Goal: Transaction & Acquisition: Purchase product/service

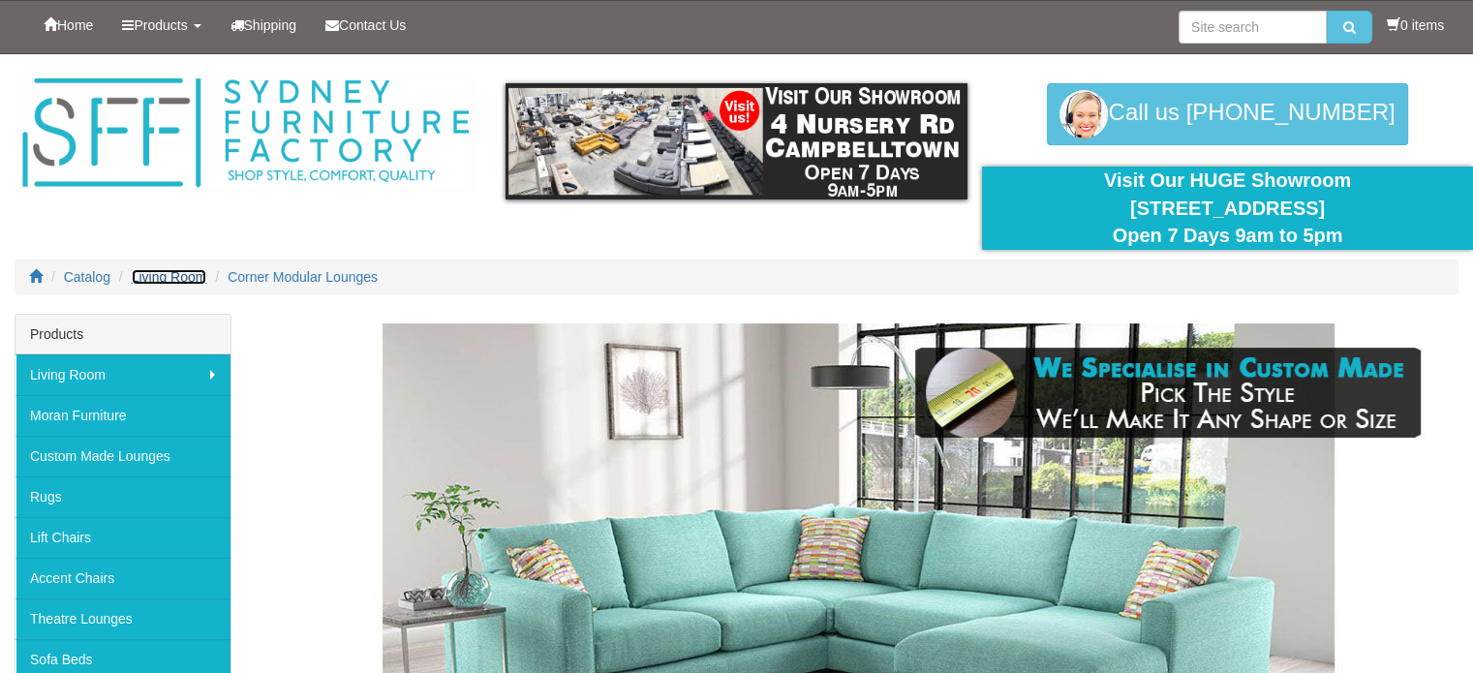
click at [184, 280] on span "Living Room" at bounding box center [170, 276] width 76 height 15
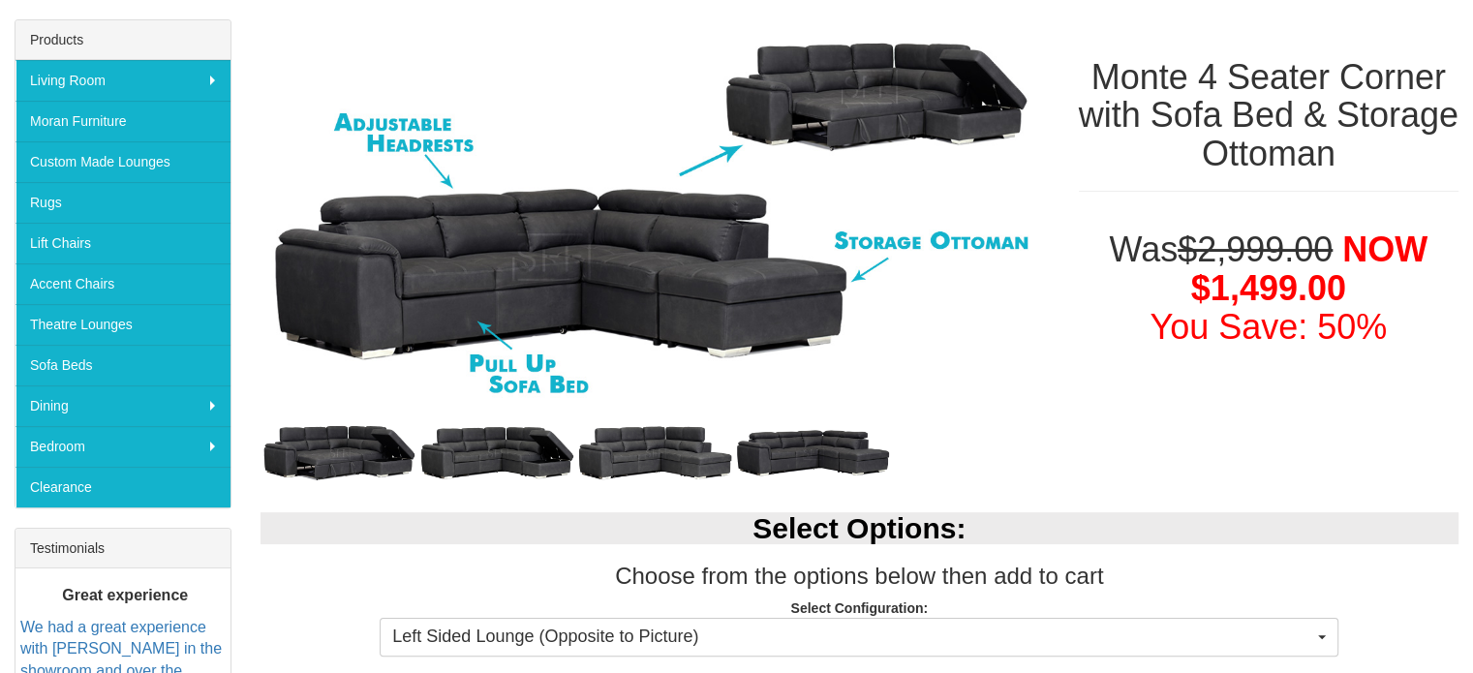
scroll to position [387, 0]
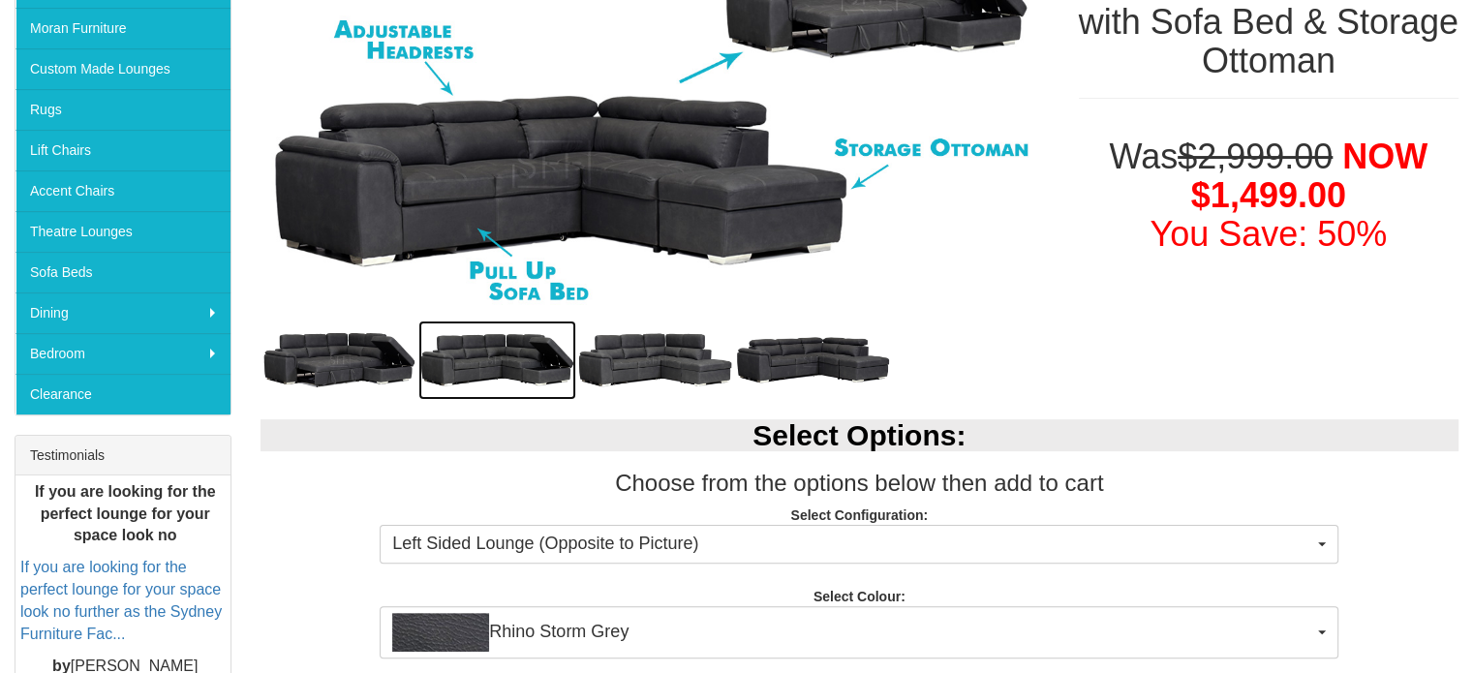
click at [526, 332] on img at bounding box center [497, 360] width 158 height 79
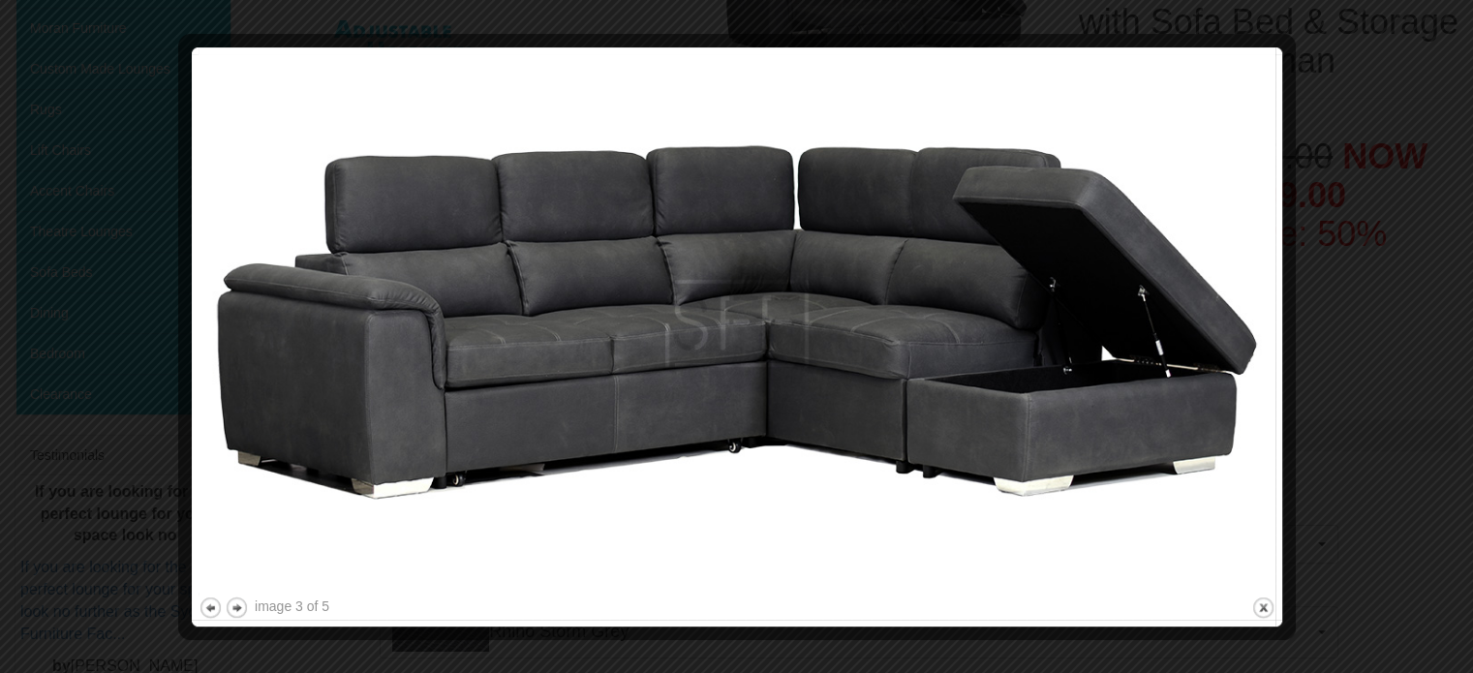
click at [1338, 313] on div at bounding box center [736, 336] width 1473 height 673
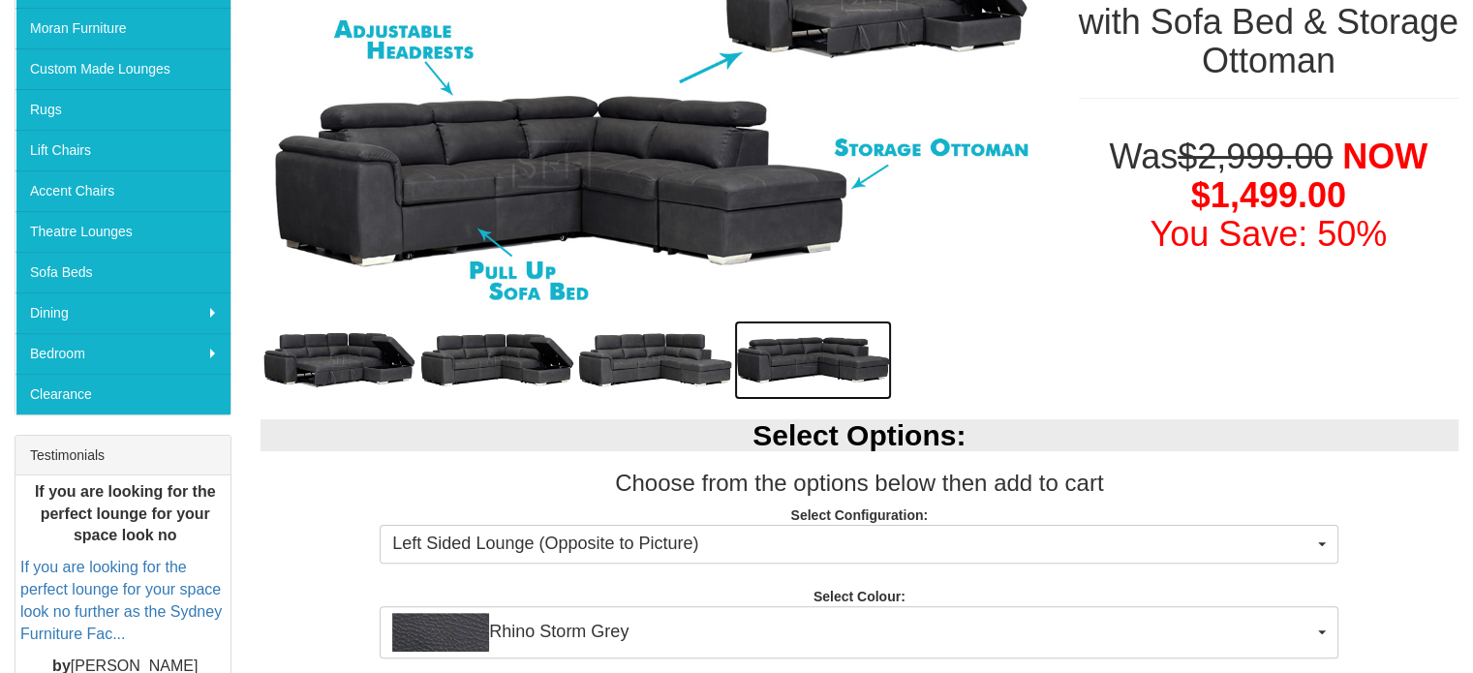
click at [842, 355] on img at bounding box center [813, 360] width 158 height 79
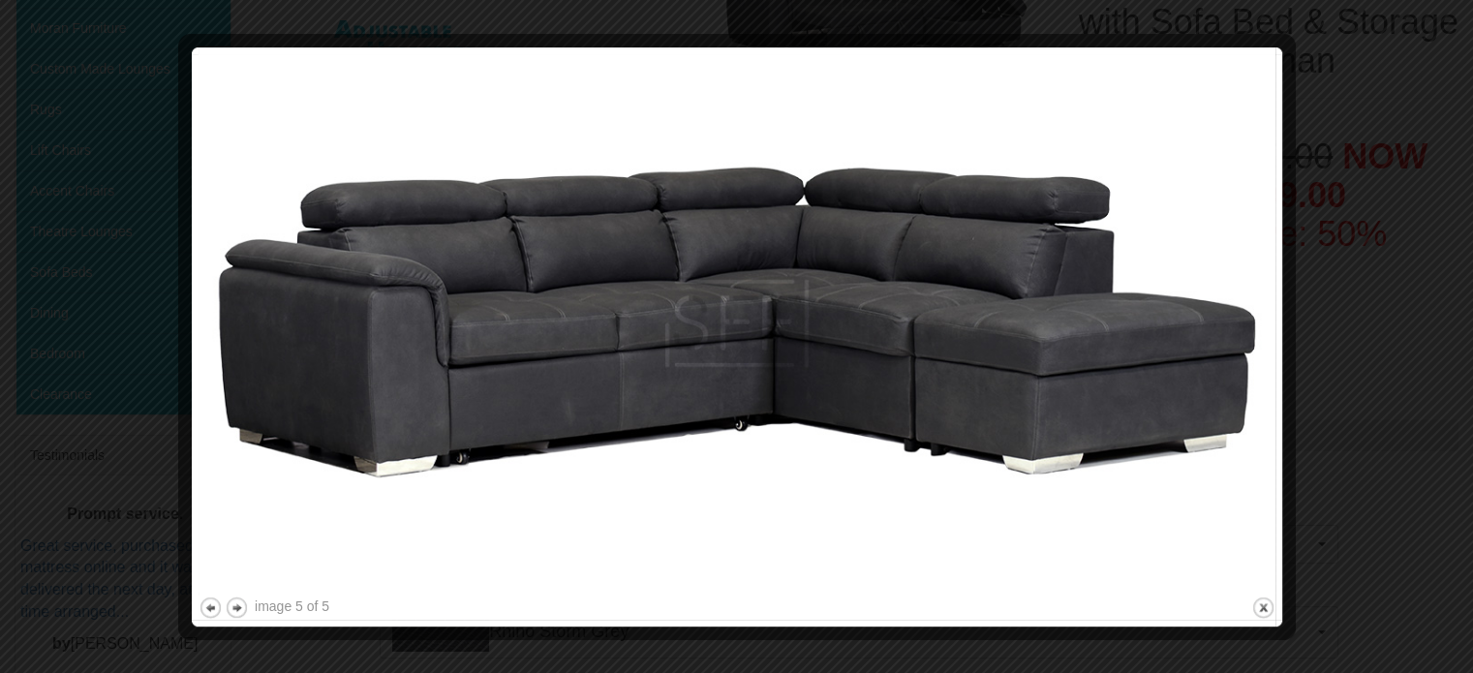
click at [1392, 284] on div at bounding box center [736, 336] width 1473 height 673
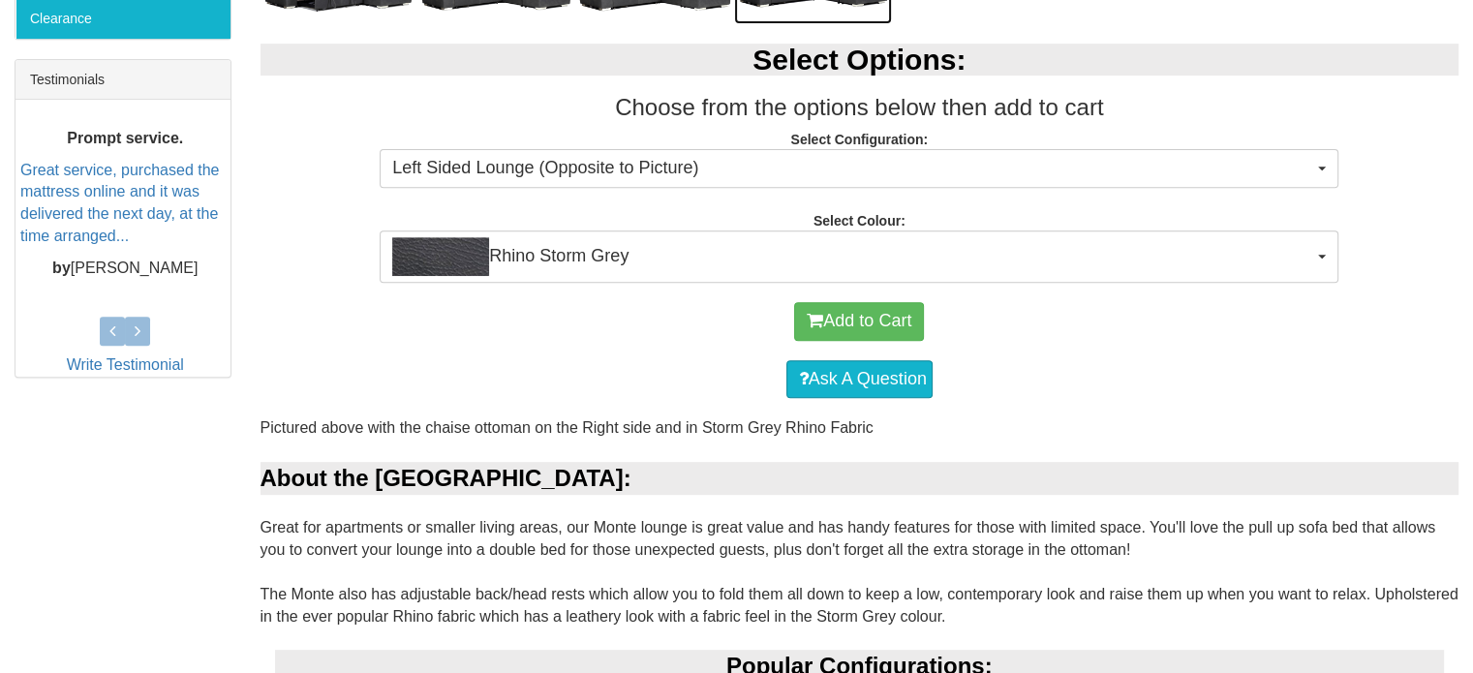
scroll to position [775, 0]
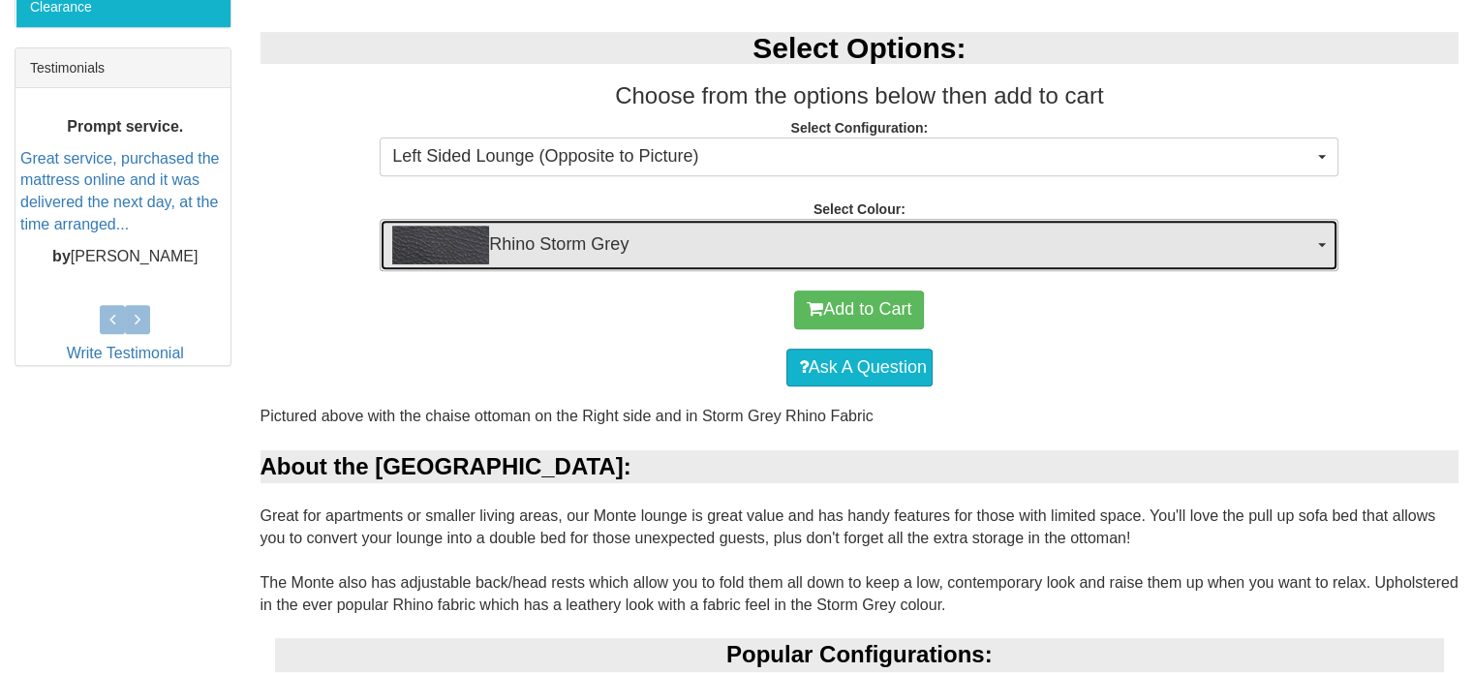
click at [666, 260] on span "Rhino Storm Grey" at bounding box center [852, 245] width 921 height 39
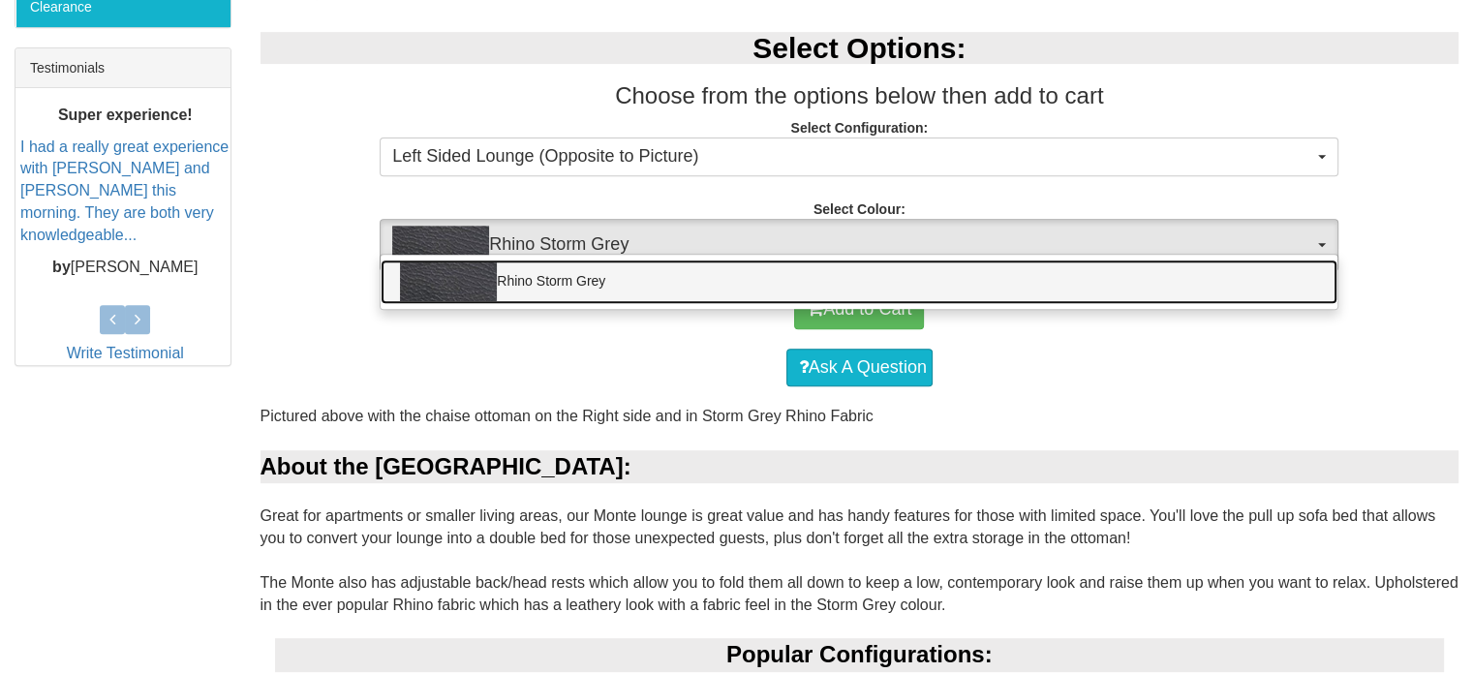
click at [666, 260] on link "Rhino Storm Grey" at bounding box center [859, 282] width 957 height 45
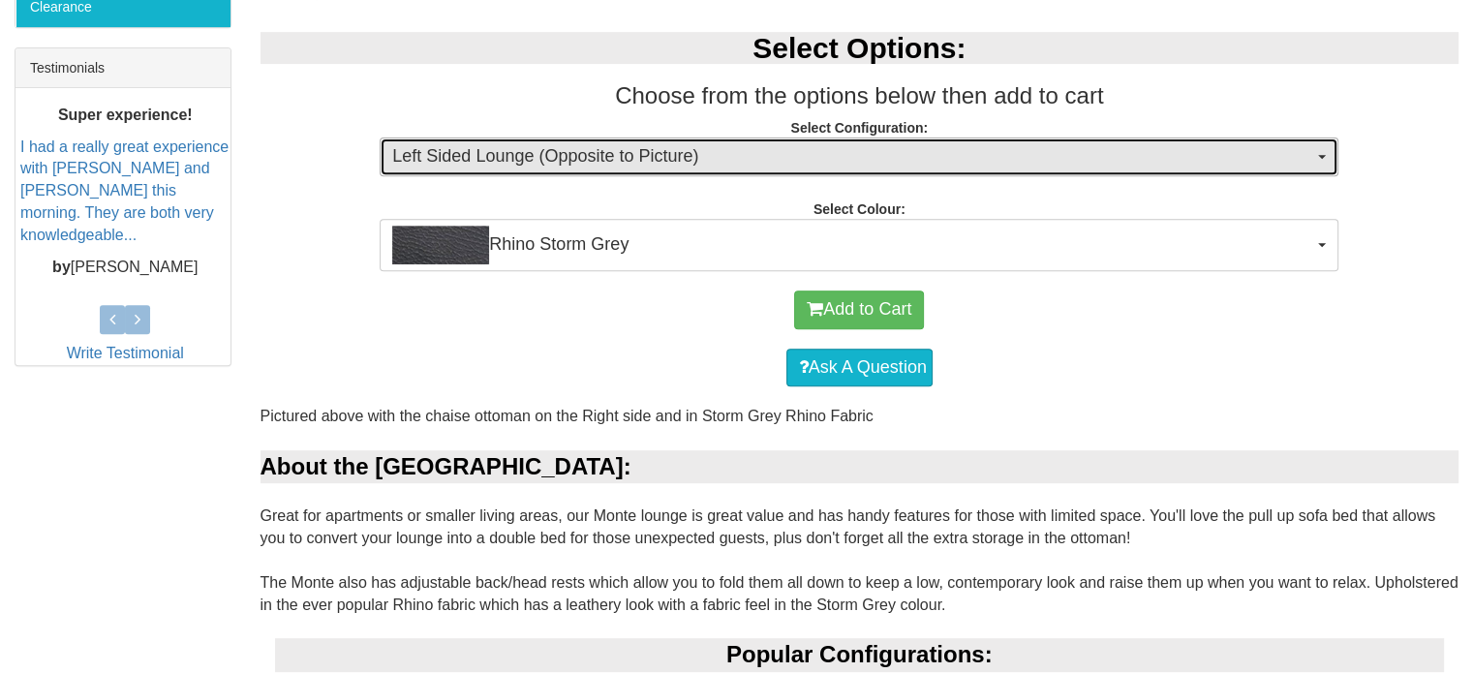
click at [687, 158] on span "Left Sided Lounge (Opposite to Picture)" at bounding box center [852, 156] width 921 height 25
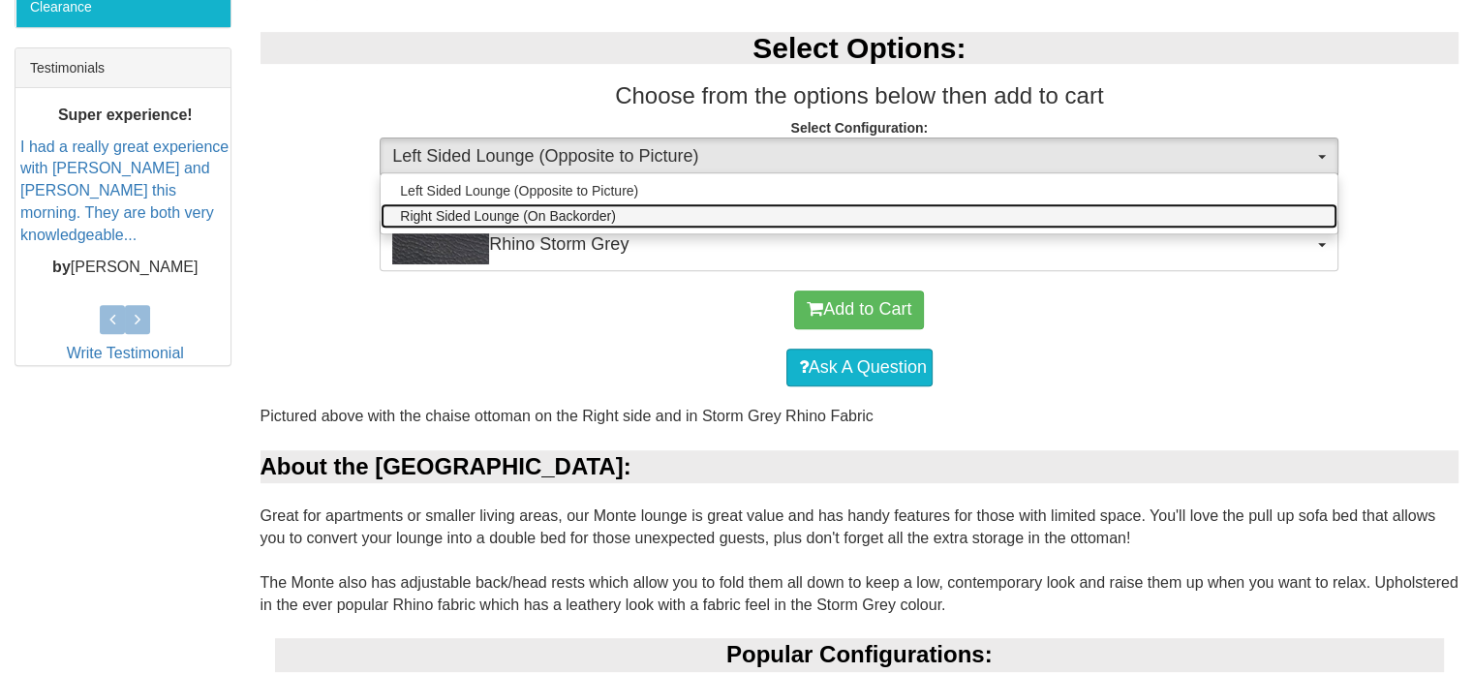
click at [682, 207] on link "Right Sided Lounge (On Backorder)" at bounding box center [859, 215] width 957 height 25
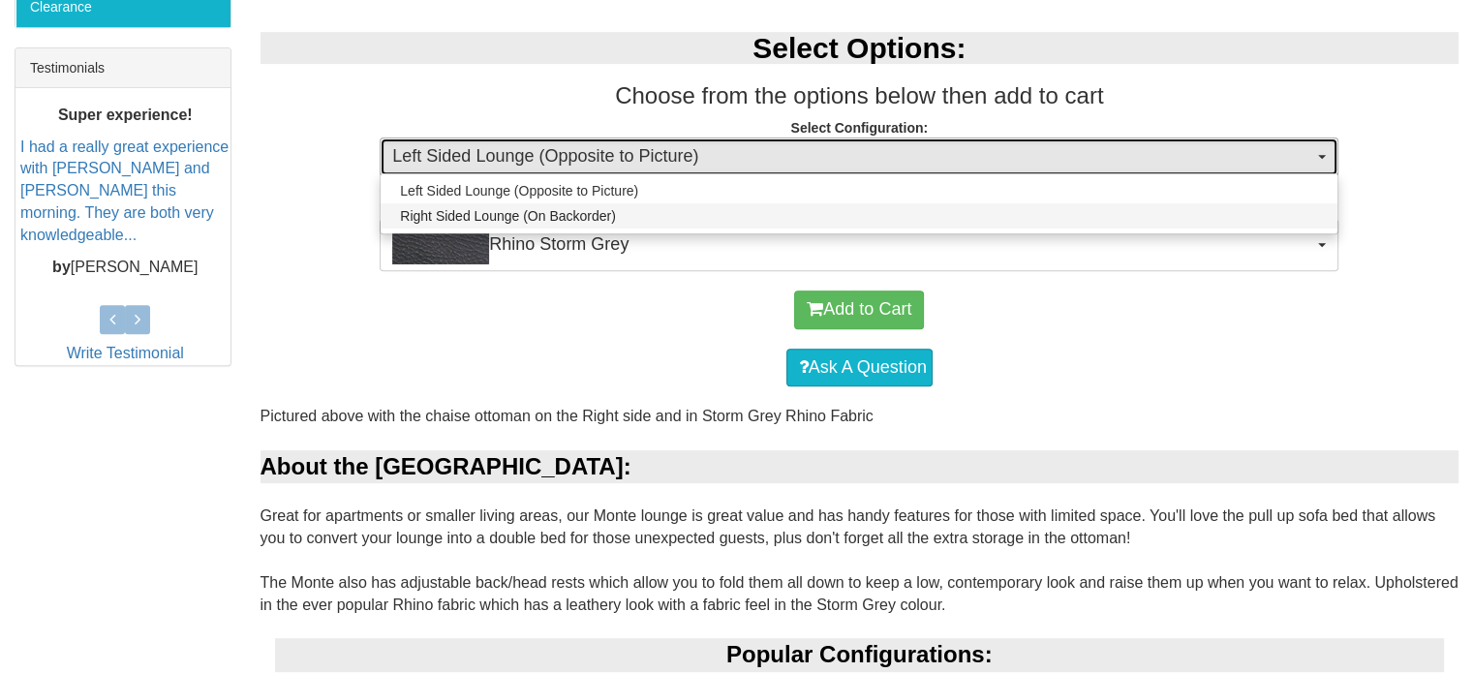
select select "2015"
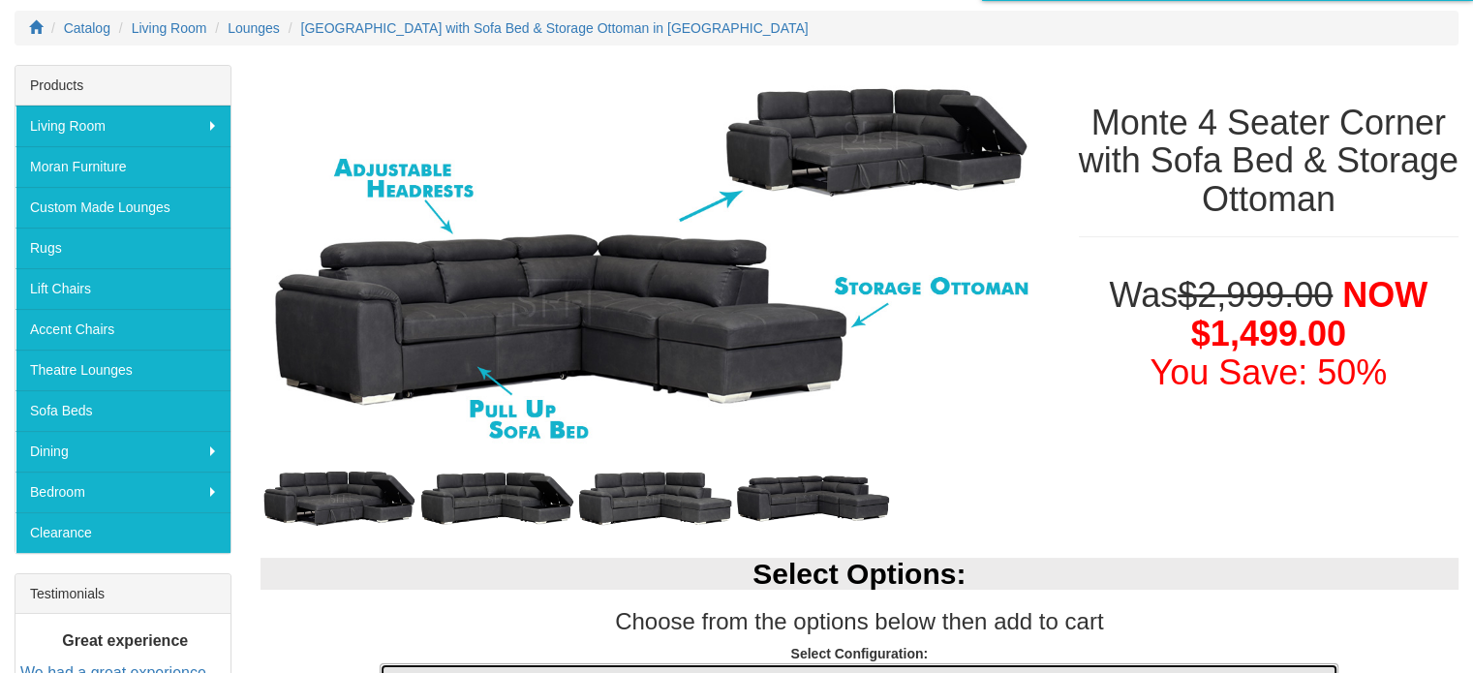
scroll to position [256, 0]
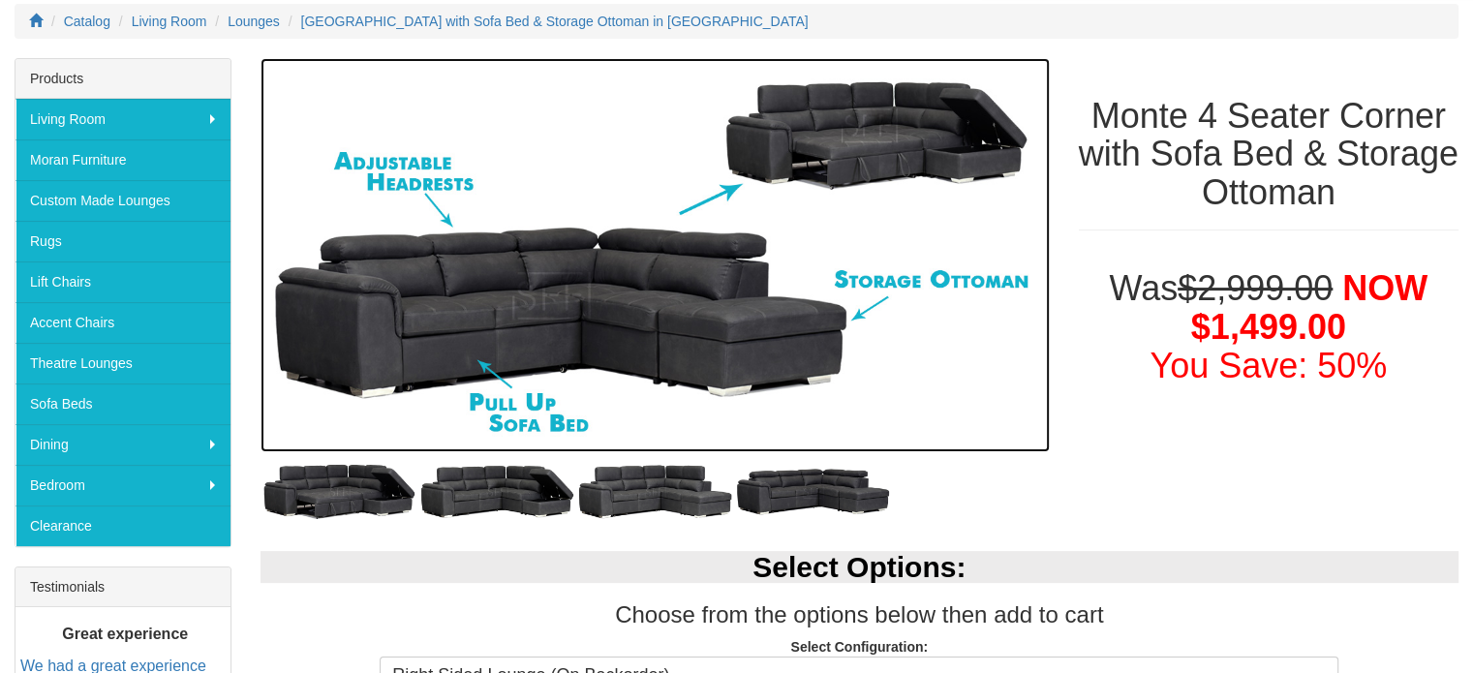
click at [740, 375] on img at bounding box center [654, 255] width 789 height 395
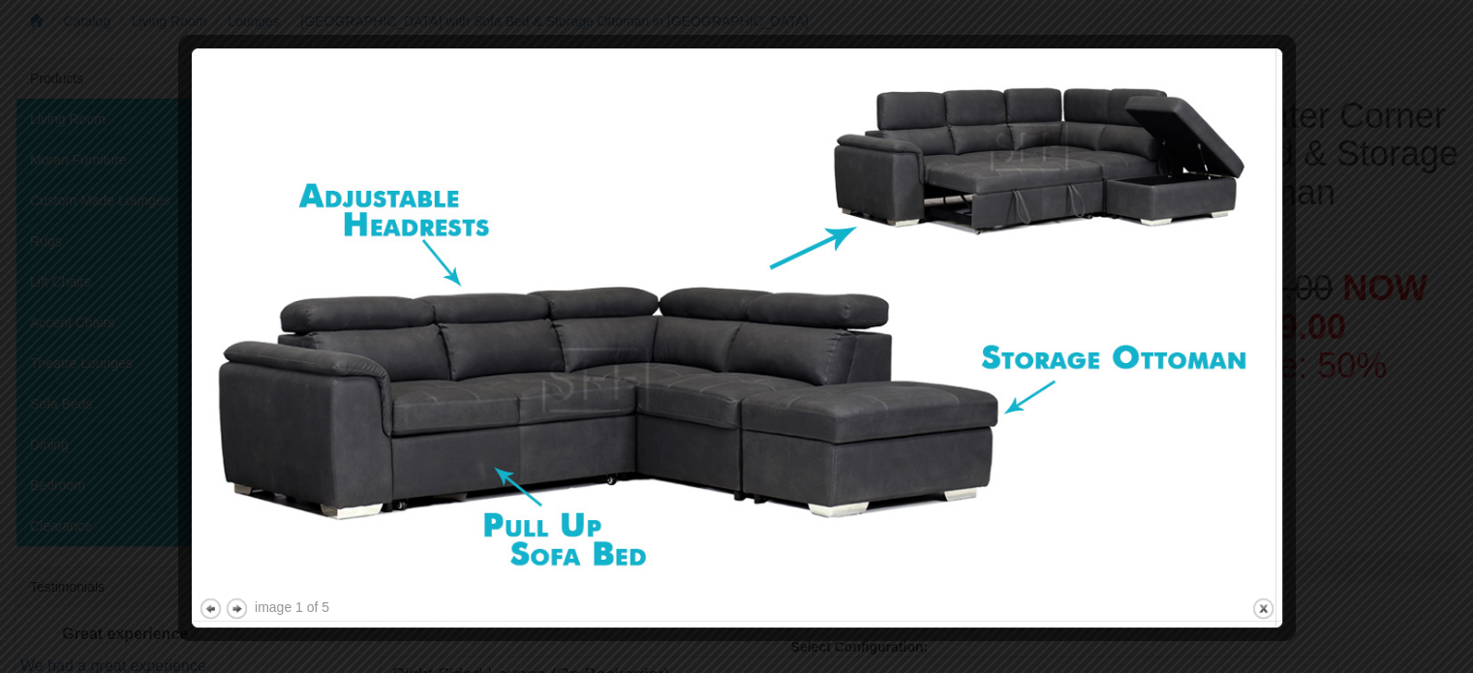
click at [1228, 353] on img at bounding box center [737, 324] width 1077 height 538
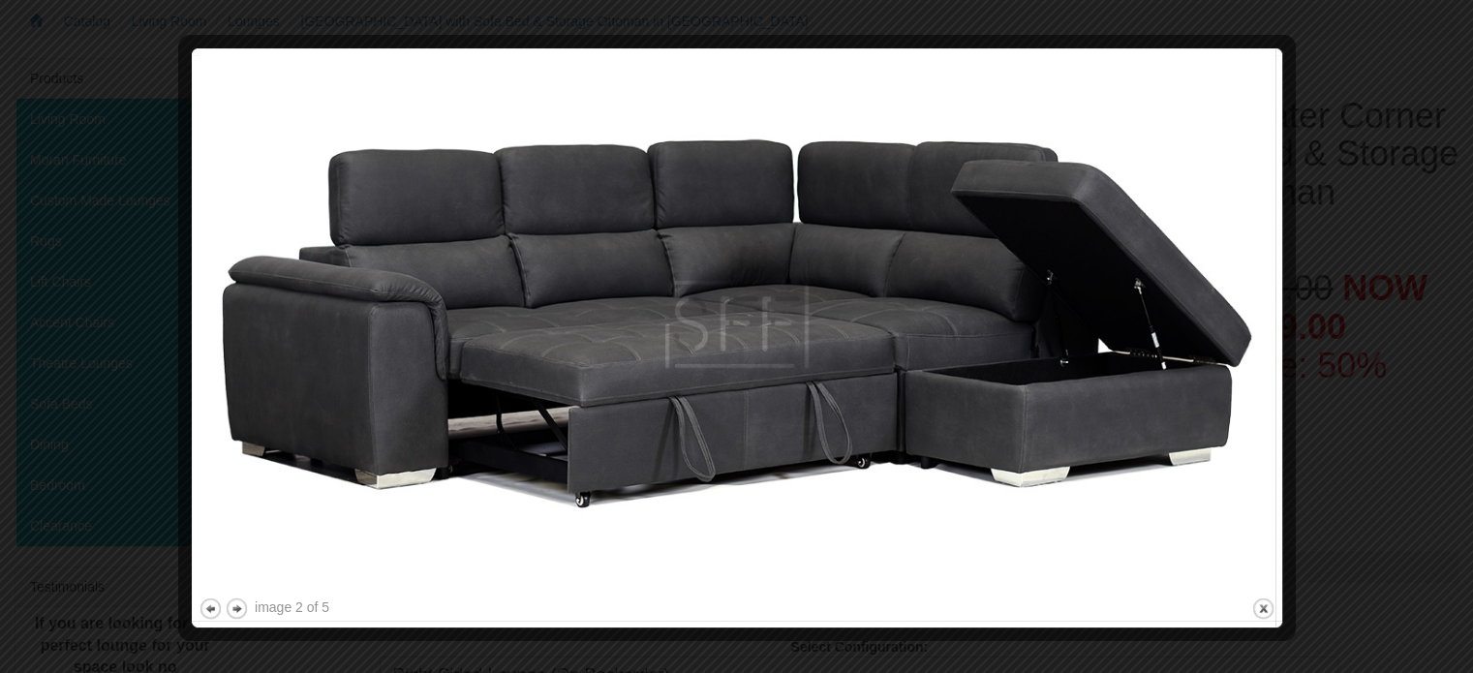
click at [1228, 352] on img at bounding box center [737, 324] width 1077 height 538
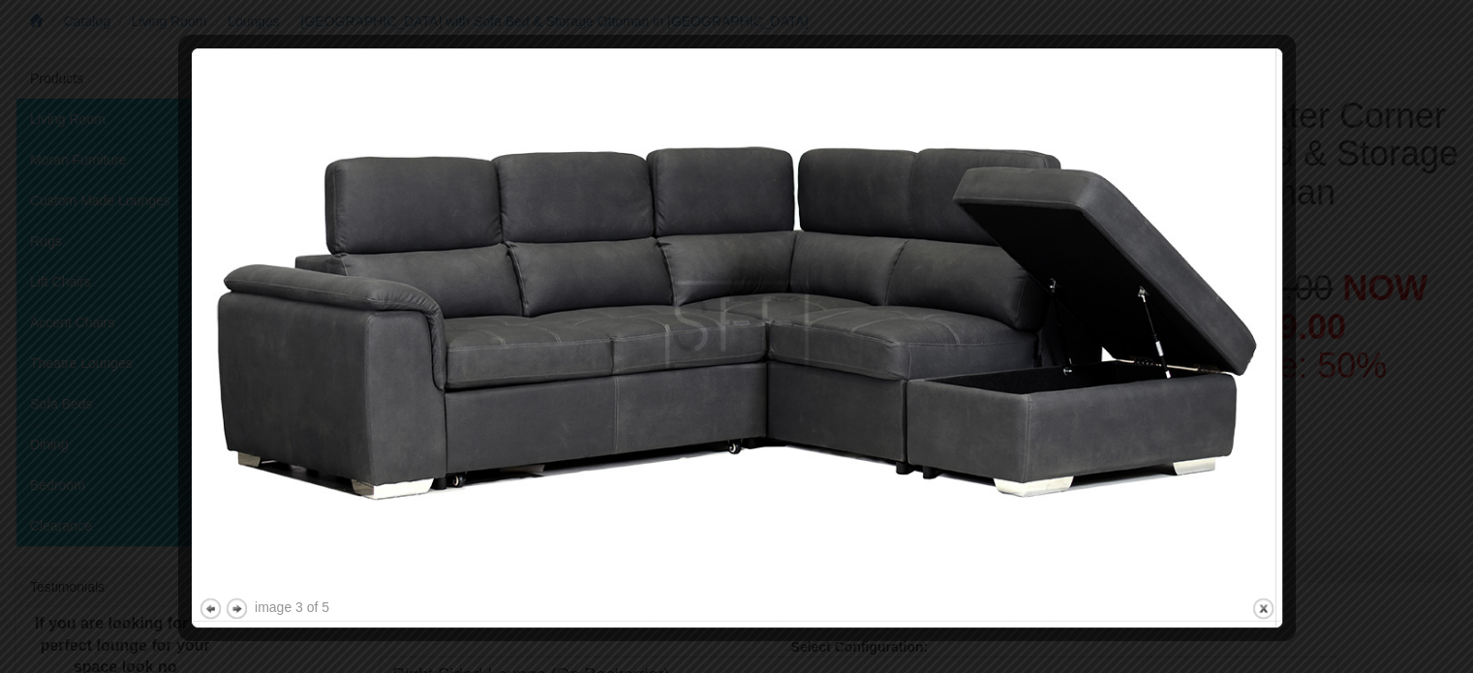
click at [1228, 352] on img at bounding box center [737, 324] width 1077 height 538
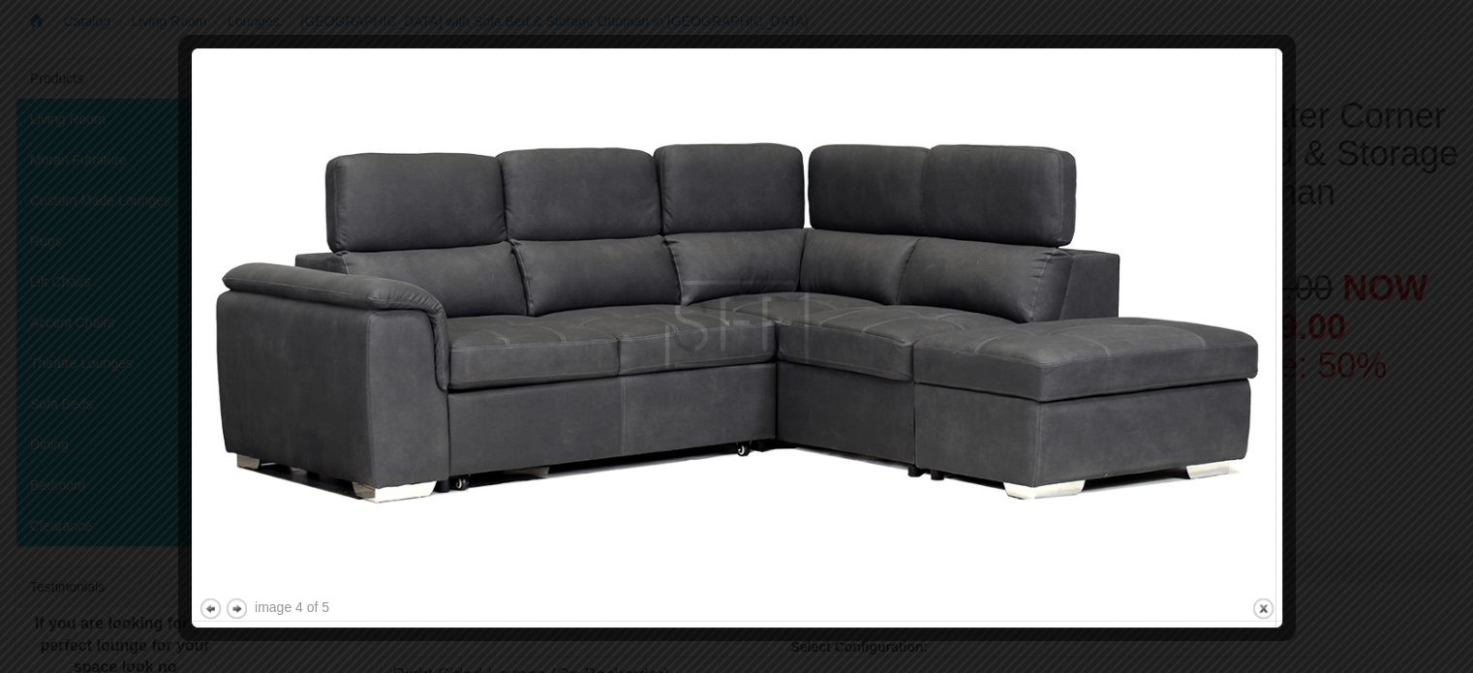
click at [1228, 352] on img at bounding box center [737, 324] width 1077 height 538
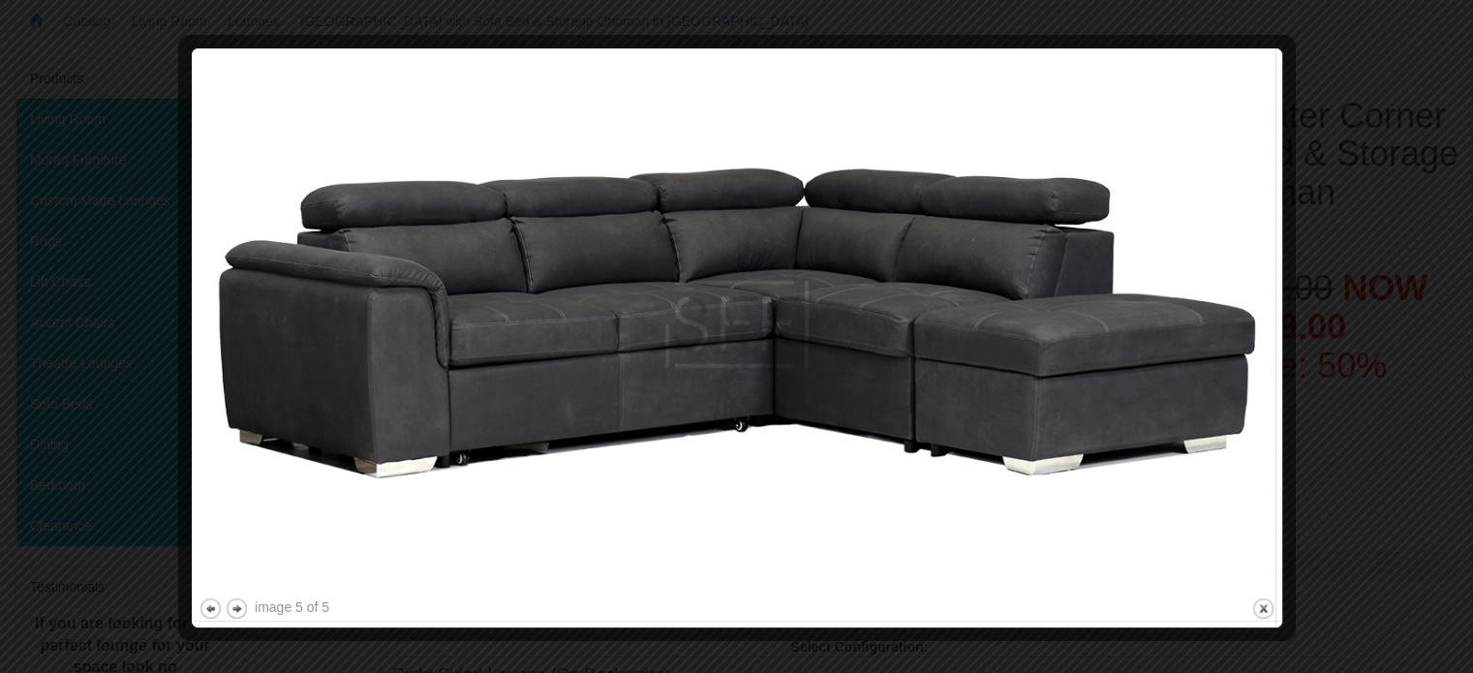
click at [1228, 352] on img at bounding box center [737, 324] width 1077 height 538
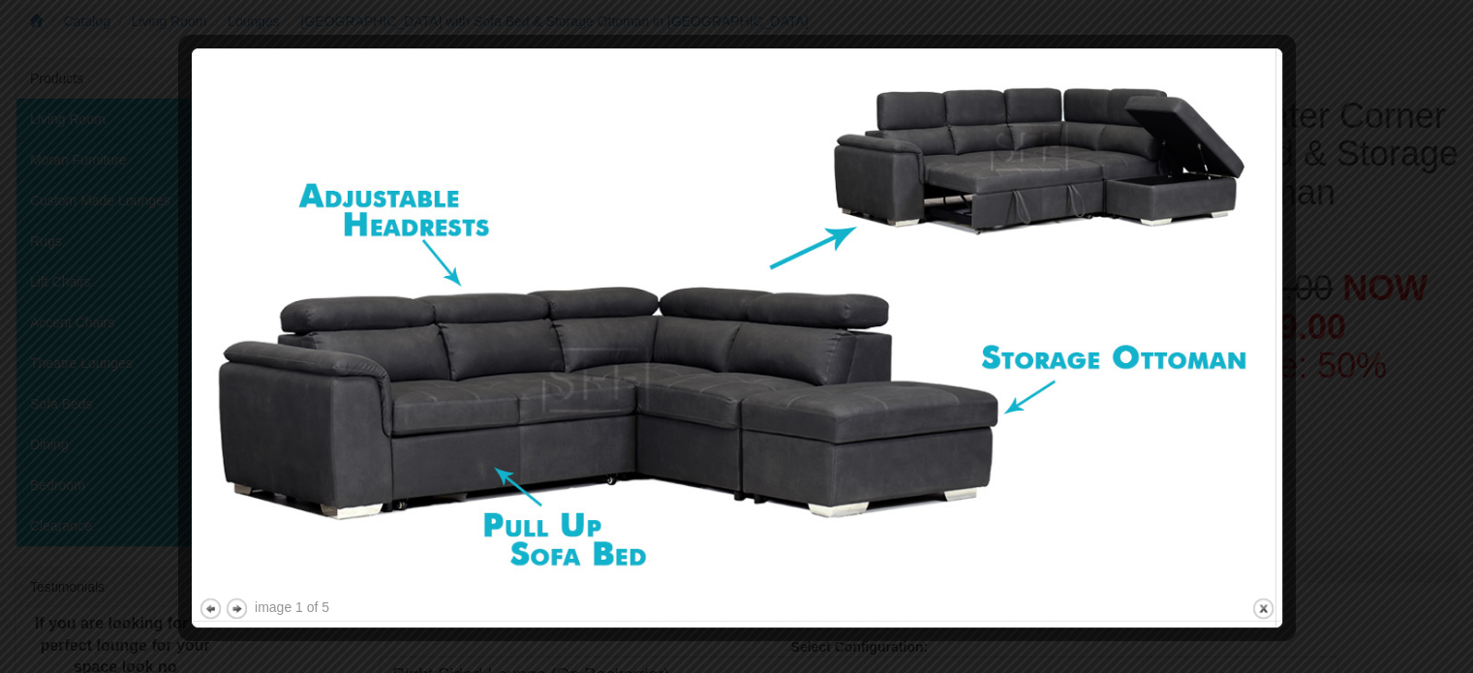
click at [1349, 341] on div at bounding box center [736, 336] width 1473 height 673
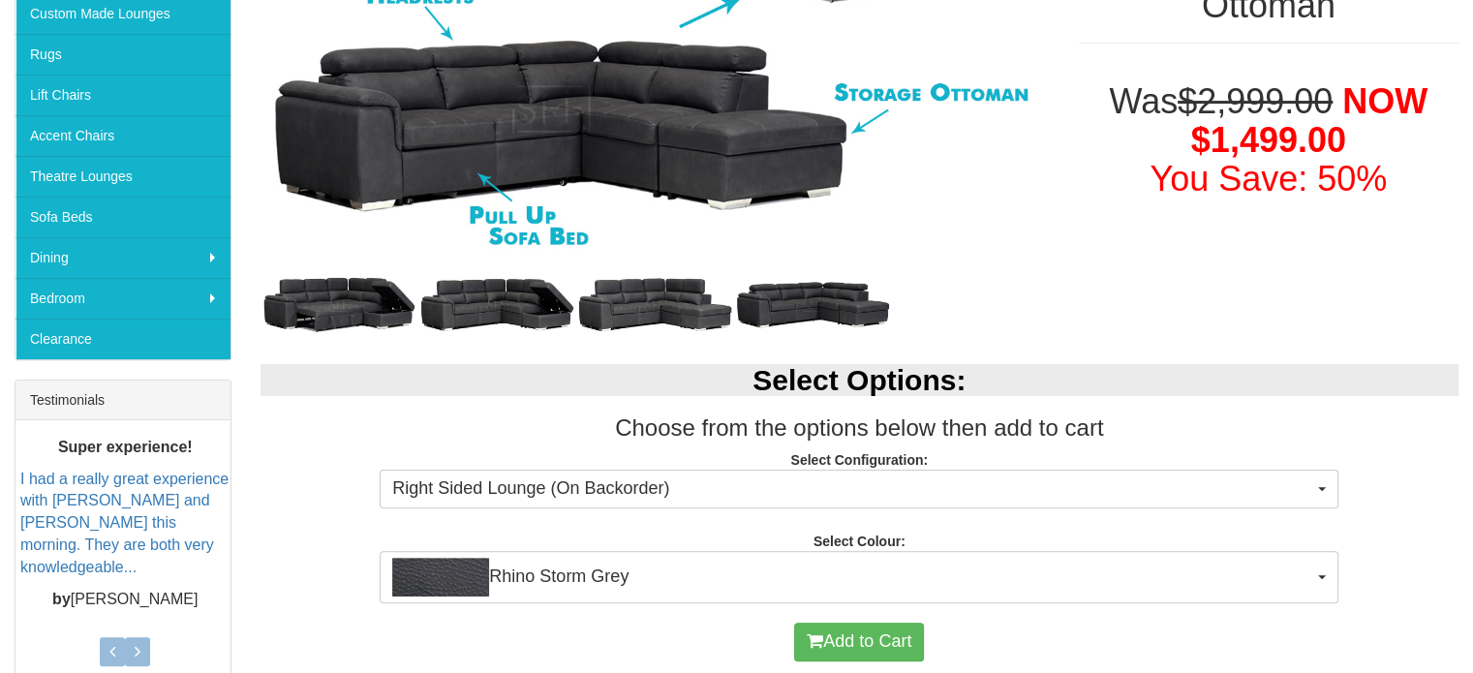
scroll to position [449, 0]
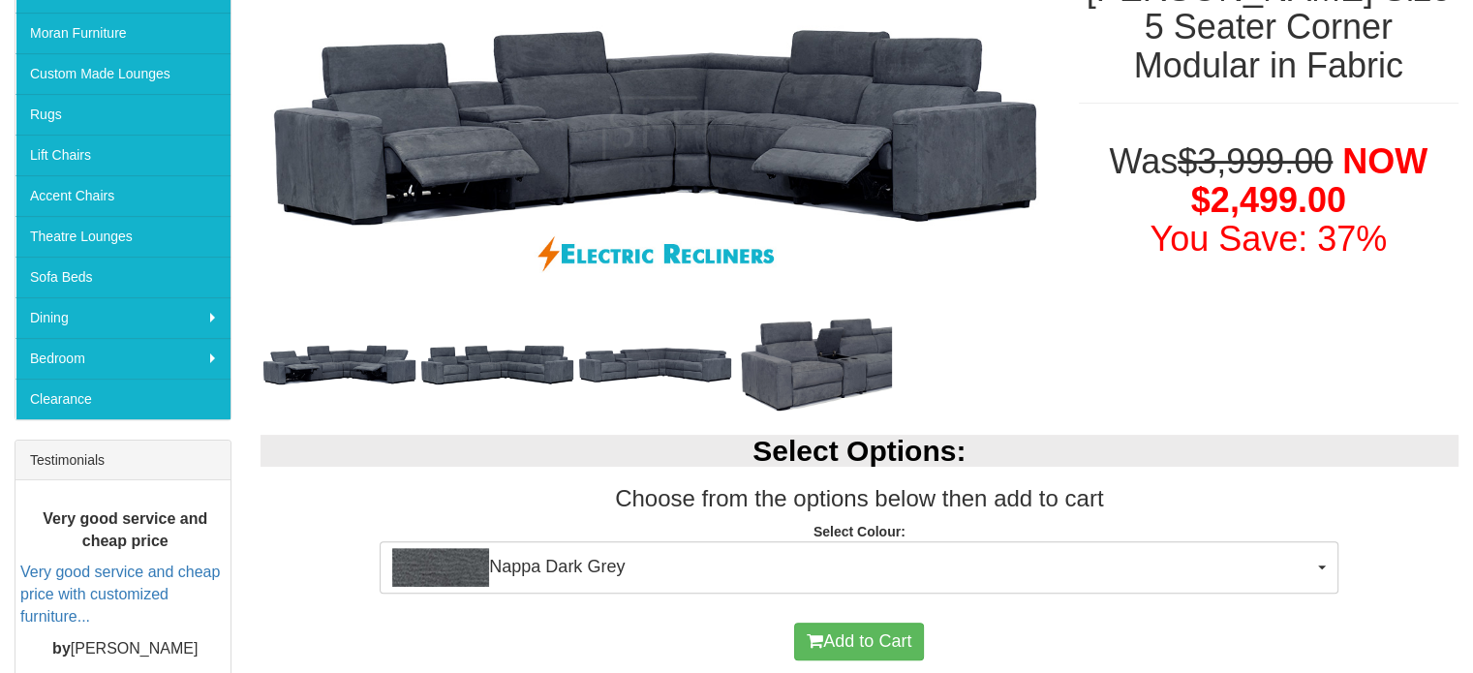
scroll to position [387, 0]
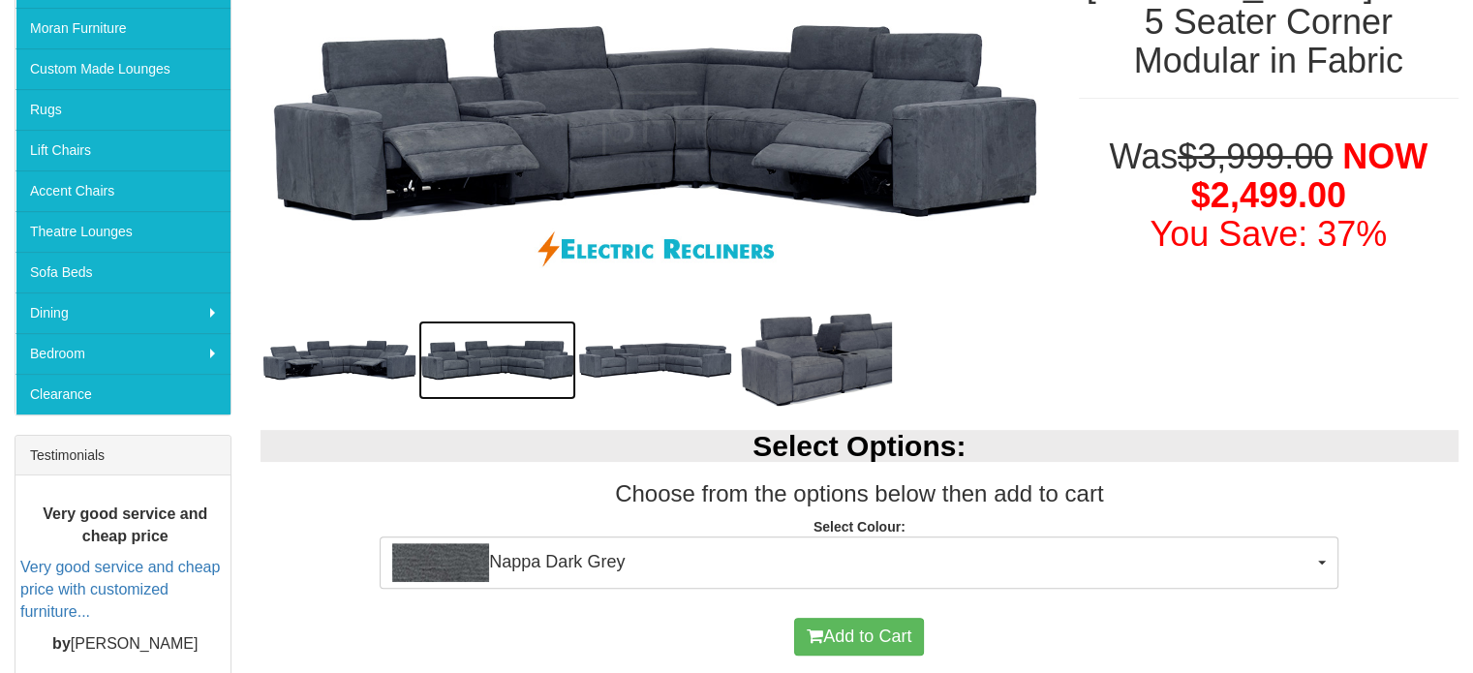
click at [527, 357] on img at bounding box center [497, 360] width 158 height 79
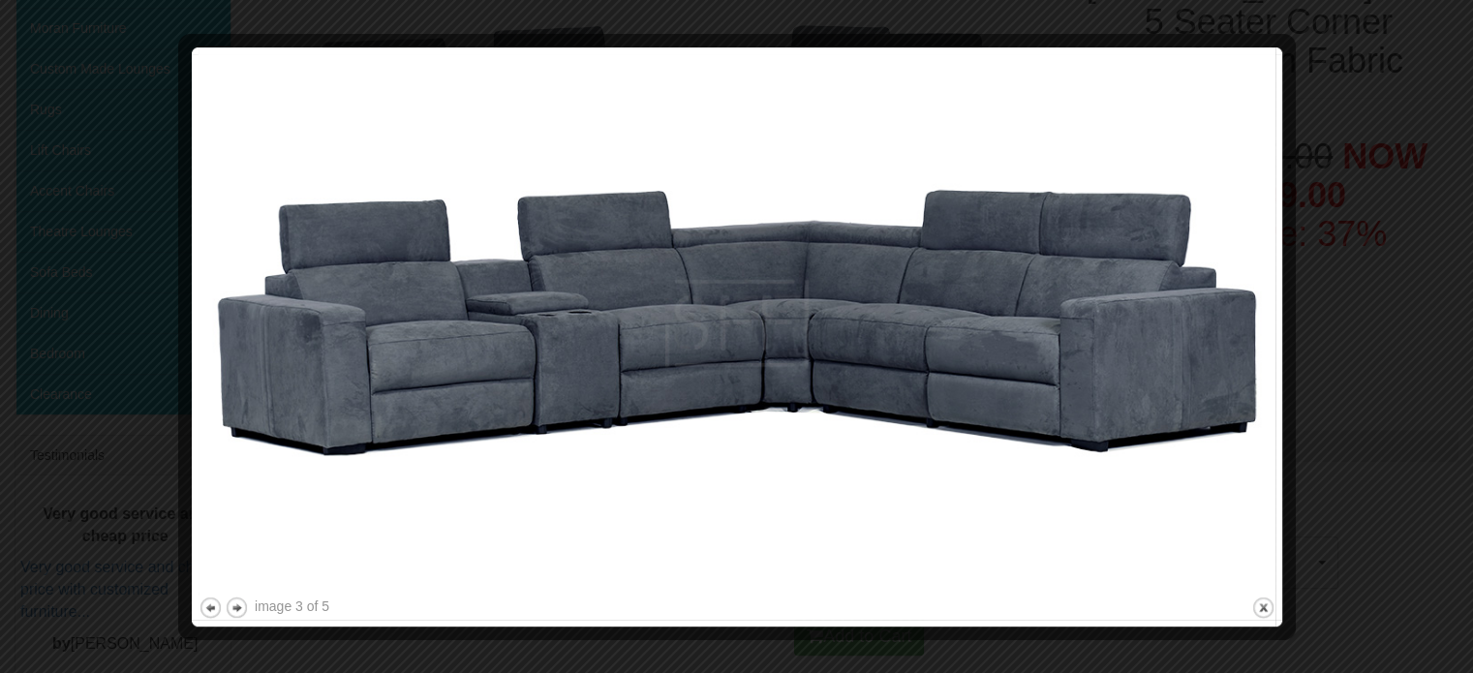
click at [980, 348] on img at bounding box center [737, 323] width 1077 height 538
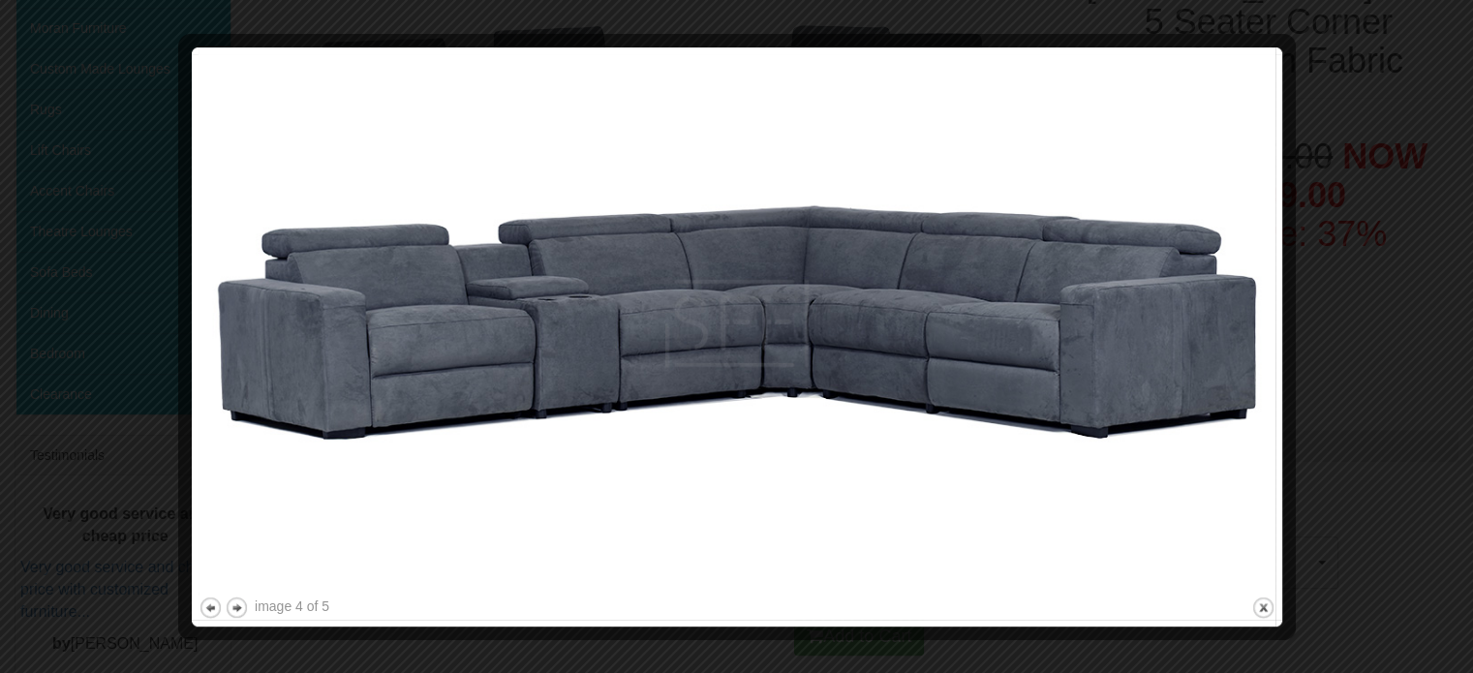
click at [1137, 340] on img at bounding box center [737, 323] width 1077 height 538
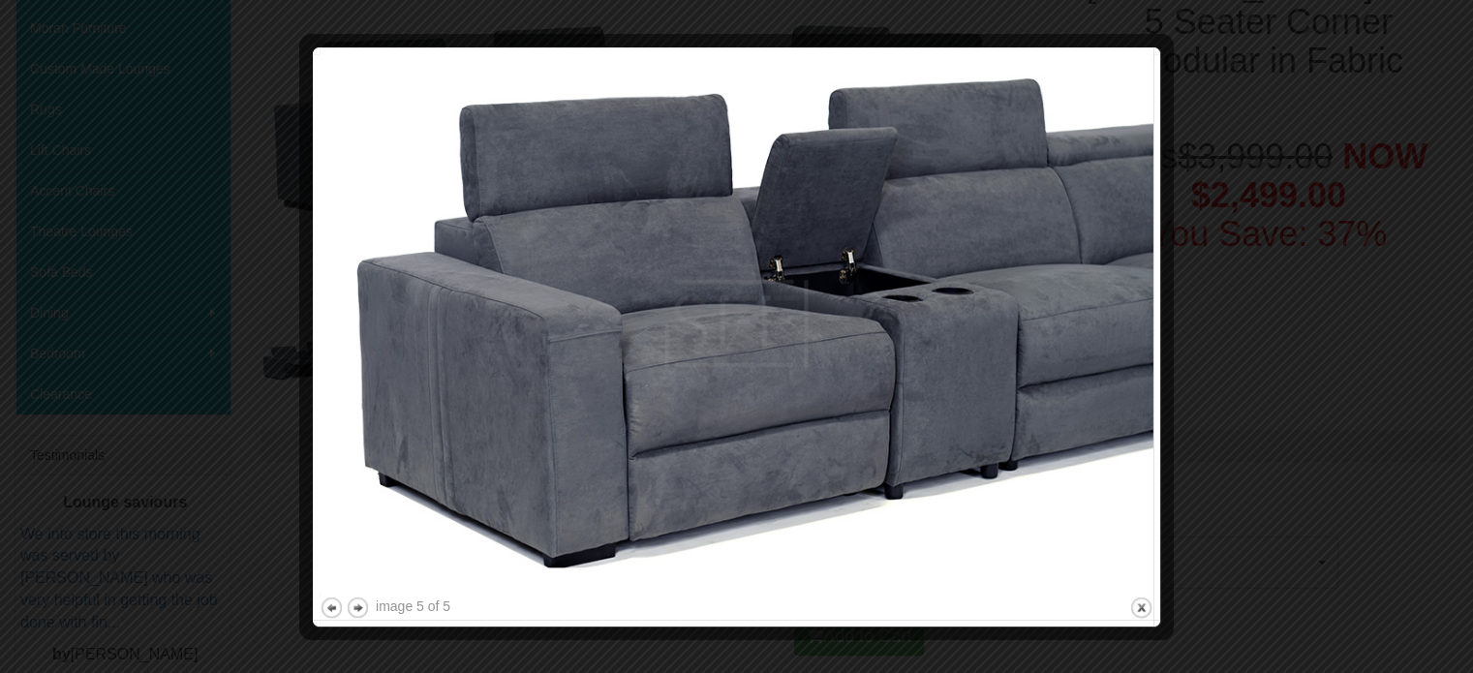
click at [1137, 340] on img at bounding box center [737, 323] width 834 height 538
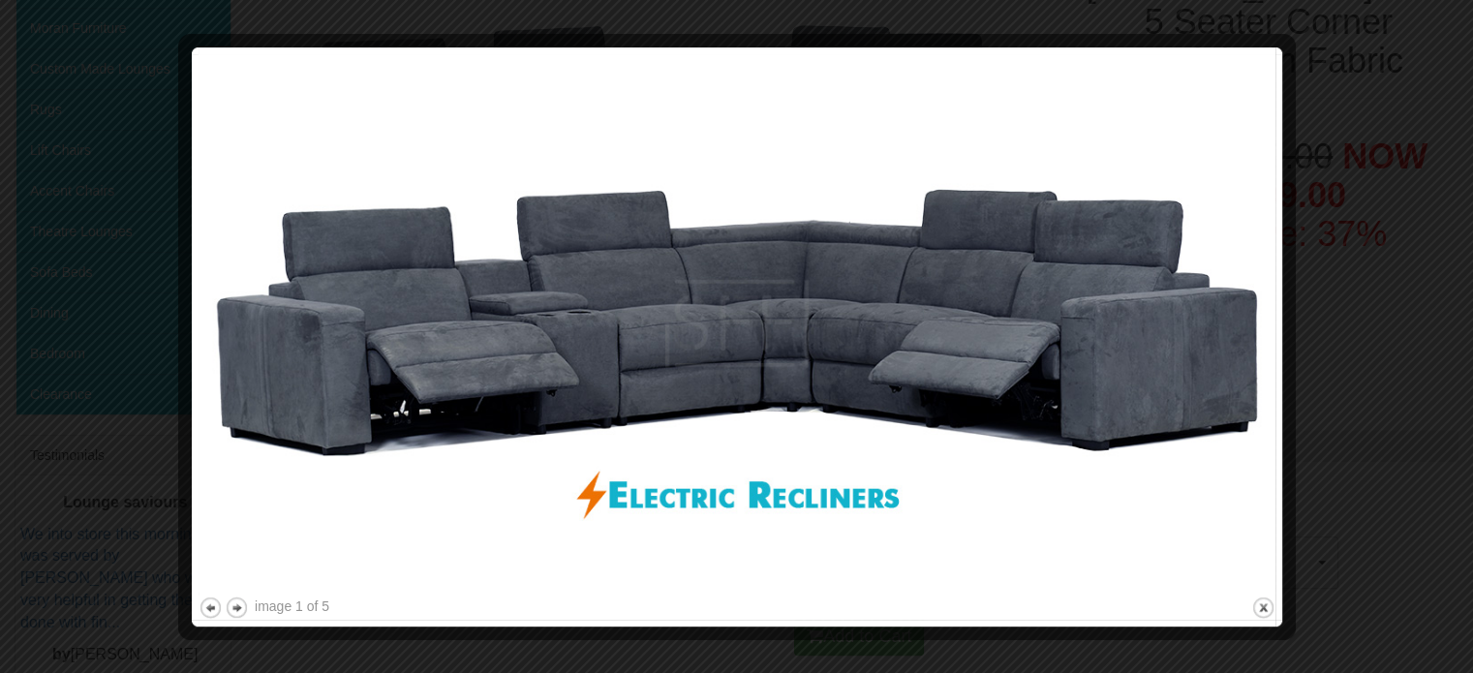
click at [1137, 340] on img at bounding box center [737, 323] width 1077 height 538
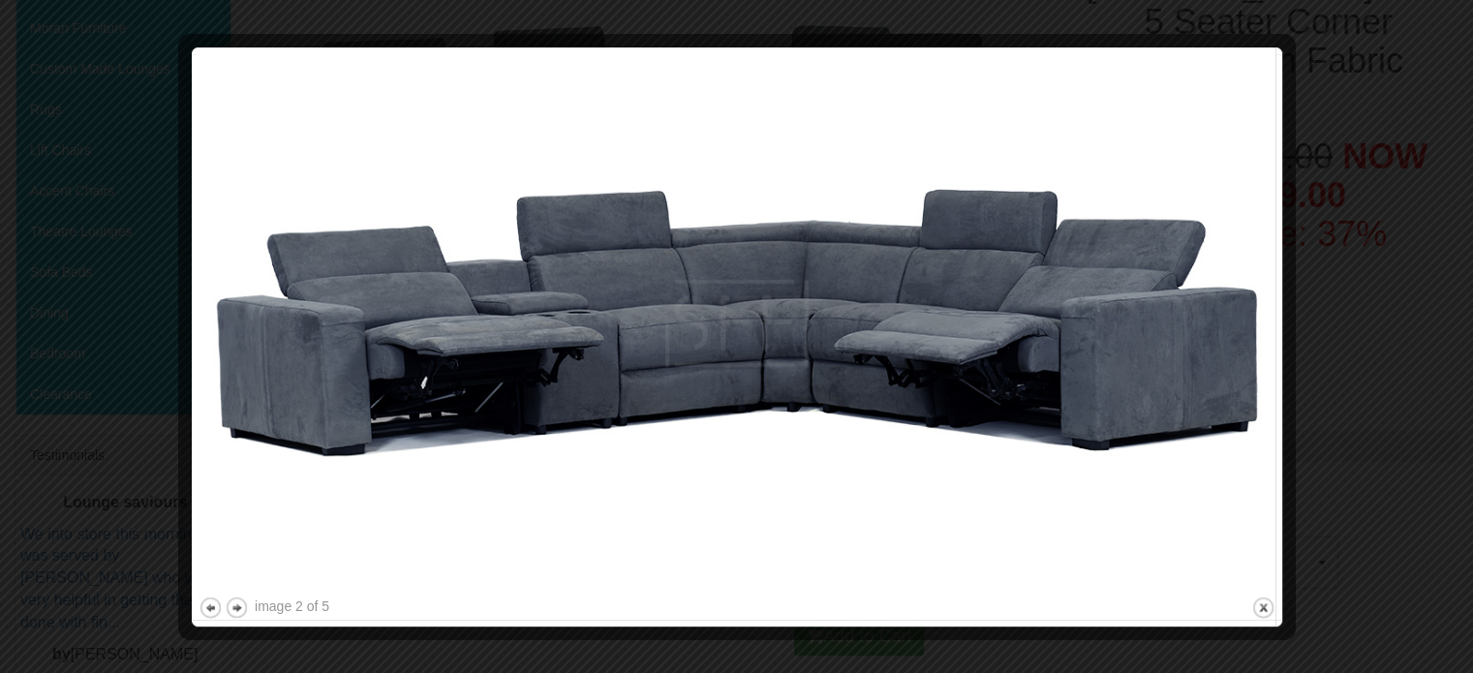
click at [1119, 340] on img at bounding box center [737, 323] width 1077 height 538
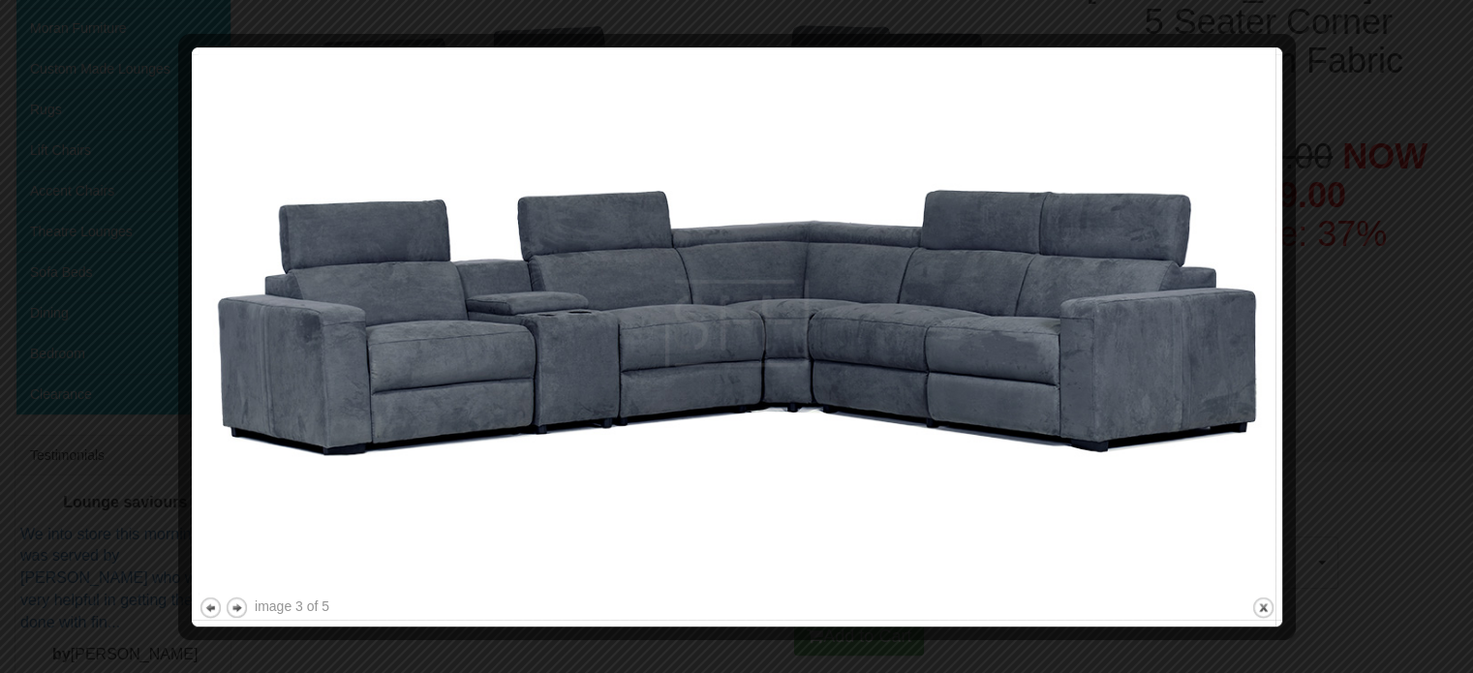
click at [1119, 339] on img at bounding box center [737, 323] width 1077 height 538
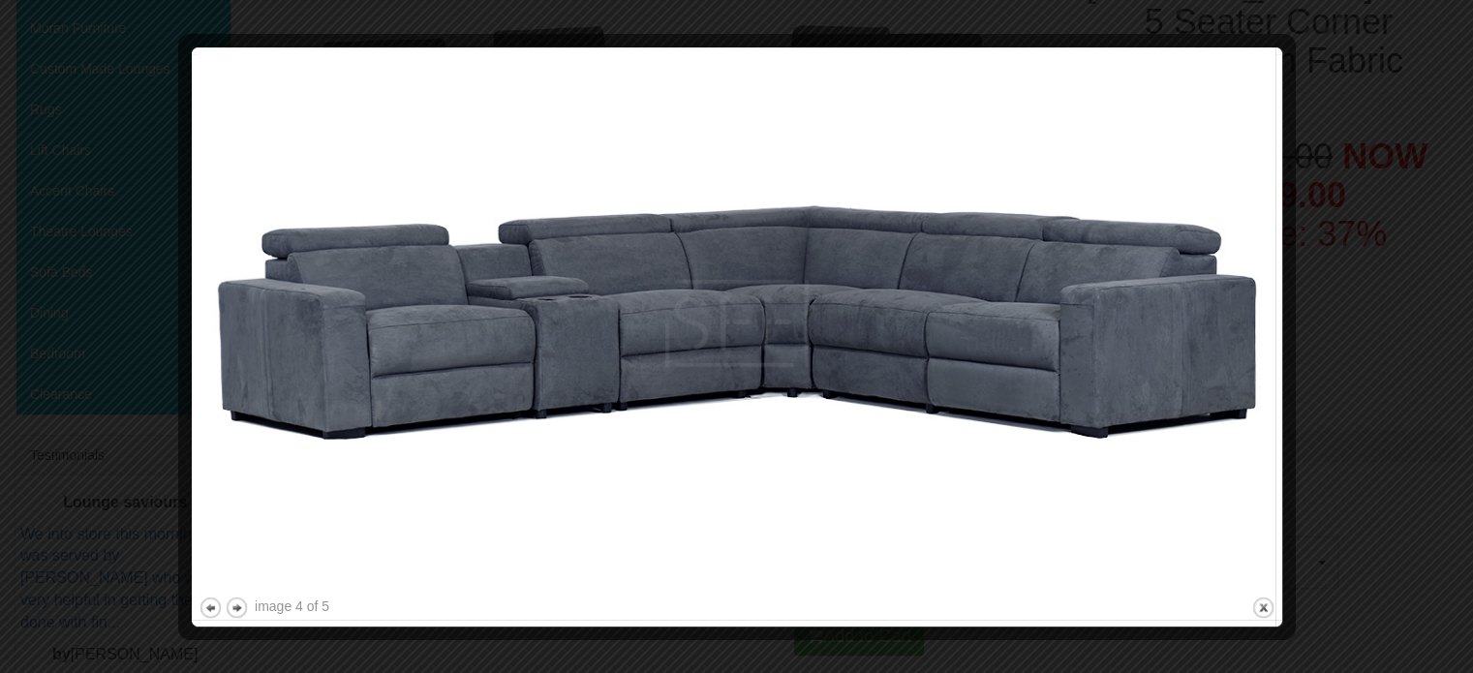
click at [1119, 339] on img at bounding box center [737, 323] width 1077 height 538
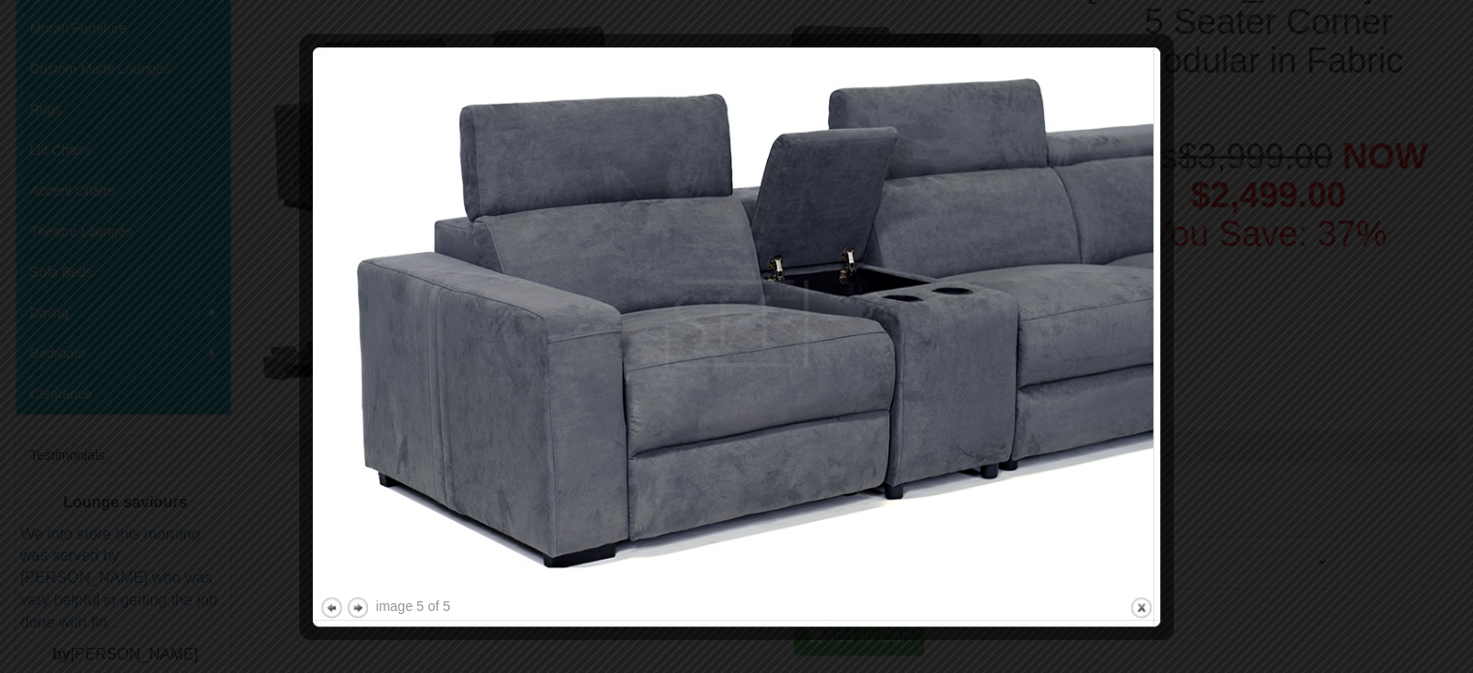
click at [1119, 339] on img at bounding box center [737, 323] width 834 height 538
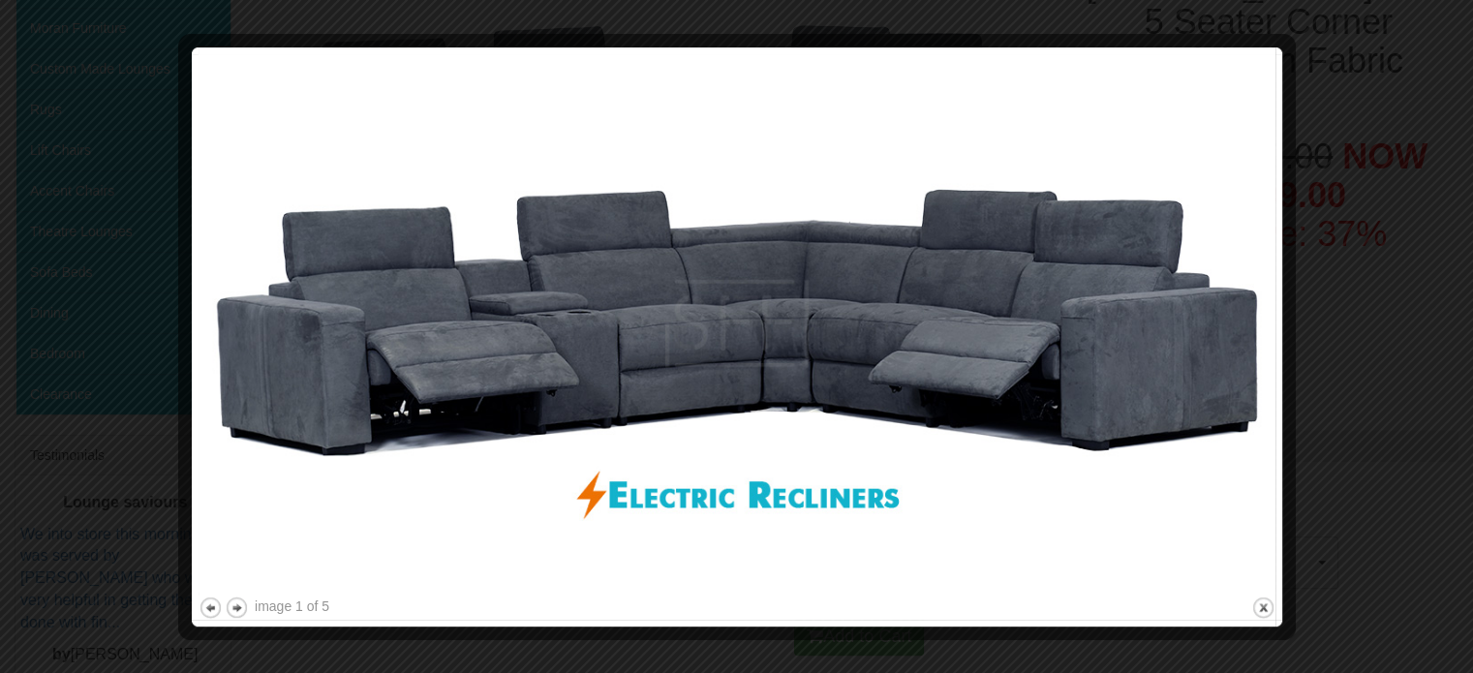
click at [1386, 338] on div at bounding box center [736, 336] width 1473 height 673
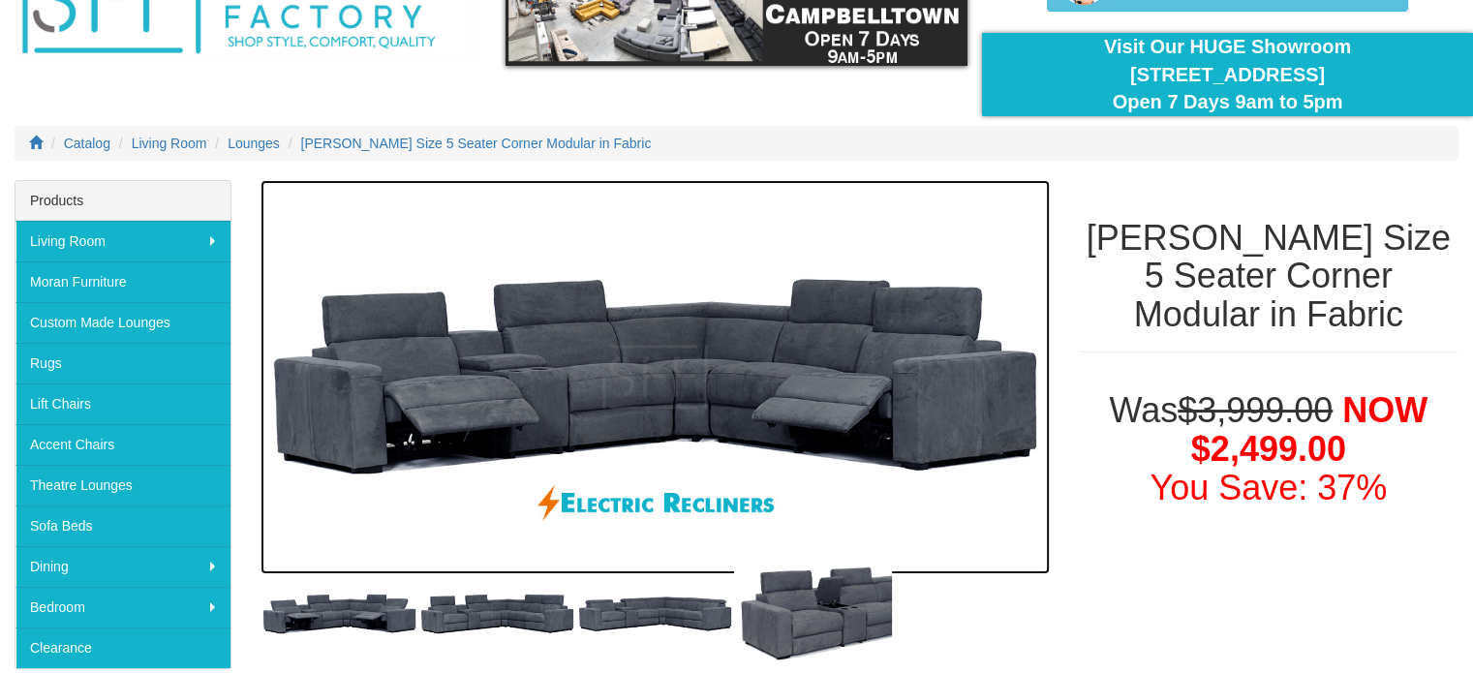
scroll to position [0, 0]
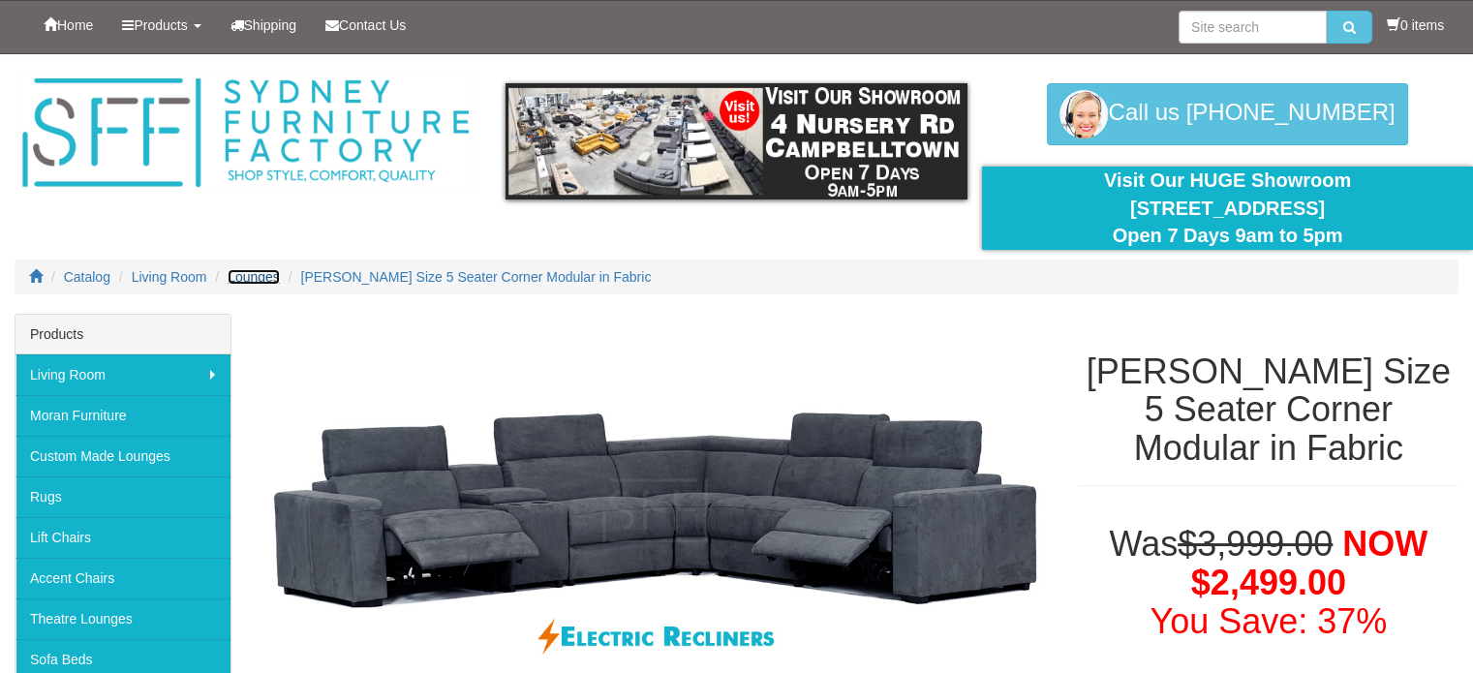
click at [256, 276] on span "Lounges" at bounding box center [254, 276] width 52 height 15
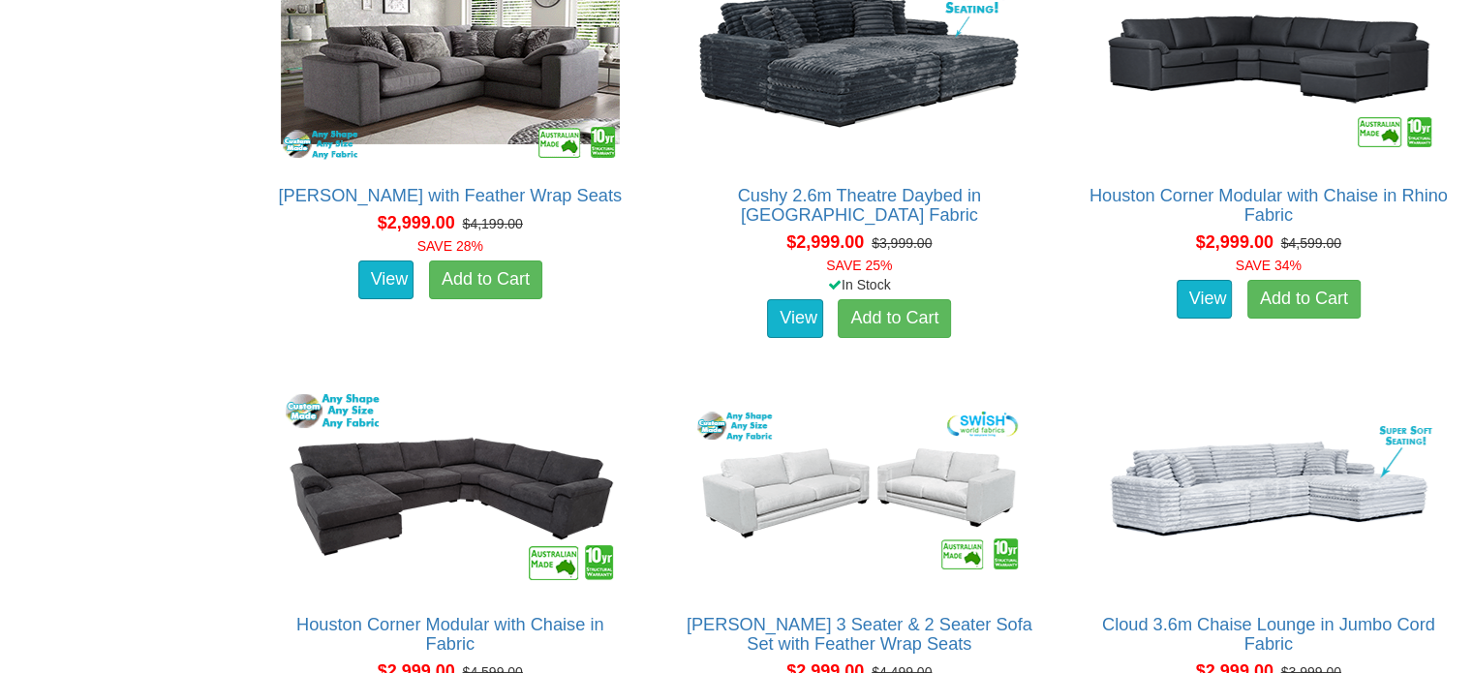
scroll to position [7166, 0]
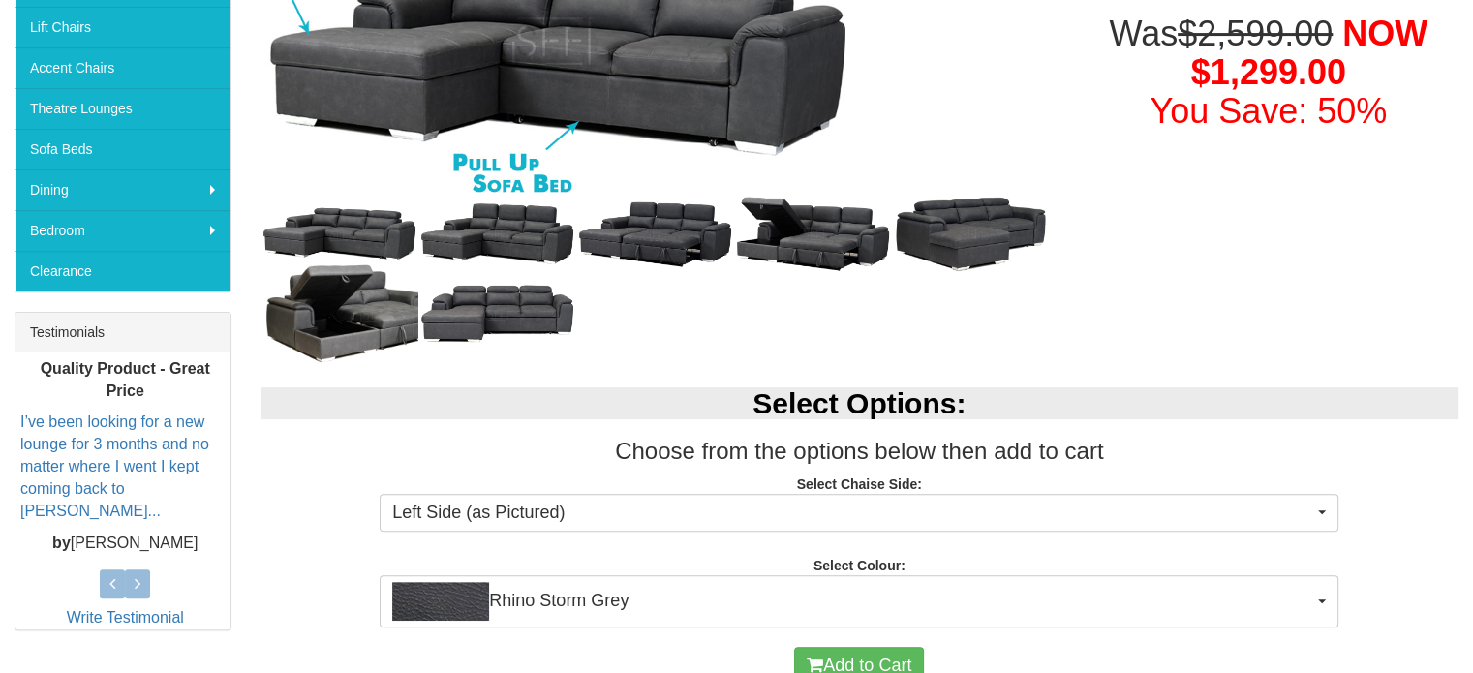
scroll to position [678, 0]
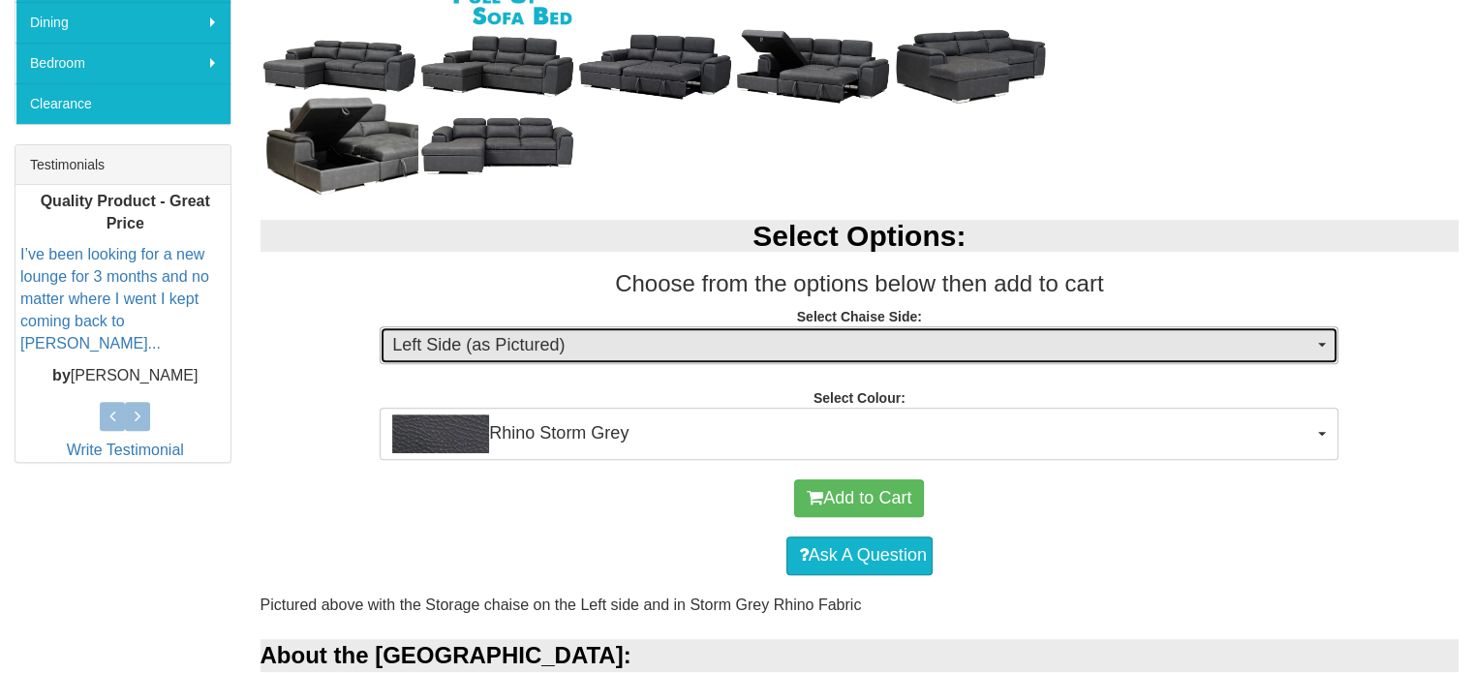
click at [600, 349] on span "Left Side (as Pictured)" at bounding box center [852, 345] width 921 height 25
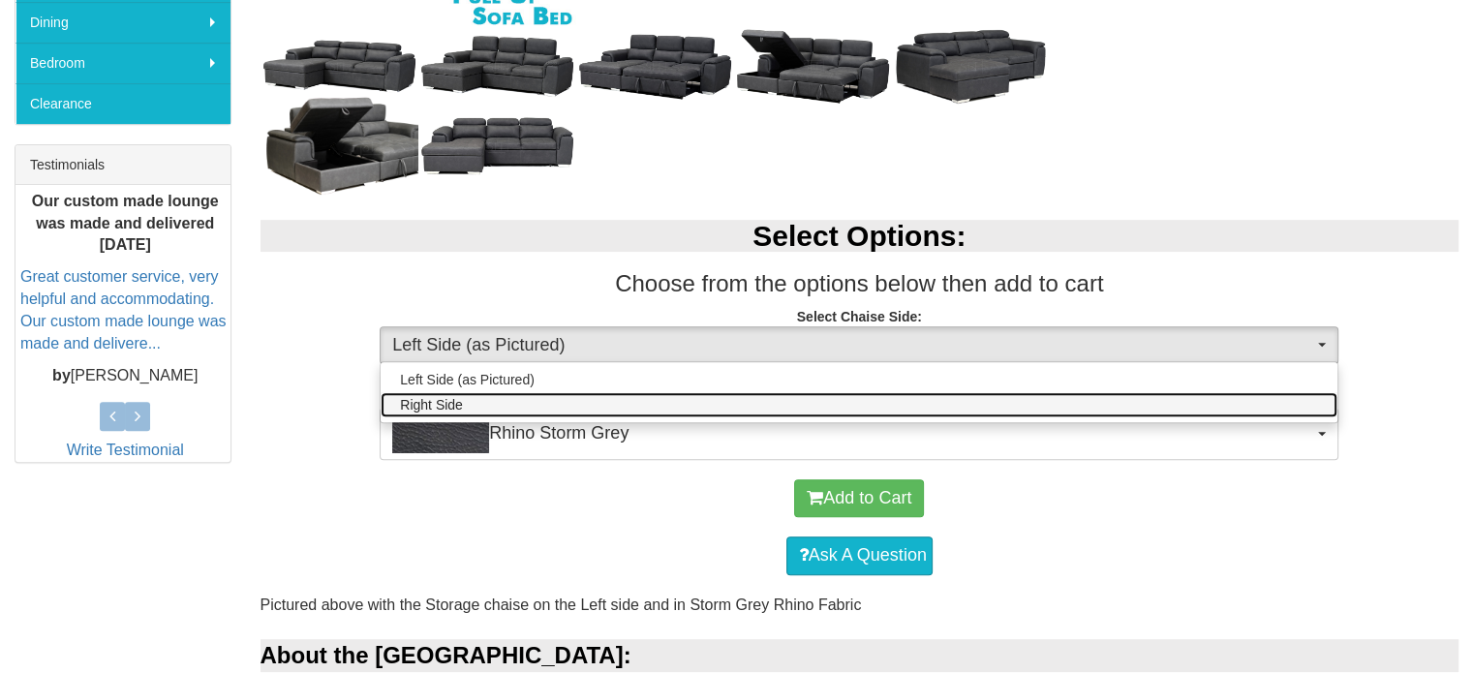
click at [587, 394] on link "Right Side" at bounding box center [859, 404] width 957 height 25
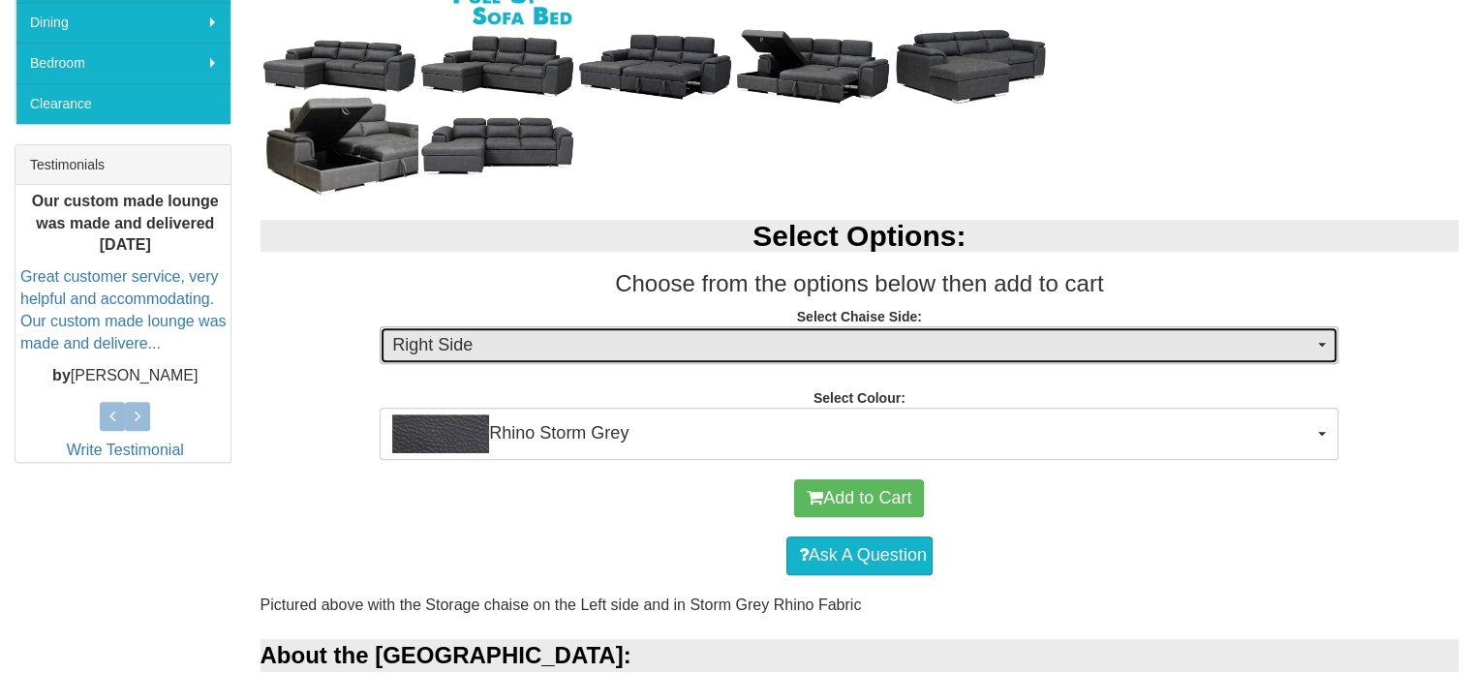
click at [585, 343] on span "Right Side" at bounding box center [852, 345] width 921 height 25
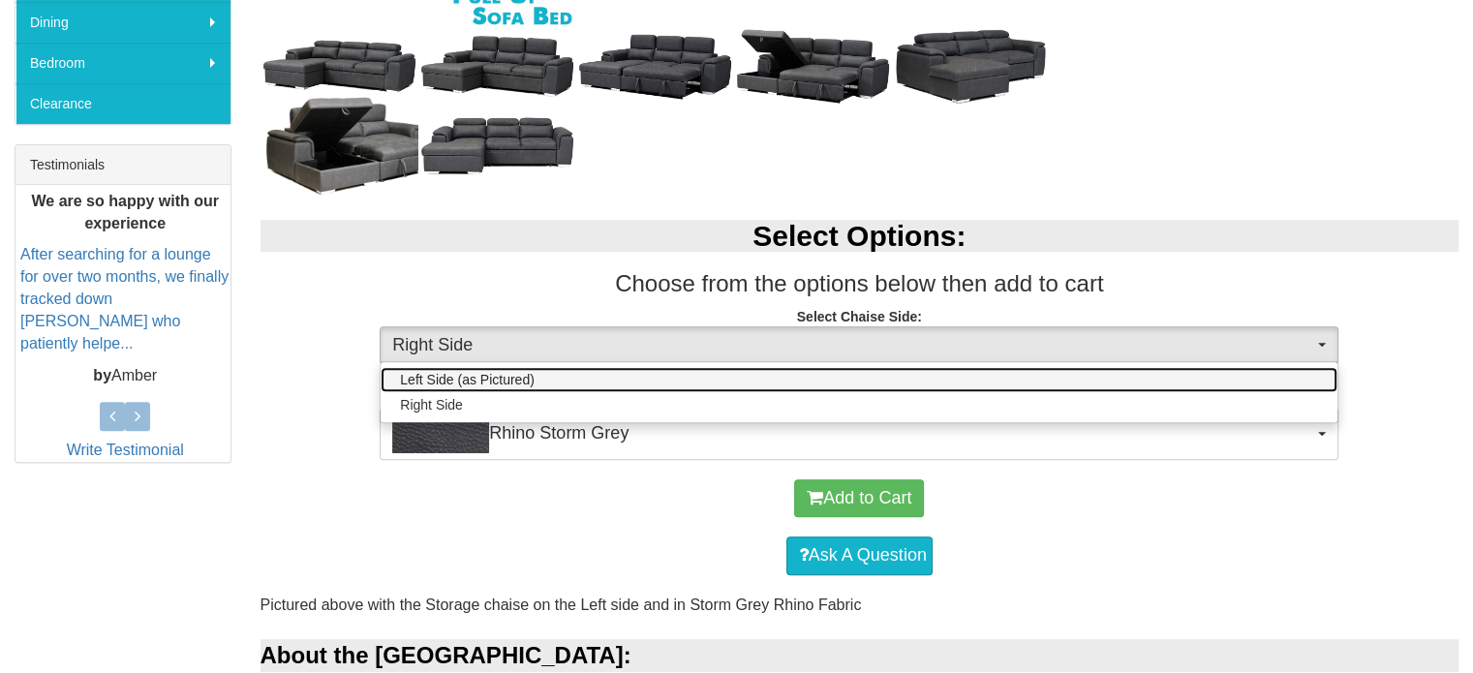
click at [560, 378] on link "Left Side (as Pictured)" at bounding box center [859, 379] width 957 height 25
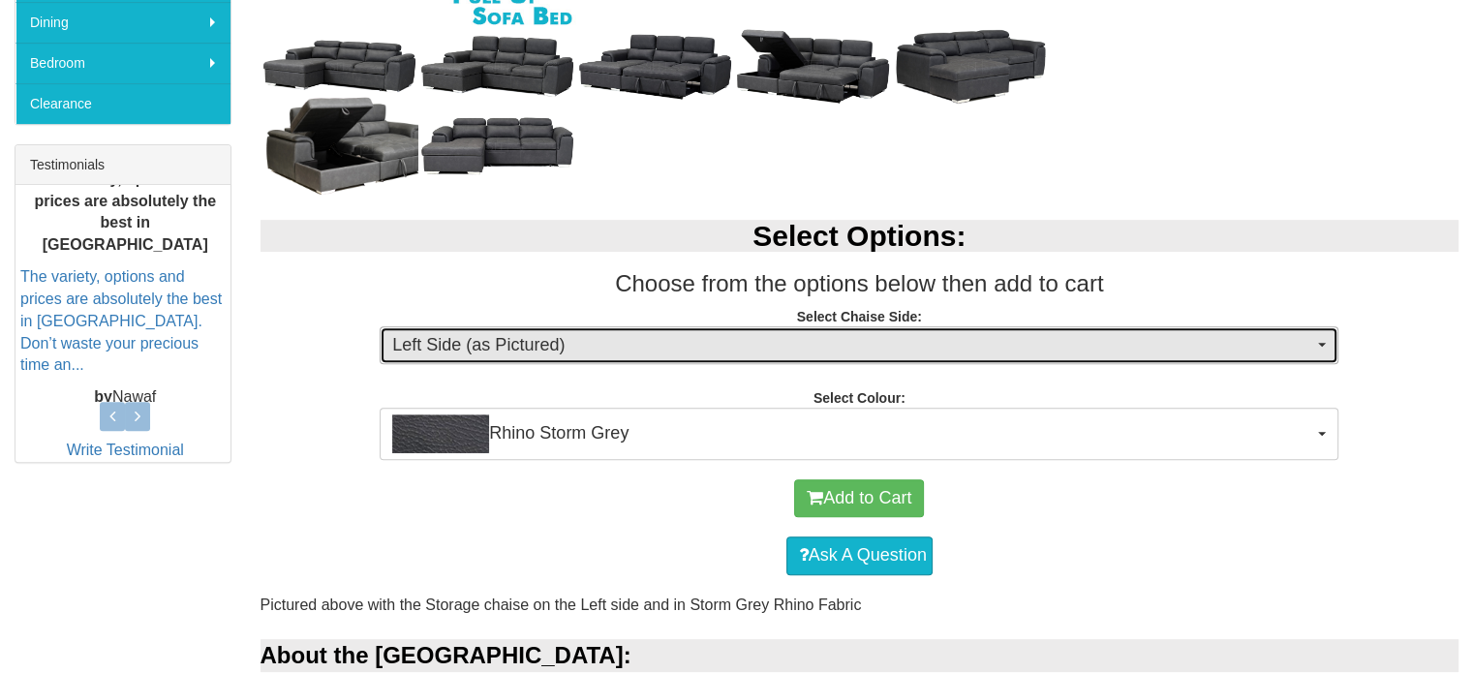
click at [552, 355] on span "Left Side (as Pictured)" at bounding box center [852, 345] width 921 height 25
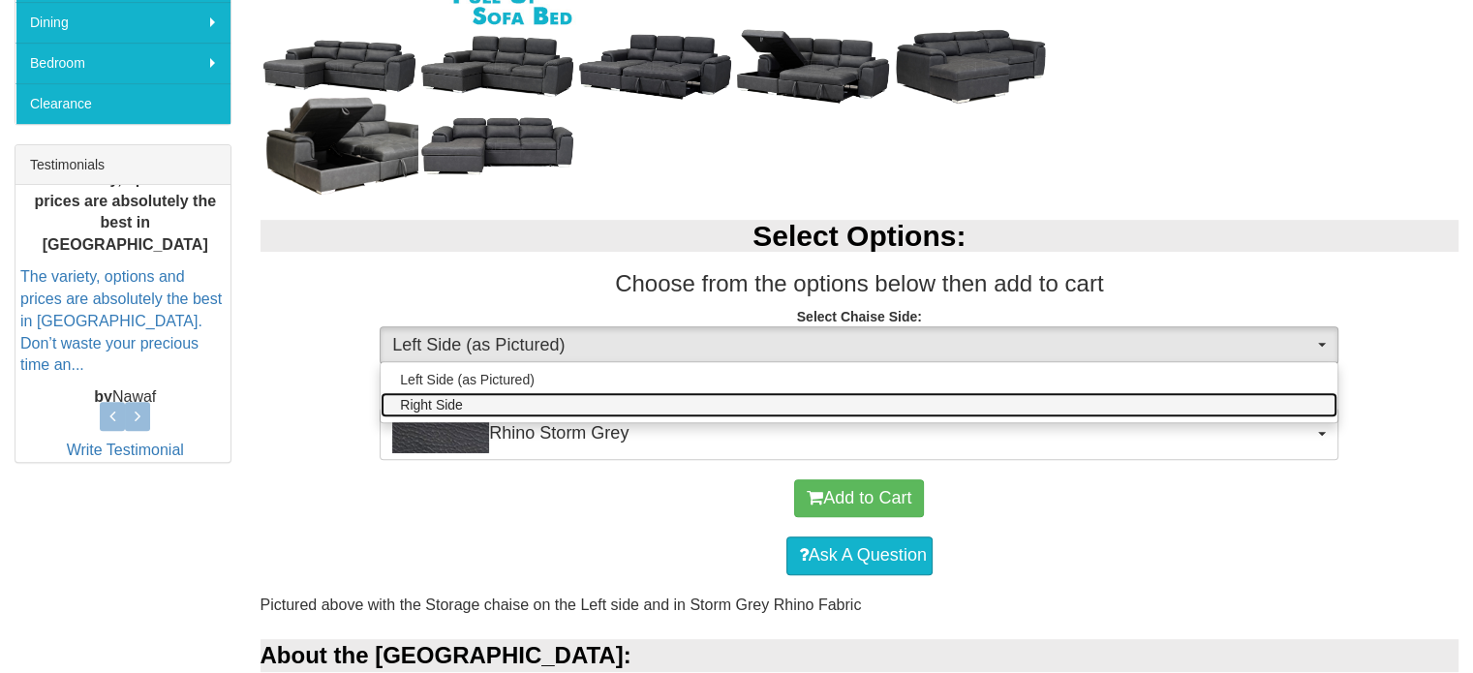
click at [540, 404] on link "Right Side" at bounding box center [859, 404] width 957 height 25
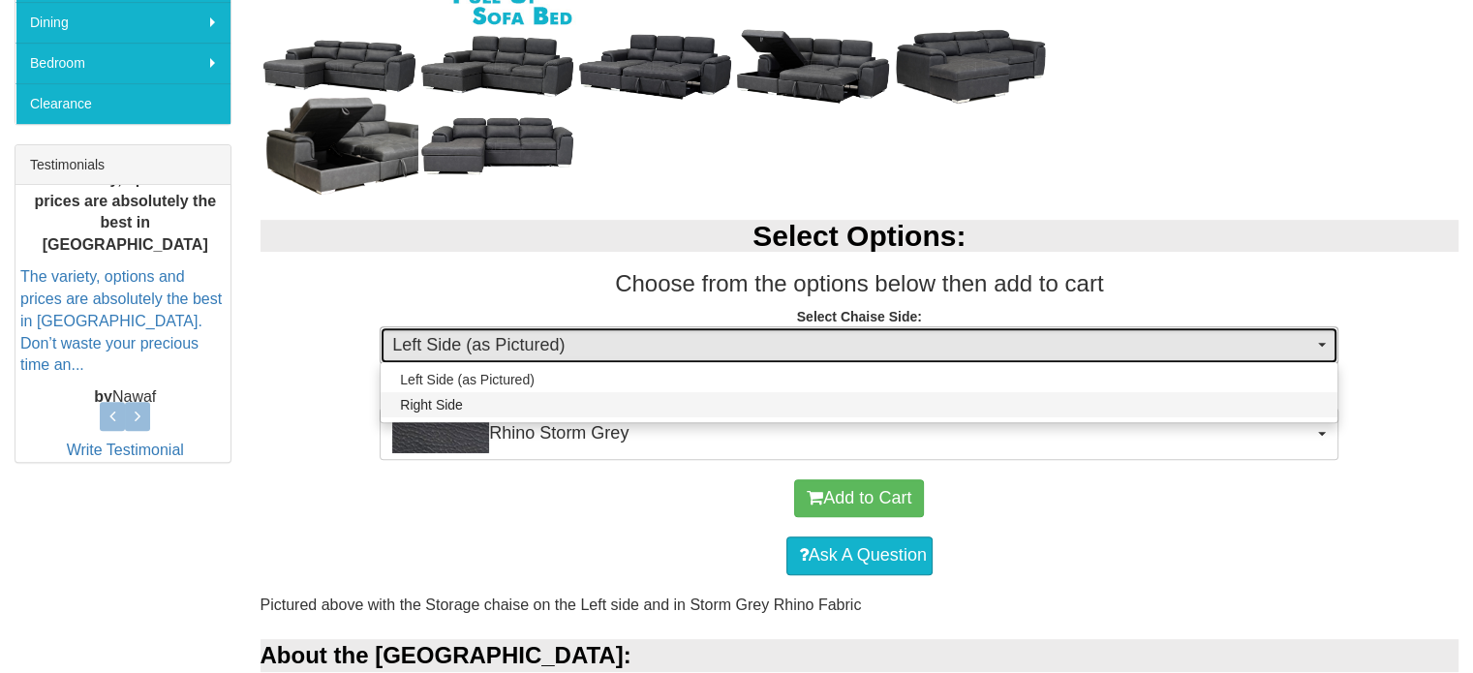
select select "266"
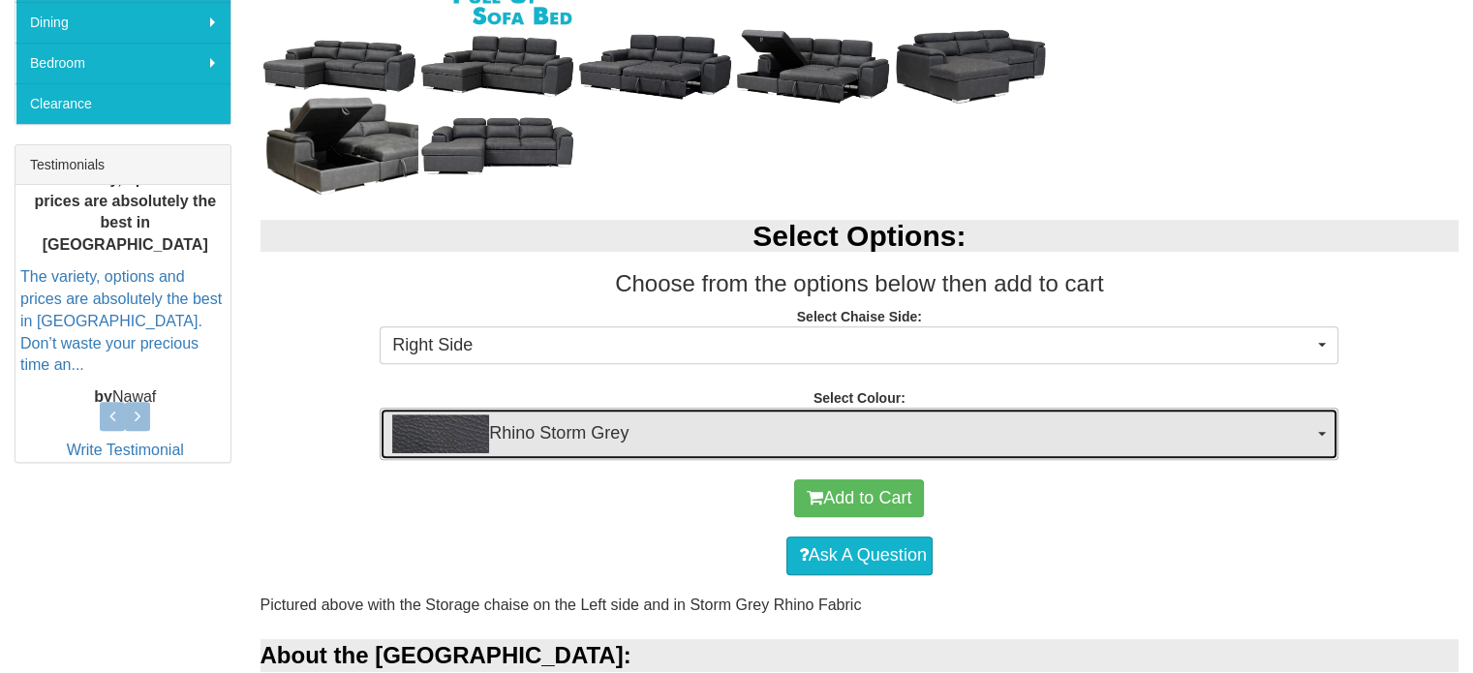
click at [538, 425] on span "Rhino Storm Grey" at bounding box center [852, 433] width 921 height 39
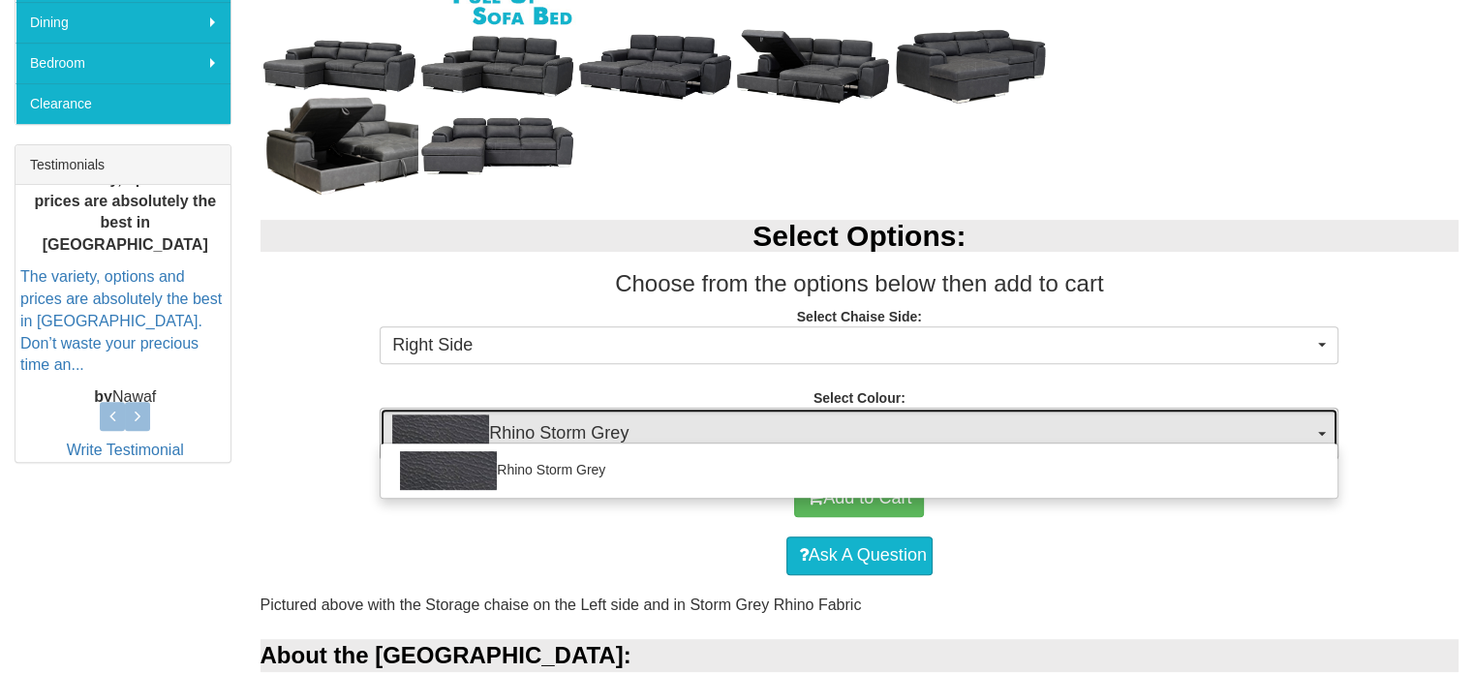
click at [538, 425] on span "Rhino Storm Grey" at bounding box center [852, 433] width 921 height 39
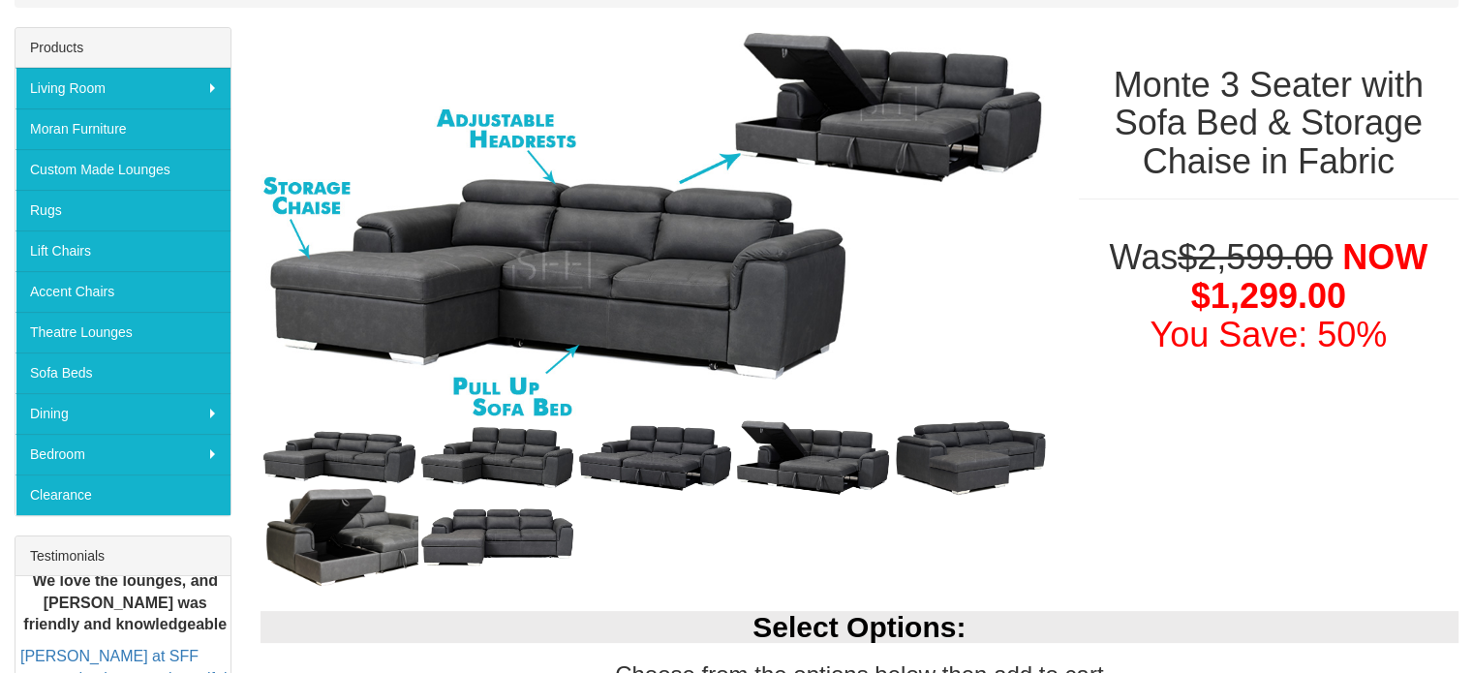
scroll to position [291, 0]
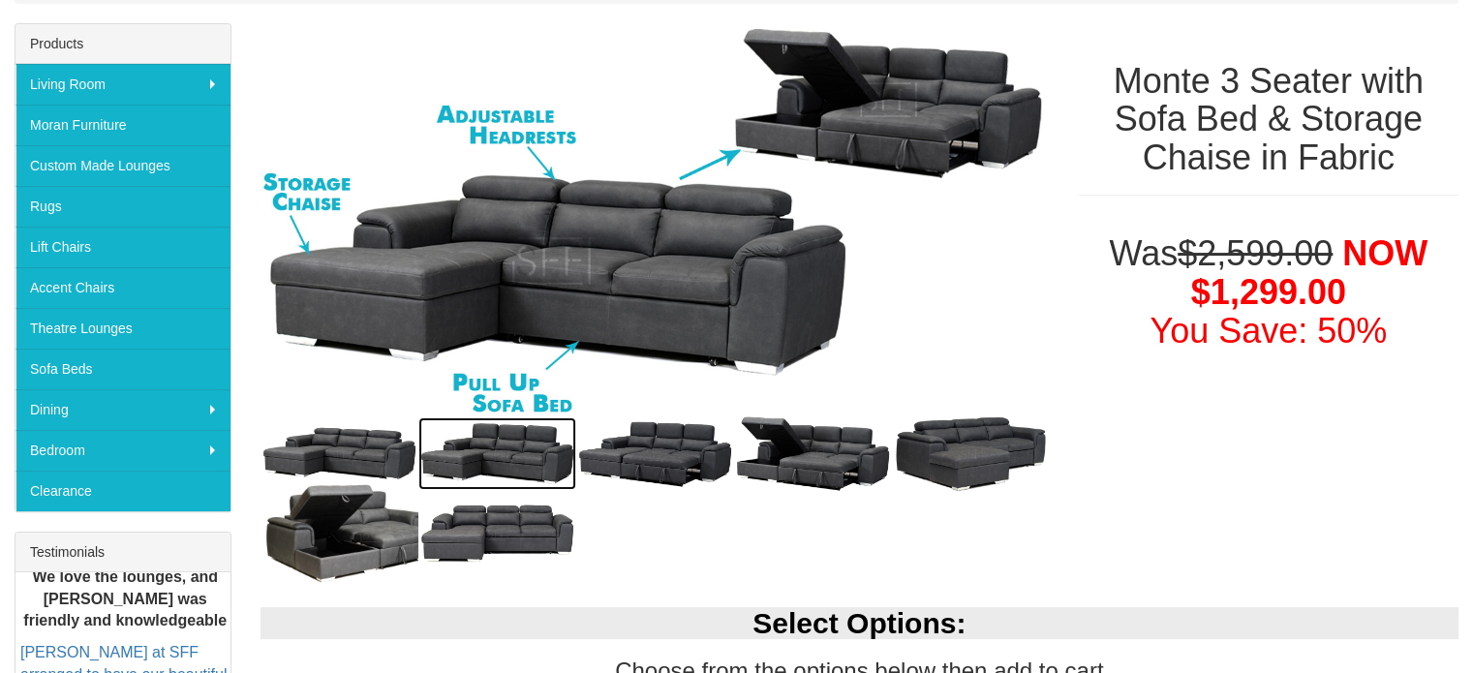
click at [513, 438] on img at bounding box center [497, 453] width 158 height 73
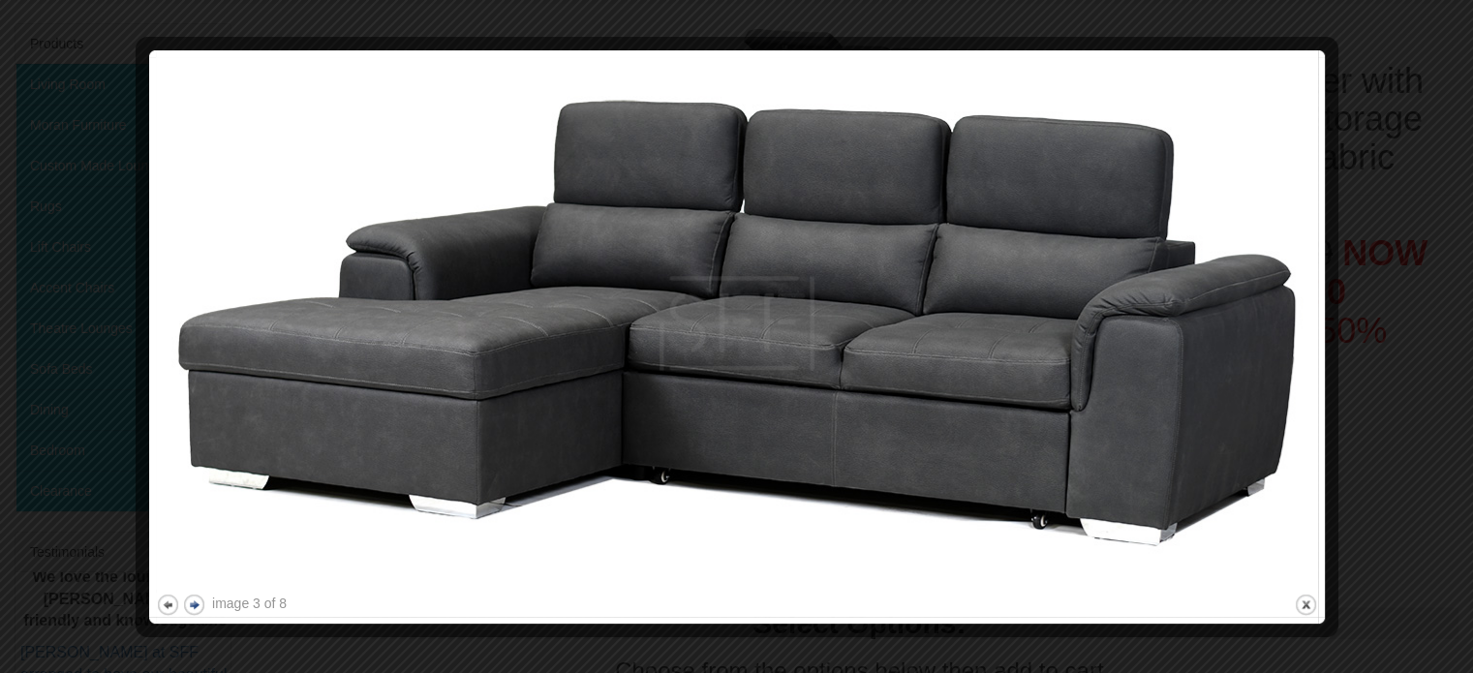
click at [199, 604] on button "next" at bounding box center [194, 605] width 24 height 24
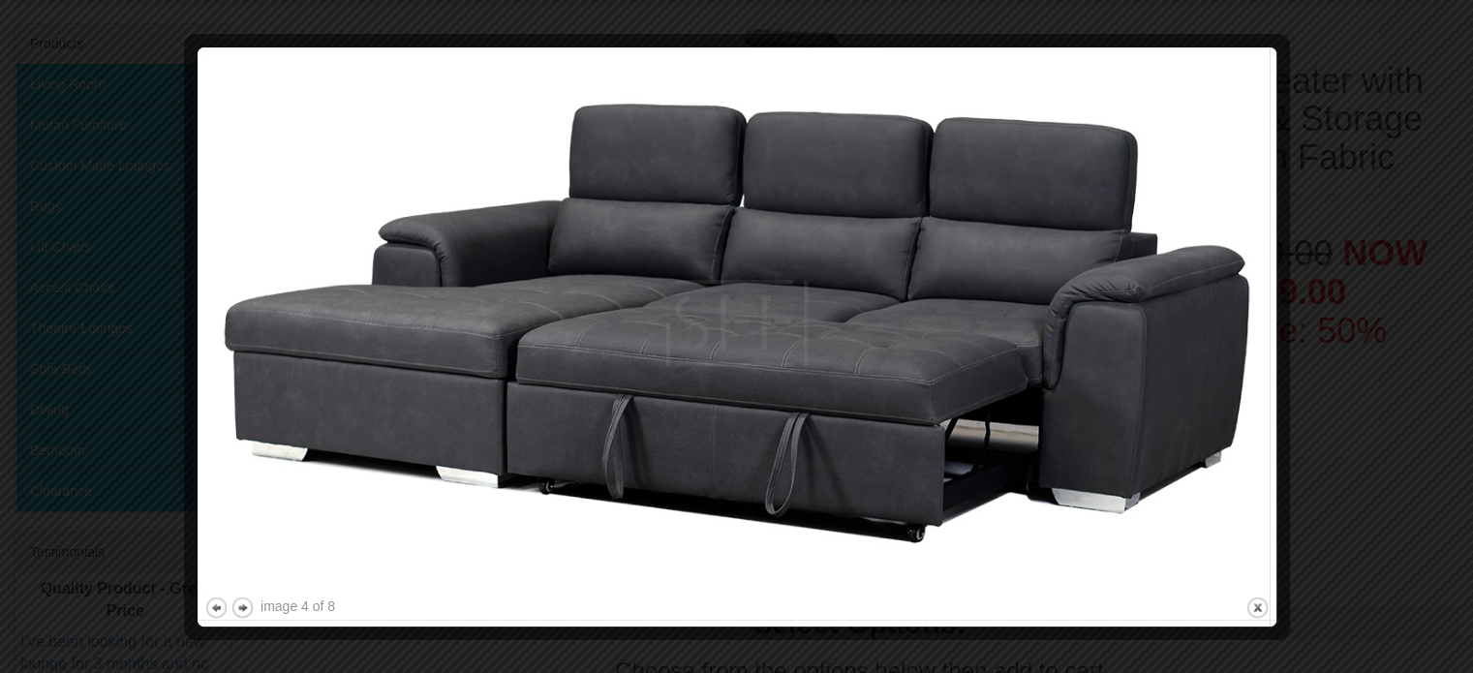
click at [199, 603] on div at bounding box center [194, 337] width 20 height 566
click at [242, 599] on button "next" at bounding box center [242, 608] width 24 height 24
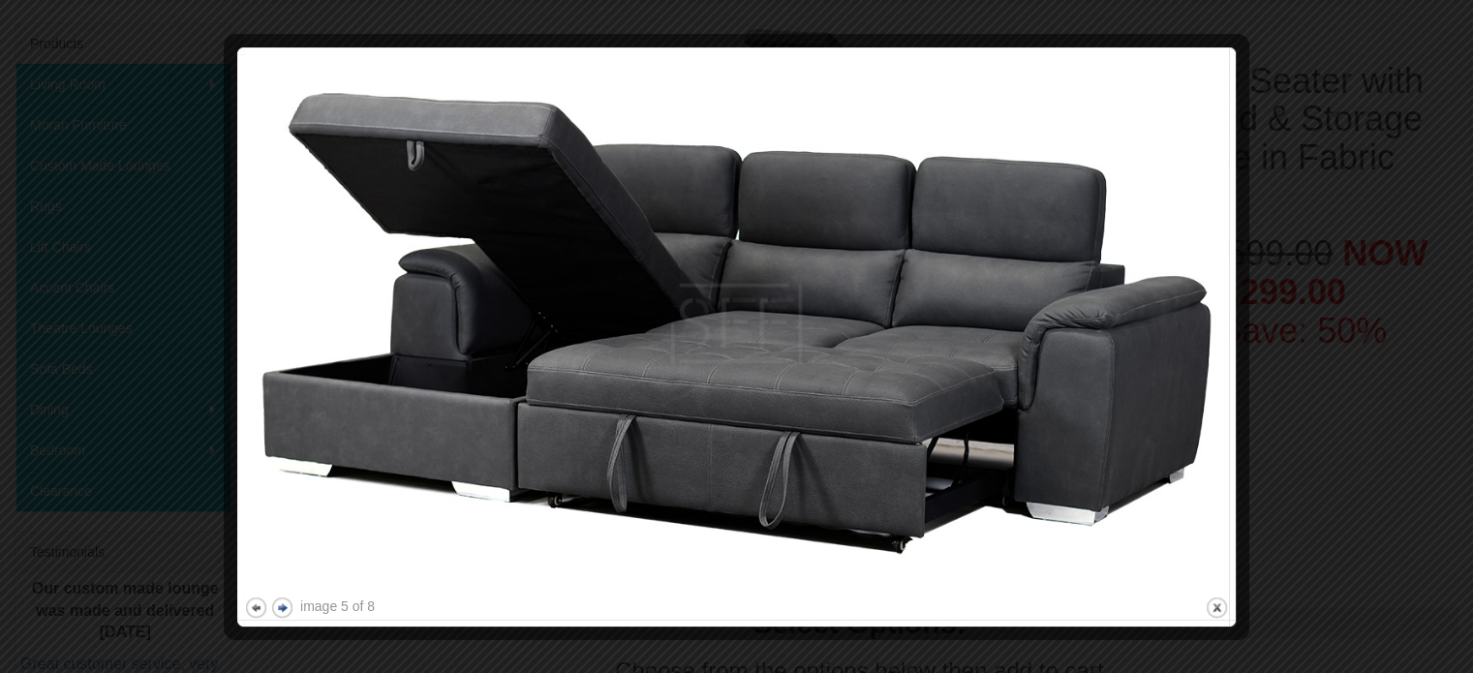
click at [242, 599] on div at bounding box center [234, 337] width 20 height 566
click at [283, 606] on button "next" at bounding box center [282, 608] width 24 height 24
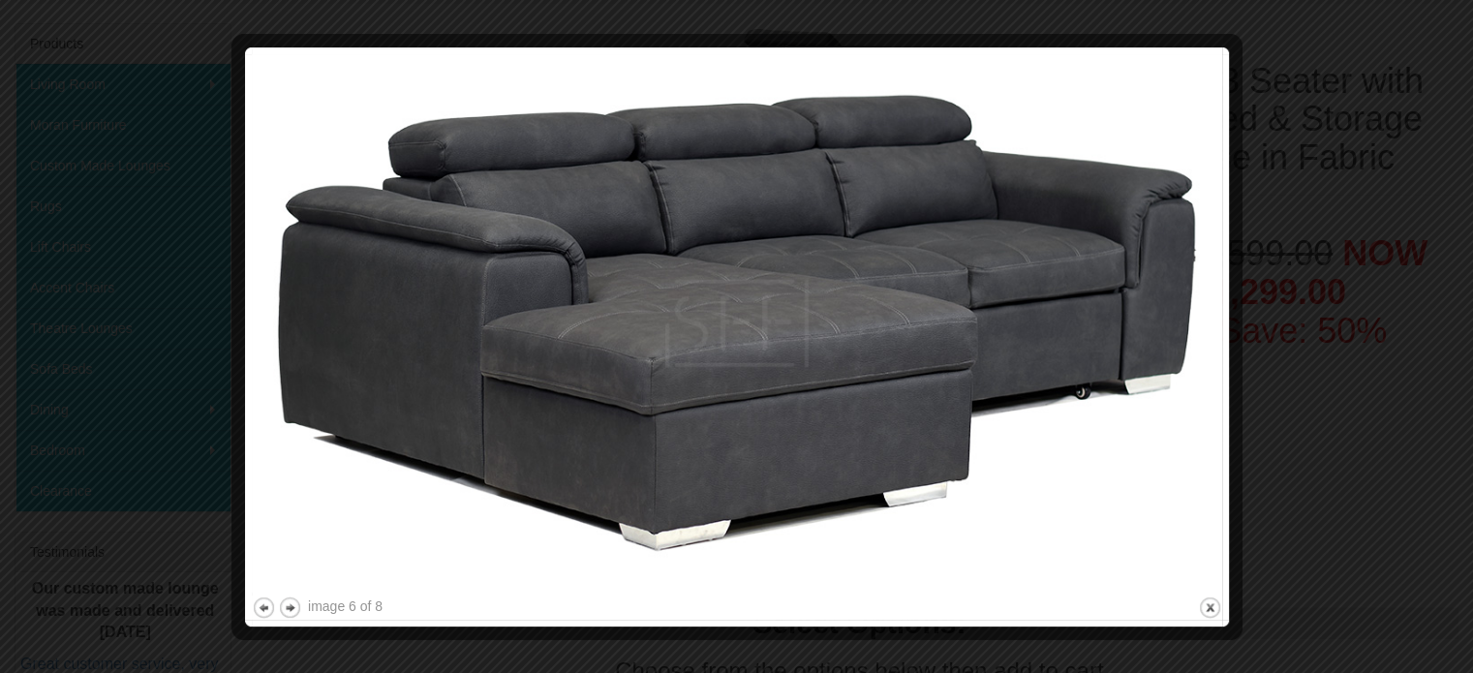
click at [156, 486] on div at bounding box center [736, 336] width 1473 height 673
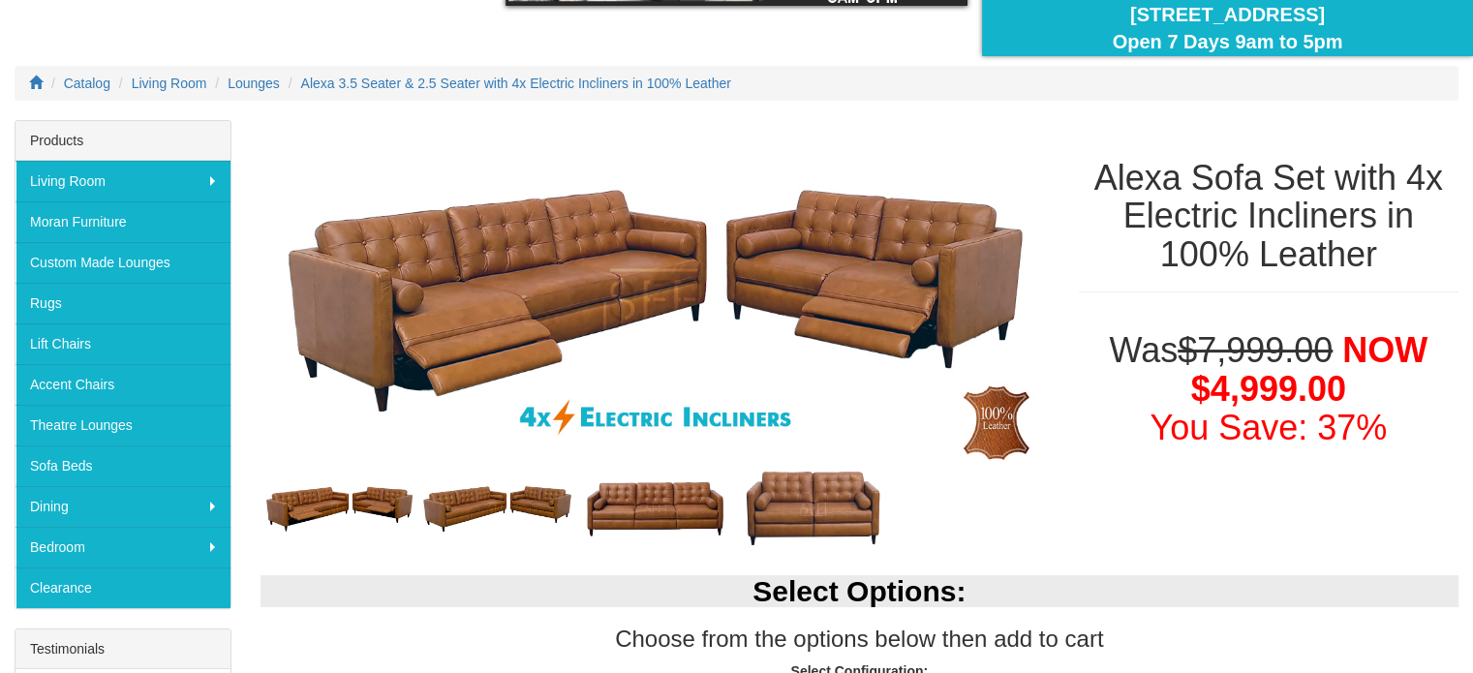
scroll to position [291, 0]
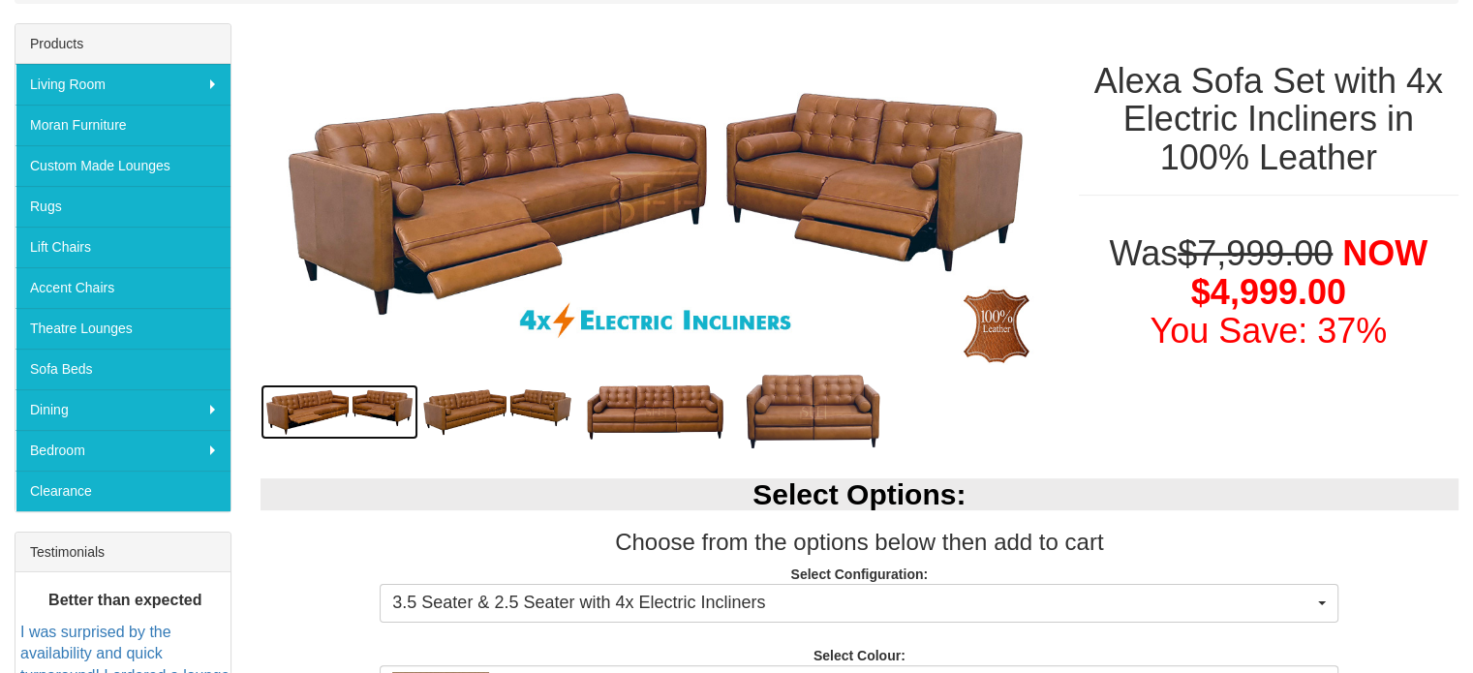
click at [353, 413] on img at bounding box center [339, 411] width 158 height 54
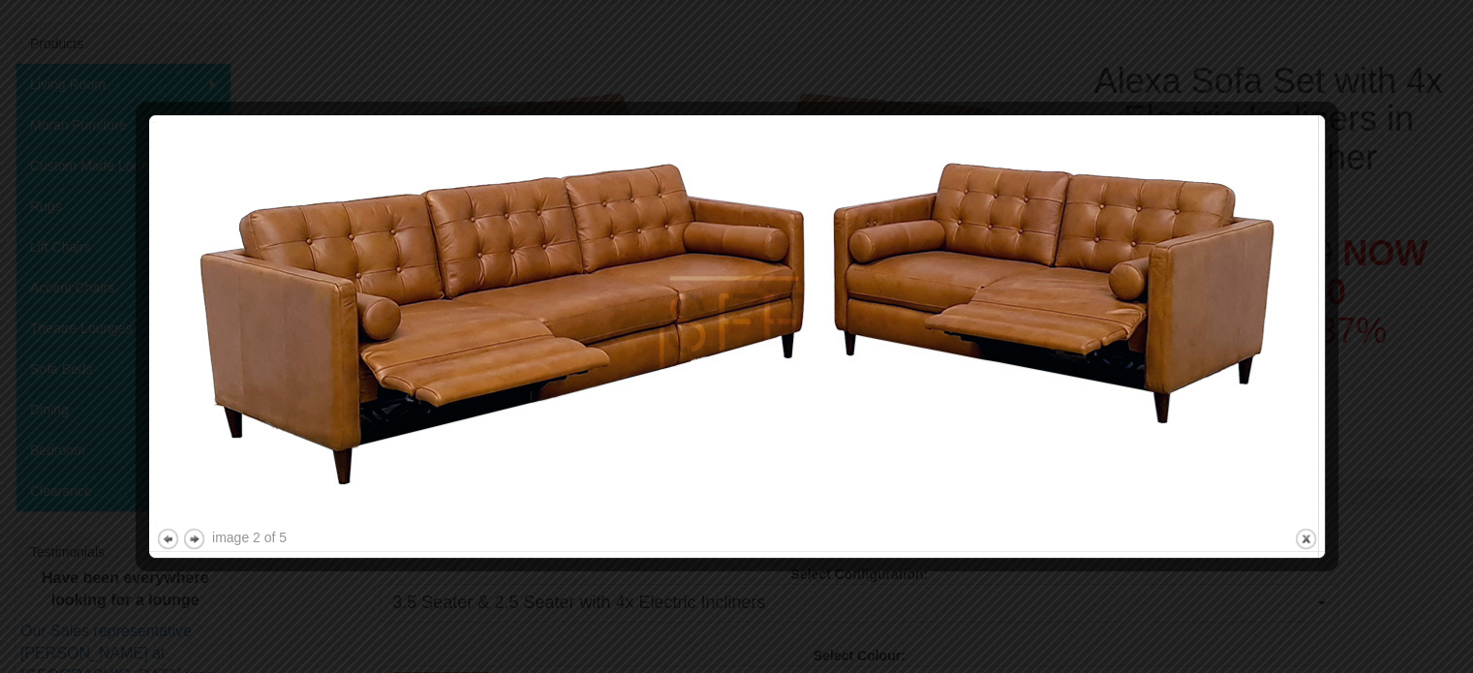
click at [932, 396] on img at bounding box center [737, 323] width 1162 height 402
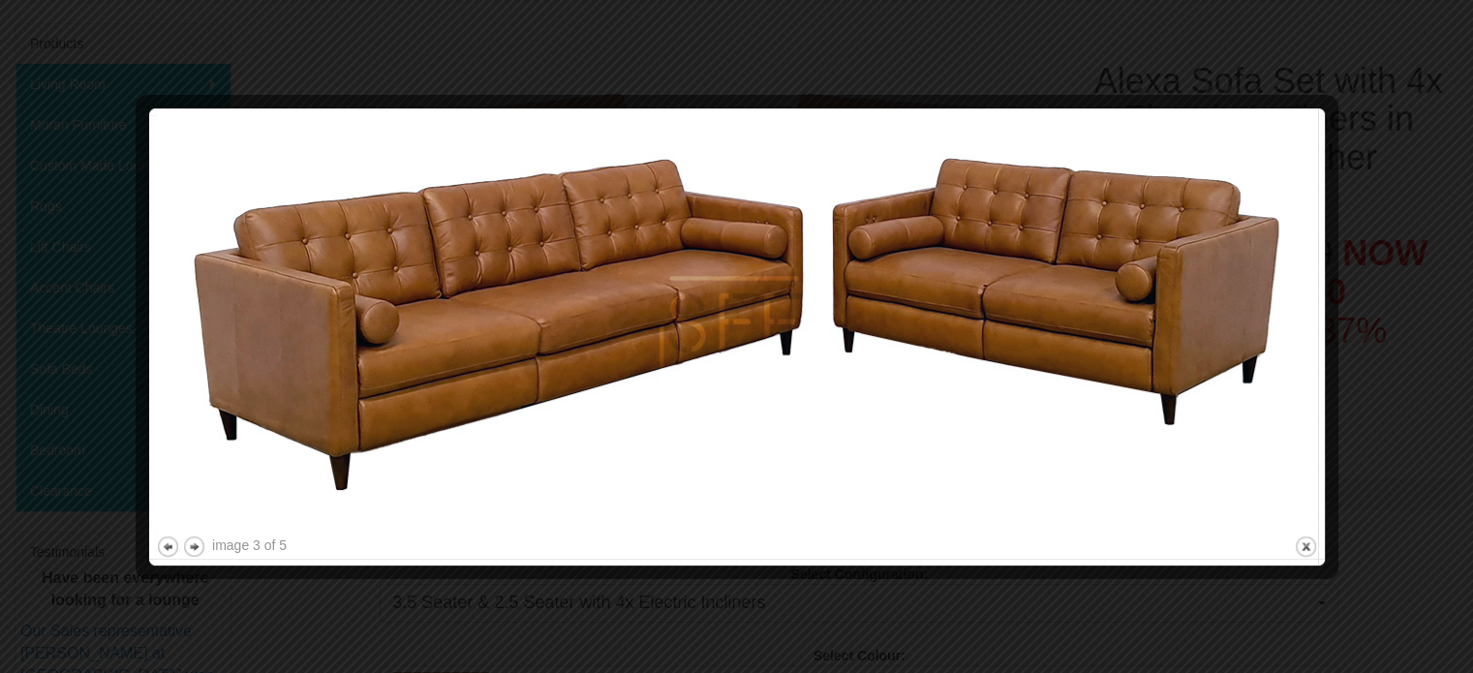
click at [910, 388] on img at bounding box center [737, 323] width 1162 height 416
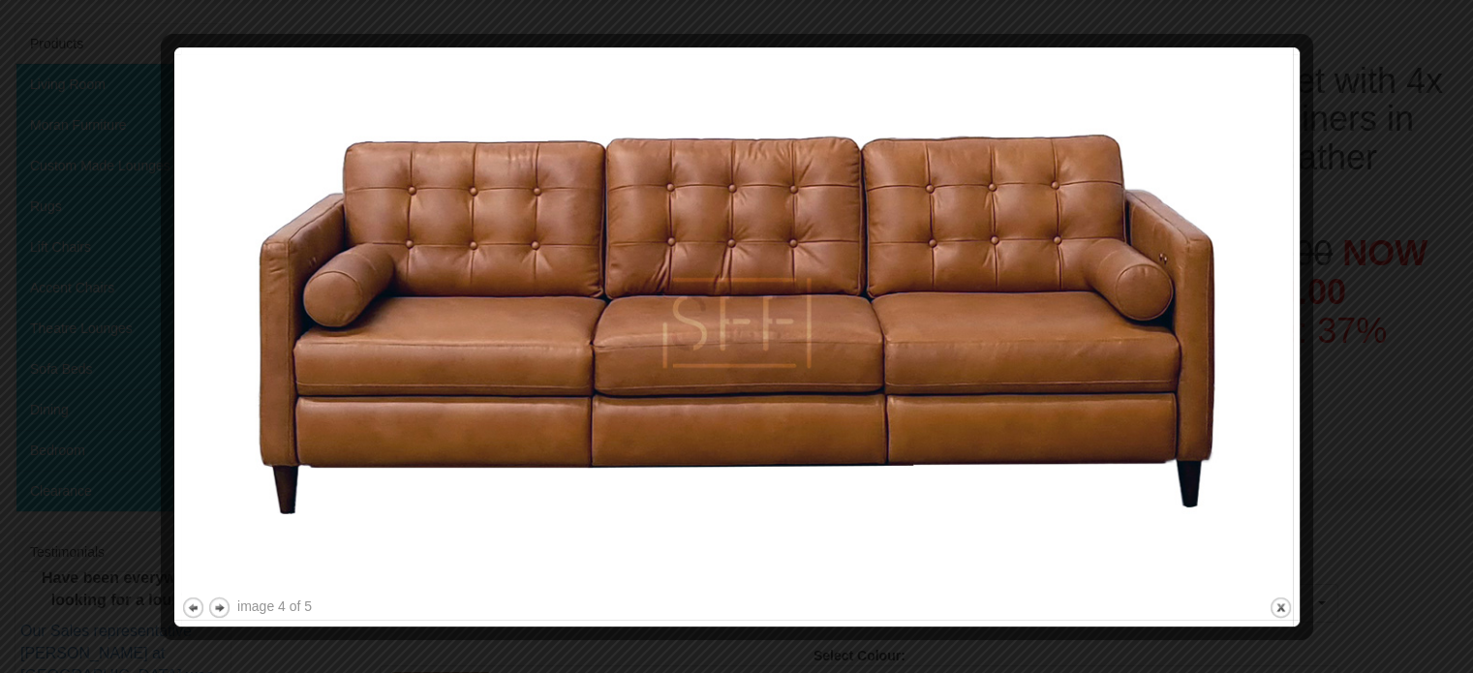
click at [910, 388] on img at bounding box center [737, 323] width 1112 height 538
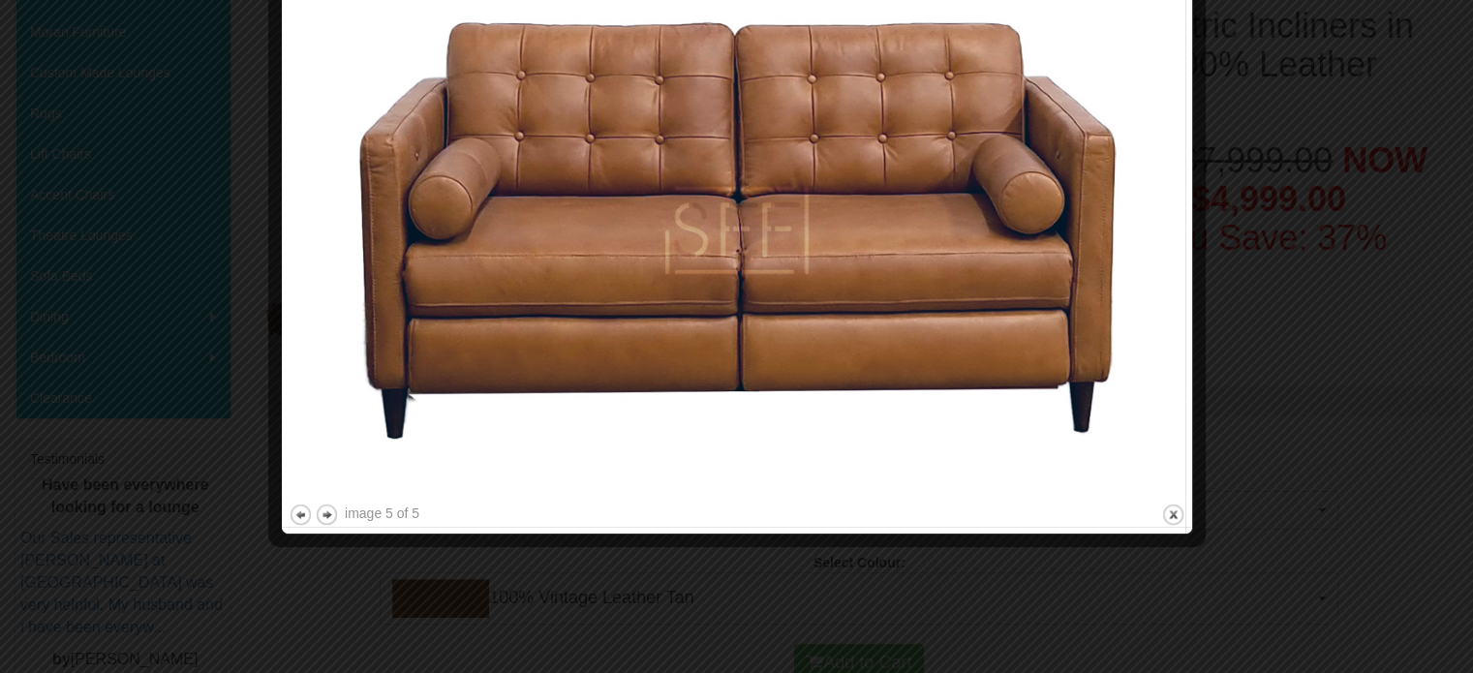
scroll to position [387, 0]
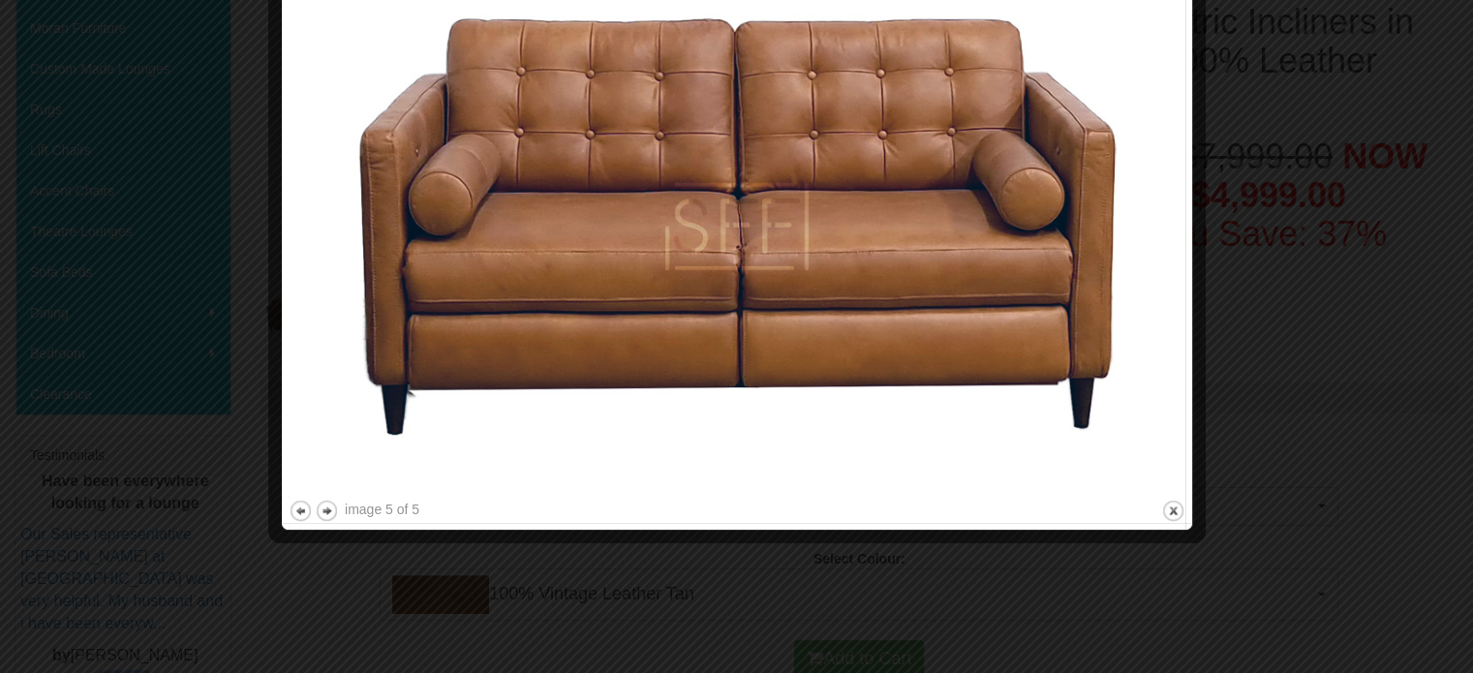
click at [1289, 353] on div at bounding box center [736, 336] width 1473 height 673
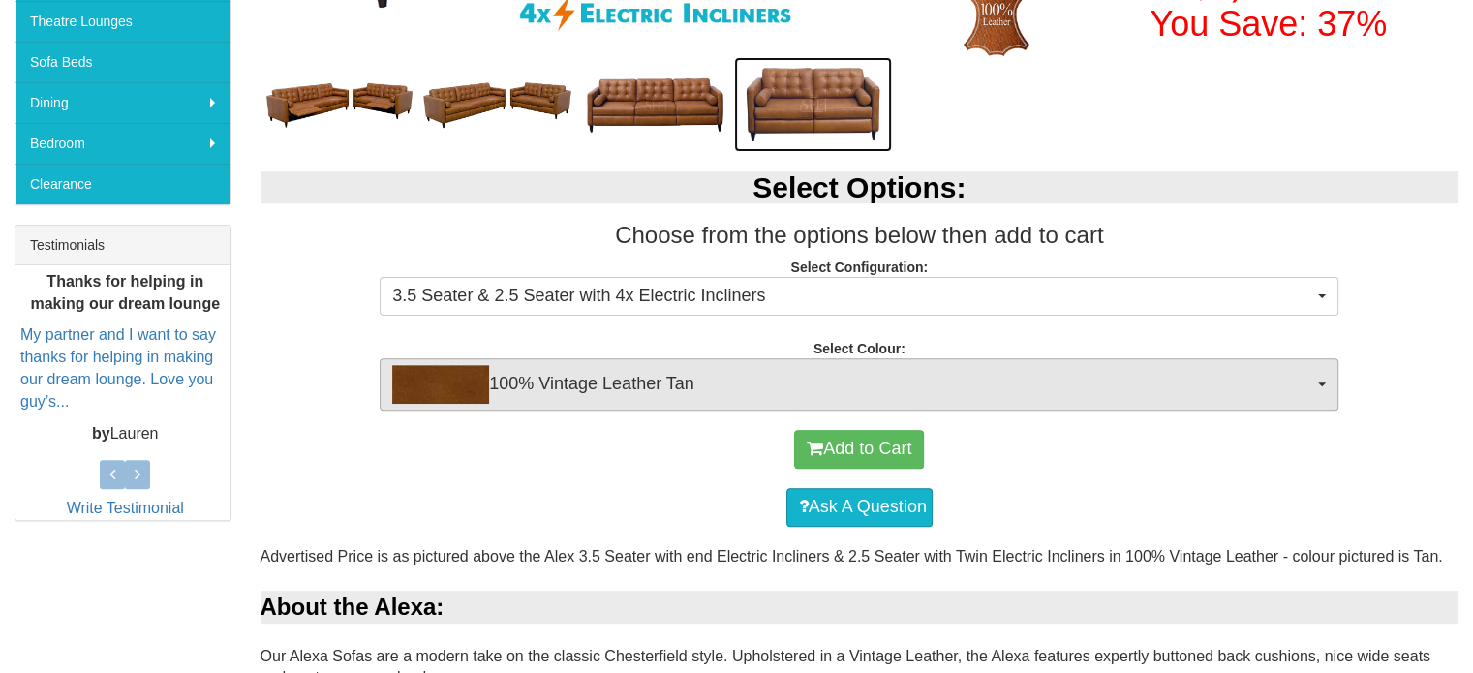
scroll to position [581, 0]
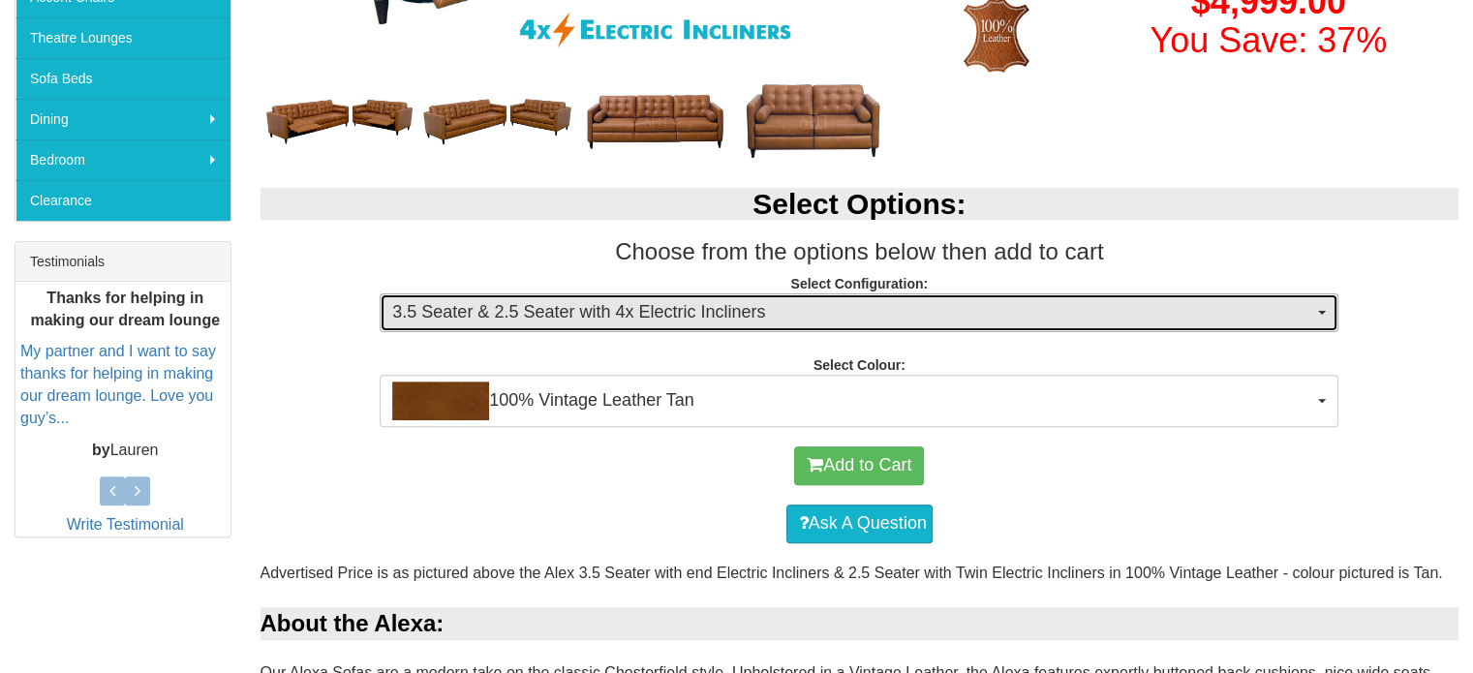
click at [793, 321] on span "3.5 Seater & 2.5 Seater with 4x Electric Incliners" at bounding box center [852, 312] width 921 height 25
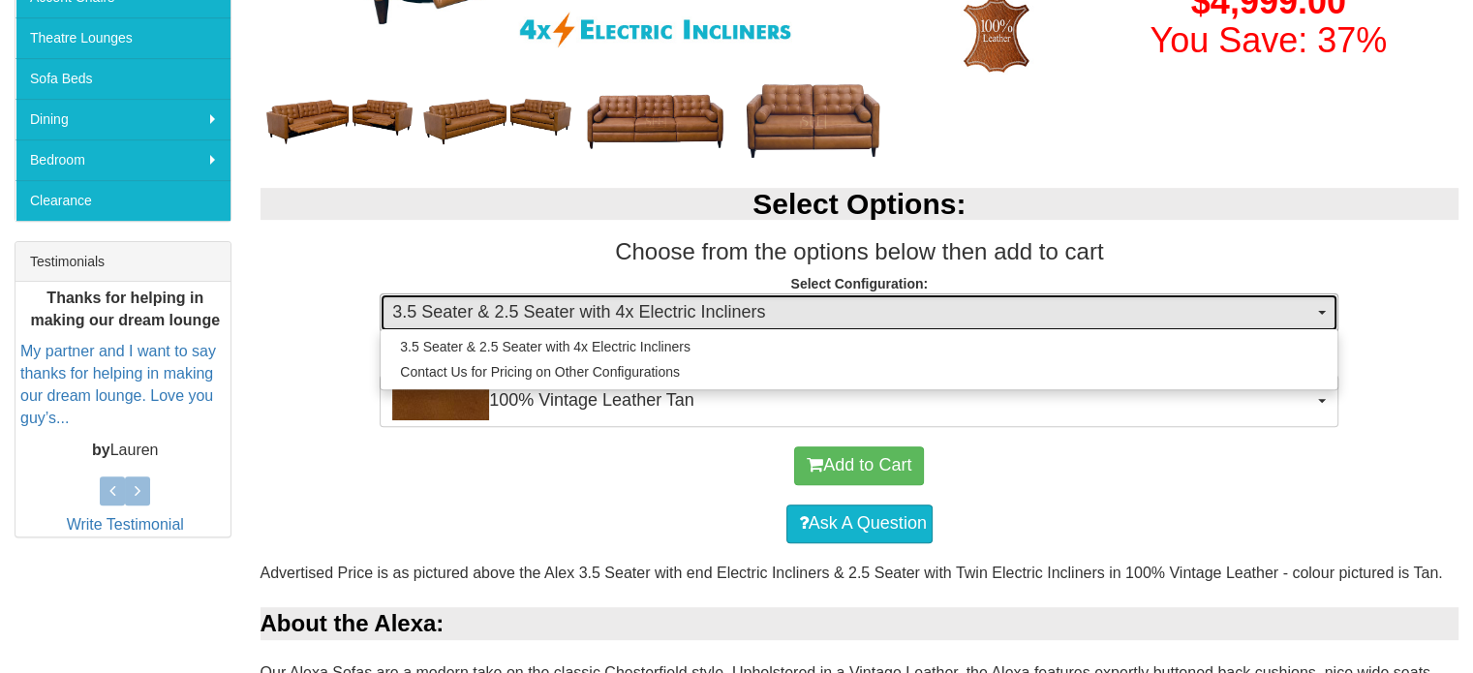
click at [793, 321] on span "3.5 Seater & 2.5 Seater with 4x Electric Incliners" at bounding box center [852, 312] width 921 height 25
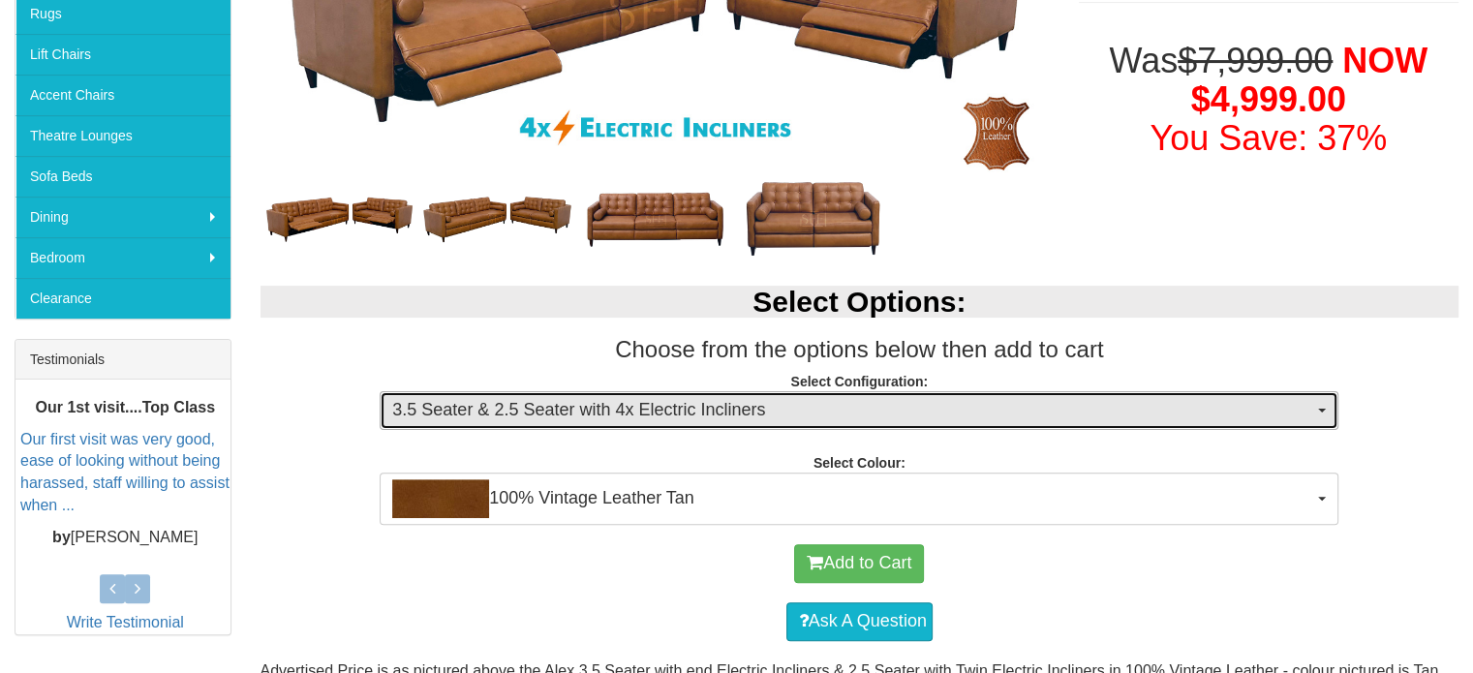
scroll to position [484, 0]
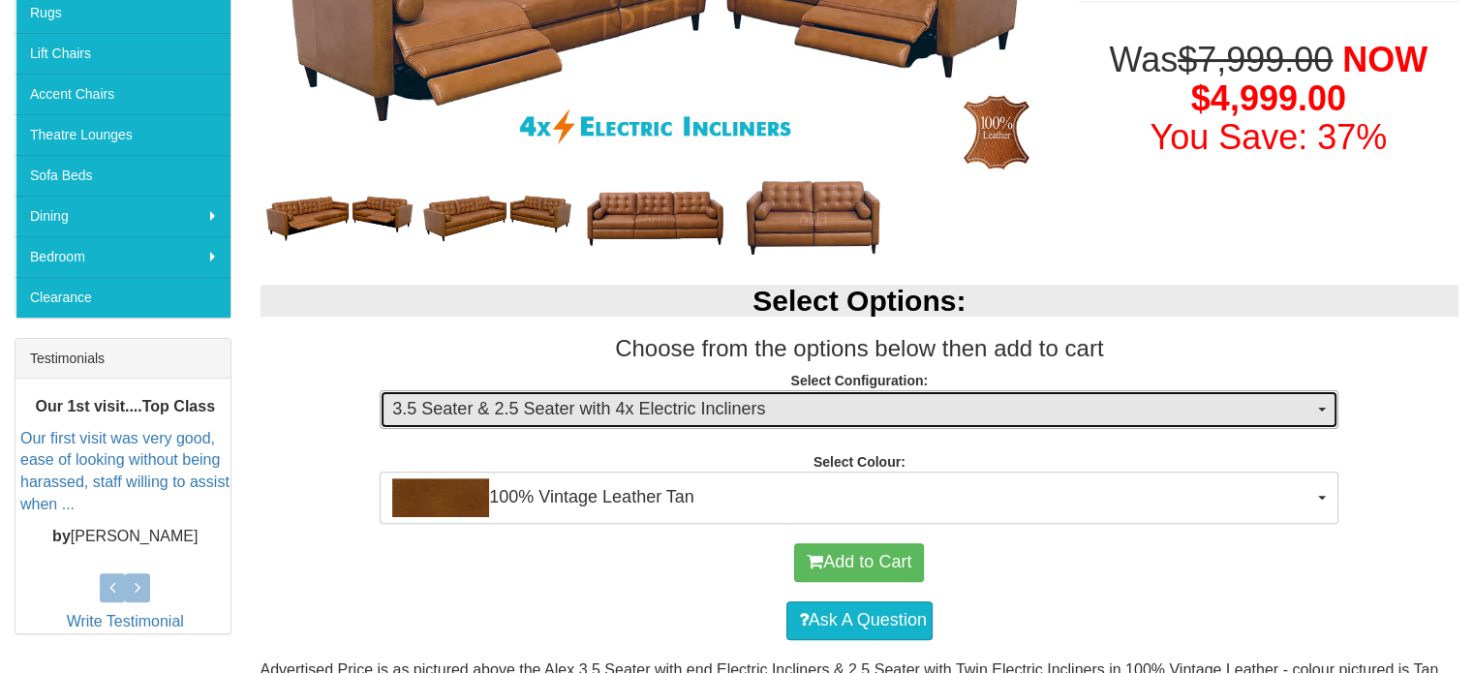
click at [766, 413] on span "3.5 Seater & 2.5 Seater with 4x Electric Incliners" at bounding box center [852, 409] width 921 height 25
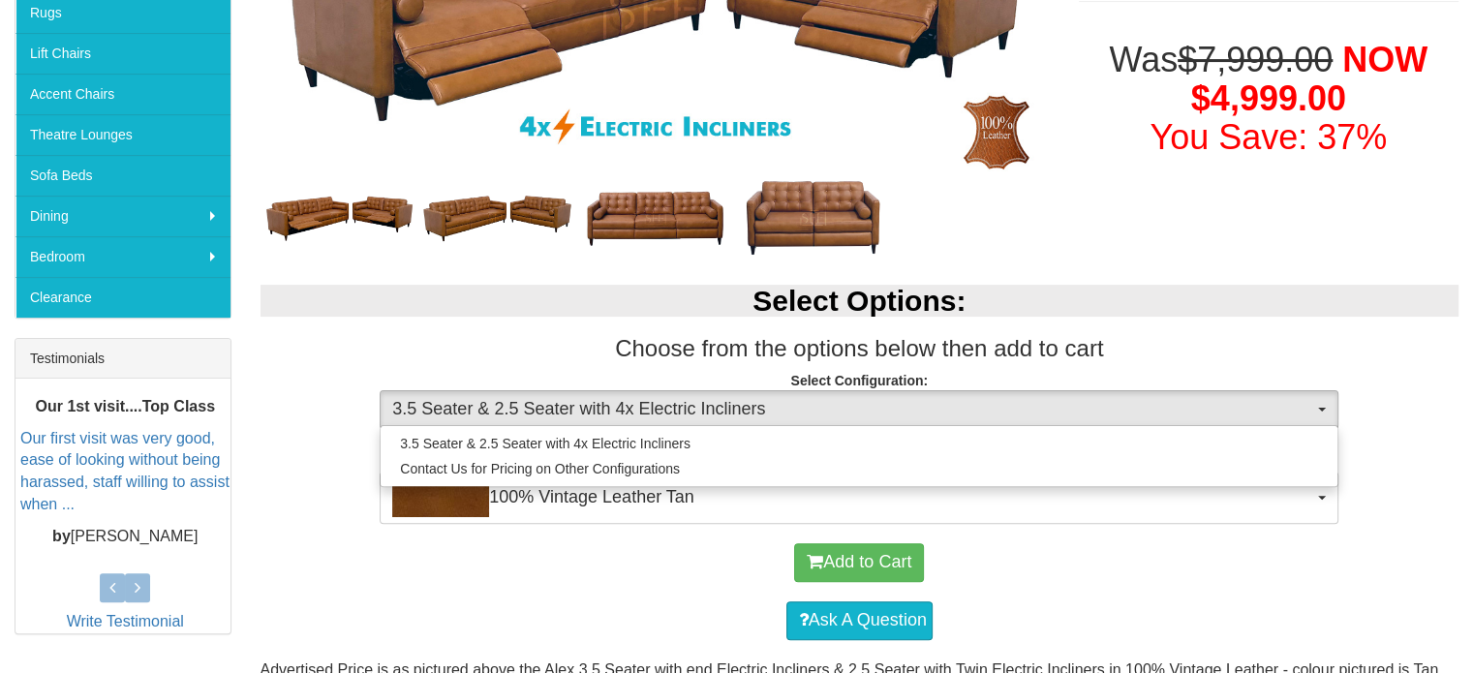
click at [667, 592] on div "Ask A Question" at bounding box center [859, 621] width 1179 height 58
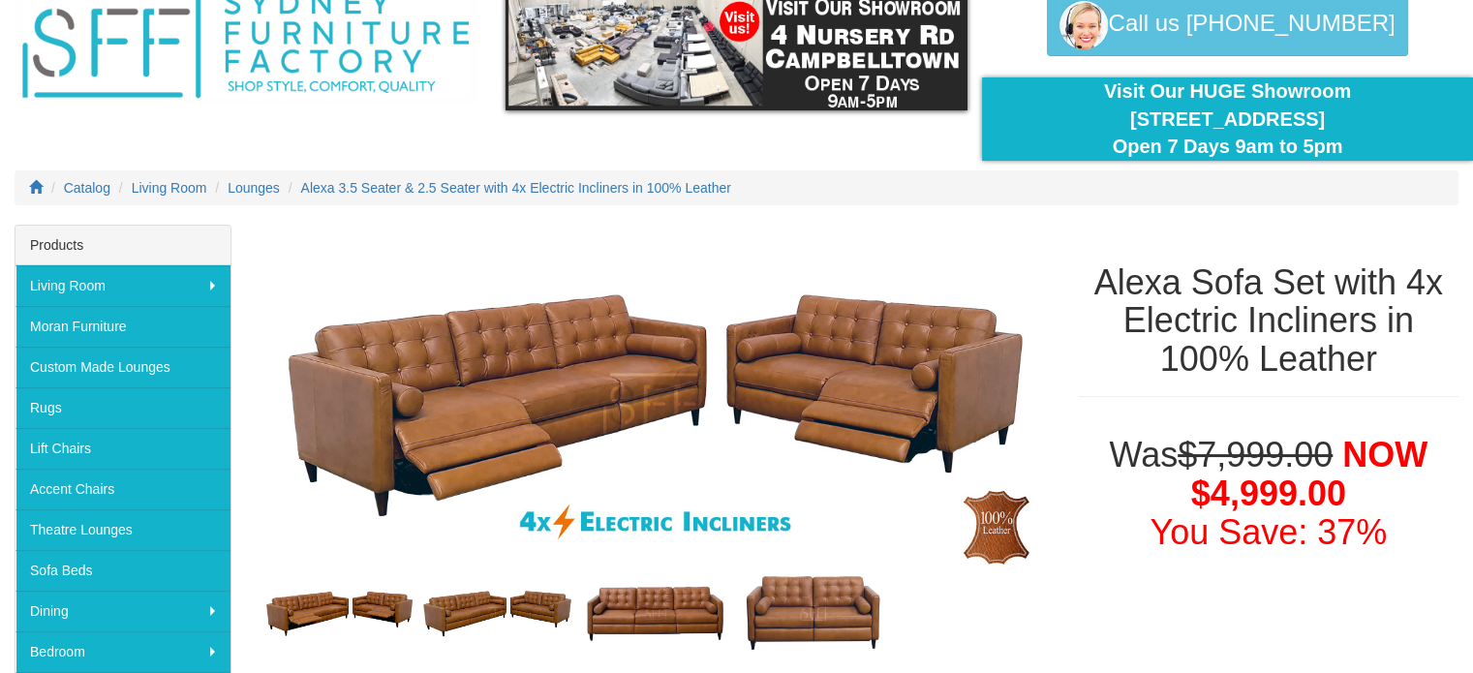
scroll to position [97, 0]
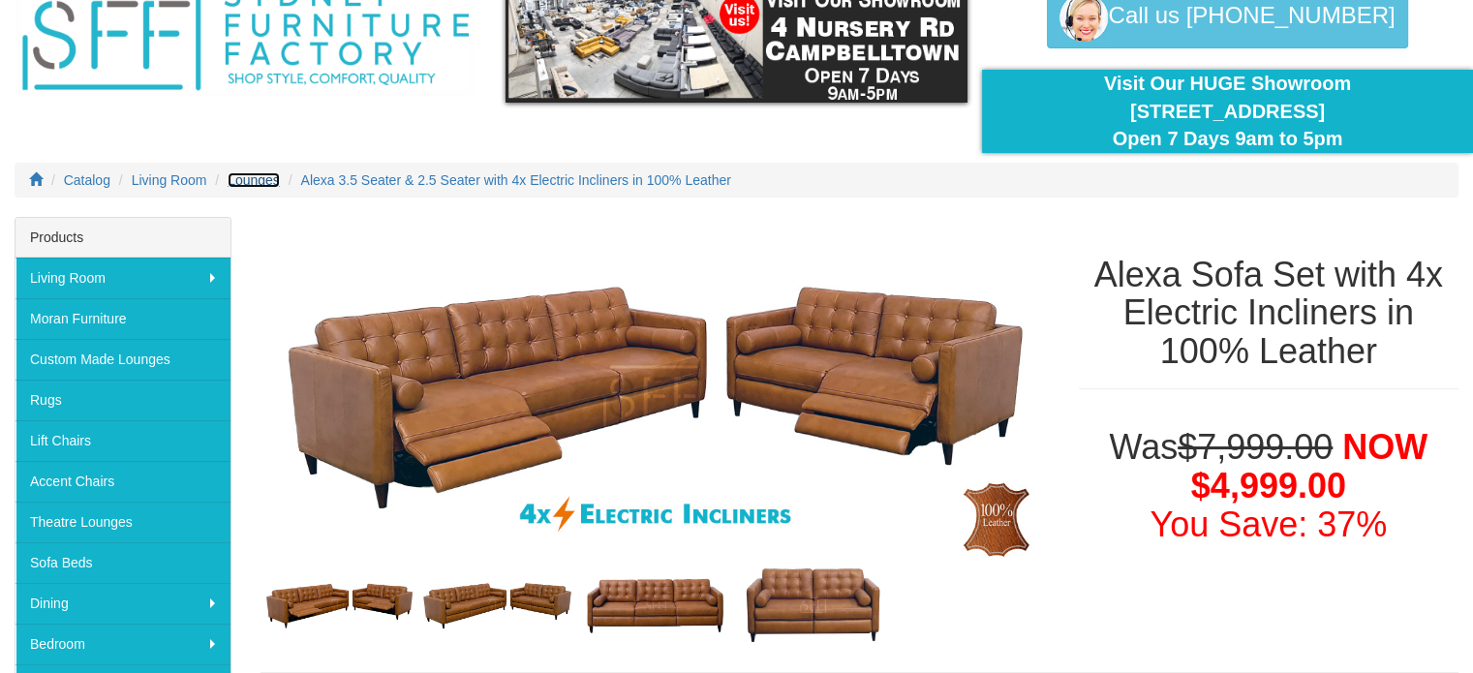
click at [259, 181] on span "Lounges" at bounding box center [254, 179] width 52 height 15
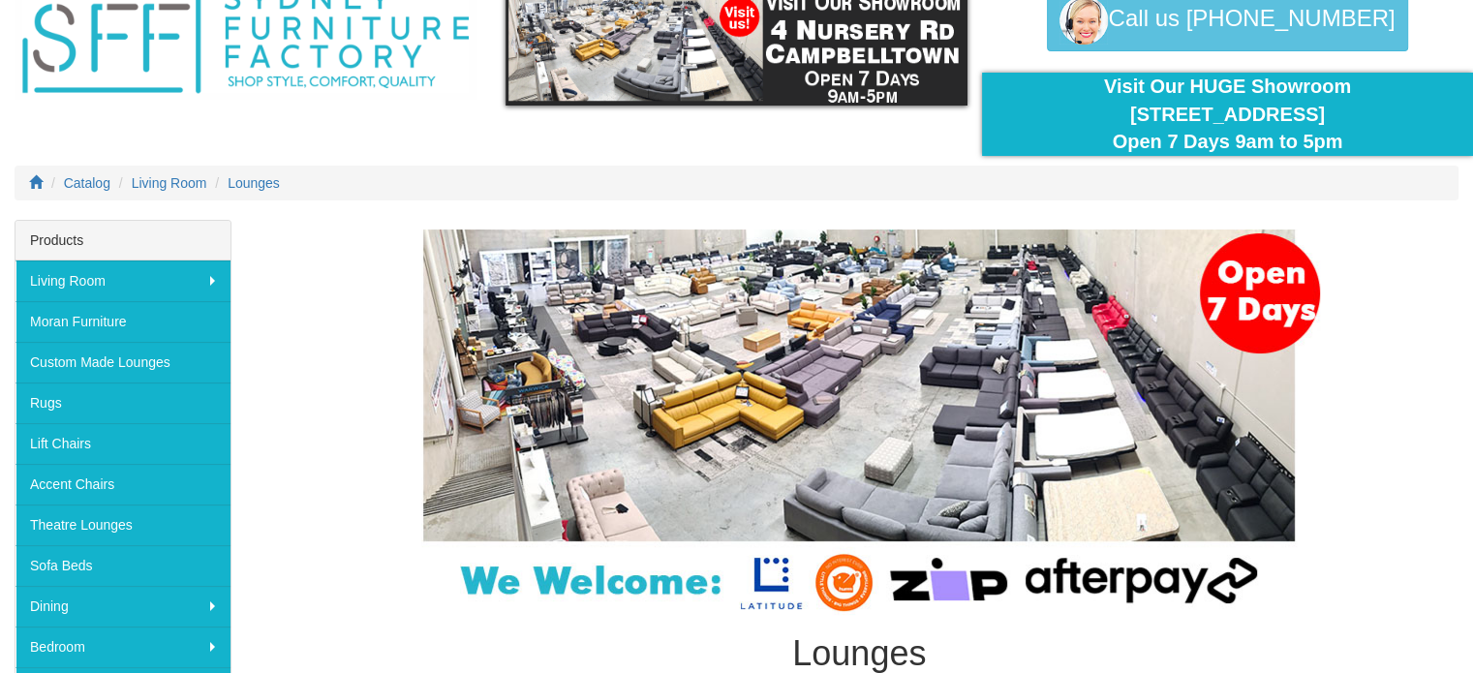
scroll to position [97, 0]
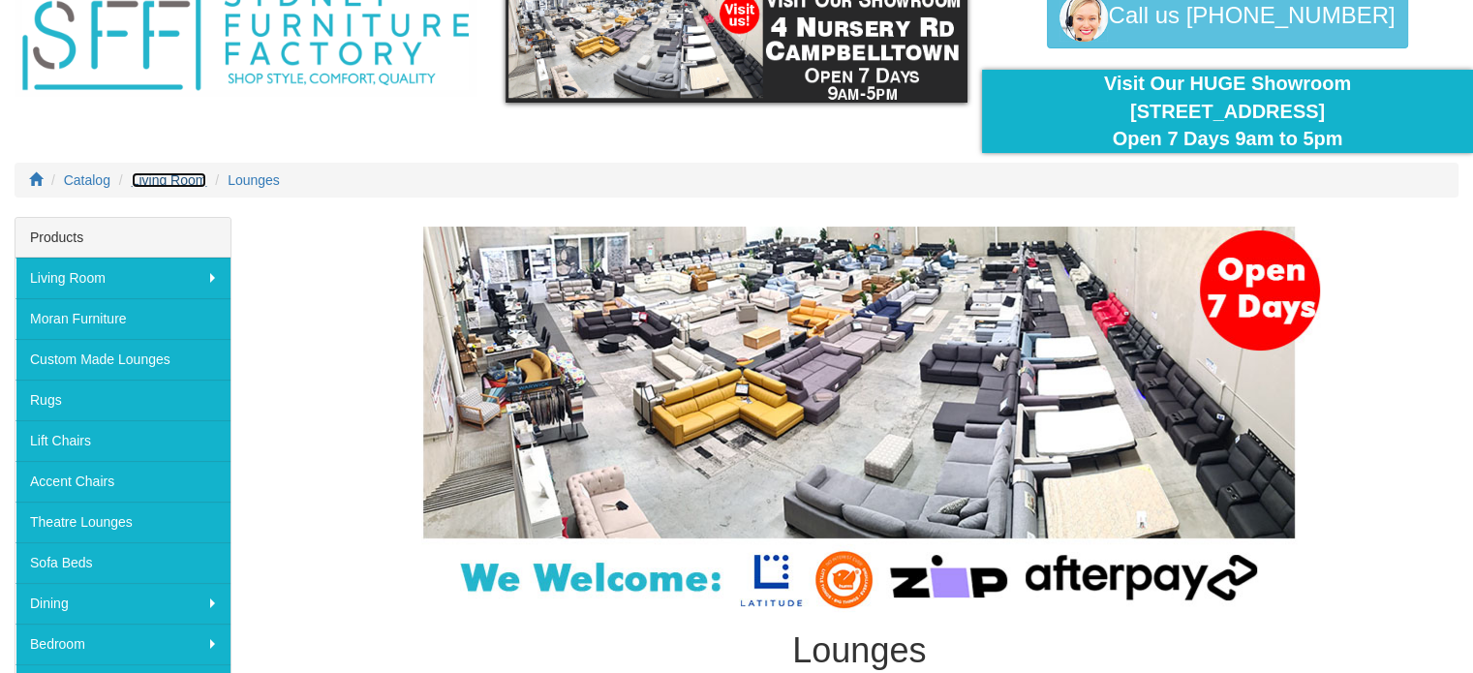
click at [187, 180] on span "Living Room" at bounding box center [170, 179] width 76 height 15
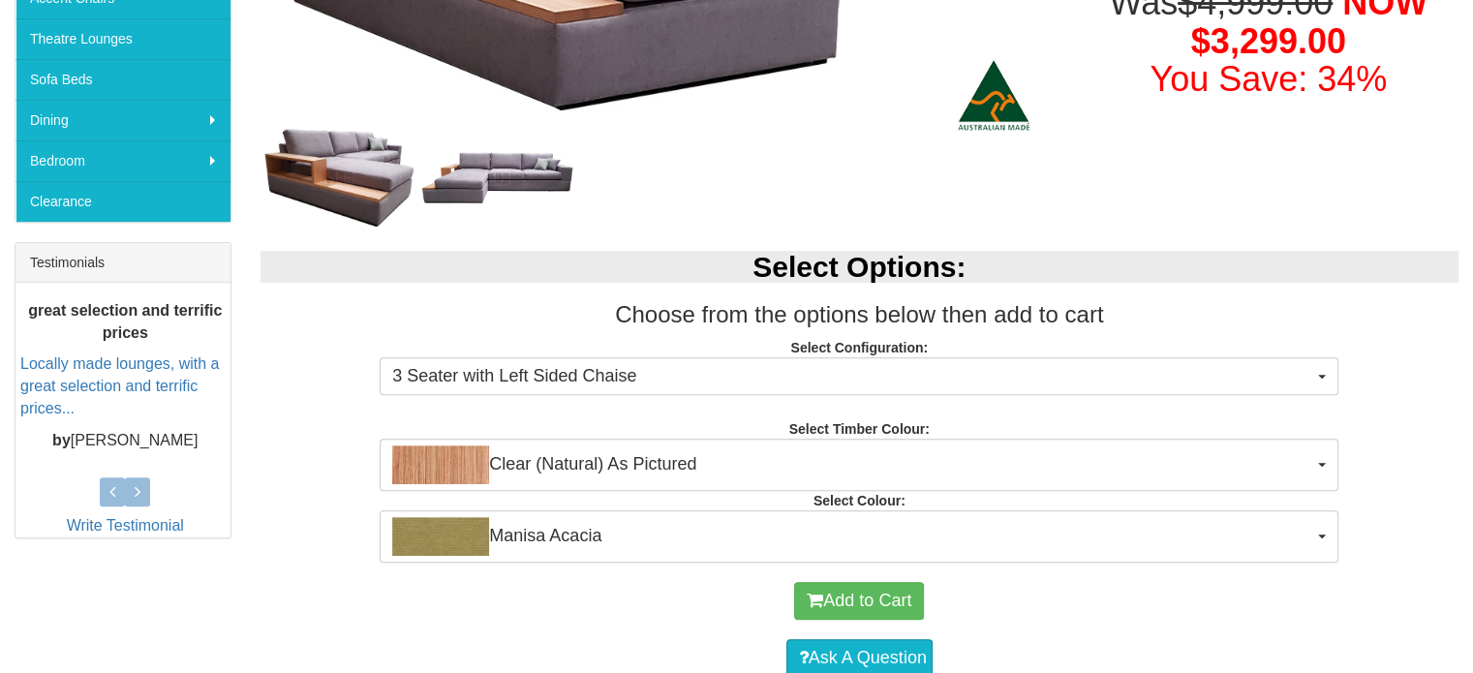
scroll to position [581, 0]
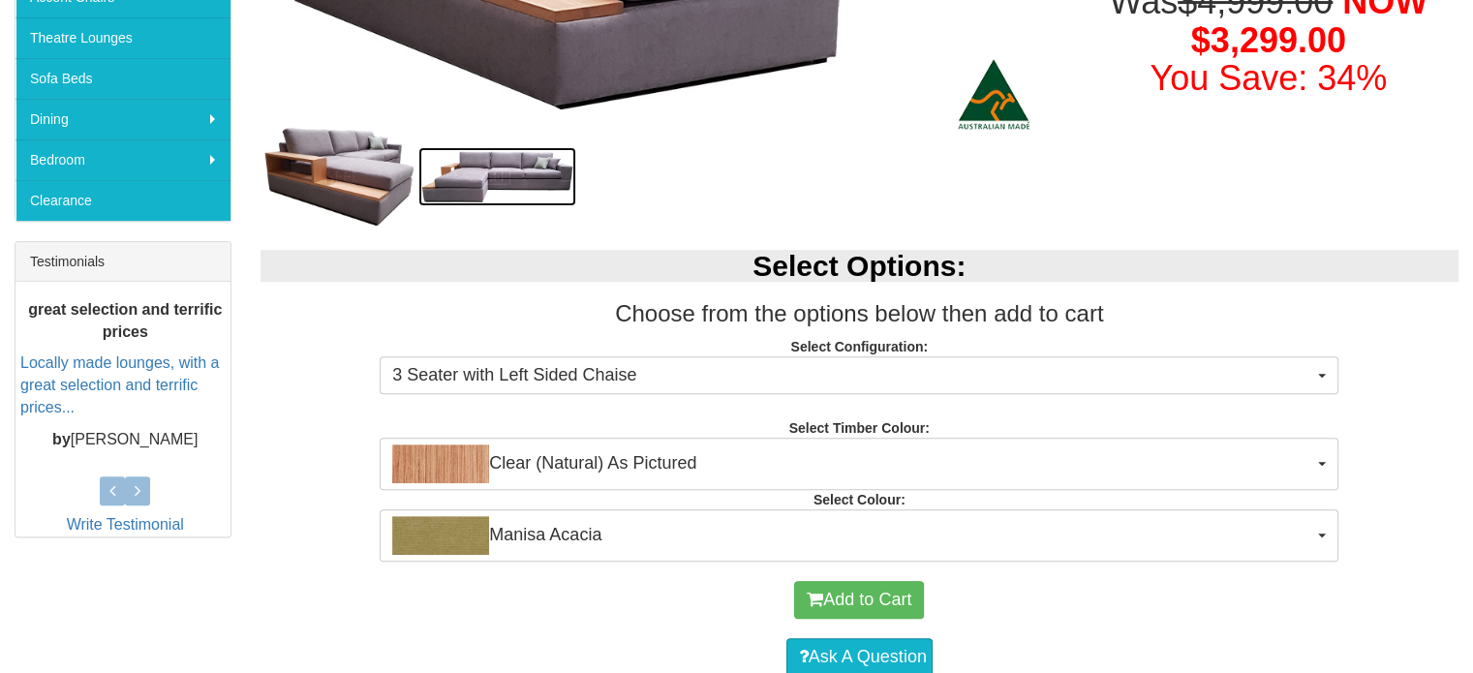
click at [515, 186] on img at bounding box center [497, 176] width 158 height 58
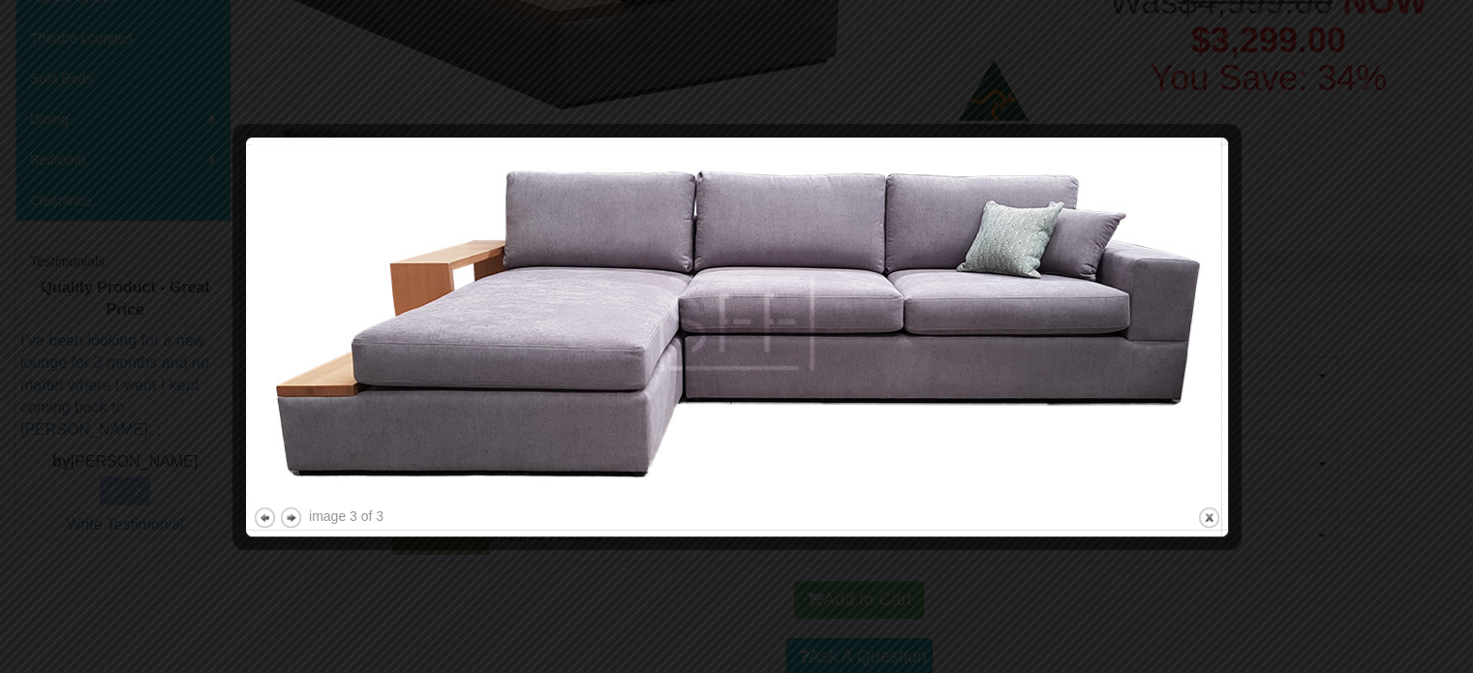
click at [1276, 222] on div at bounding box center [736, 336] width 1473 height 673
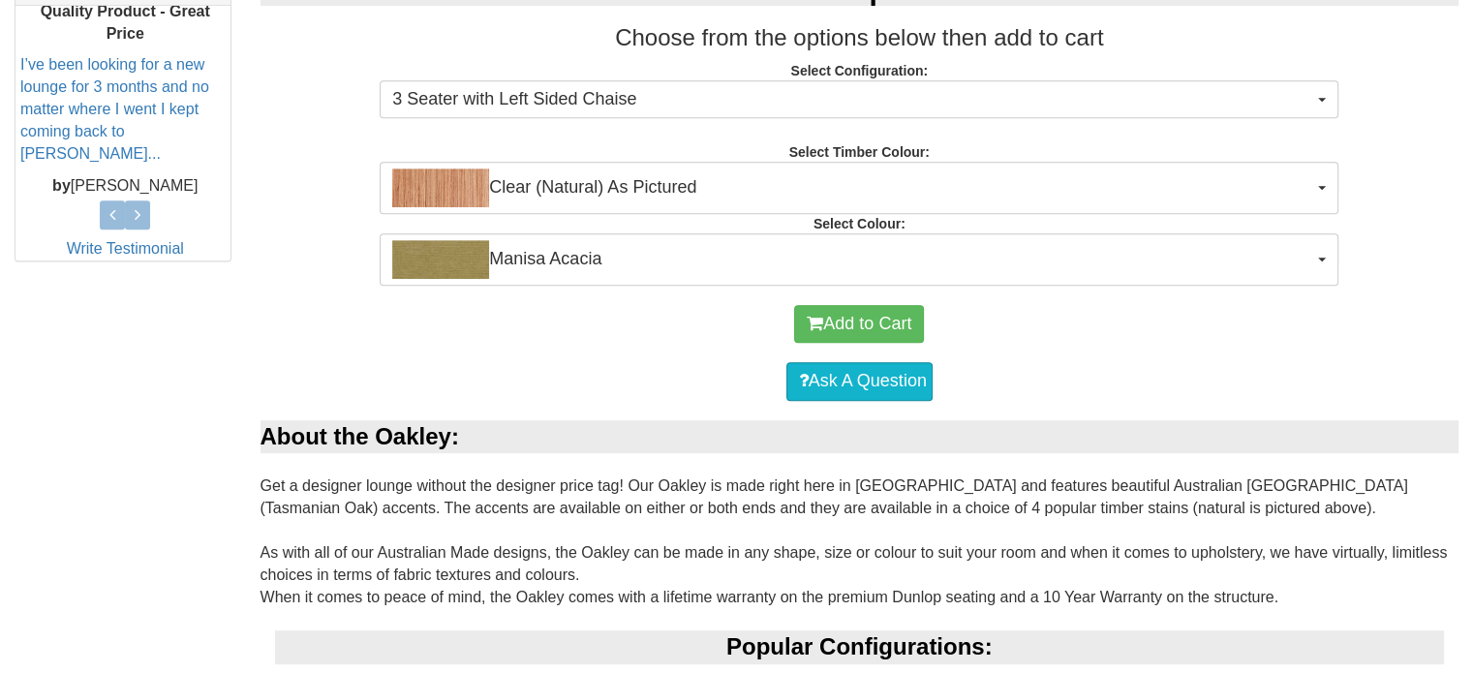
scroll to position [872, 0]
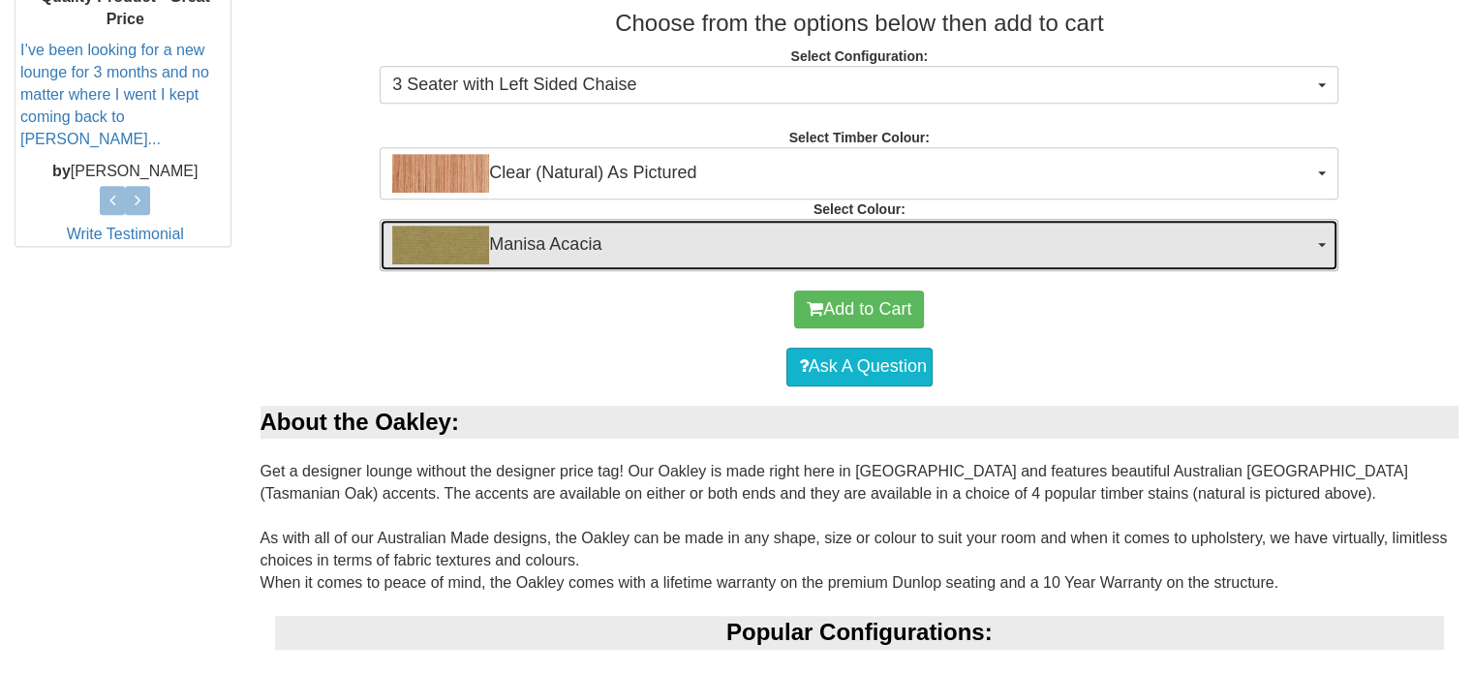
click at [720, 244] on span "Manisa Acacia" at bounding box center [852, 245] width 921 height 39
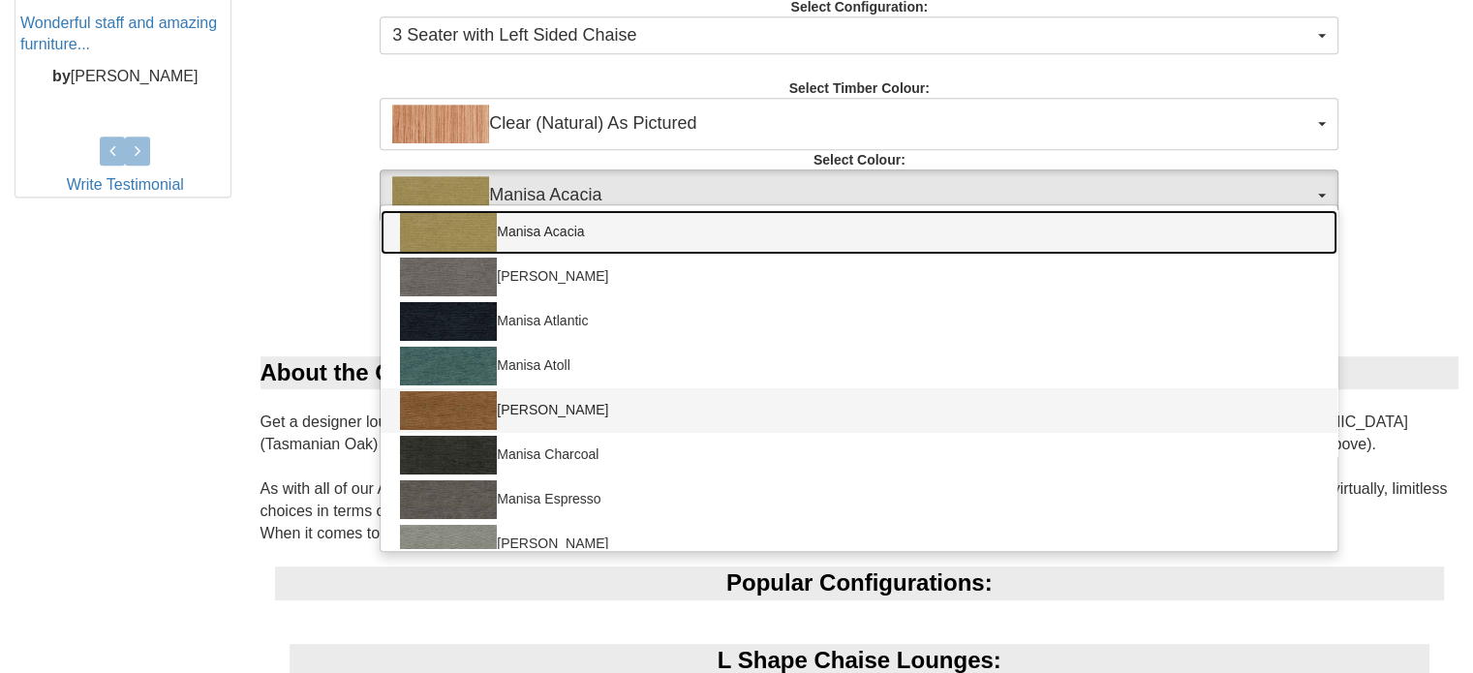
scroll to position [775, 0]
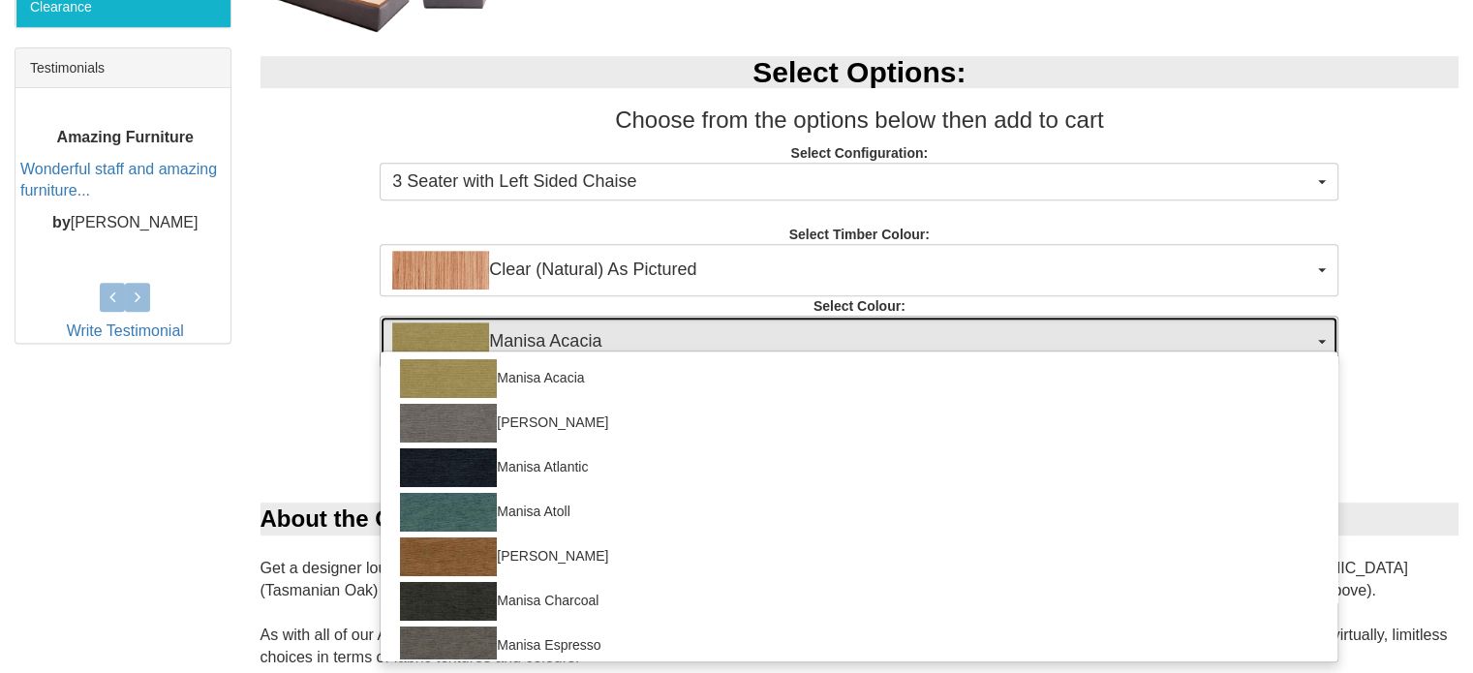
click at [733, 337] on span "Manisa Acacia" at bounding box center [852, 341] width 921 height 39
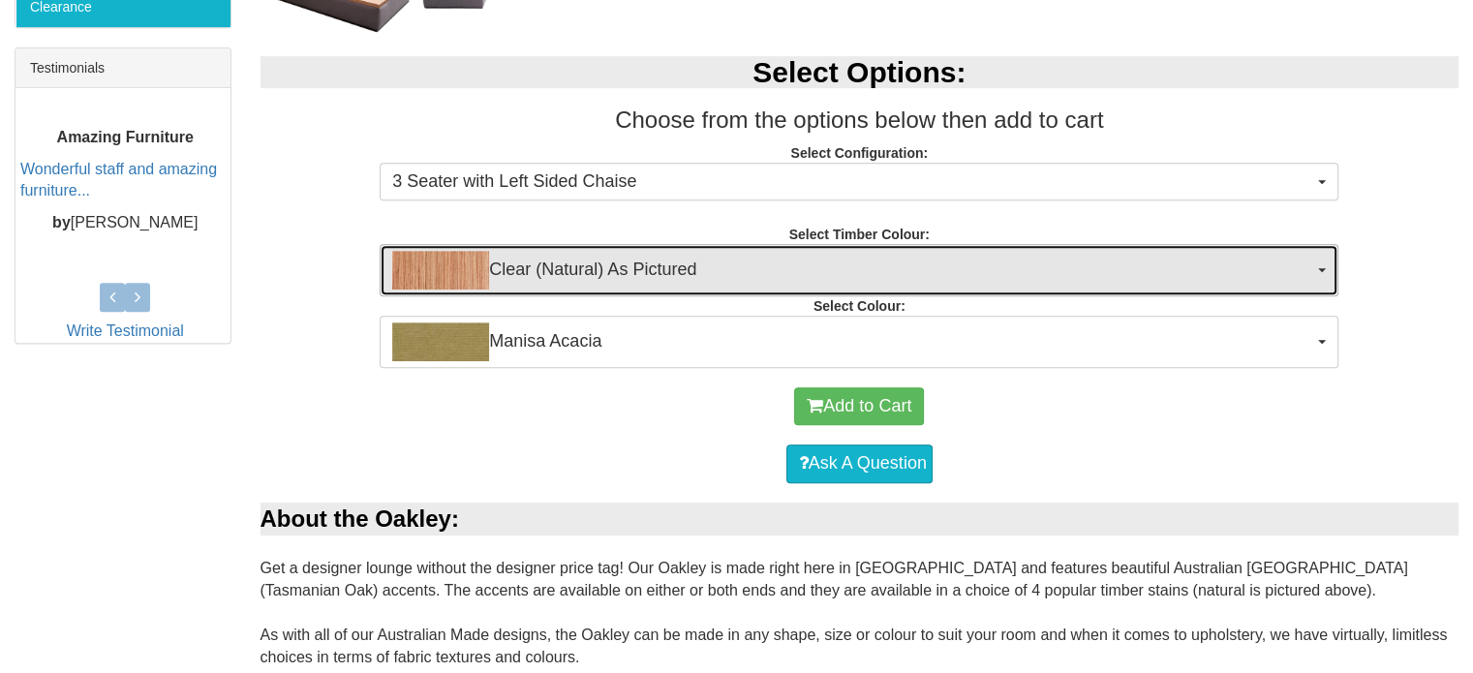
click at [717, 273] on span "Clear (Natural) As Pictured" at bounding box center [852, 270] width 921 height 39
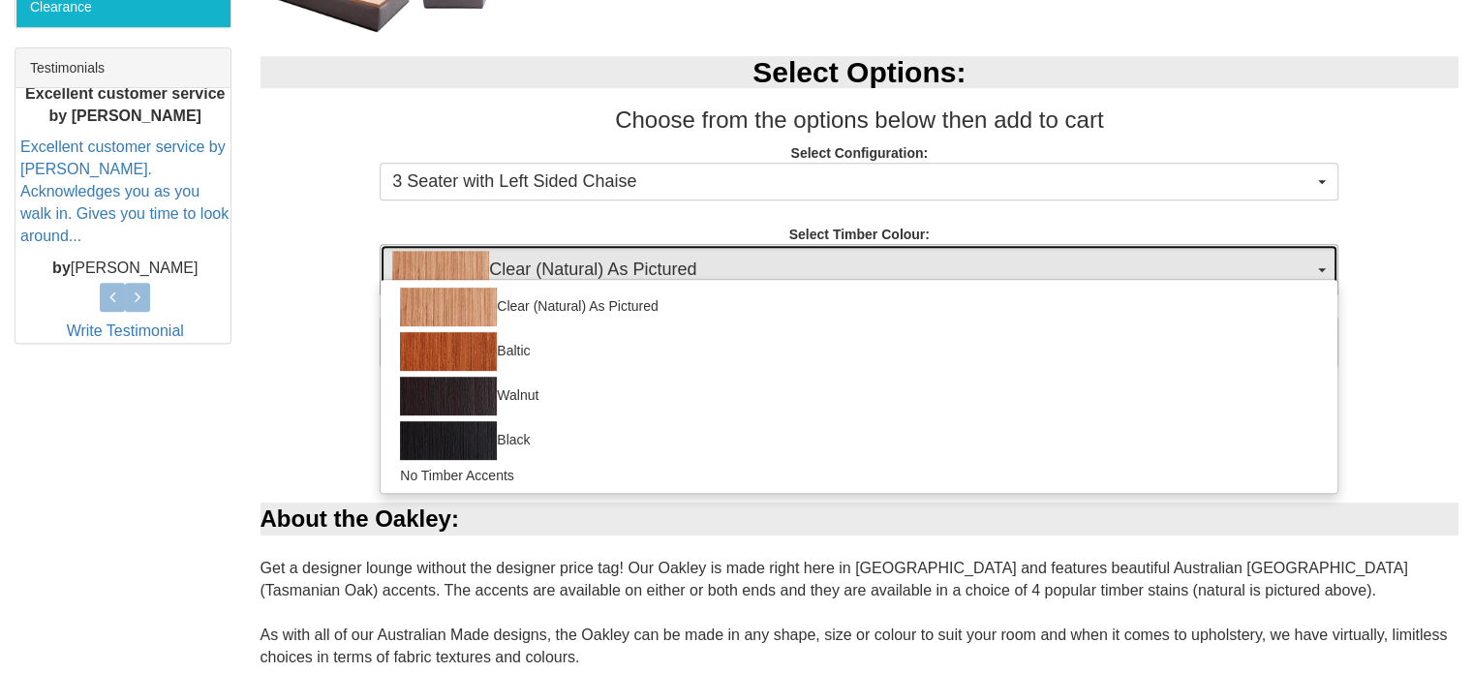
click at [717, 273] on span "Clear (Natural) As Pictured" at bounding box center [852, 270] width 921 height 39
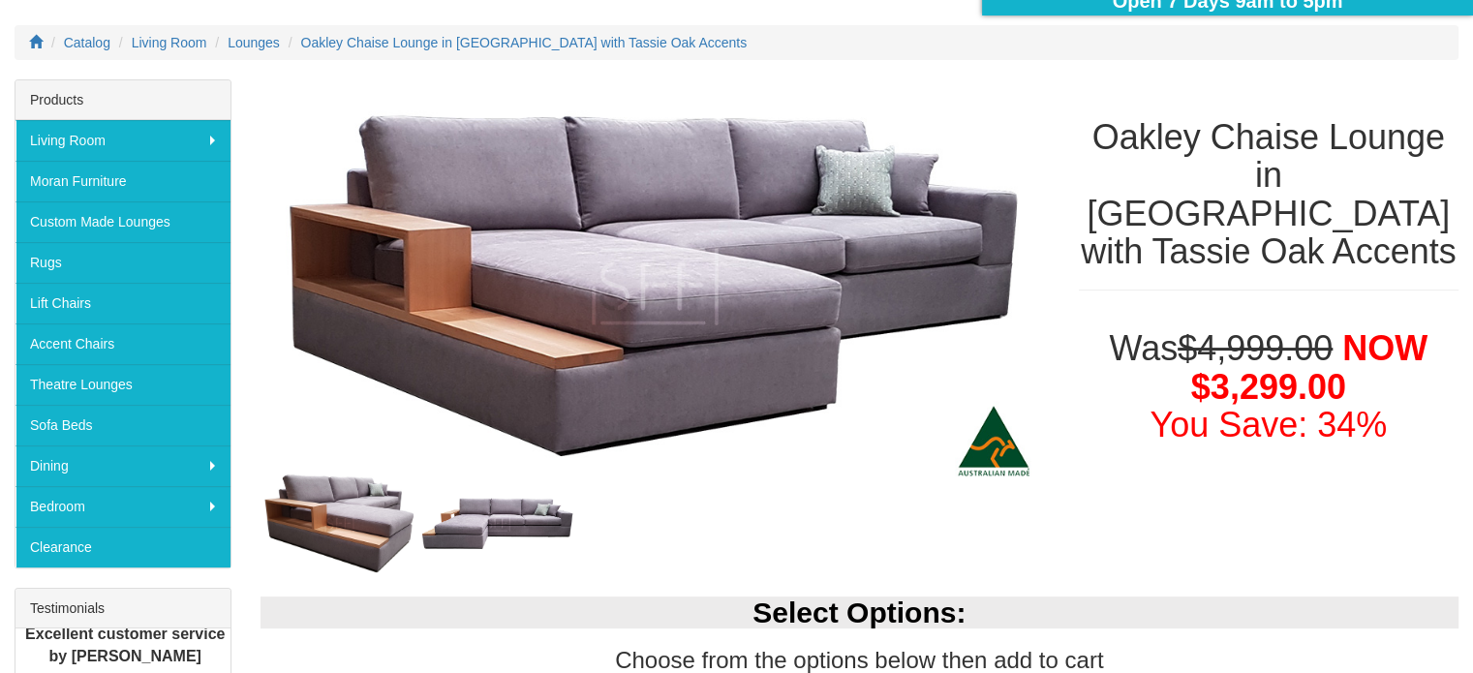
scroll to position [232, 0]
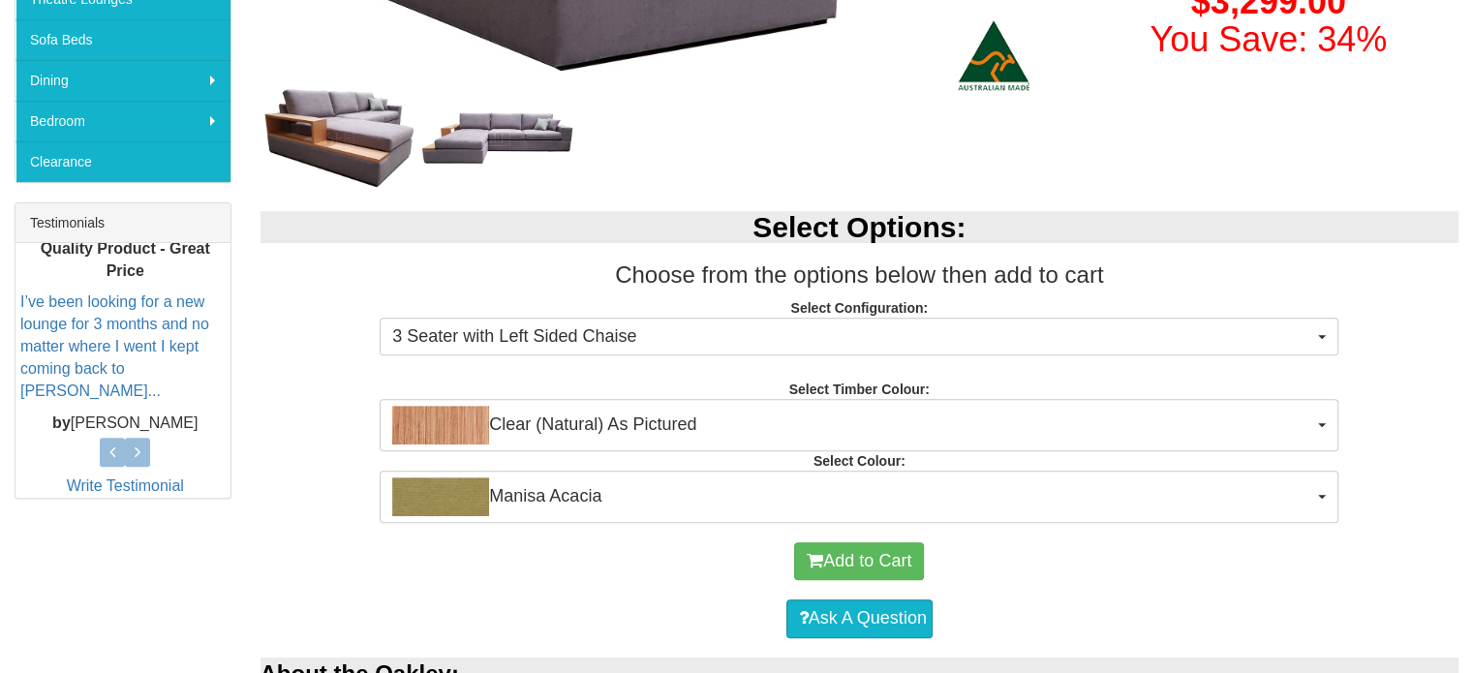
click at [686, 247] on div "Select Options: Choose from the options below then add to cart Select Configura…" at bounding box center [860, 357] width 1228 height 330
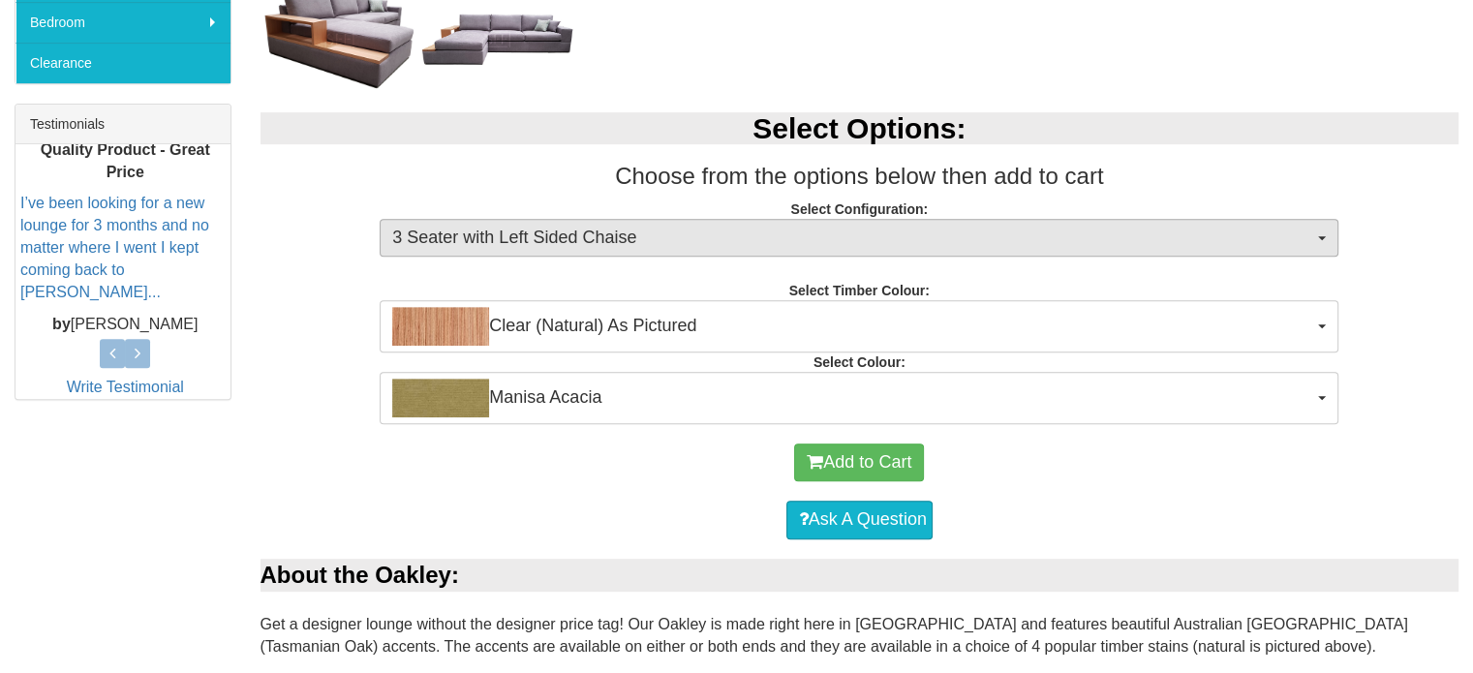
scroll to position [717, 0]
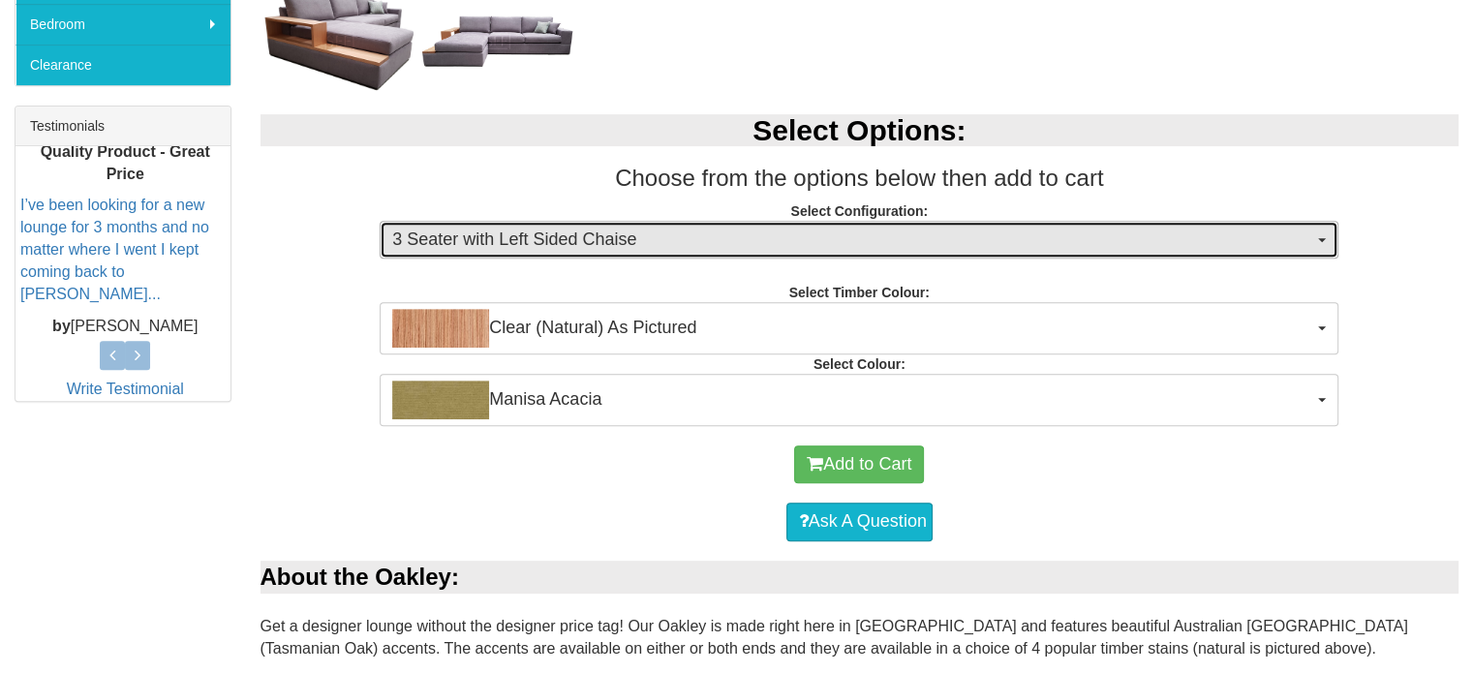
click at [647, 235] on span "3 Seater with Left Sided Chaise" at bounding box center [852, 240] width 921 height 25
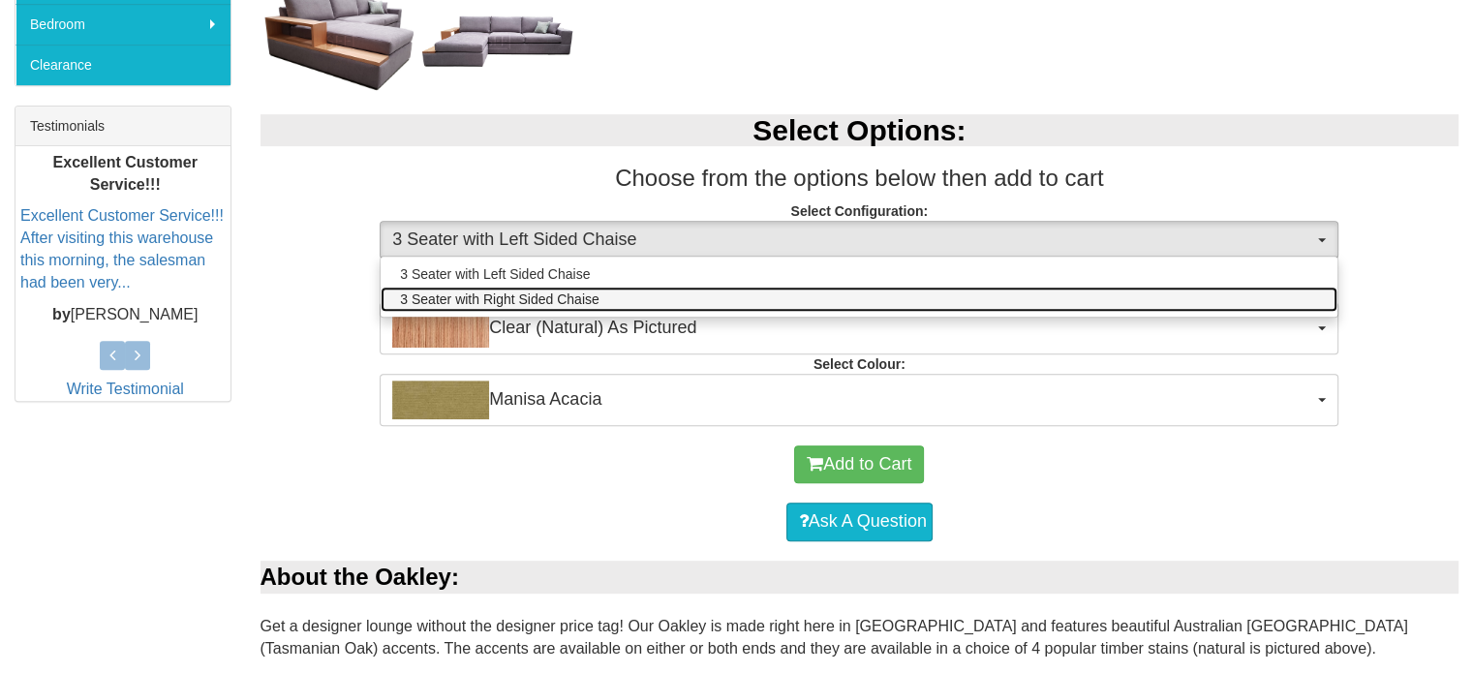
click at [624, 287] on link "3 Seater with Right Sided Chaise" at bounding box center [859, 299] width 957 height 25
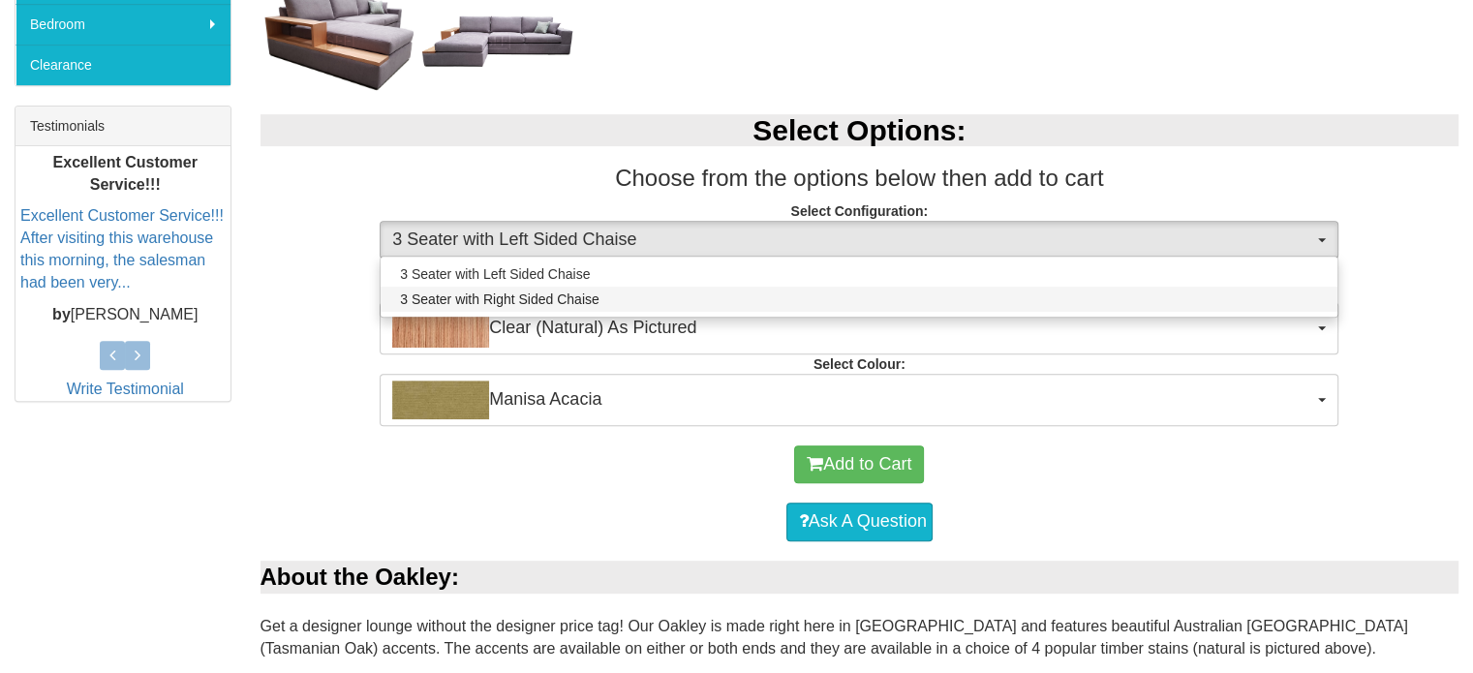
select select "1535"
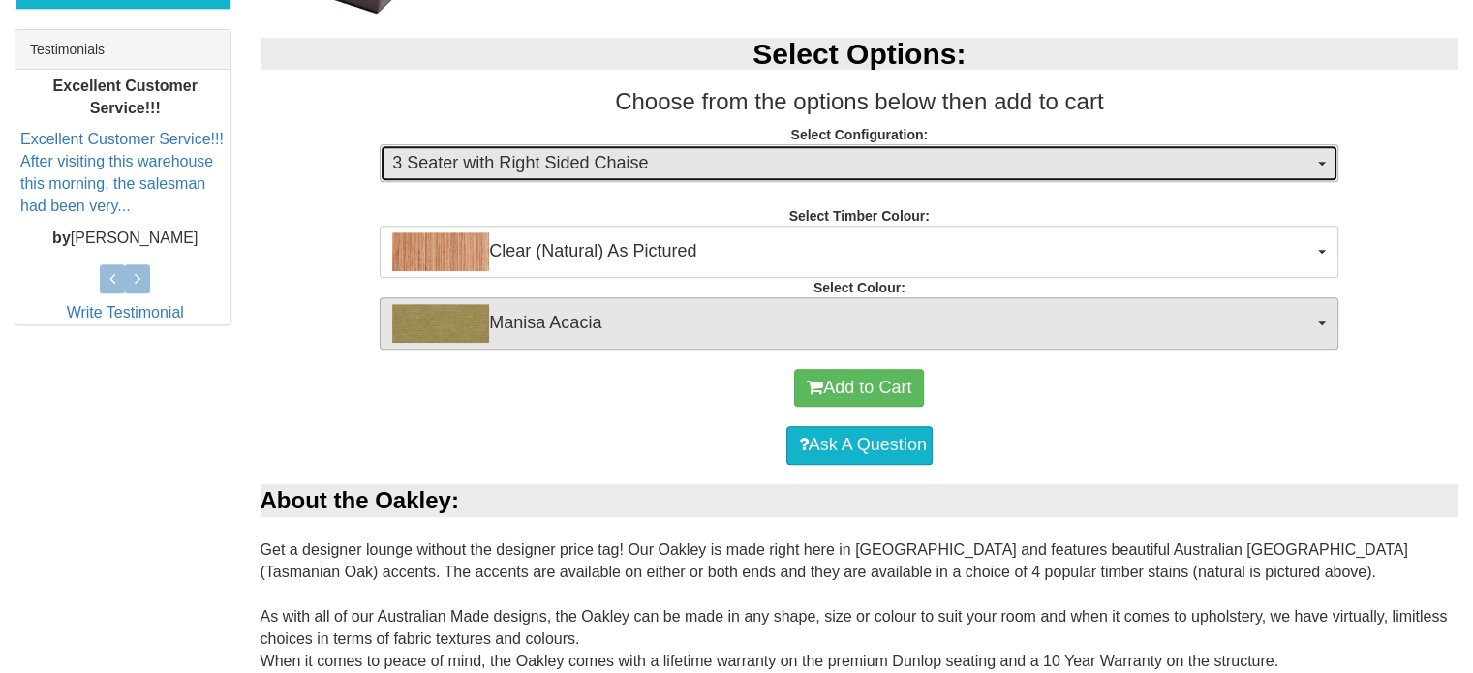
scroll to position [813, 0]
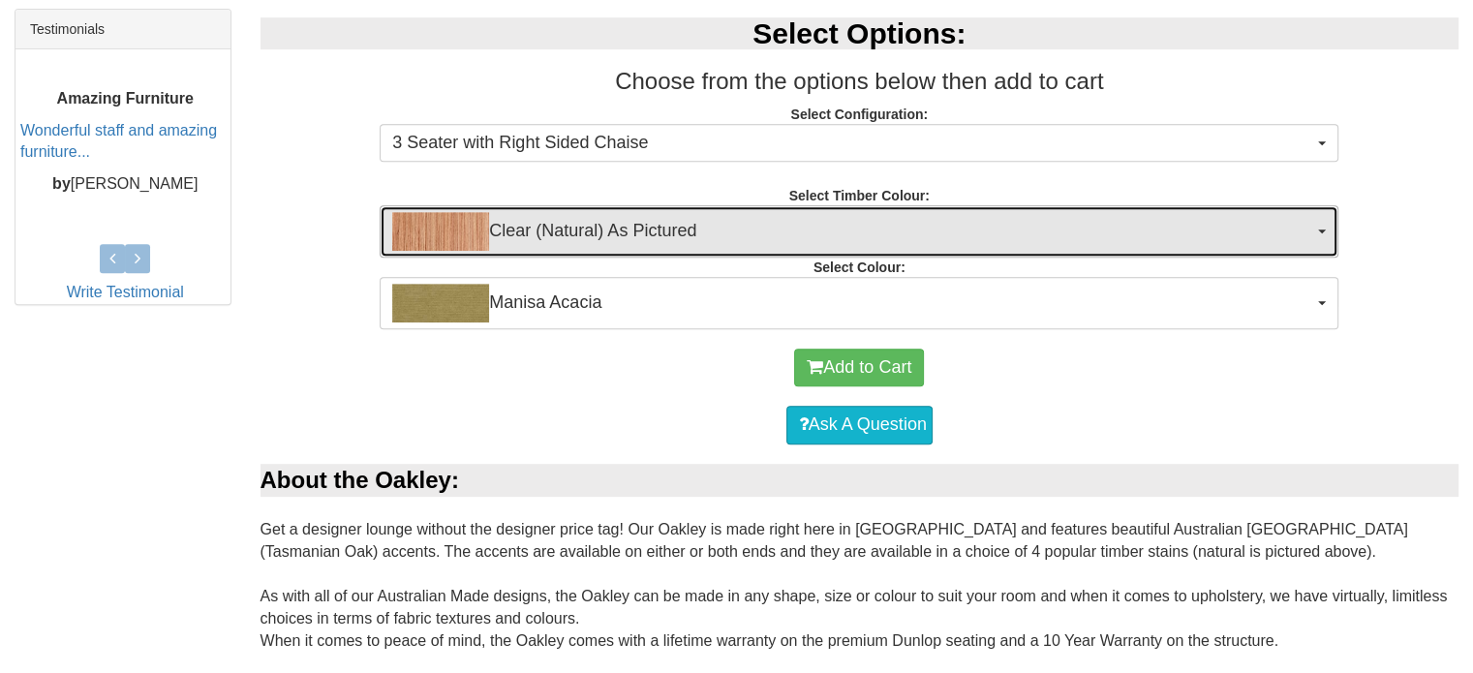
click at [625, 235] on span "Clear (Natural) As Pictured" at bounding box center [852, 231] width 921 height 39
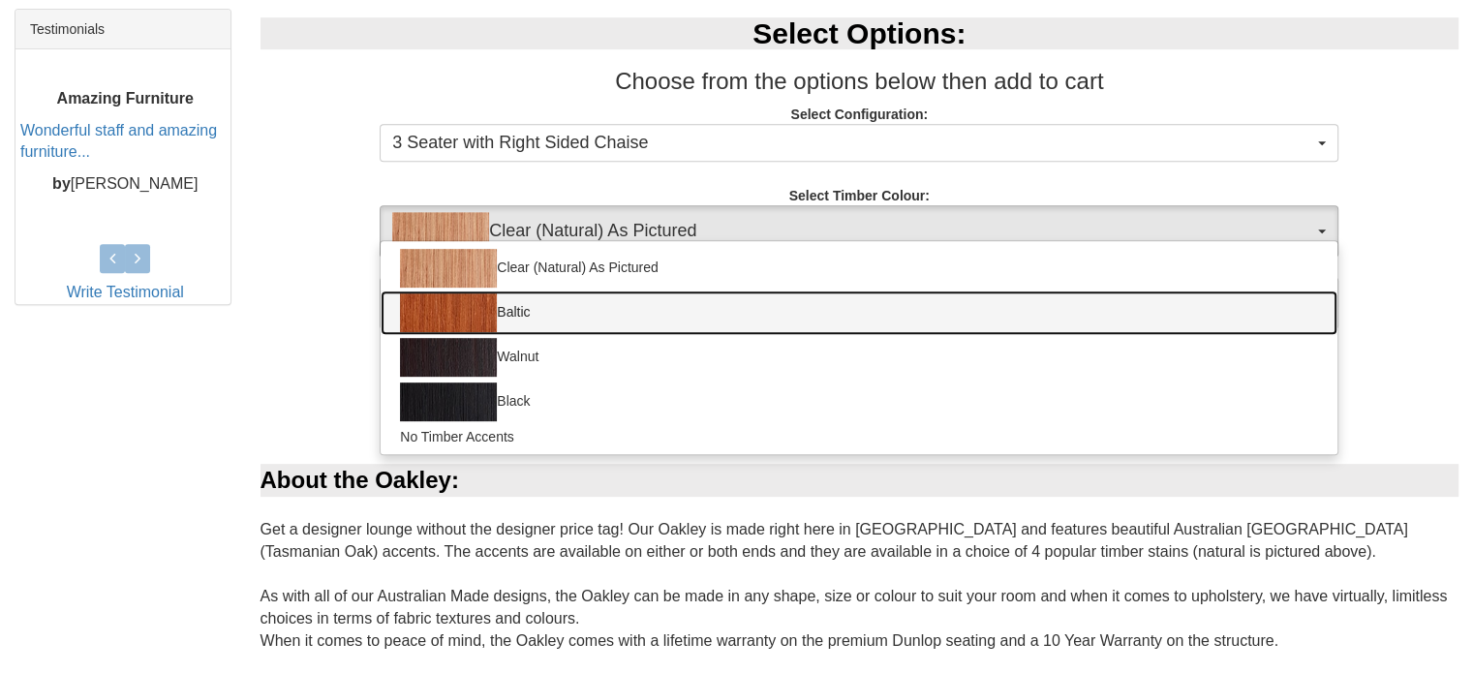
click at [603, 301] on link "Baltic" at bounding box center [859, 313] width 957 height 45
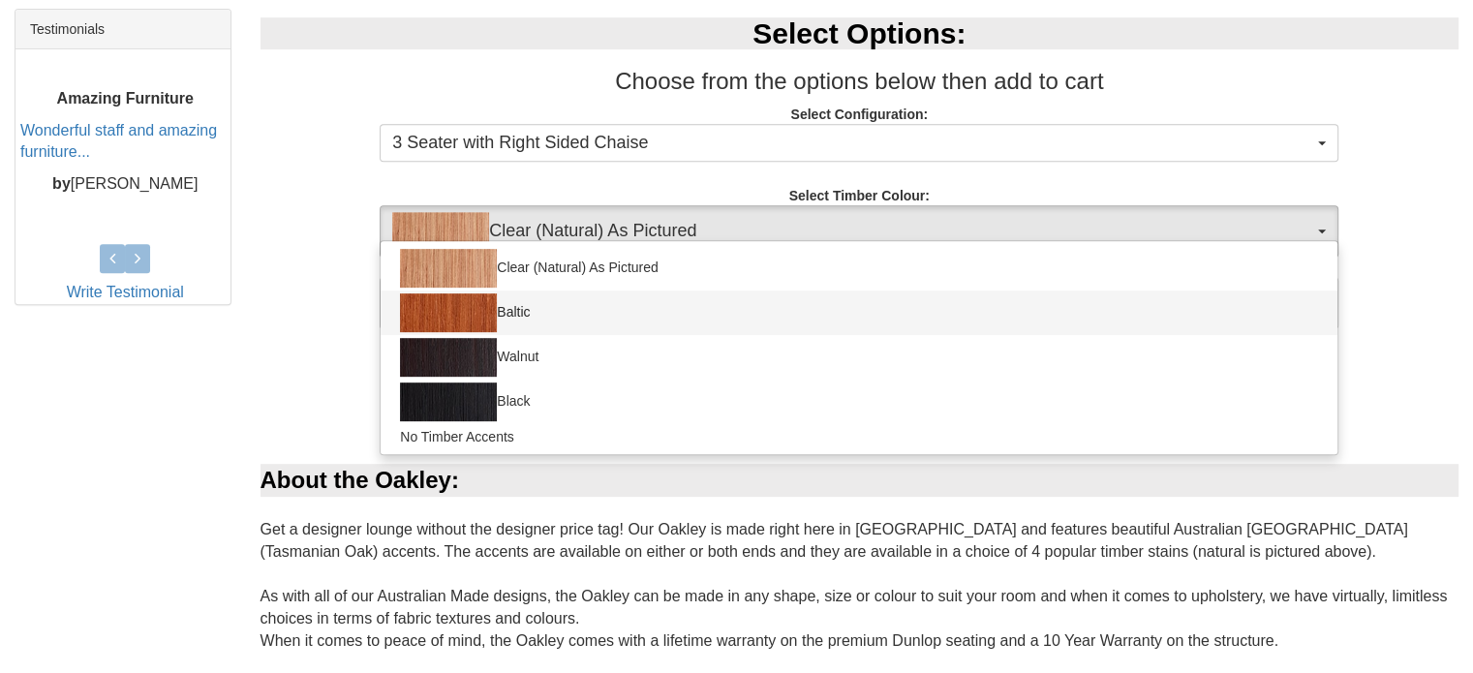
select select "1540"
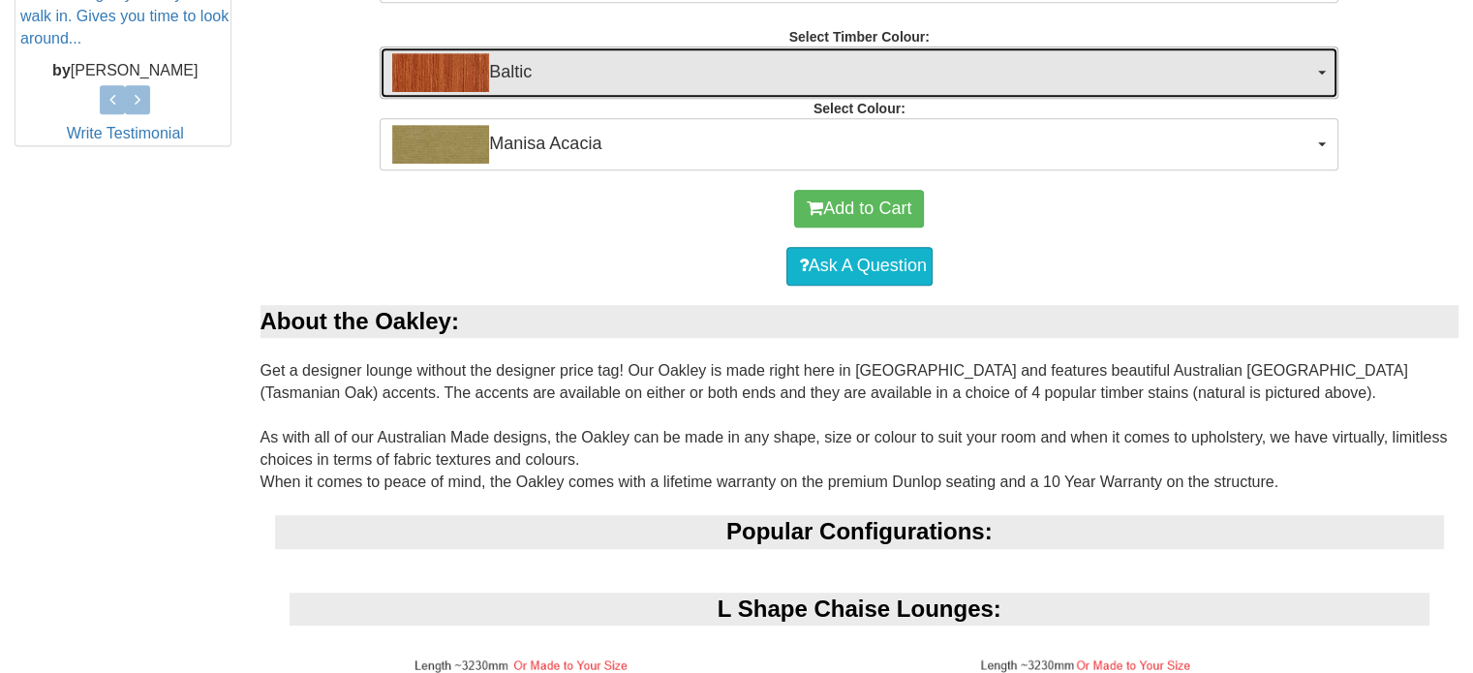
scroll to position [1007, 0]
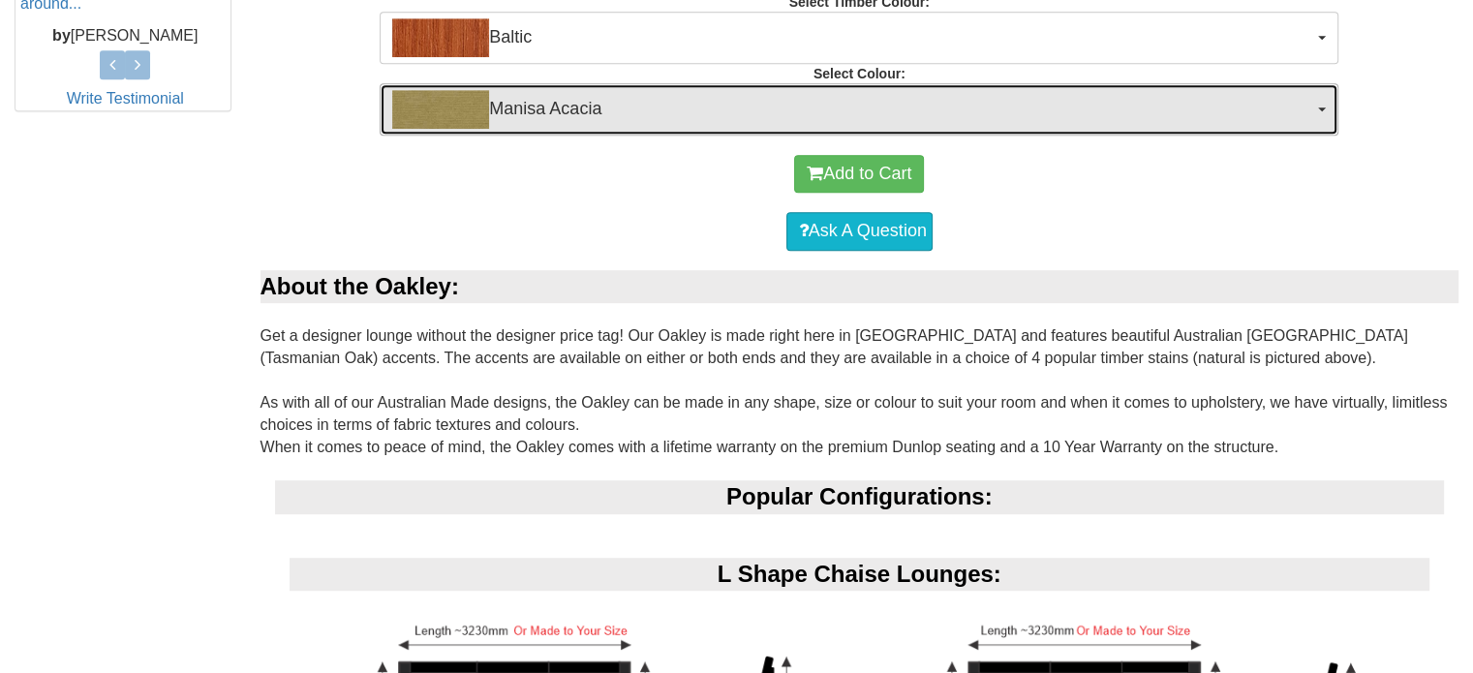
click at [617, 112] on span "Manisa Acacia" at bounding box center [852, 109] width 921 height 39
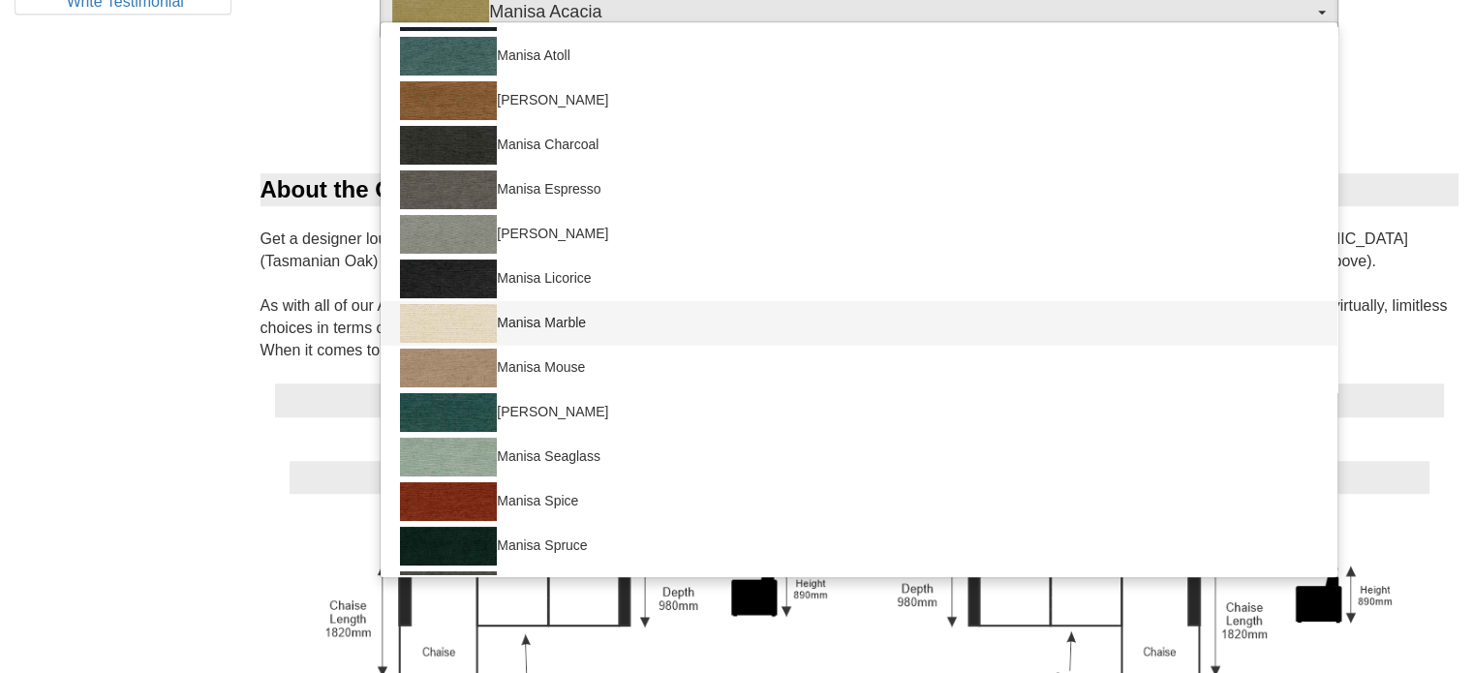
scroll to position [125, 0]
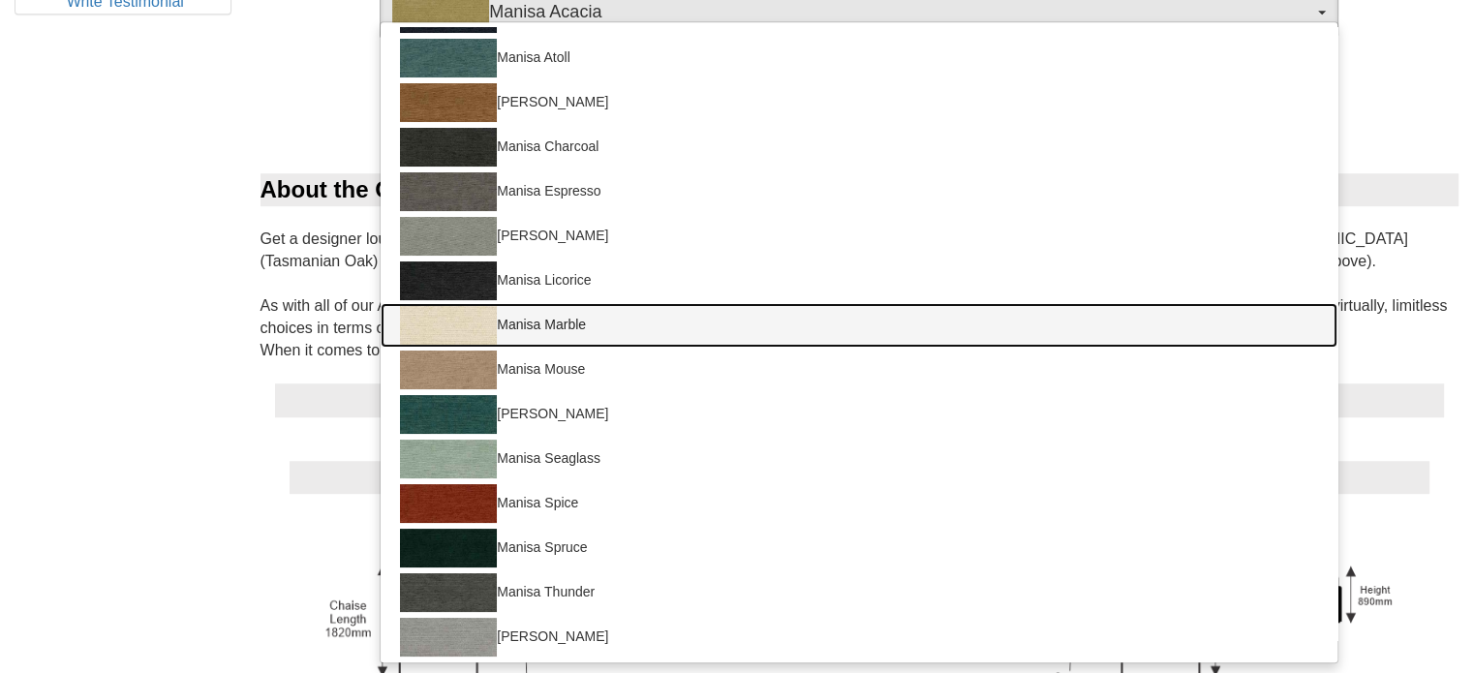
click at [579, 308] on link "Manisa Marble" at bounding box center [859, 325] width 957 height 45
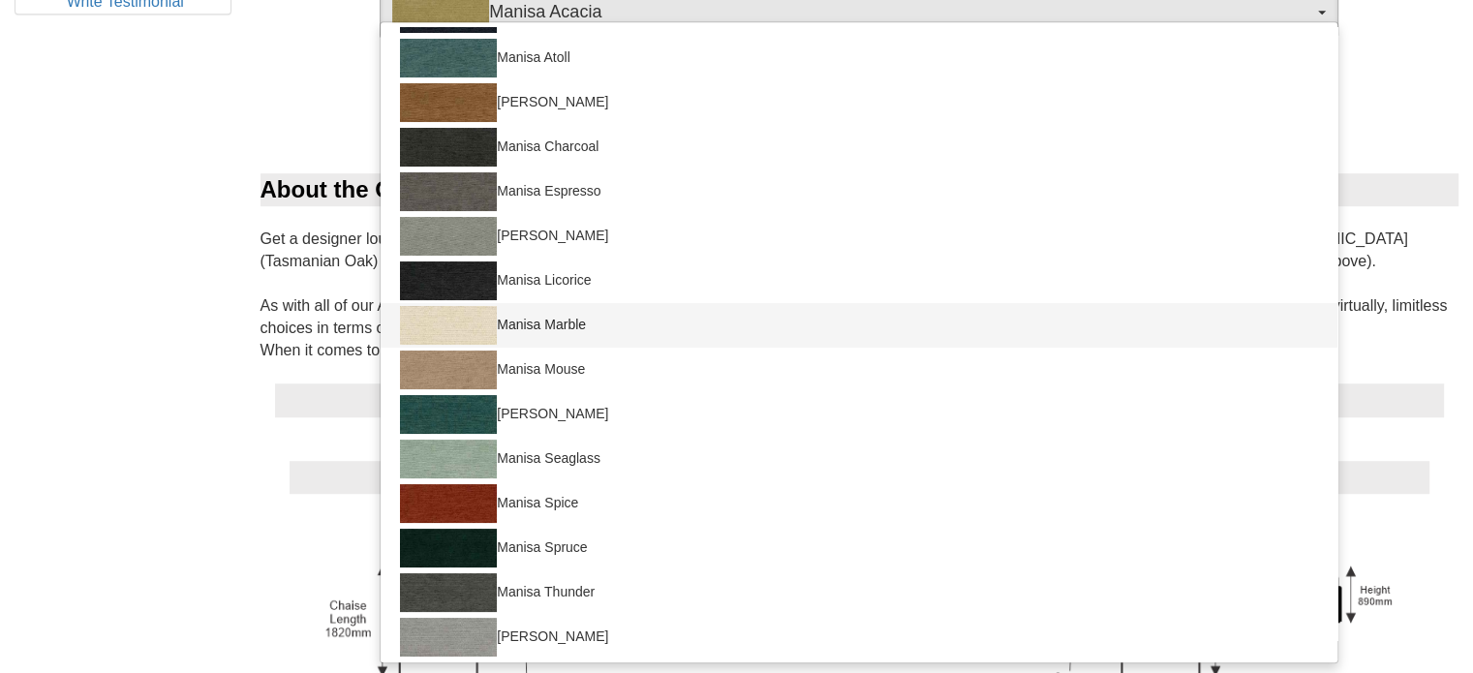
select select "1527"
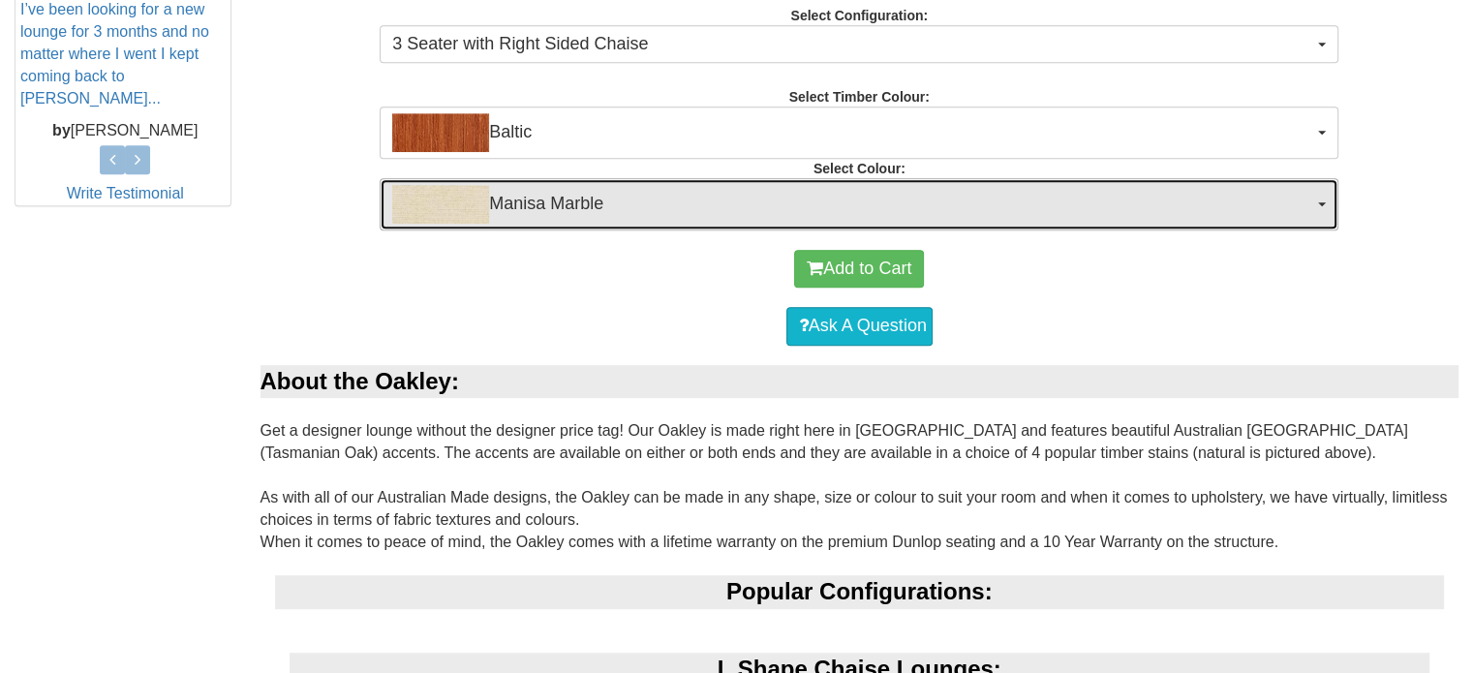
scroll to position [910, 0]
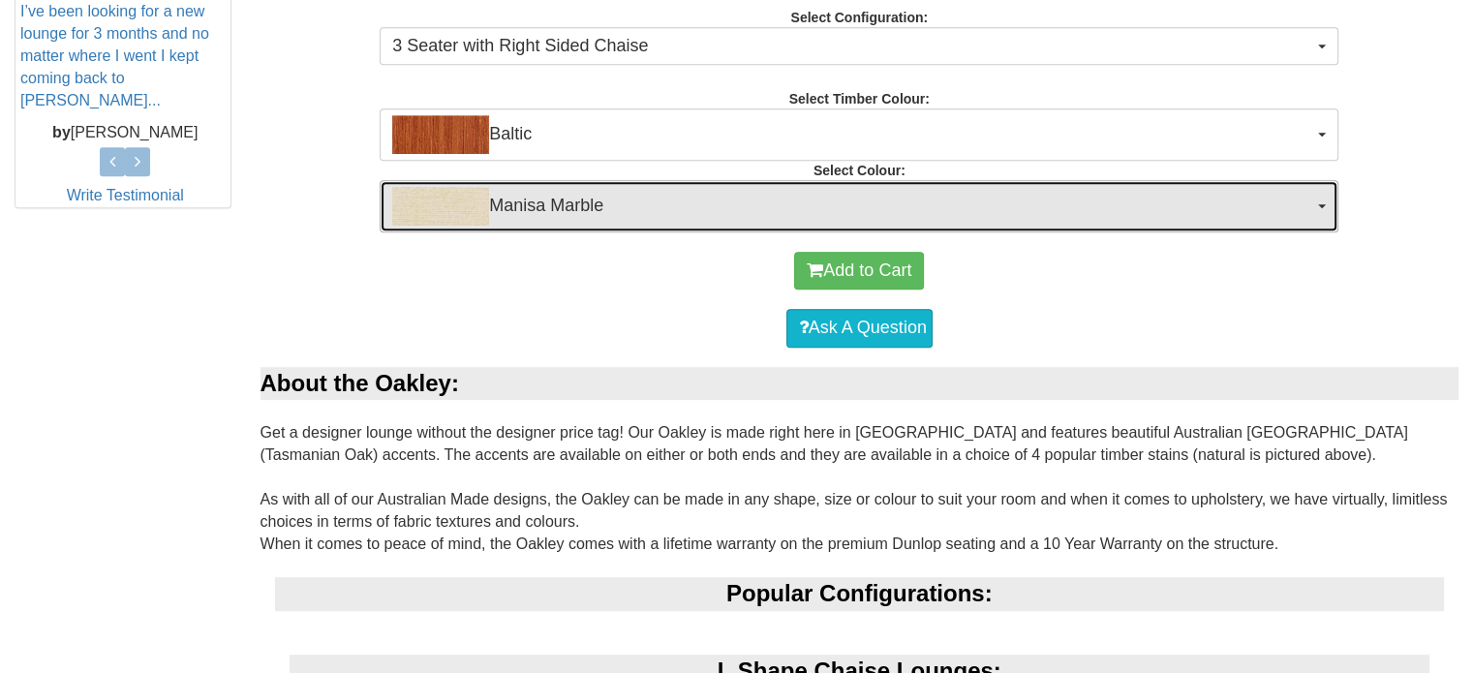
click at [612, 212] on span "Manisa Marble" at bounding box center [852, 206] width 921 height 39
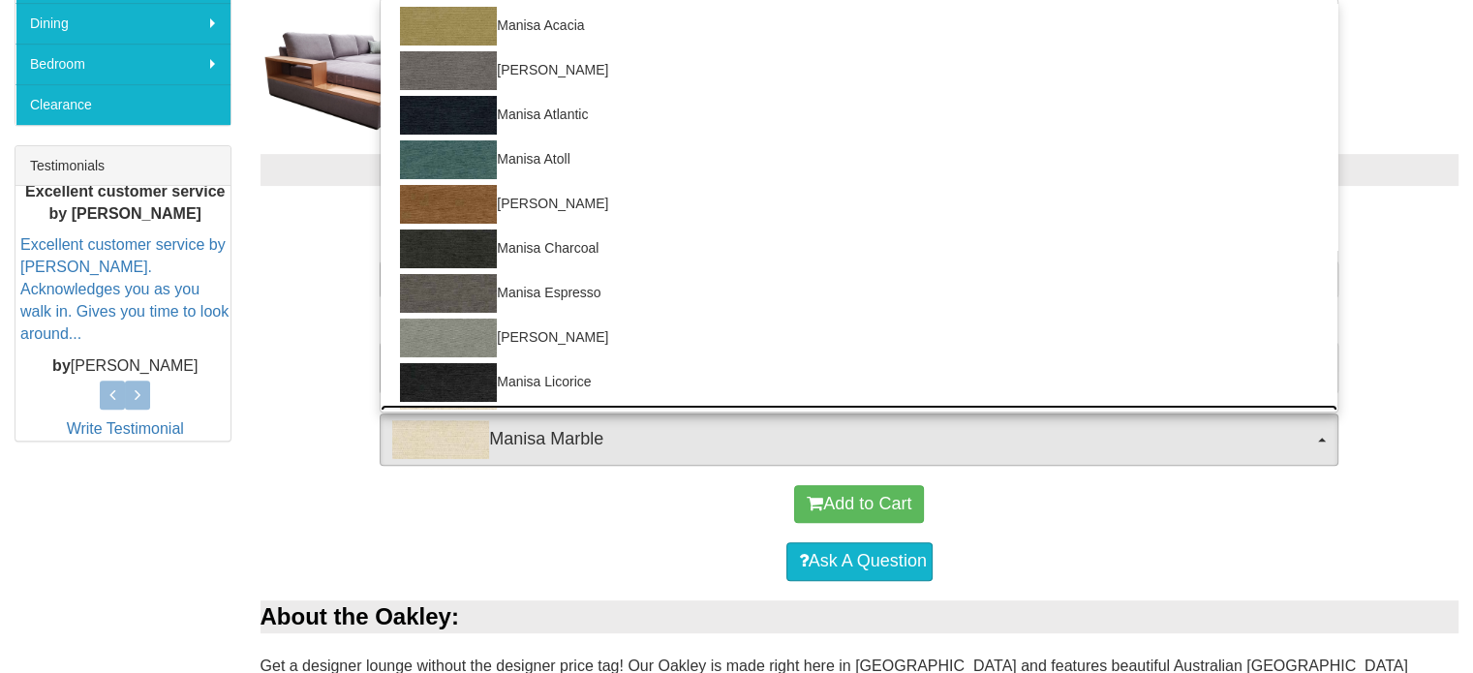
scroll to position [678, 0]
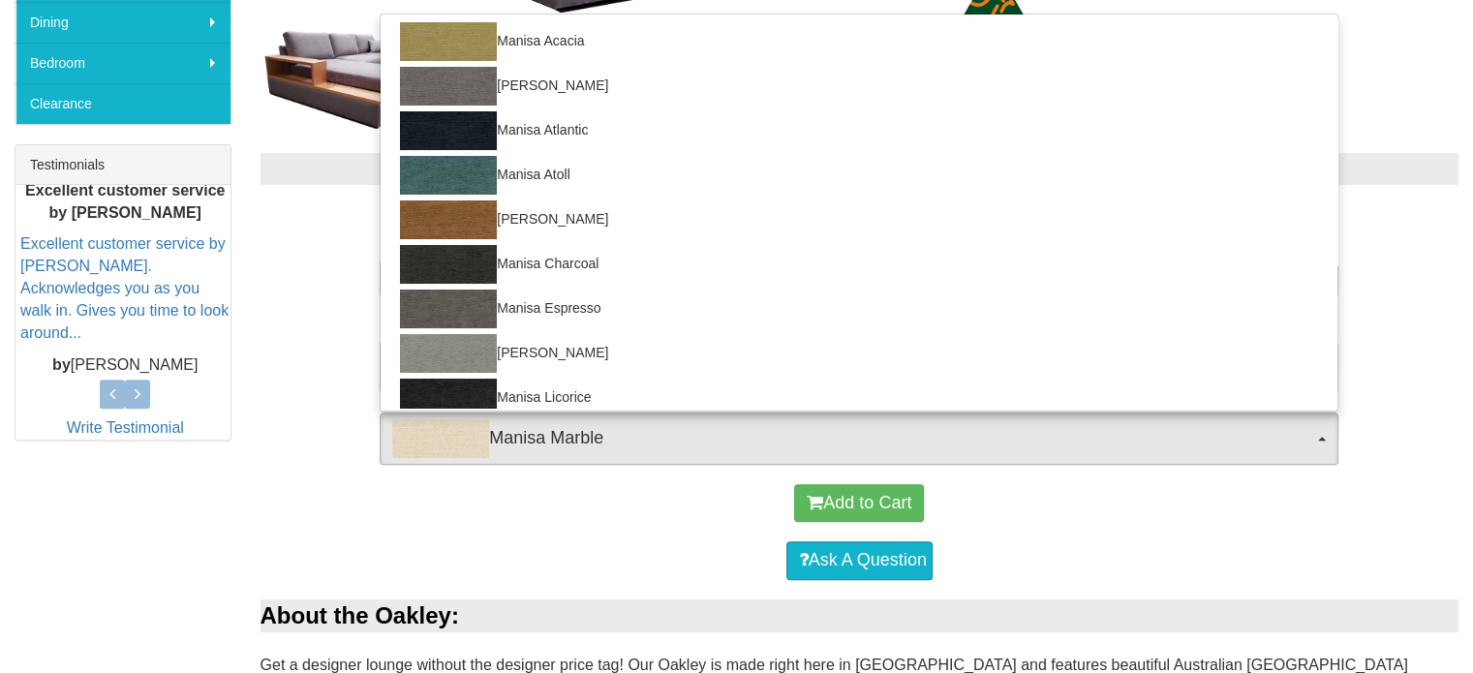
click at [305, 412] on div "Select Options: Choose from the options below then add to cart Select Configura…" at bounding box center [860, 299] width 1228 height 330
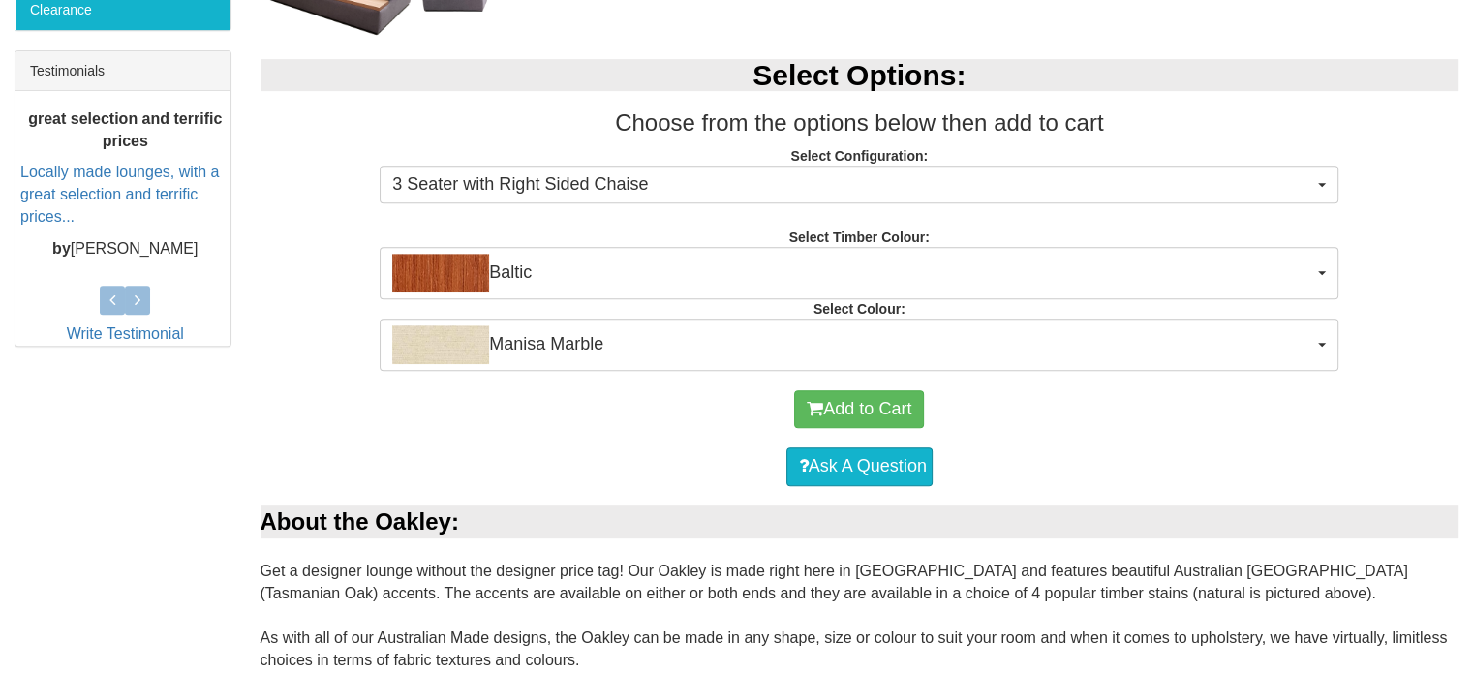
scroll to position [775, 0]
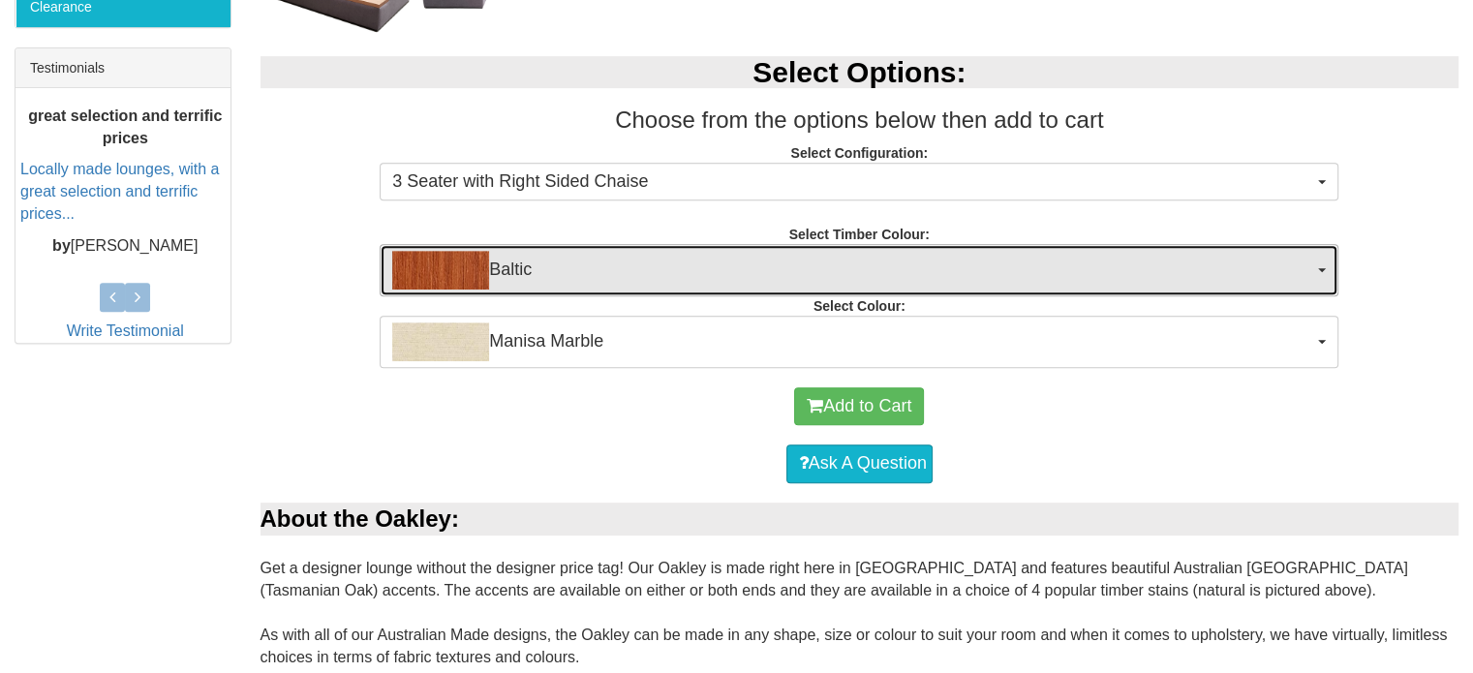
click at [547, 273] on span "Baltic" at bounding box center [852, 270] width 921 height 39
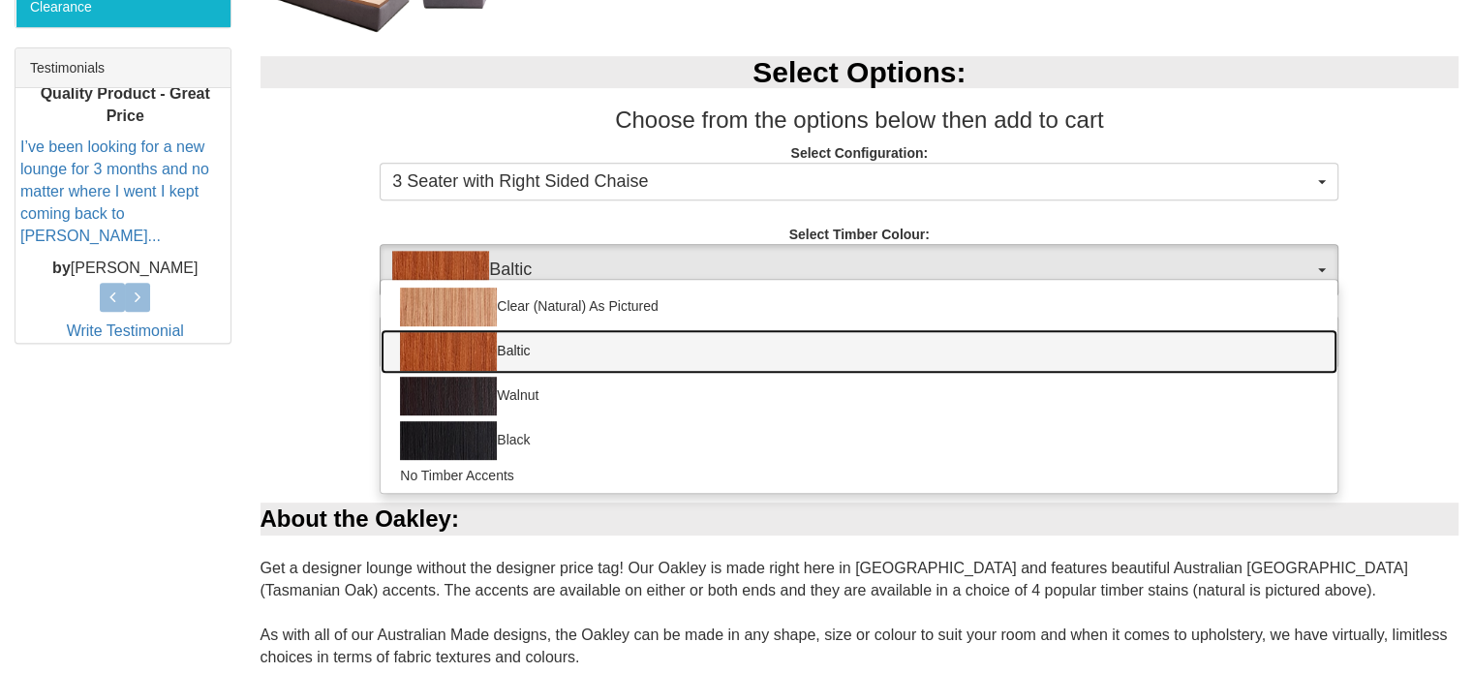
click at [514, 360] on link "Baltic" at bounding box center [859, 351] width 957 height 45
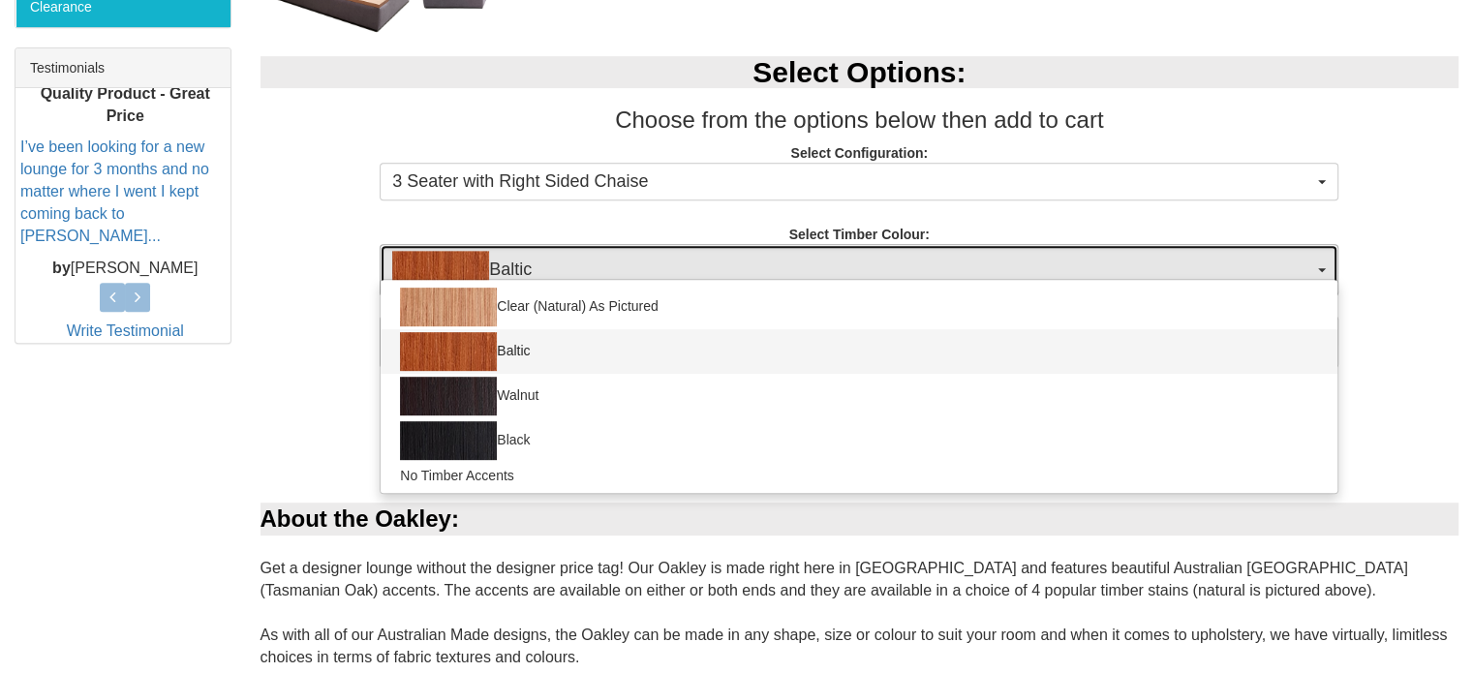
select select "1540"
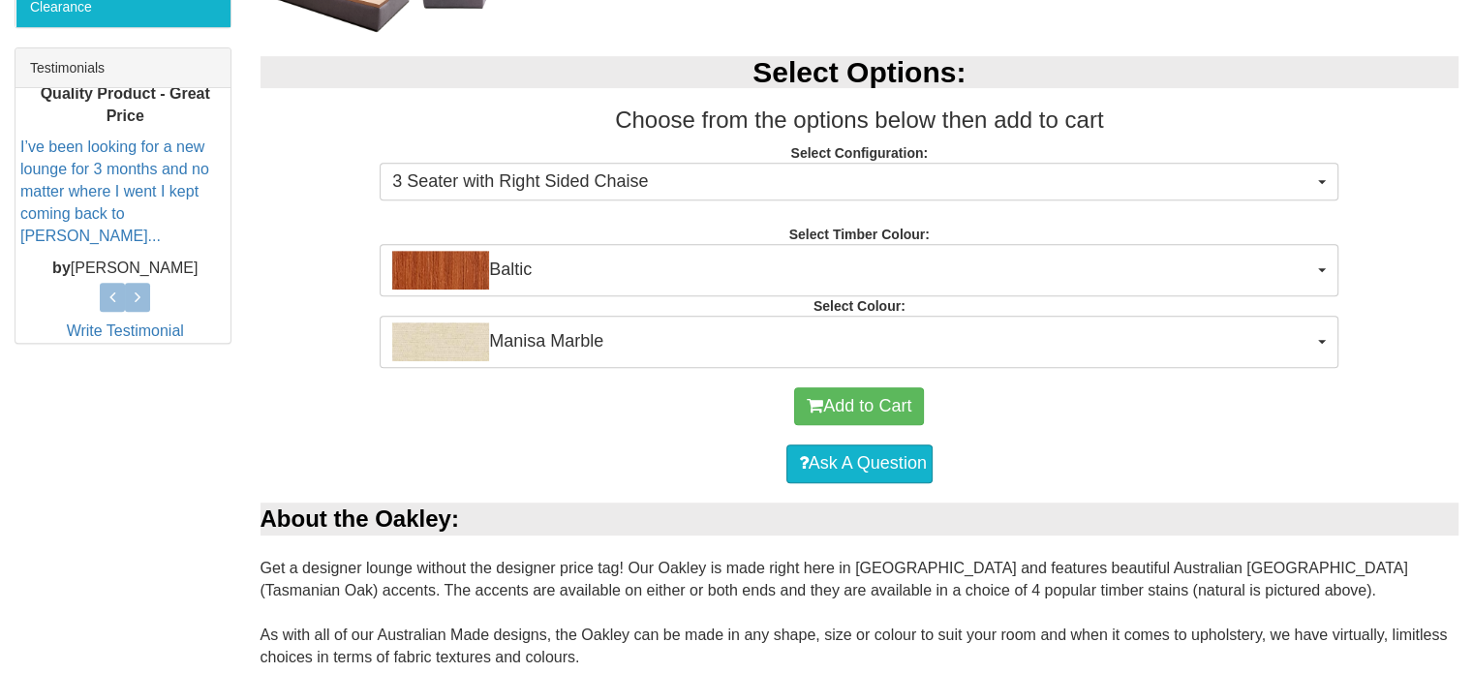
click at [310, 378] on div "Add to Cart" at bounding box center [859, 407] width 1179 height 58
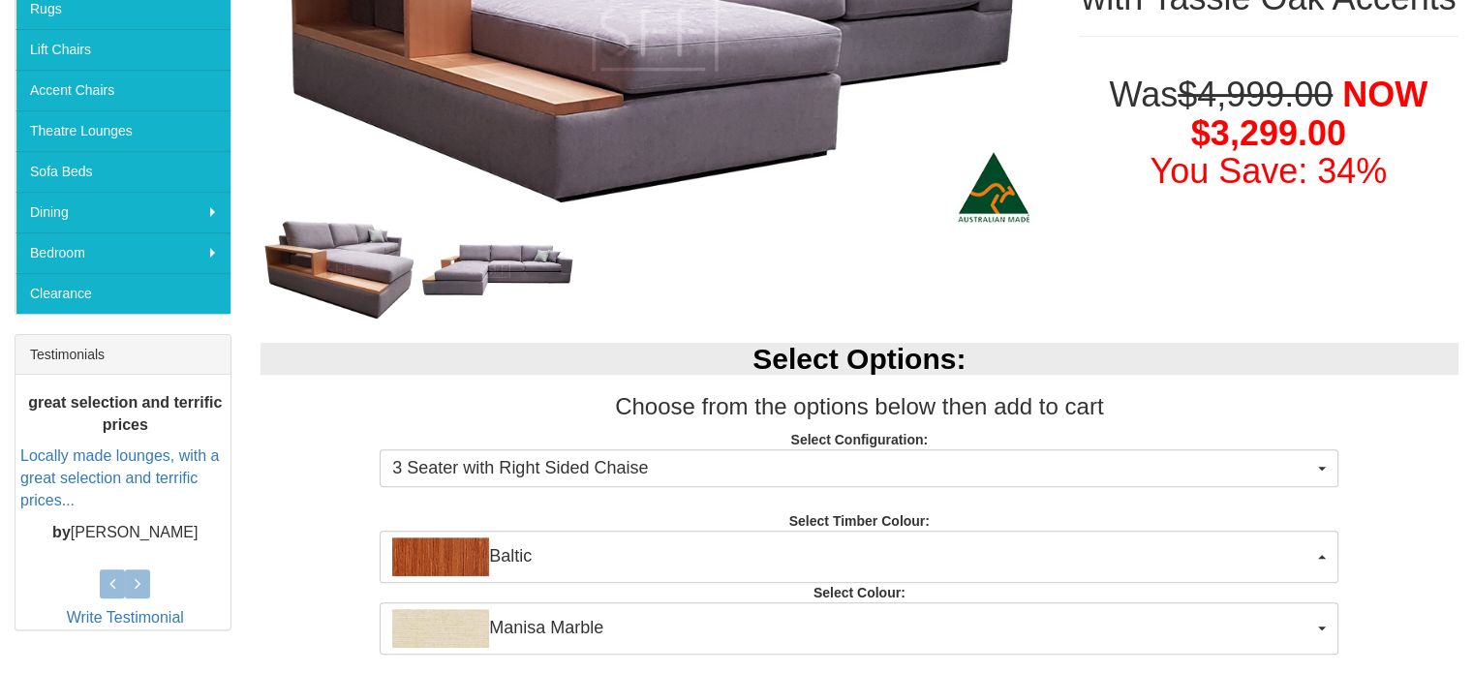
scroll to position [484, 0]
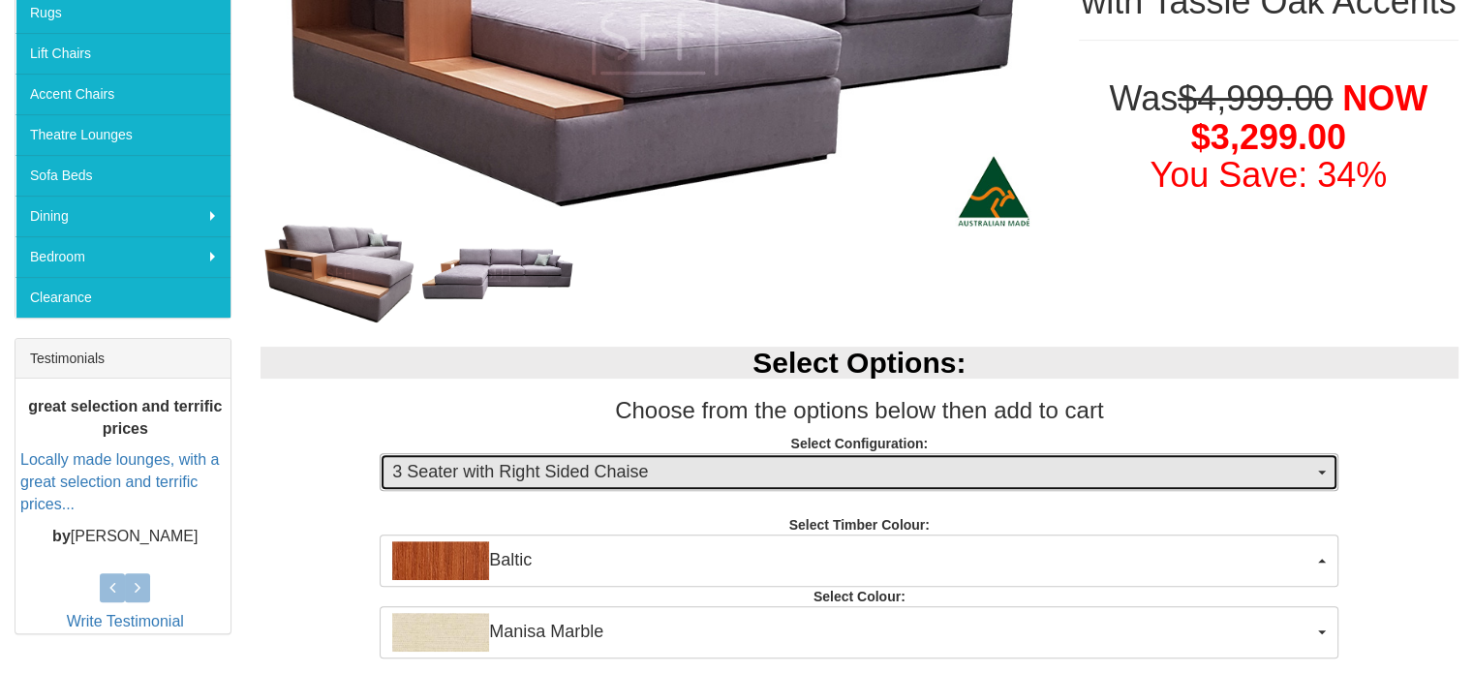
click at [535, 465] on span "3 Seater with Right Sided Chaise" at bounding box center [852, 472] width 921 height 25
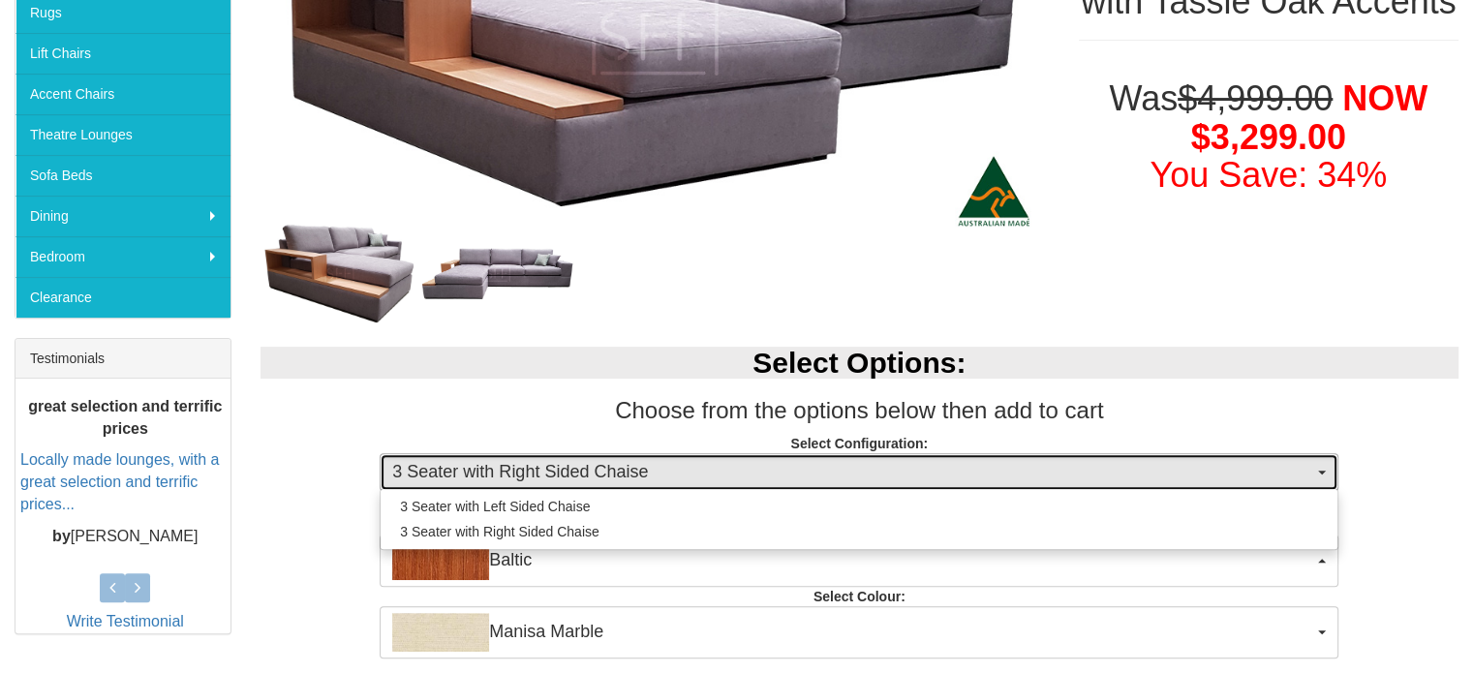
click at [535, 464] on span "3 Seater with Right Sided Chaise" at bounding box center [852, 472] width 921 height 25
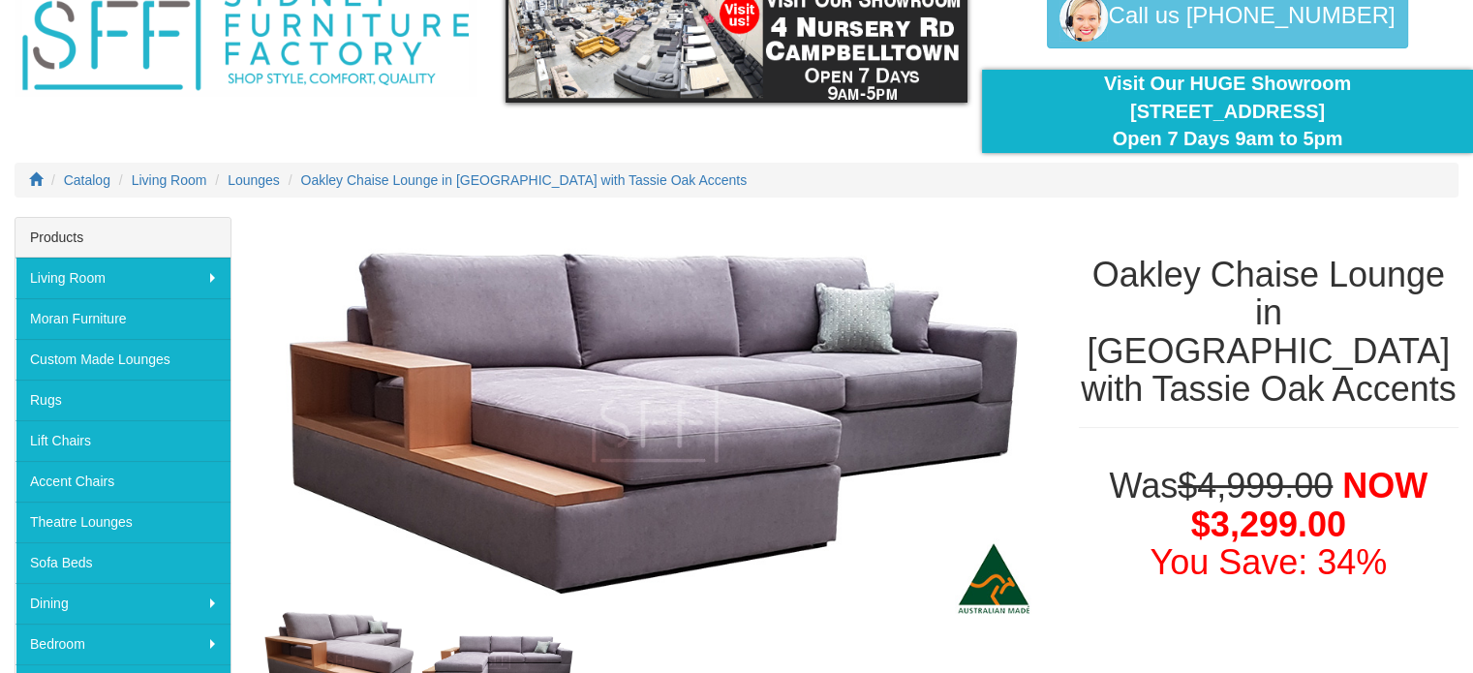
scroll to position [0, 0]
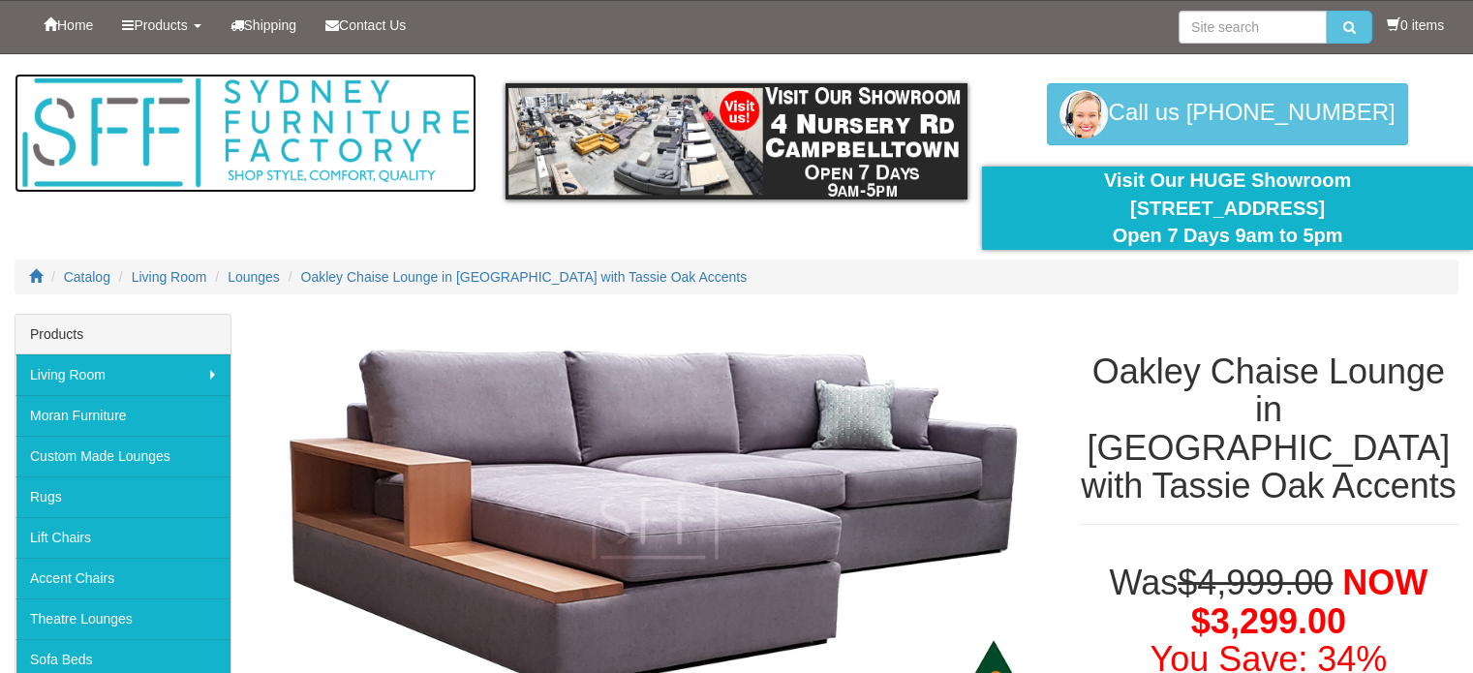
click at [297, 176] on img at bounding box center [246, 133] width 462 height 119
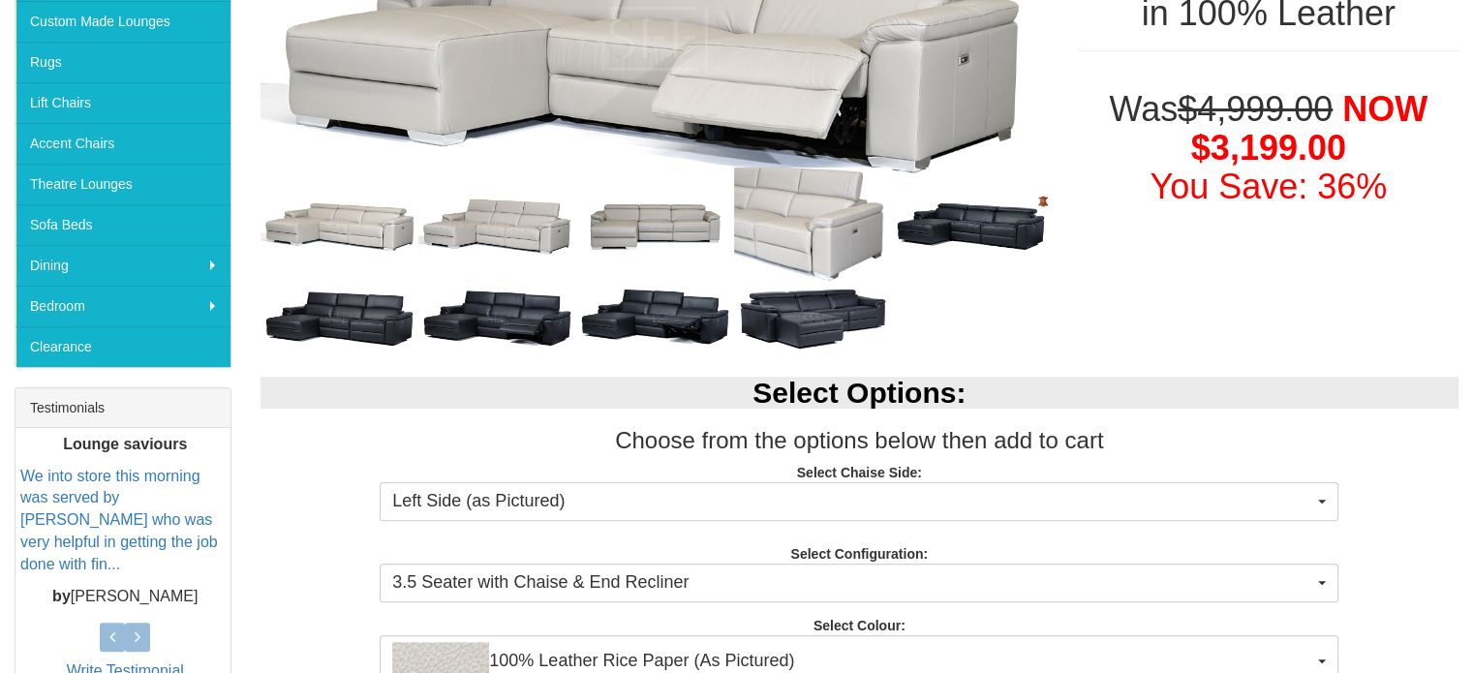
scroll to position [484, 0]
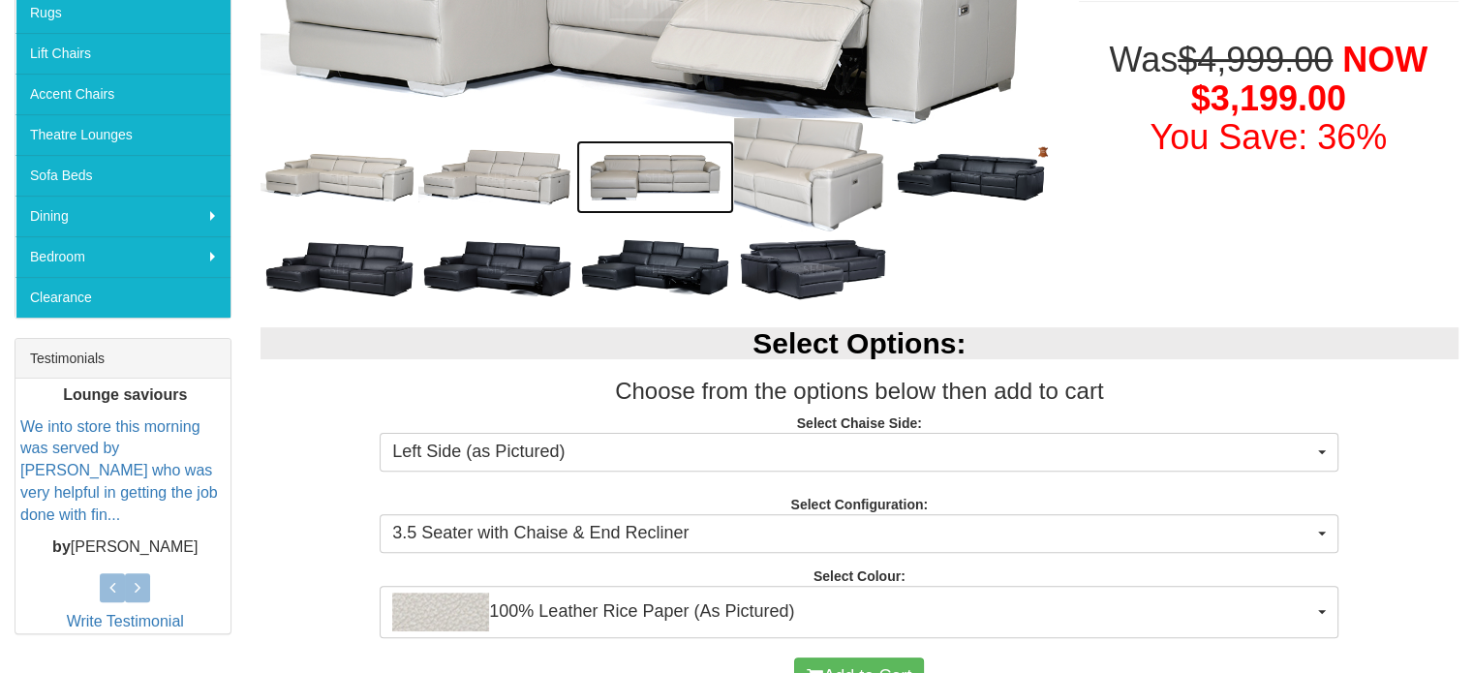
click at [673, 197] on img at bounding box center [655, 177] width 158 height 74
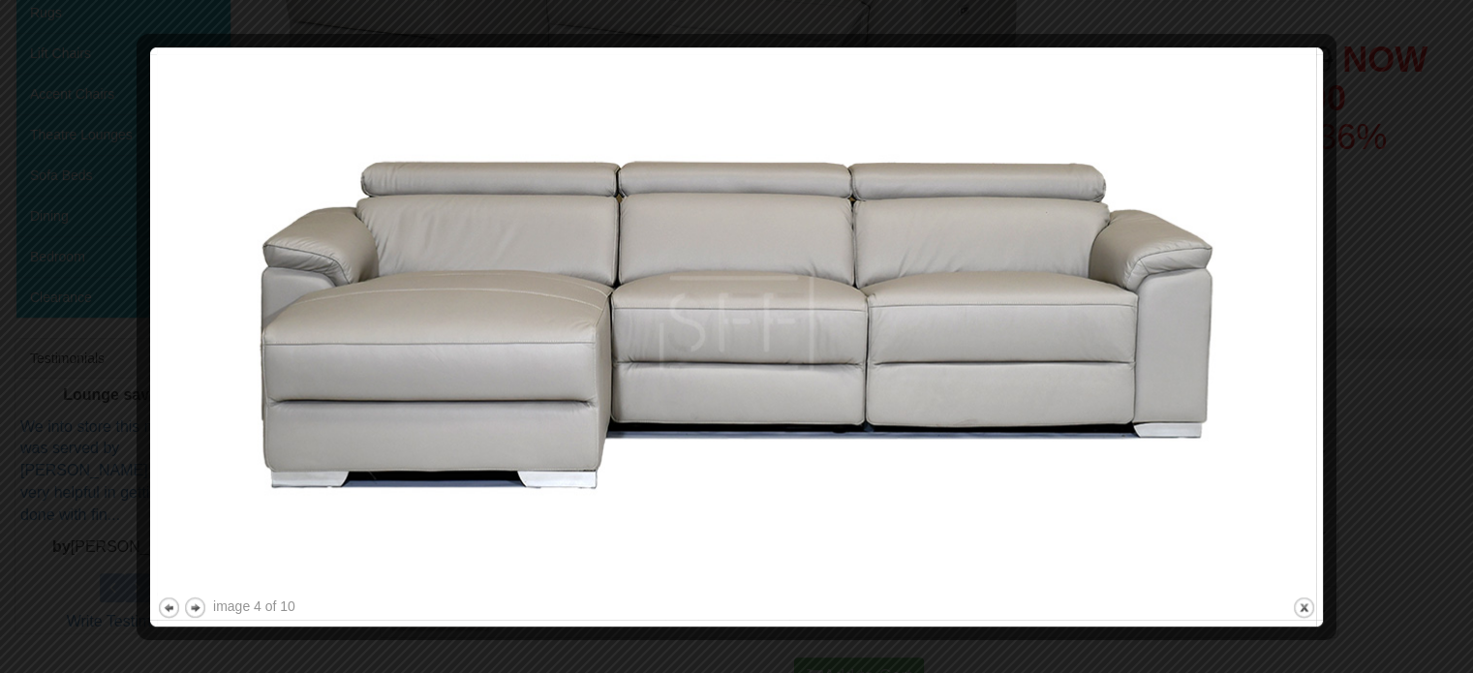
click at [1117, 224] on img at bounding box center [736, 323] width 1159 height 538
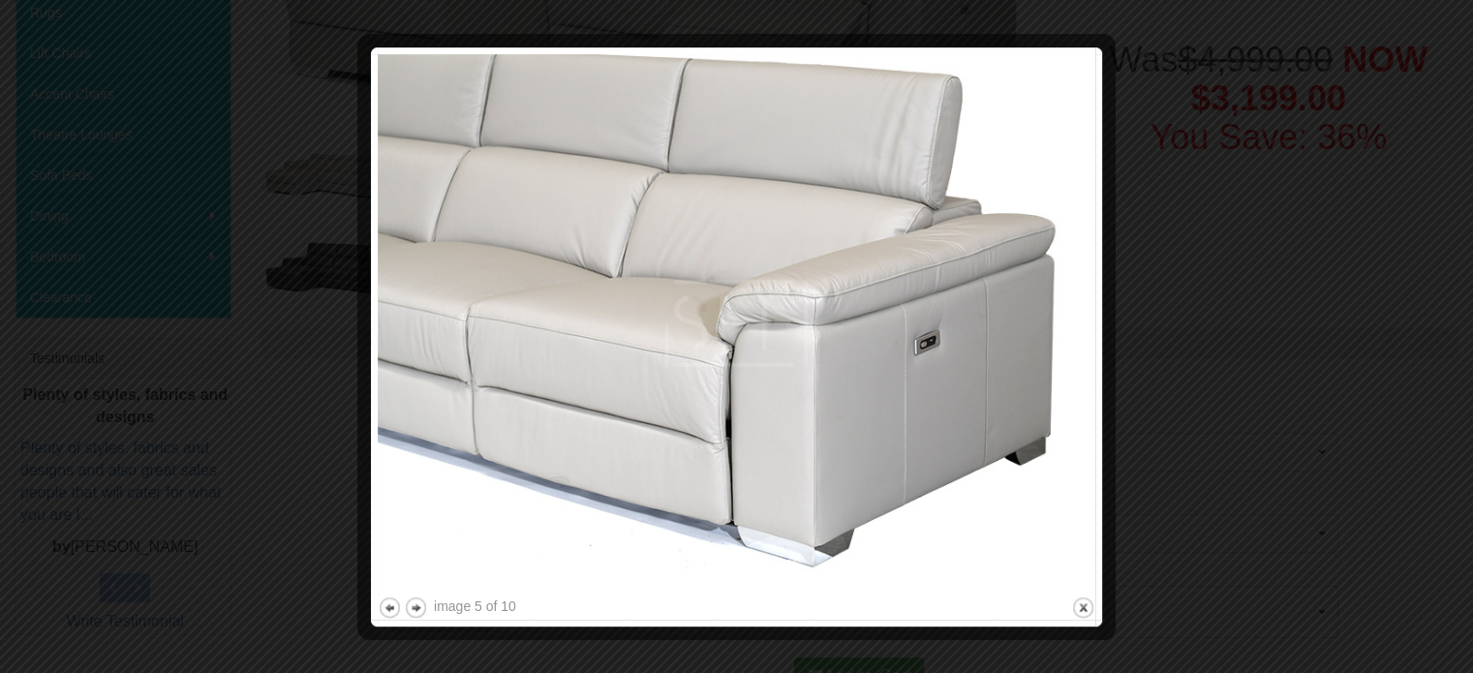
click at [1309, 230] on div at bounding box center [736, 336] width 1473 height 673
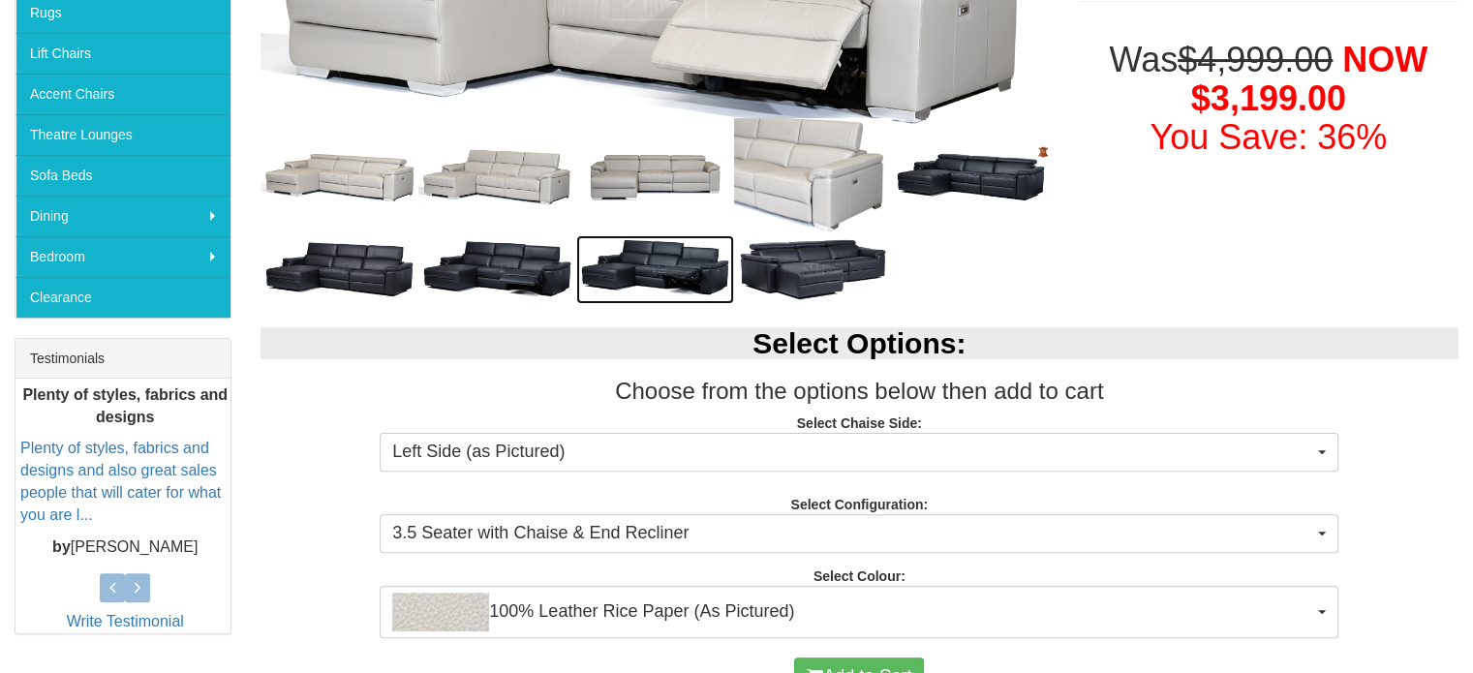
click at [697, 238] on img at bounding box center [655, 269] width 158 height 69
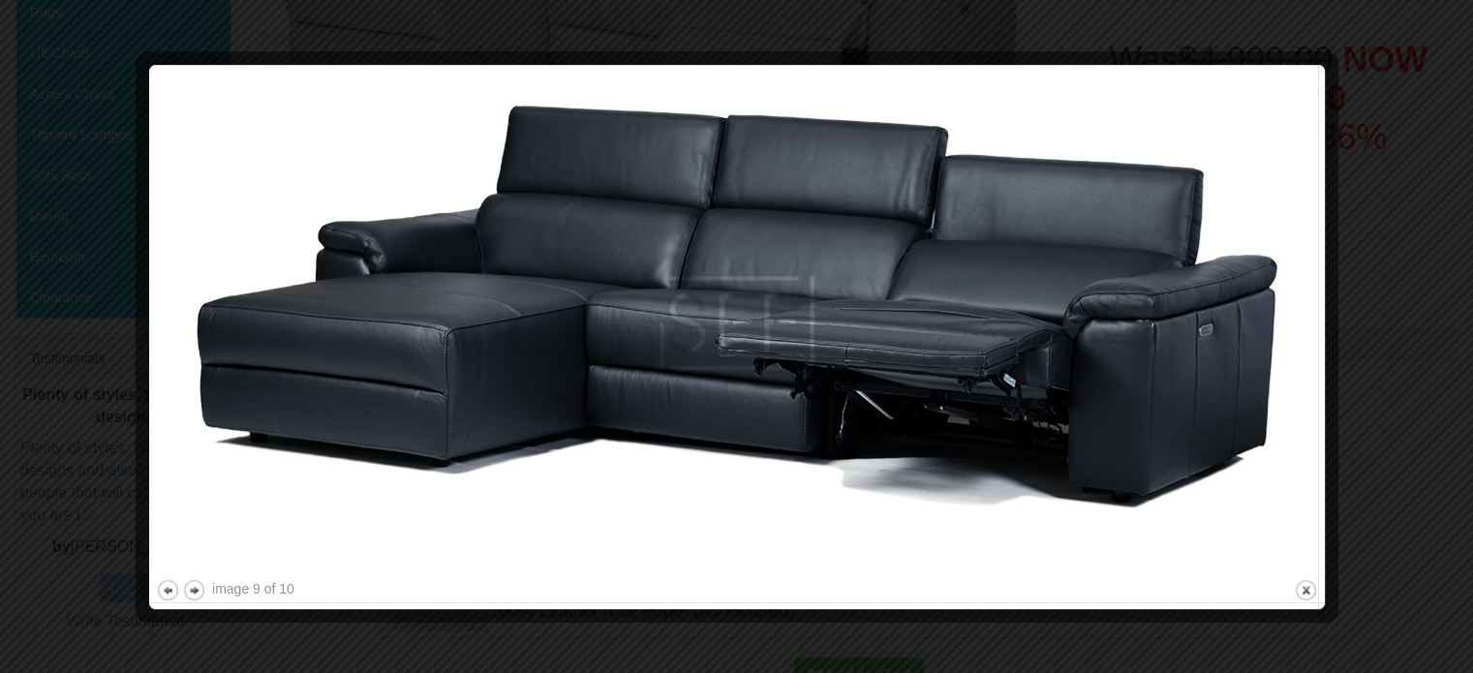
click at [1383, 243] on div at bounding box center [736, 336] width 1473 height 673
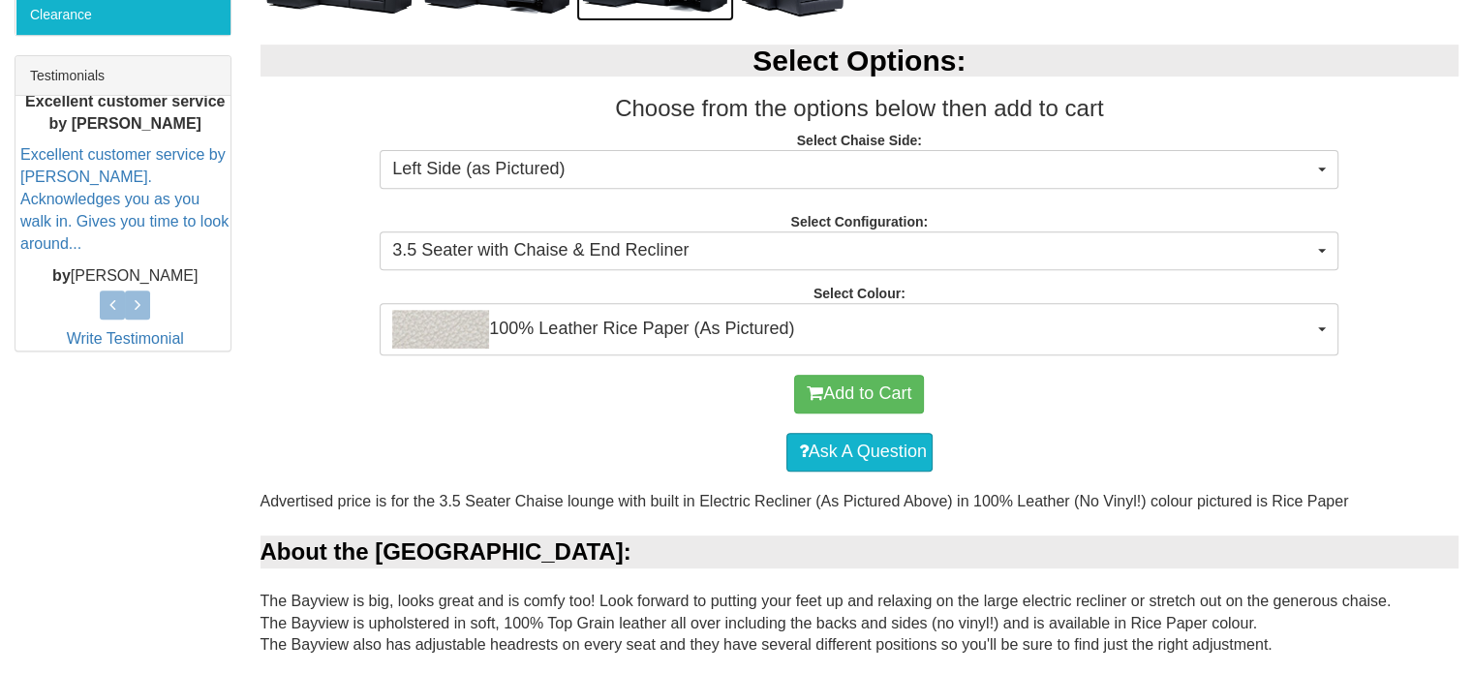
scroll to position [775, 0]
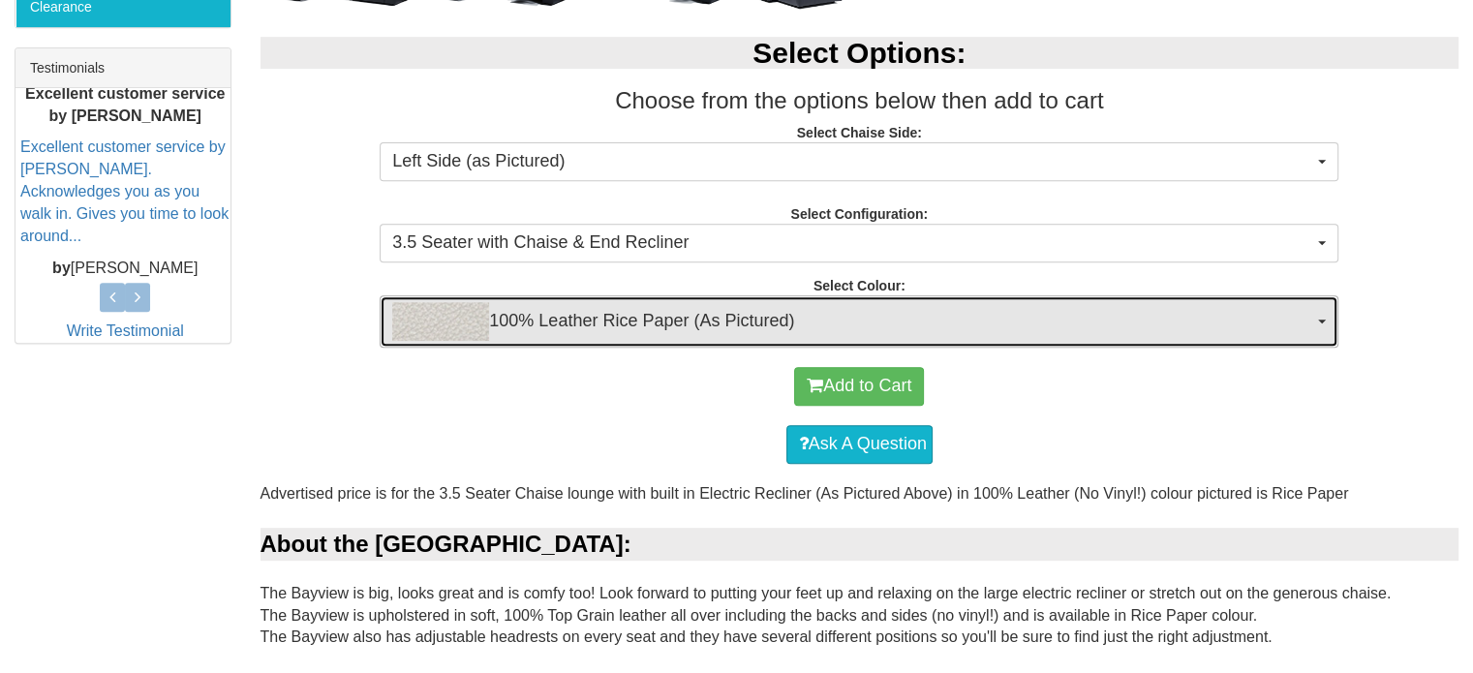
click at [875, 335] on span "100% Leather Rice Paper (As Pictured)" at bounding box center [852, 321] width 921 height 39
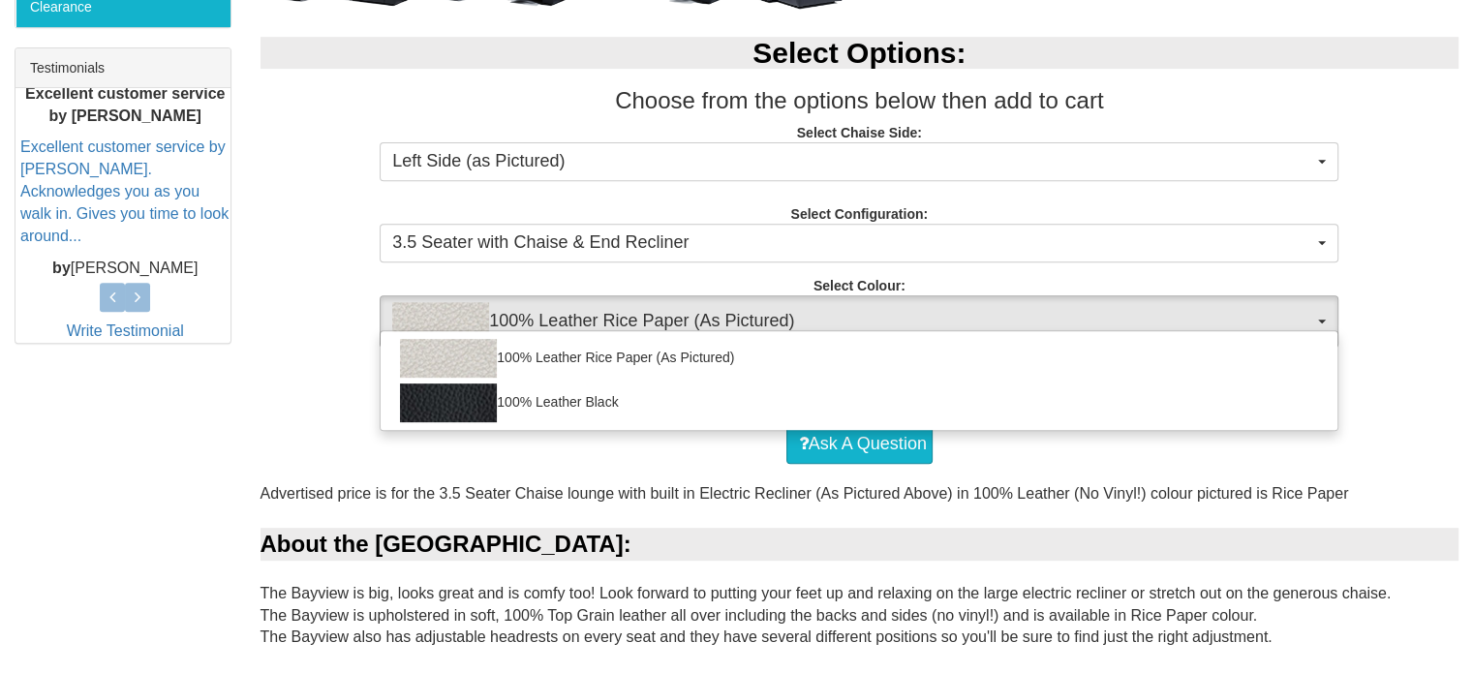
click at [875, 334] on div "100% Leather Rice Paper (As Pictured) 100% Leather Black" at bounding box center [859, 380] width 959 height 101
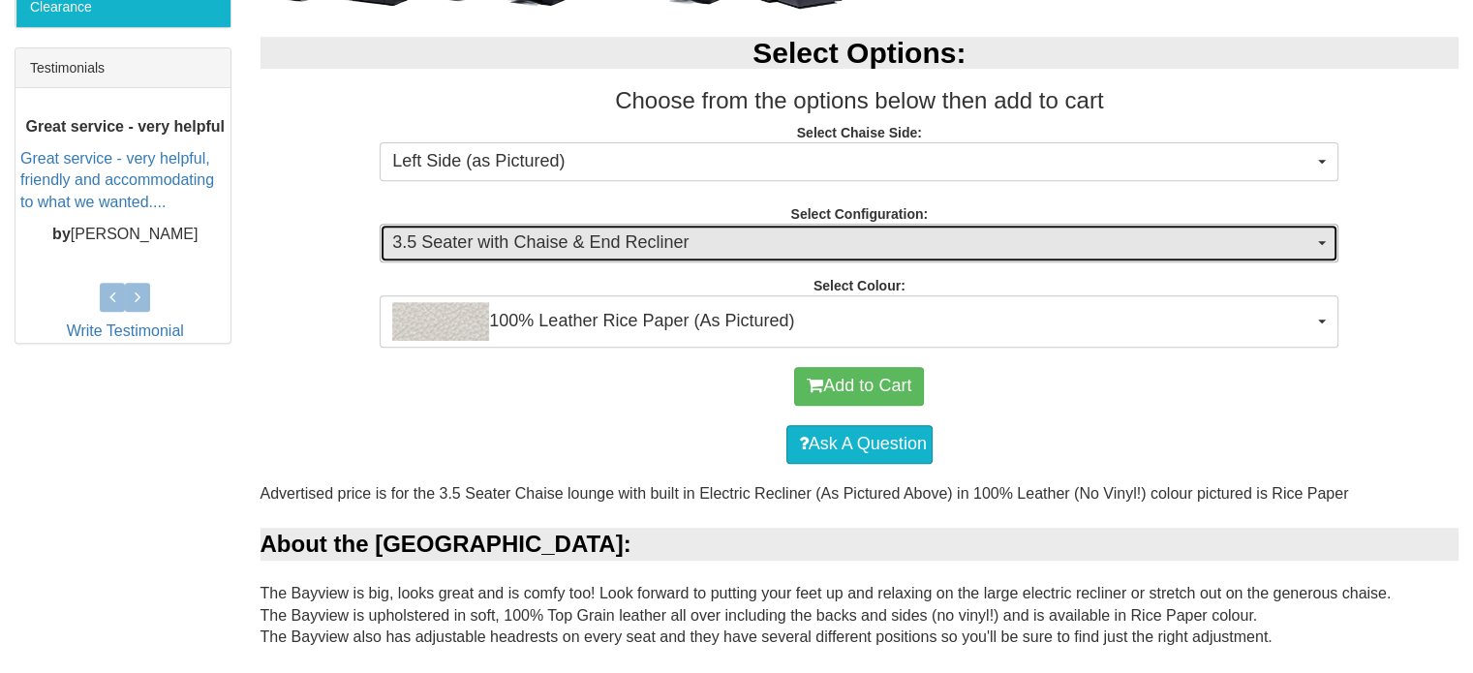
click at [873, 251] on span "3.5 Seater with Chaise & End Recliner" at bounding box center [852, 242] width 921 height 25
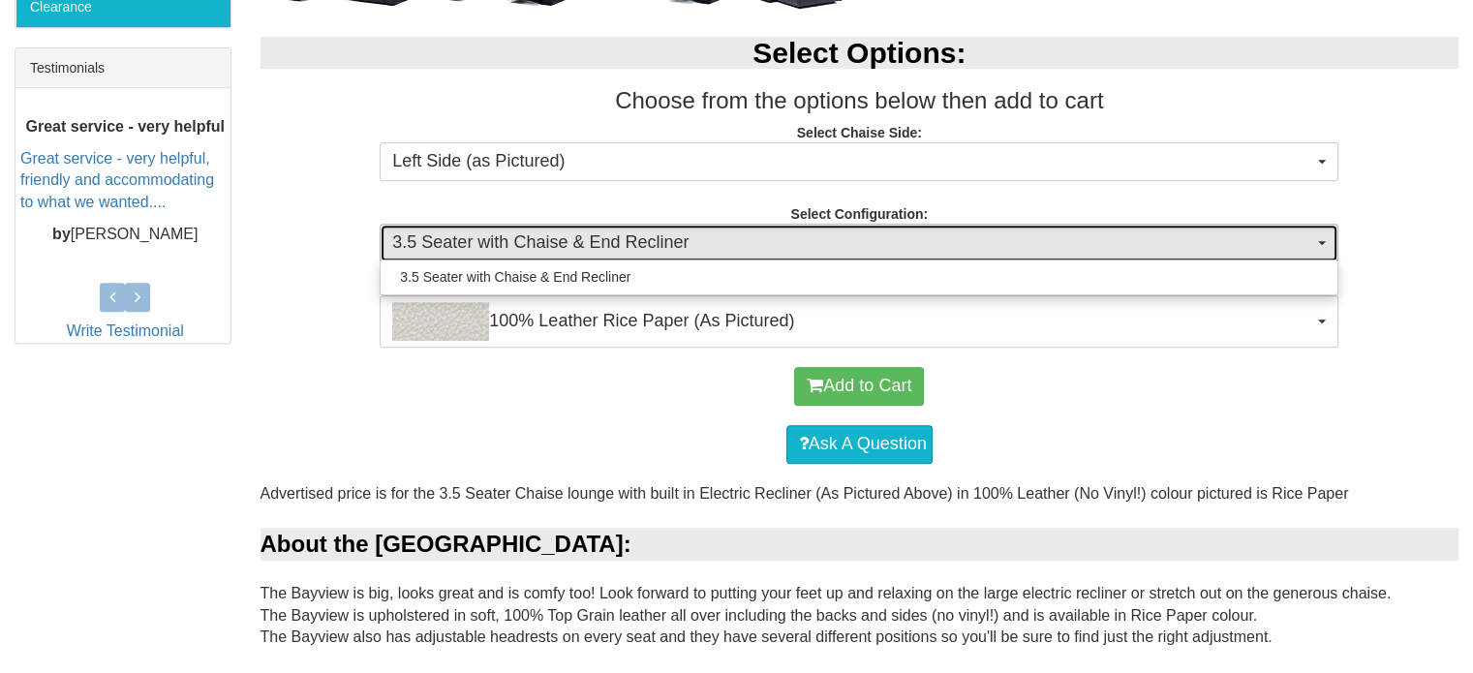
click at [873, 250] on span "3.5 Seater with Chaise & End Recliner" at bounding box center [852, 242] width 921 height 25
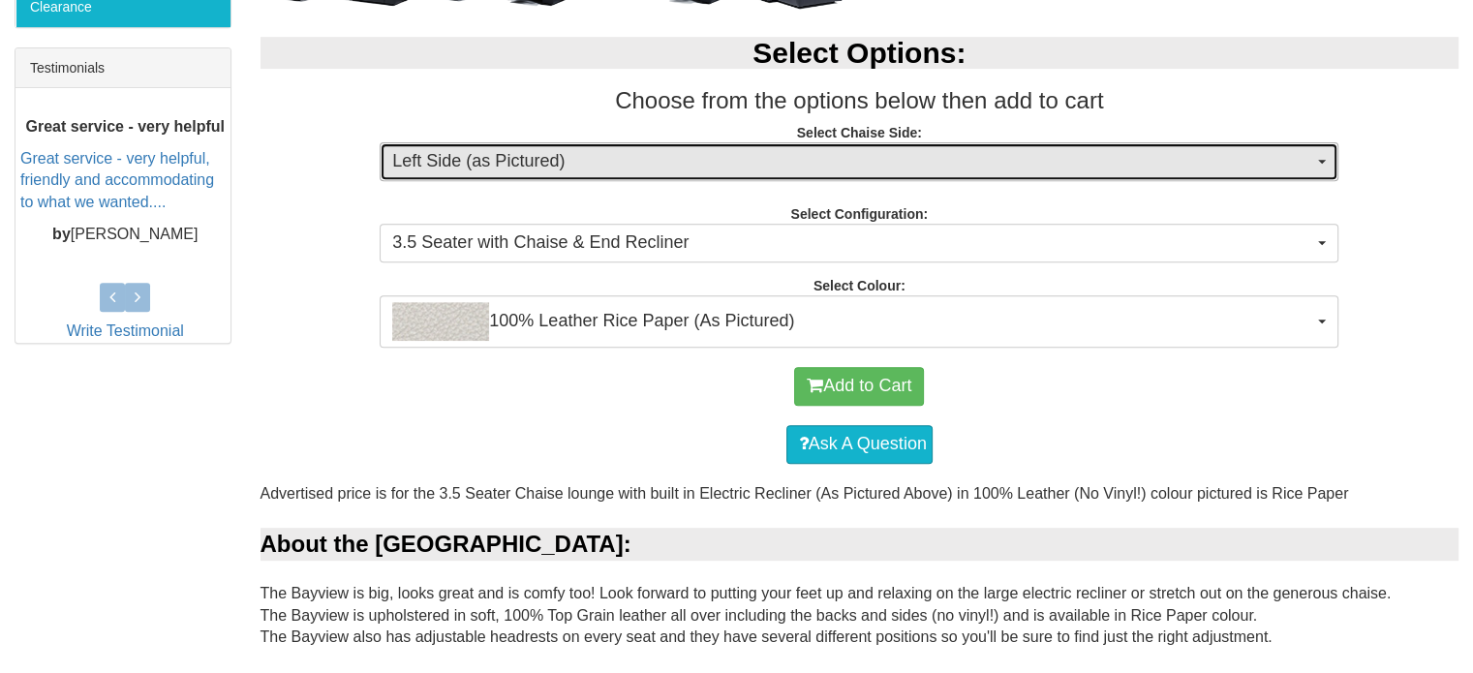
click at [881, 156] on span "Left Side (as Pictured)" at bounding box center [852, 161] width 921 height 25
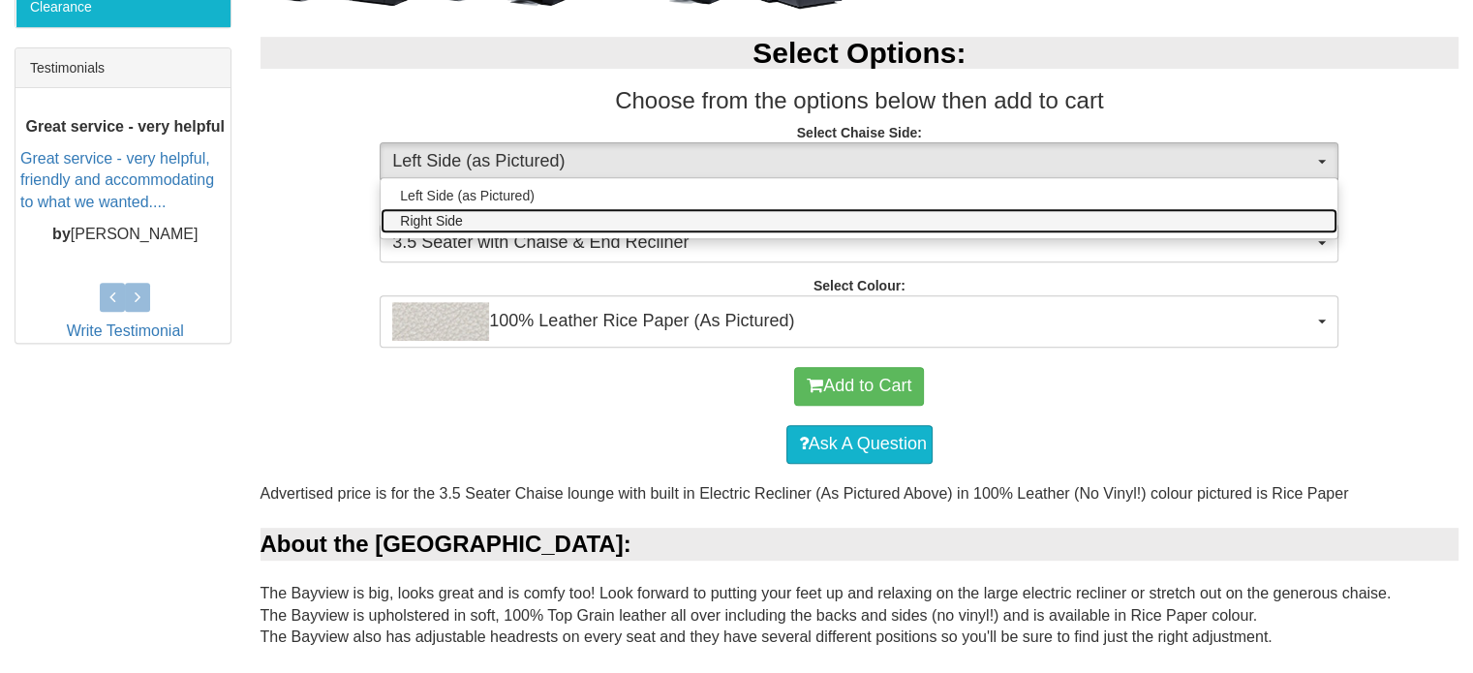
click at [867, 212] on link "Right Side" at bounding box center [859, 220] width 957 height 25
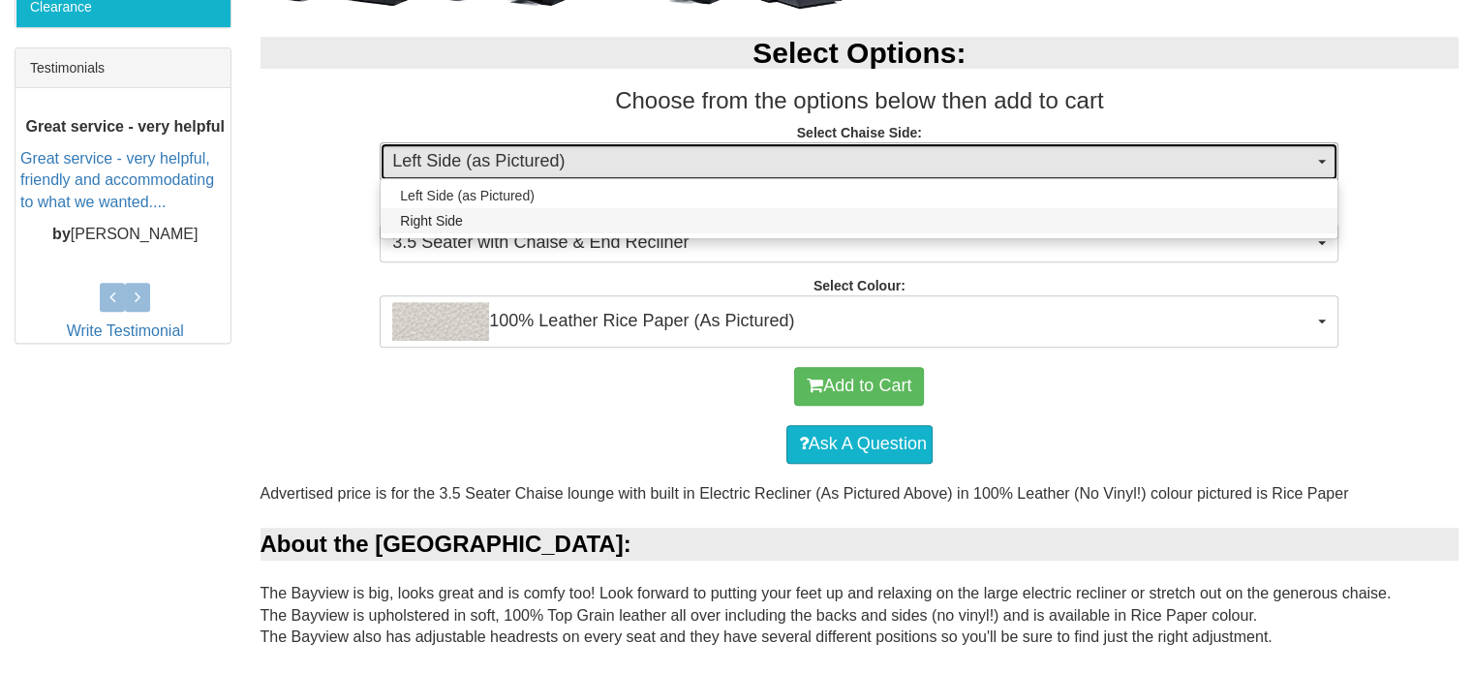
select select "266"
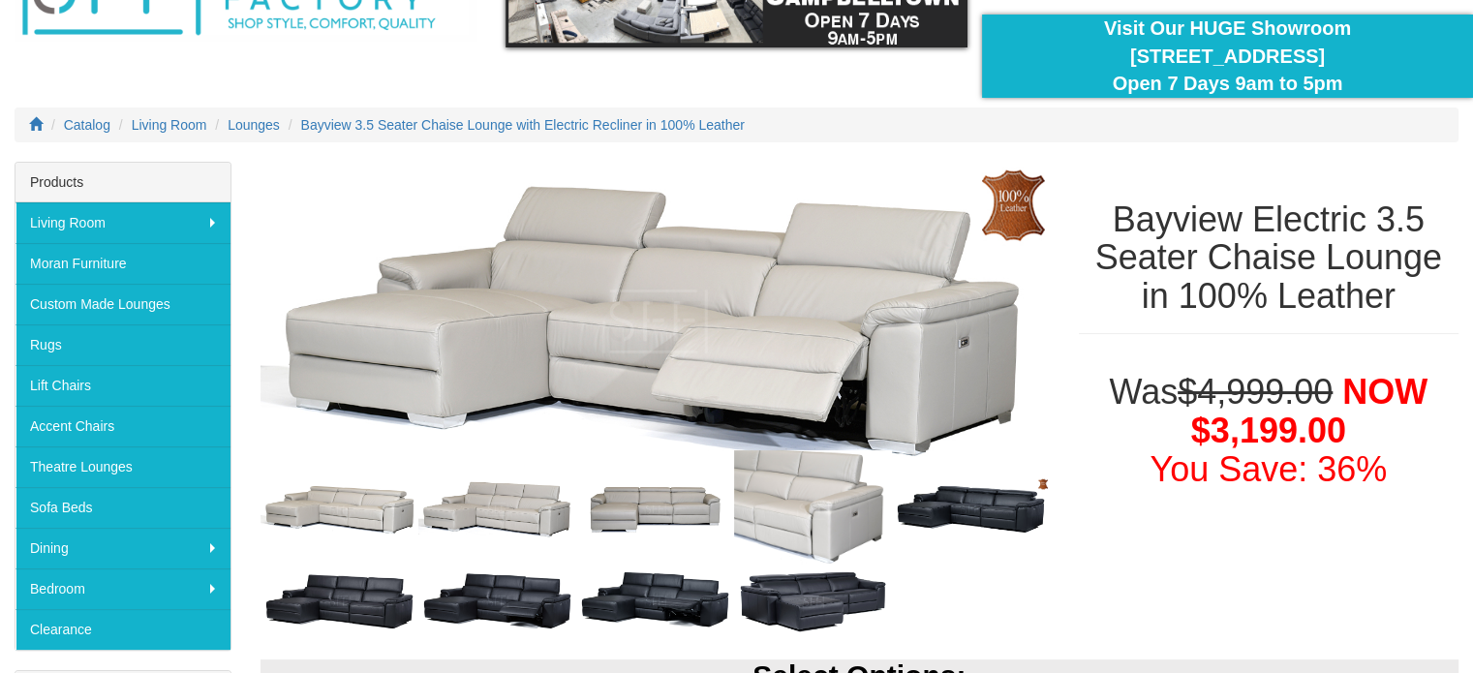
scroll to position [0, 0]
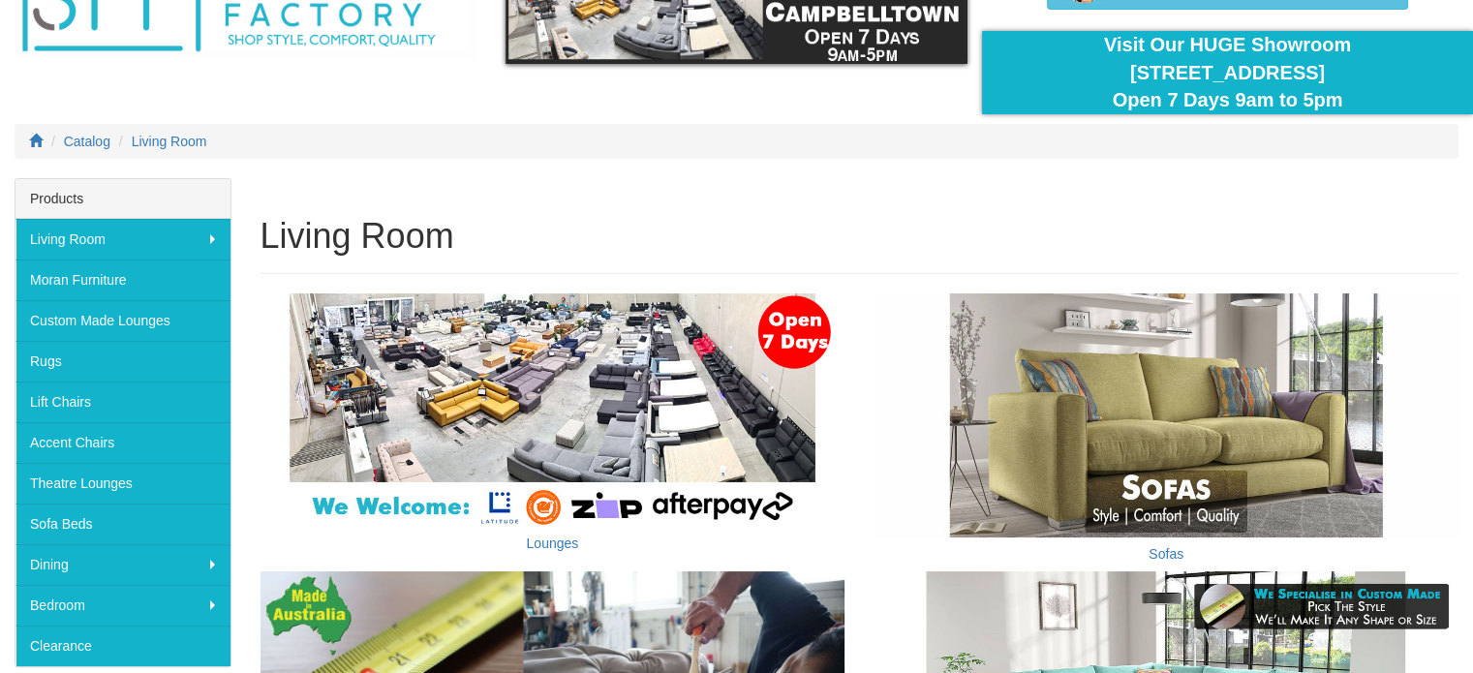
scroll to position [194, 0]
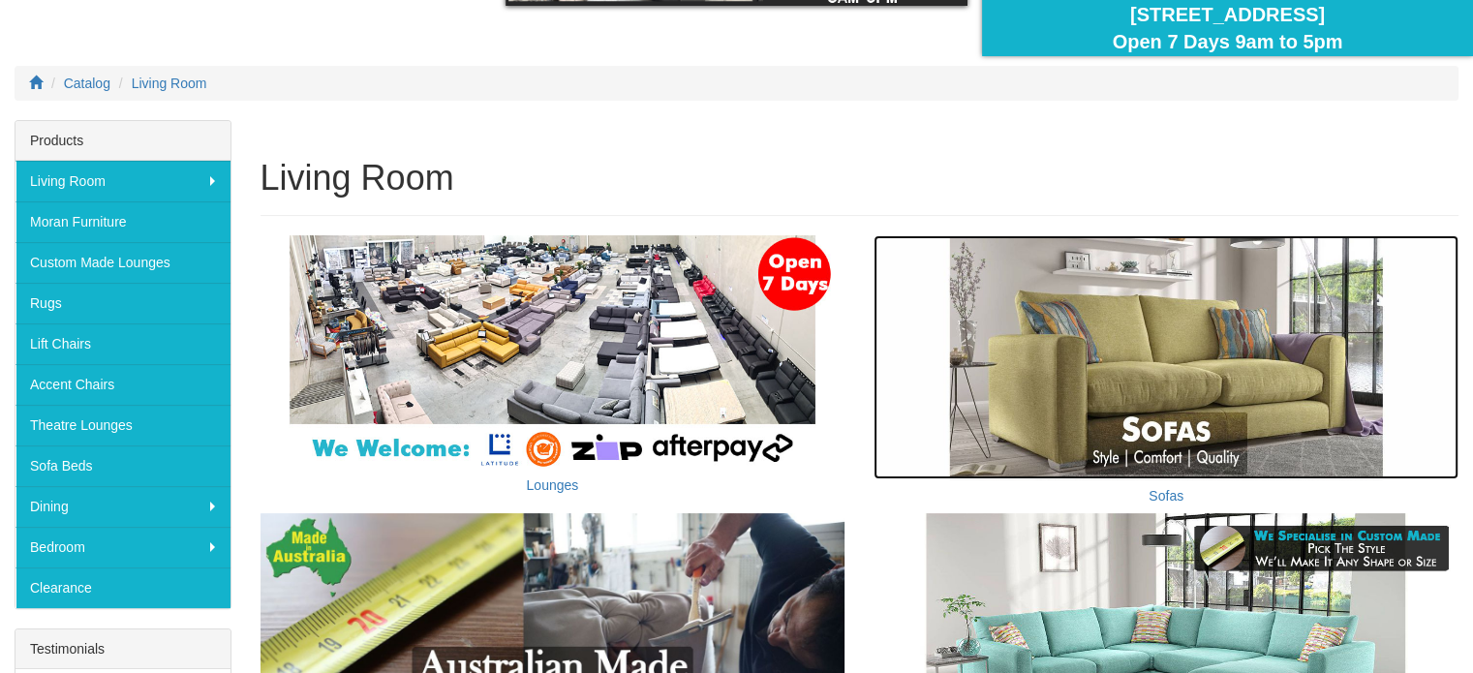
click at [1182, 309] on img at bounding box center [1165, 357] width 585 height 244
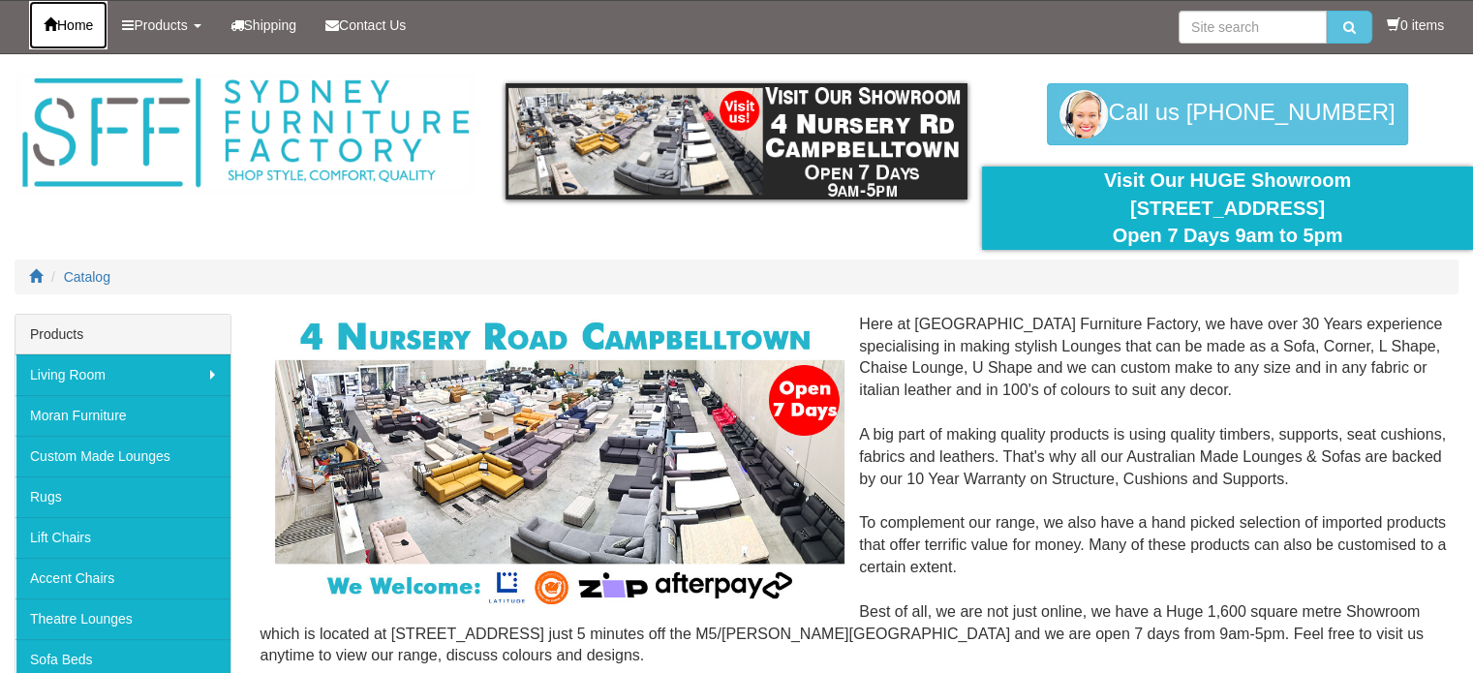
click at [99, 33] on link "Home" at bounding box center [68, 25] width 78 height 48
click at [155, 33] on link "Products" at bounding box center [160, 25] width 107 height 48
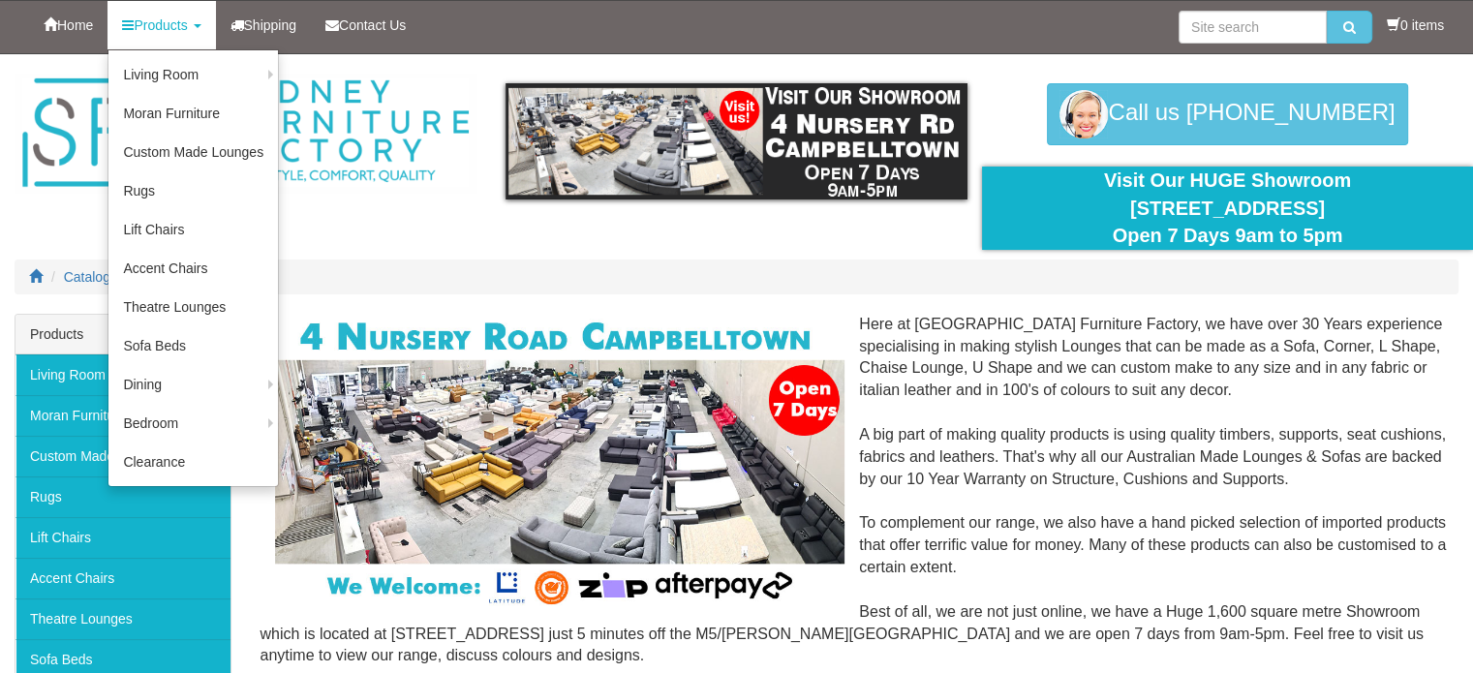
click at [448, 200] on div at bounding box center [736, 184] width 1473 height 260
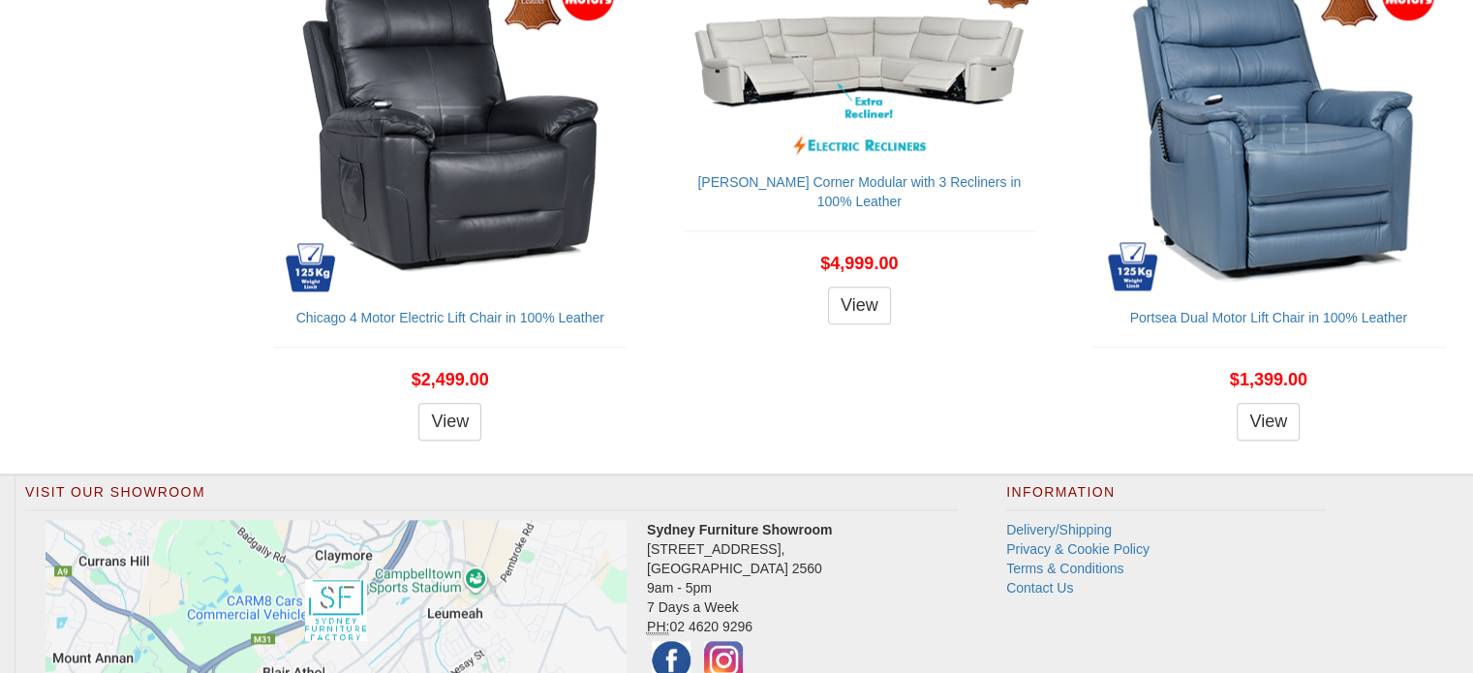
scroll to position [2294, 0]
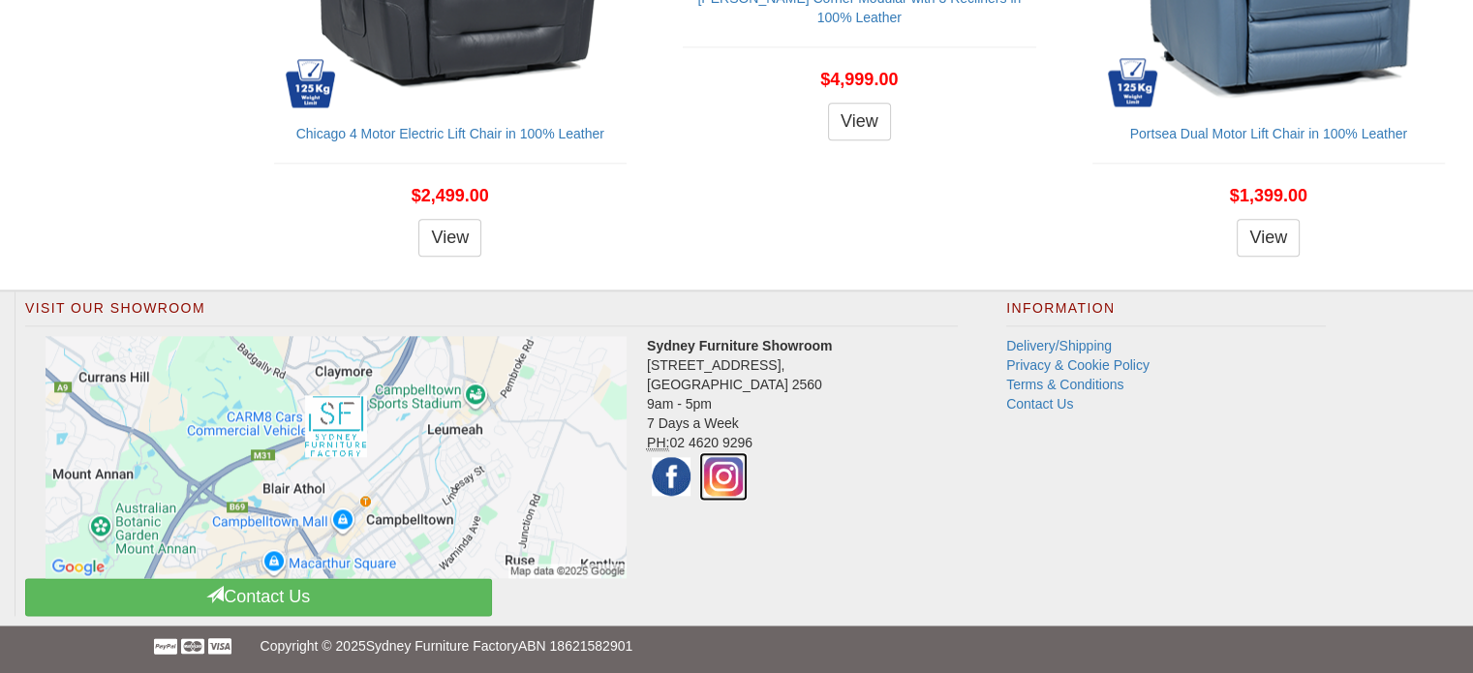
click at [717, 465] on img at bounding box center [723, 476] width 48 height 48
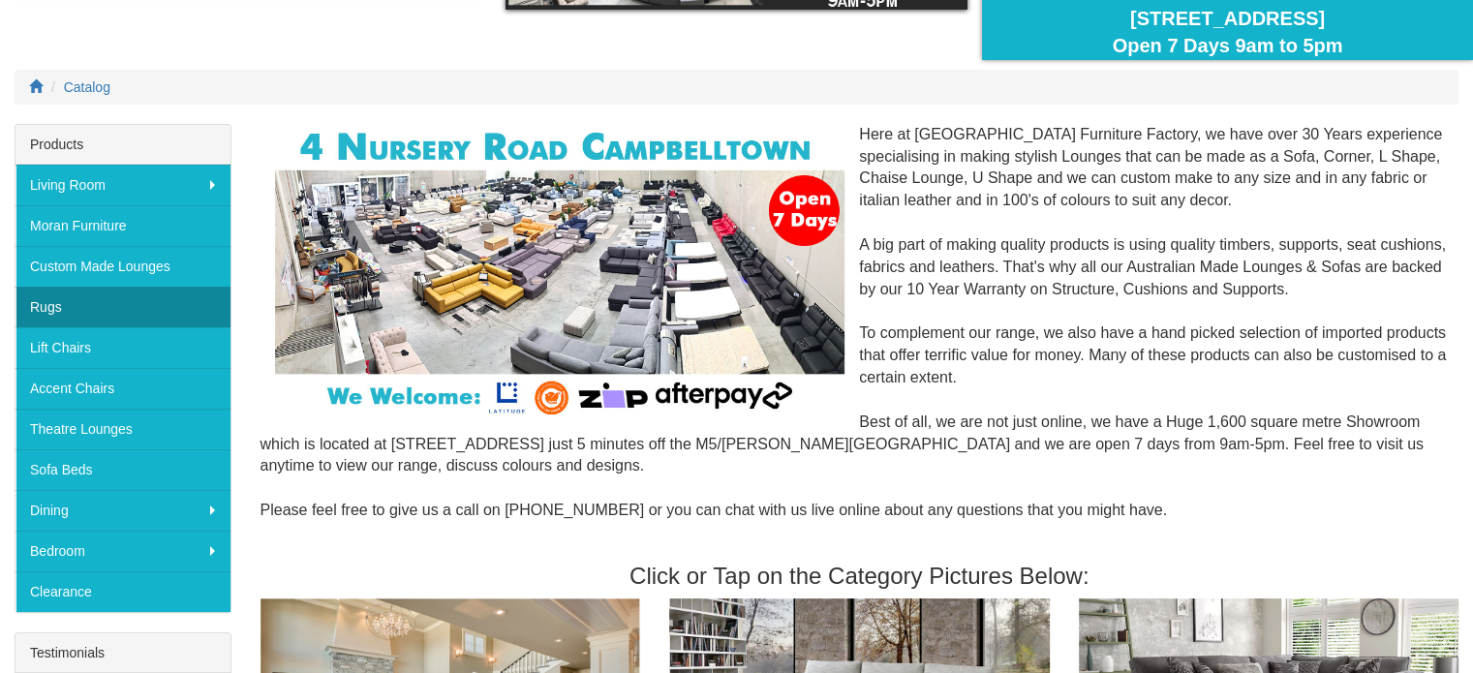
scroll to position [194, 0]
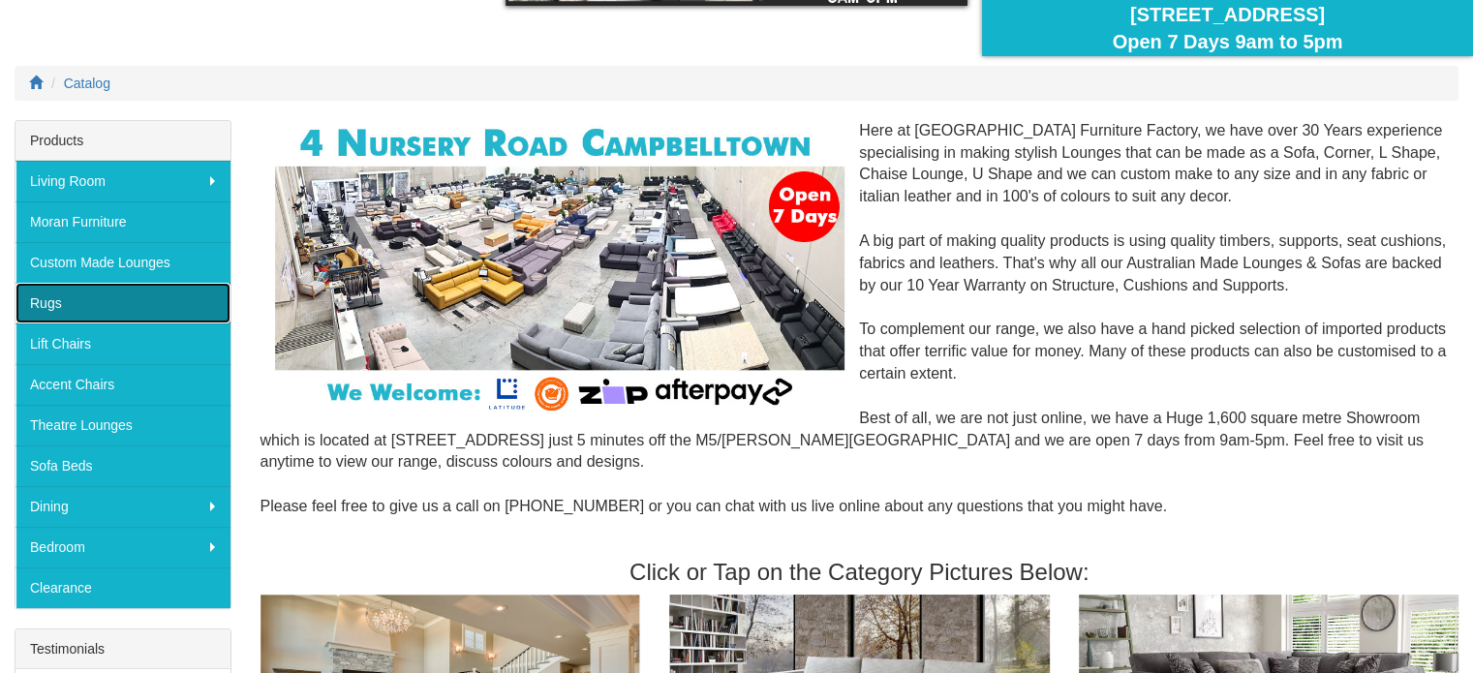
click at [105, 296] on link "Rugs" at bounding box center [122, 303] width 215 height 41
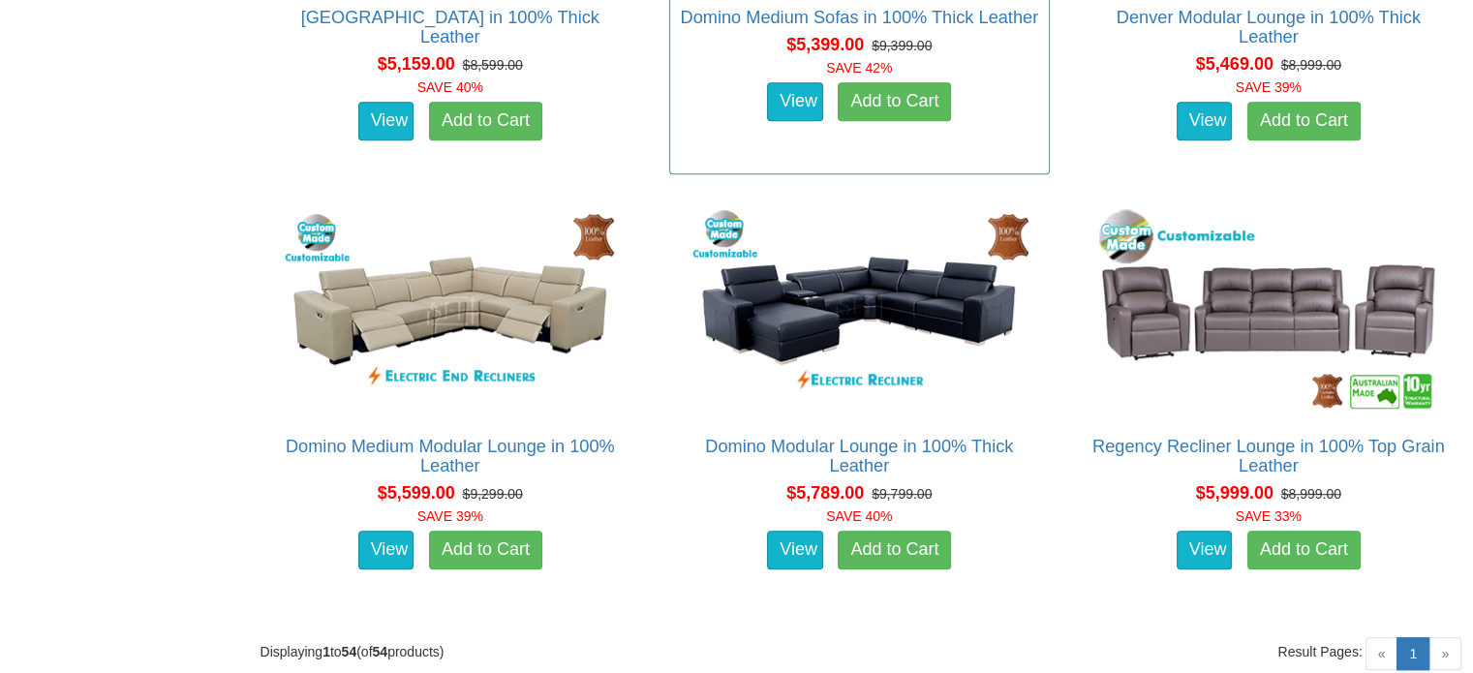
scroll to position [8423, 0]
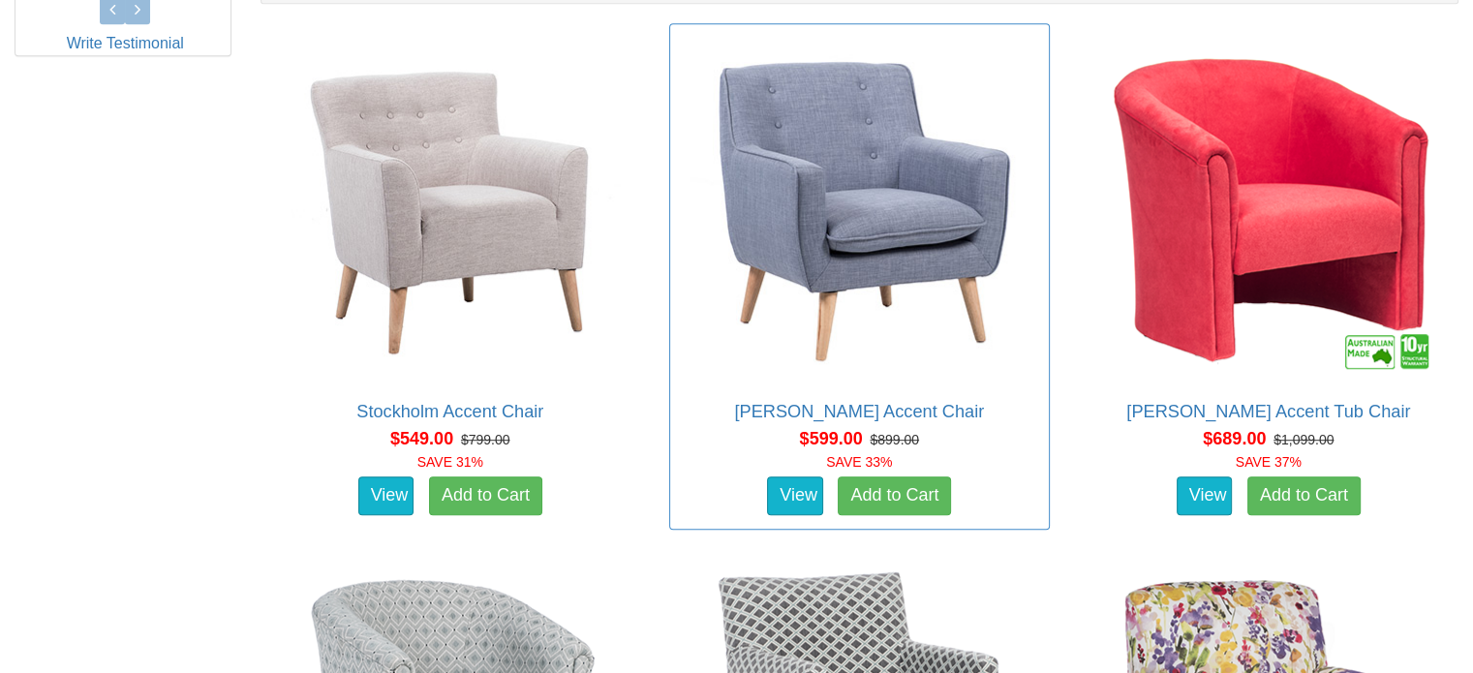
scroll to position [1162, 0]
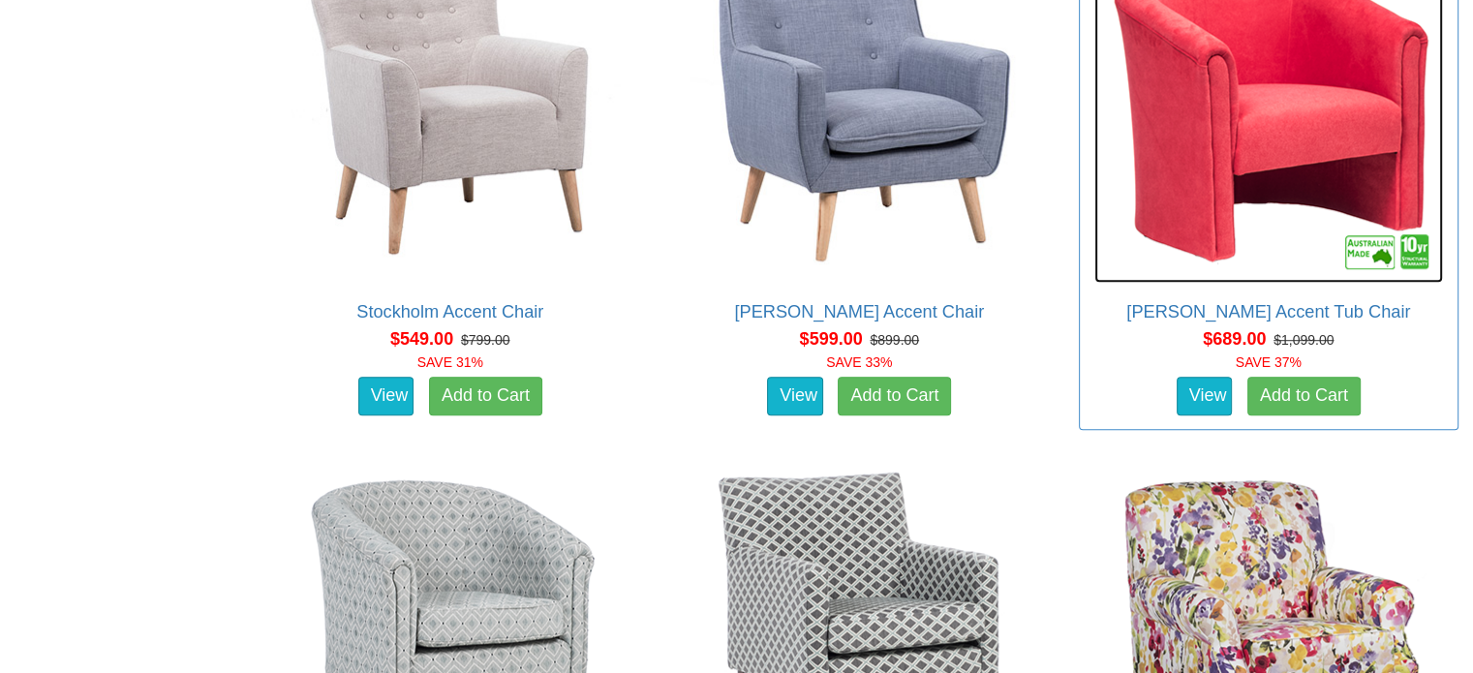
click at [1194, 126] on img at bounding box center [1268, 108] width 349 height 349
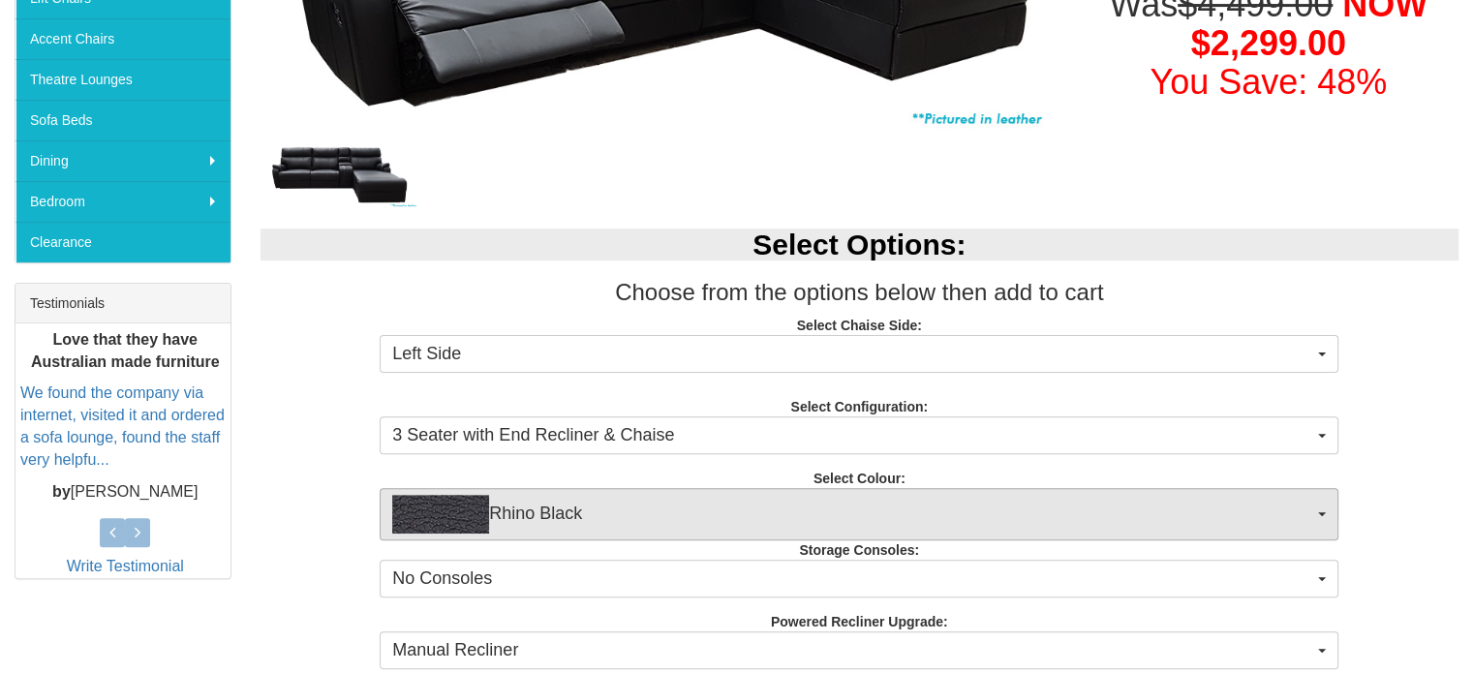
scroll to position [581, 0]
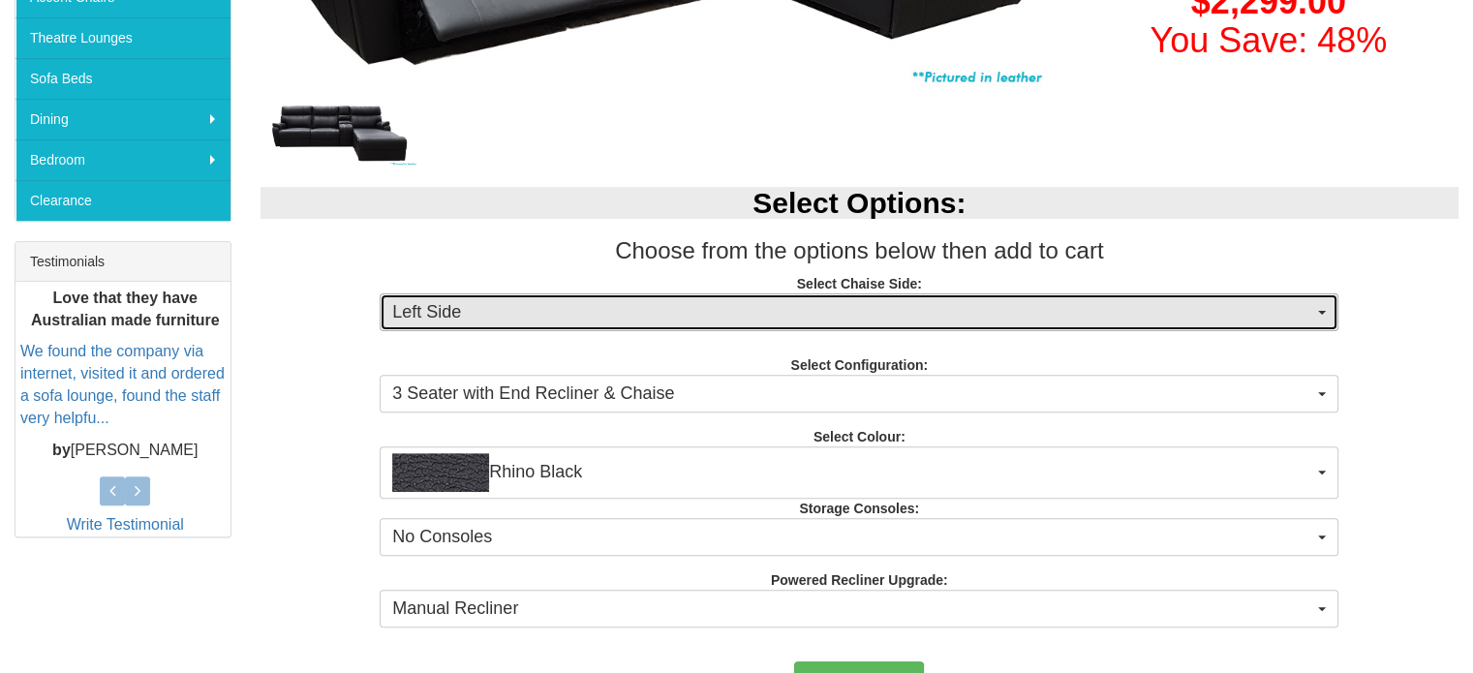
click at [631, 317] on span "Left Side" at bounding box center [852, 312] width 921 height 25
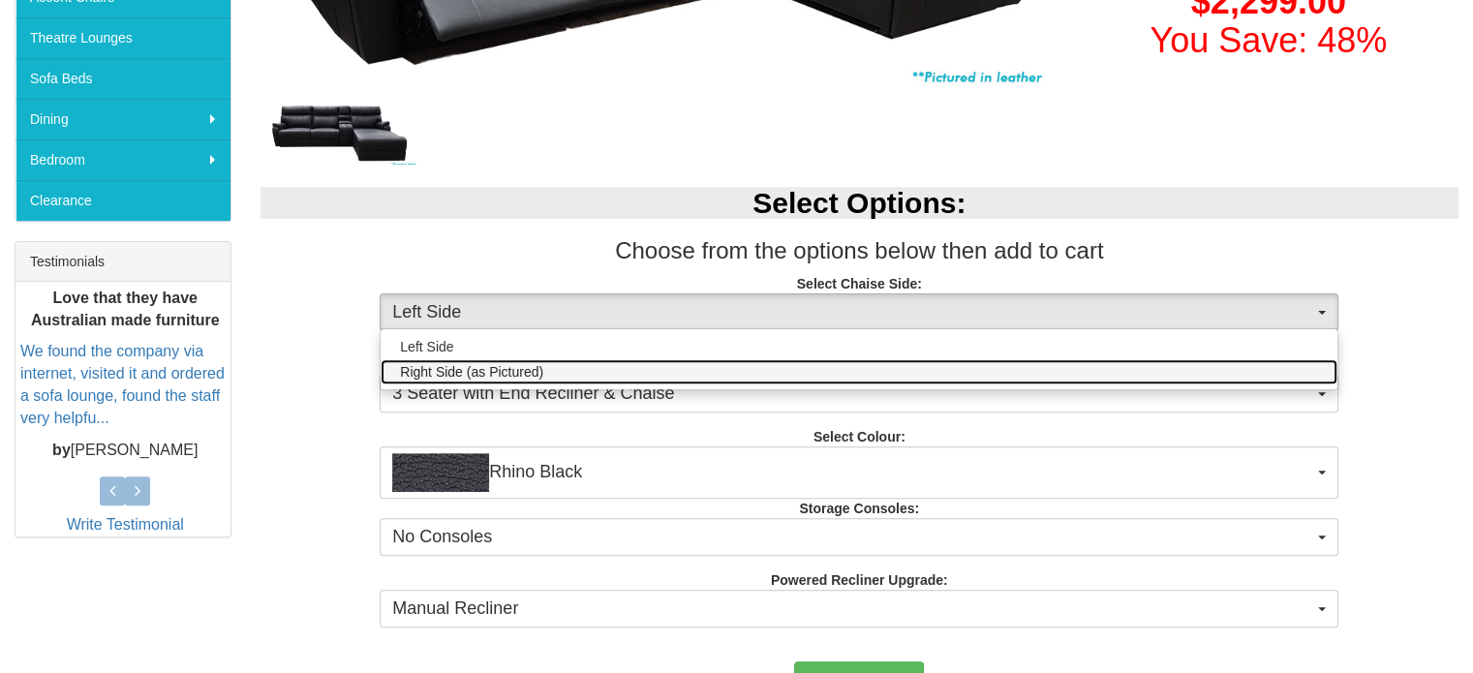
click at [624, 369] on link "Right Side (as Pictured)" at bounding box center [859, 371] width 957 height 25
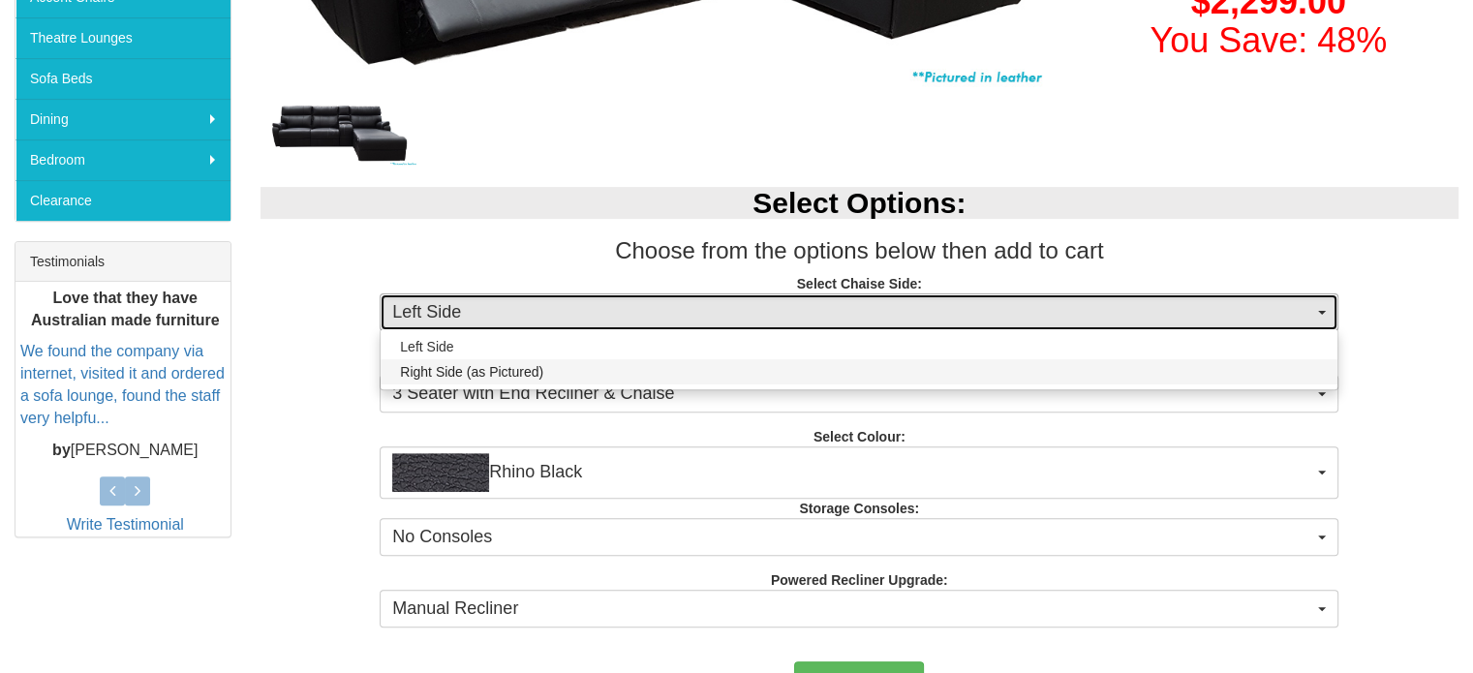
select select "263"
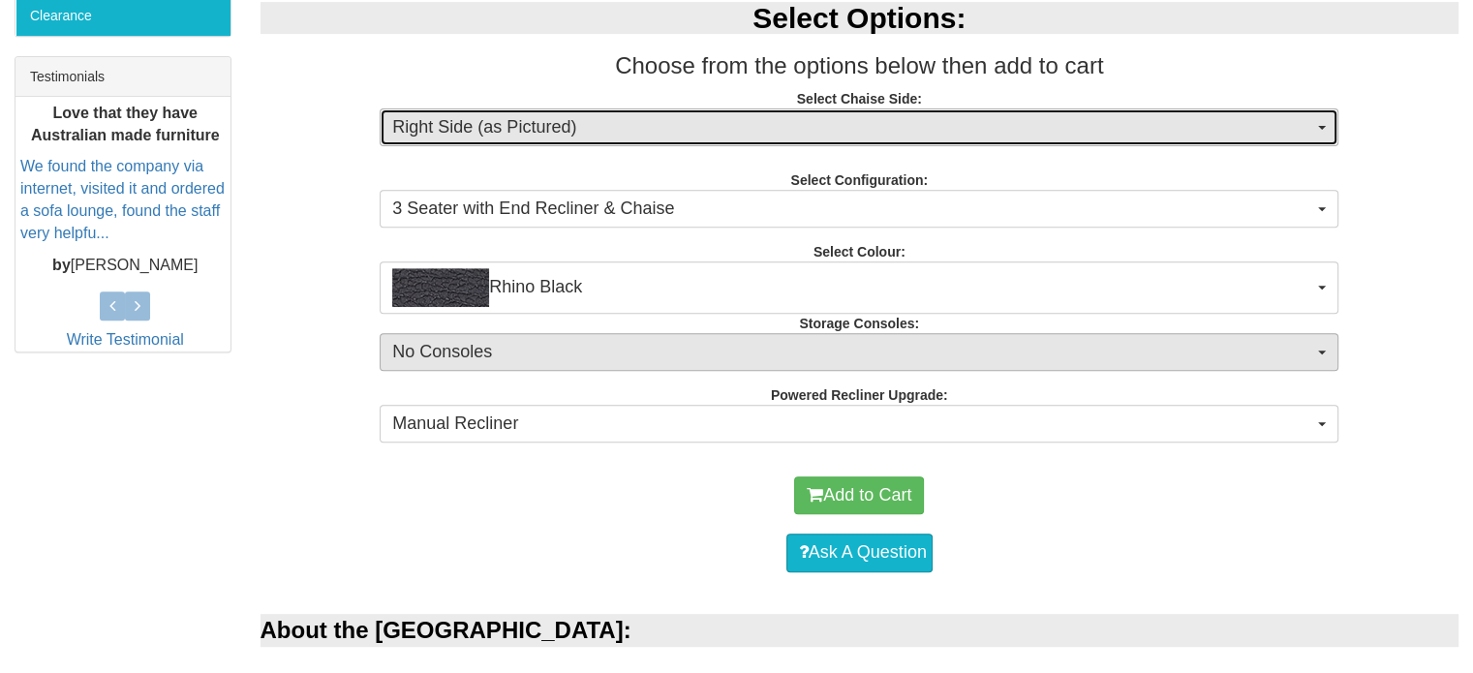
scroll to position [775, 0]
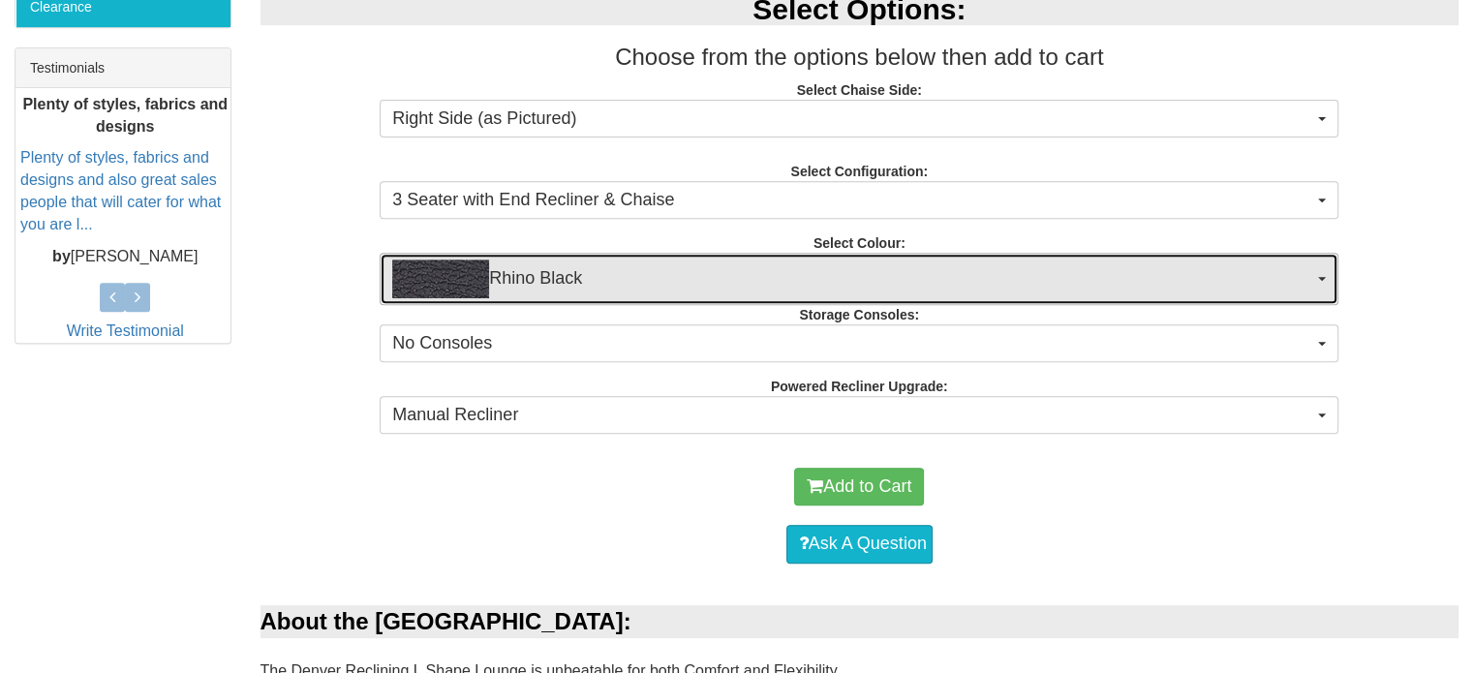
click at [666, 279] on span "Rhino Black" at bounding box center [852, 279] width 921 height 39
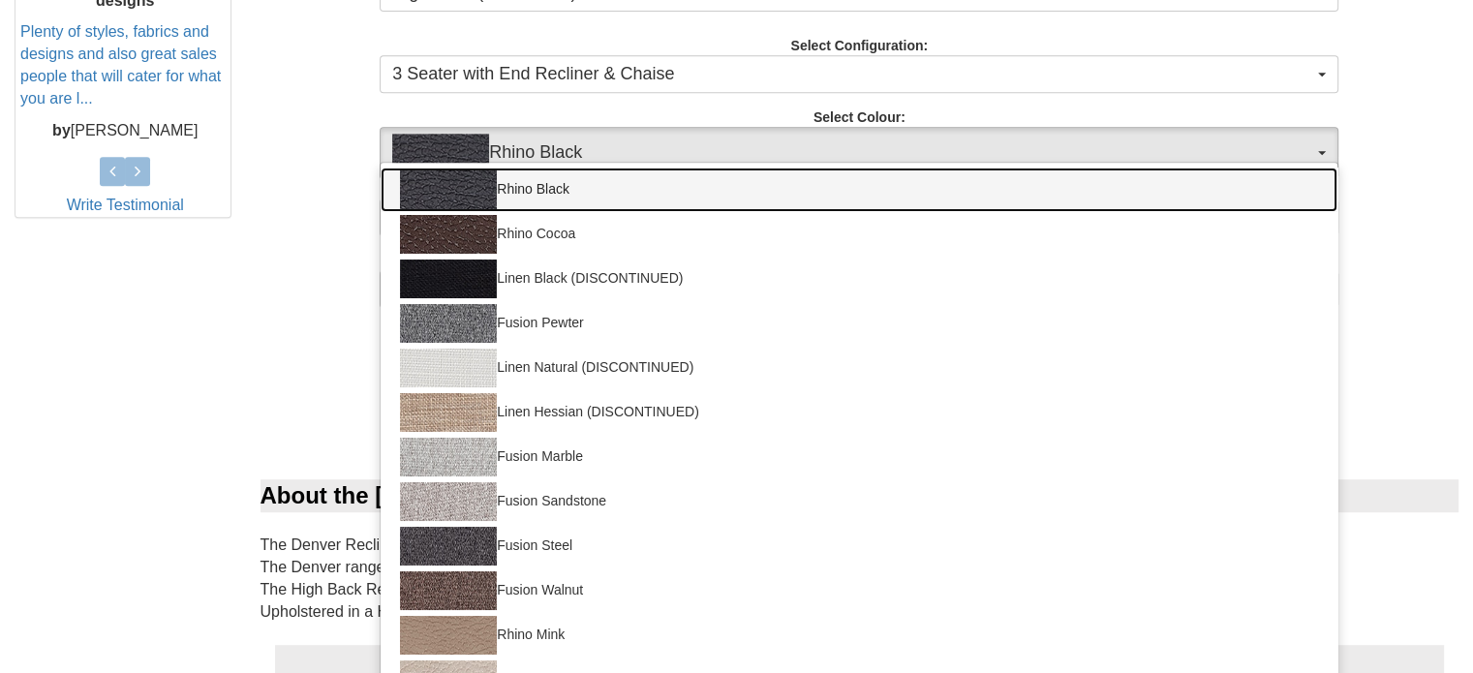
scroll to position [968, 0]
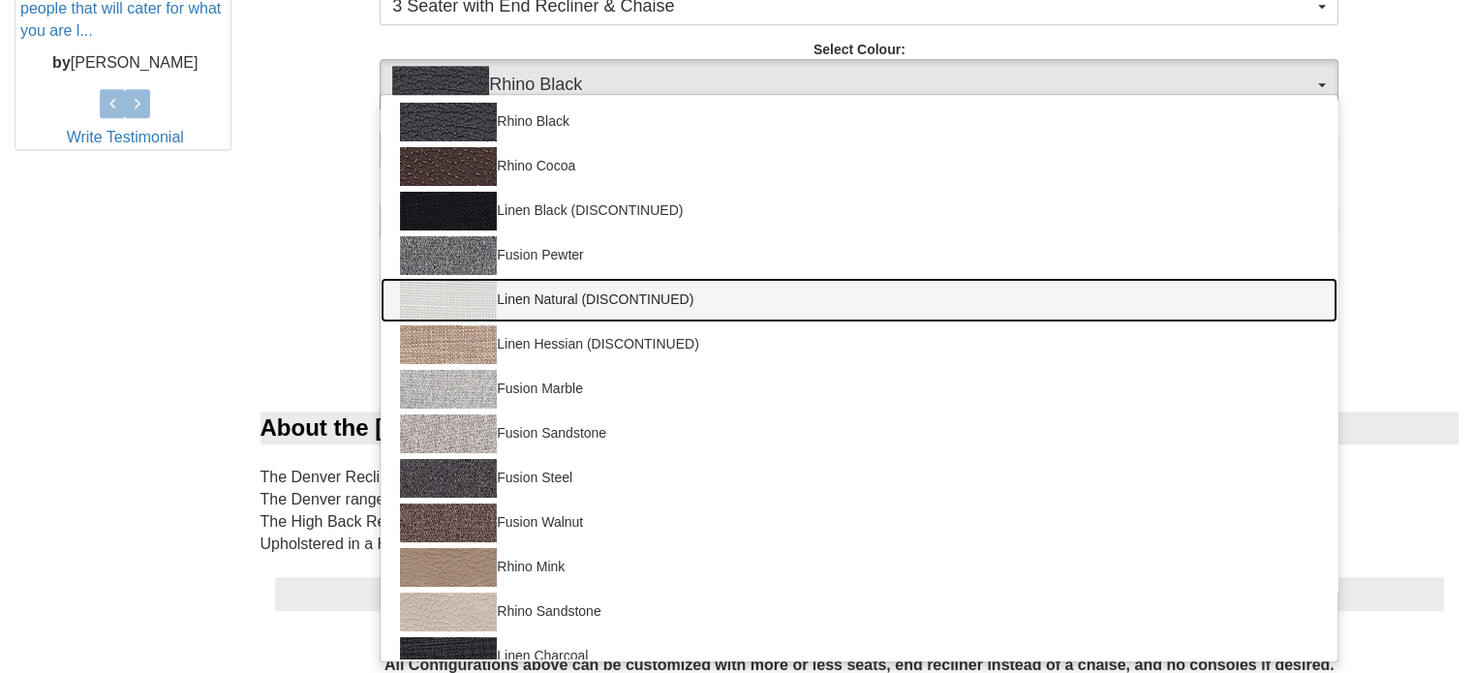
click at [676, 295] on link "Linen Natural (DISCONTINUED)" at bounding box center [859, 300] width 957 height 45
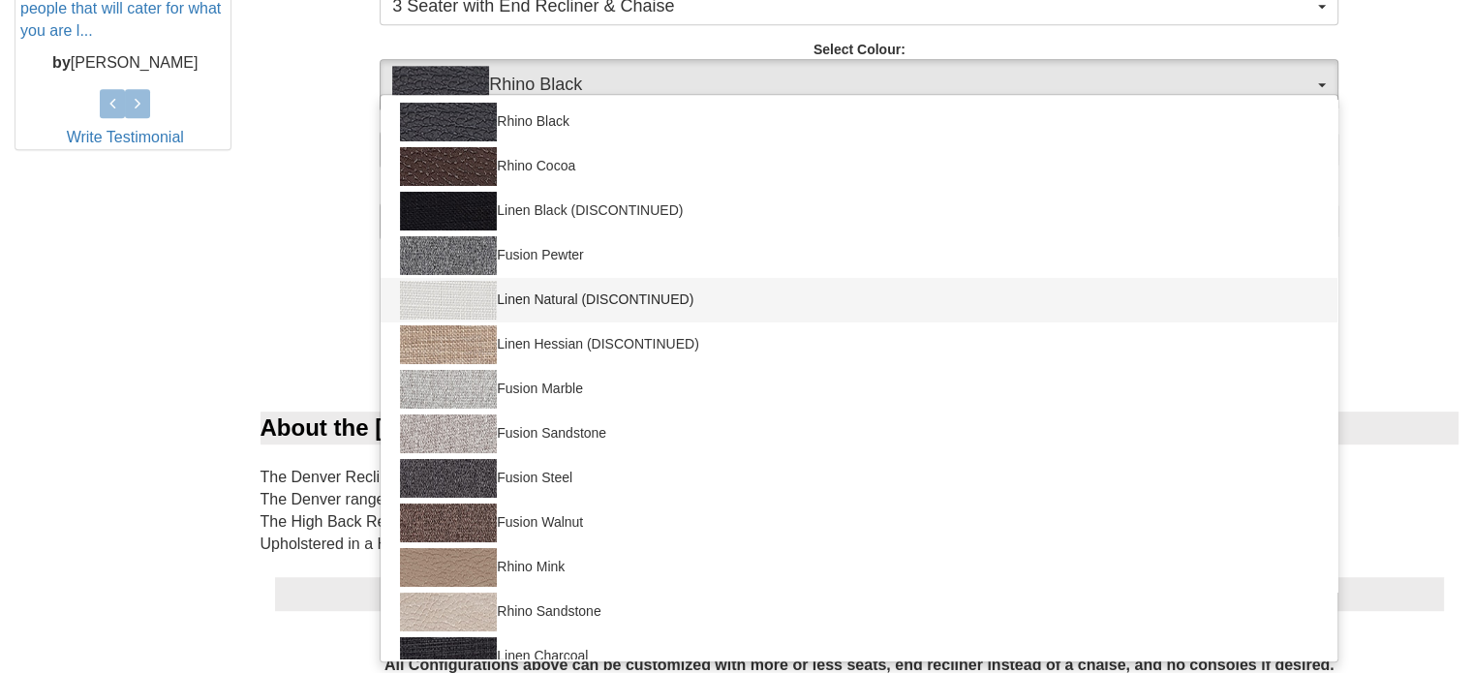
select select "1405"
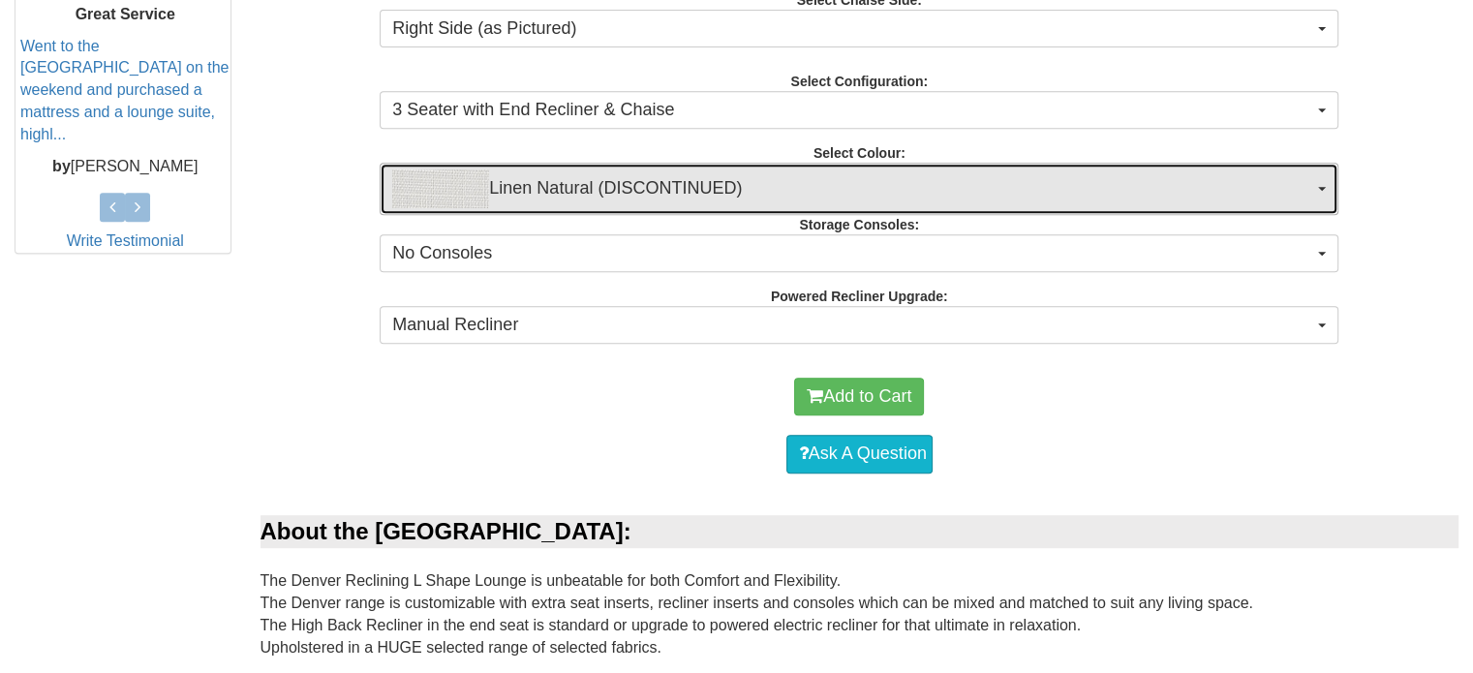
scroll to position [872, 0]
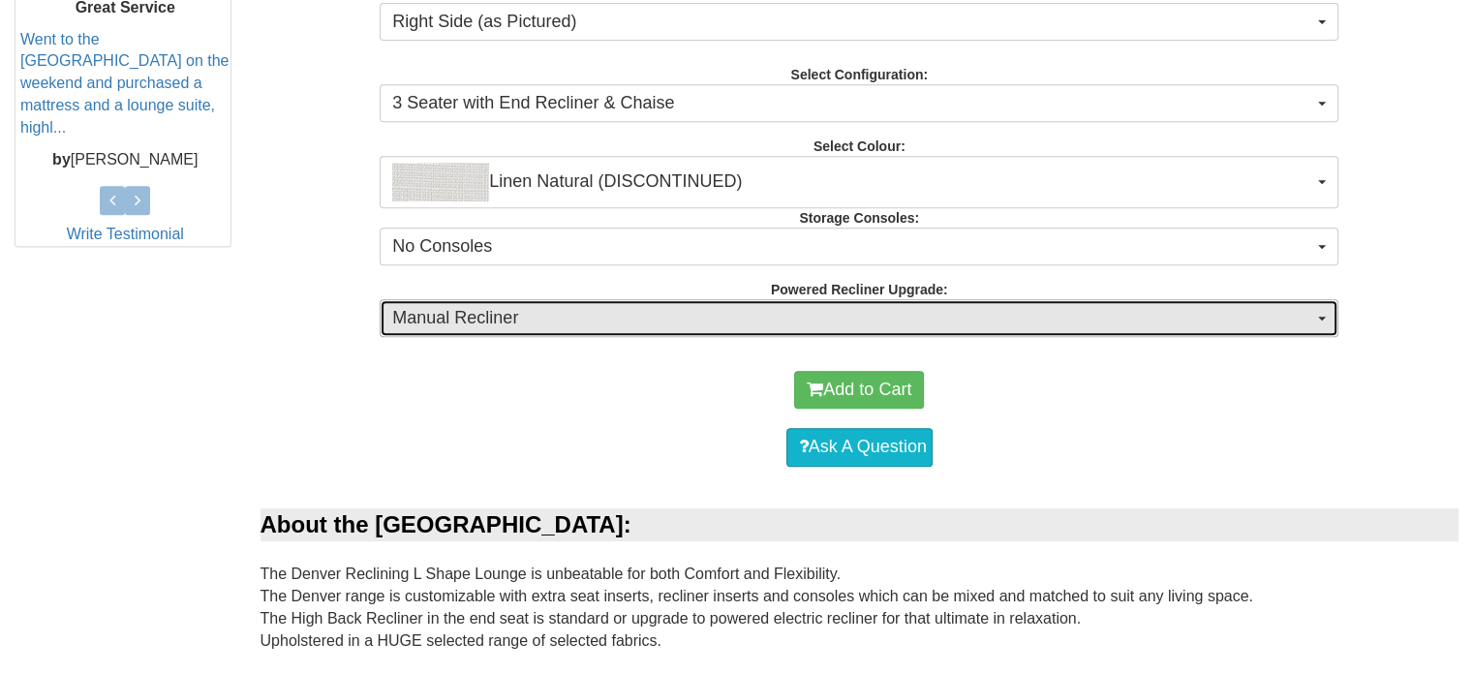
click at [662, 313] on span "Manual Recliner" at bounding box center [852, 318] width 921 height 25
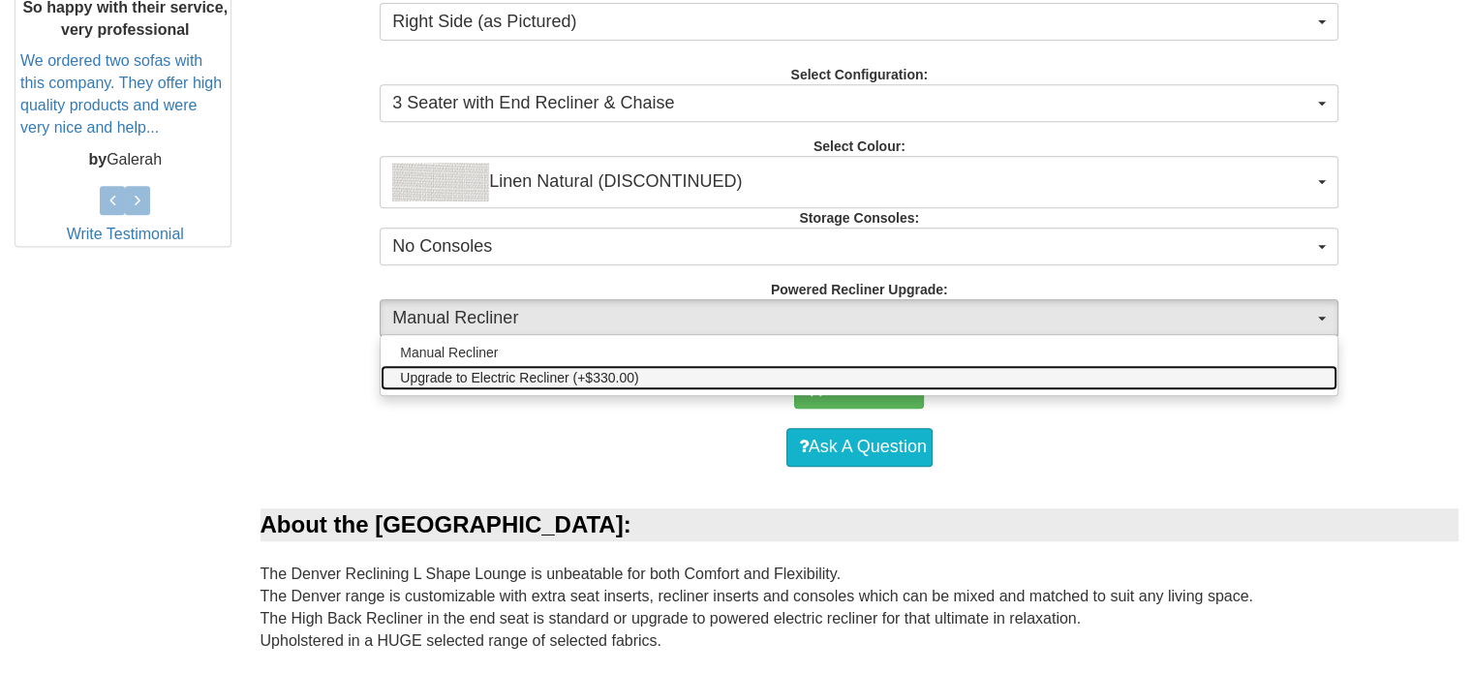
click at [658, 371] on link "Upgrade to Electric Recliner (+$330.00)" at bounding box center [859, 377] width 957 height 25
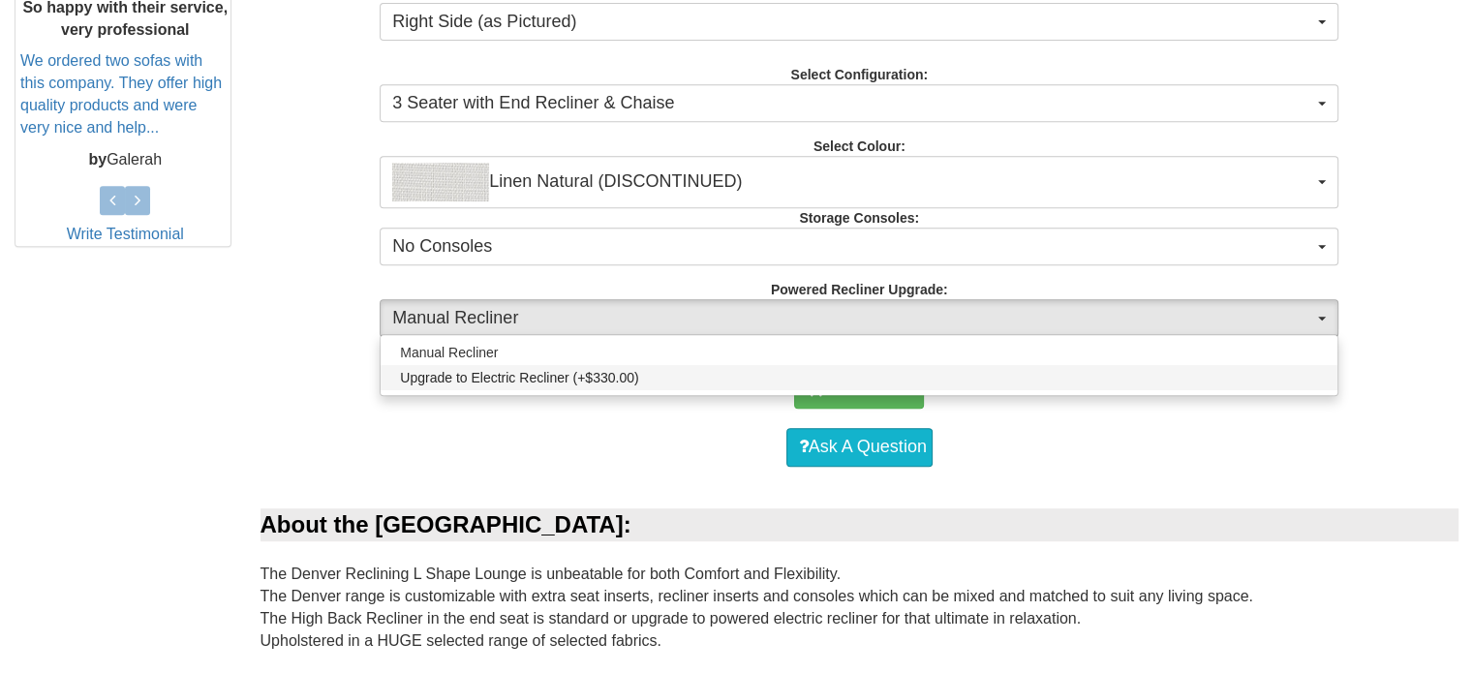
select select "578"
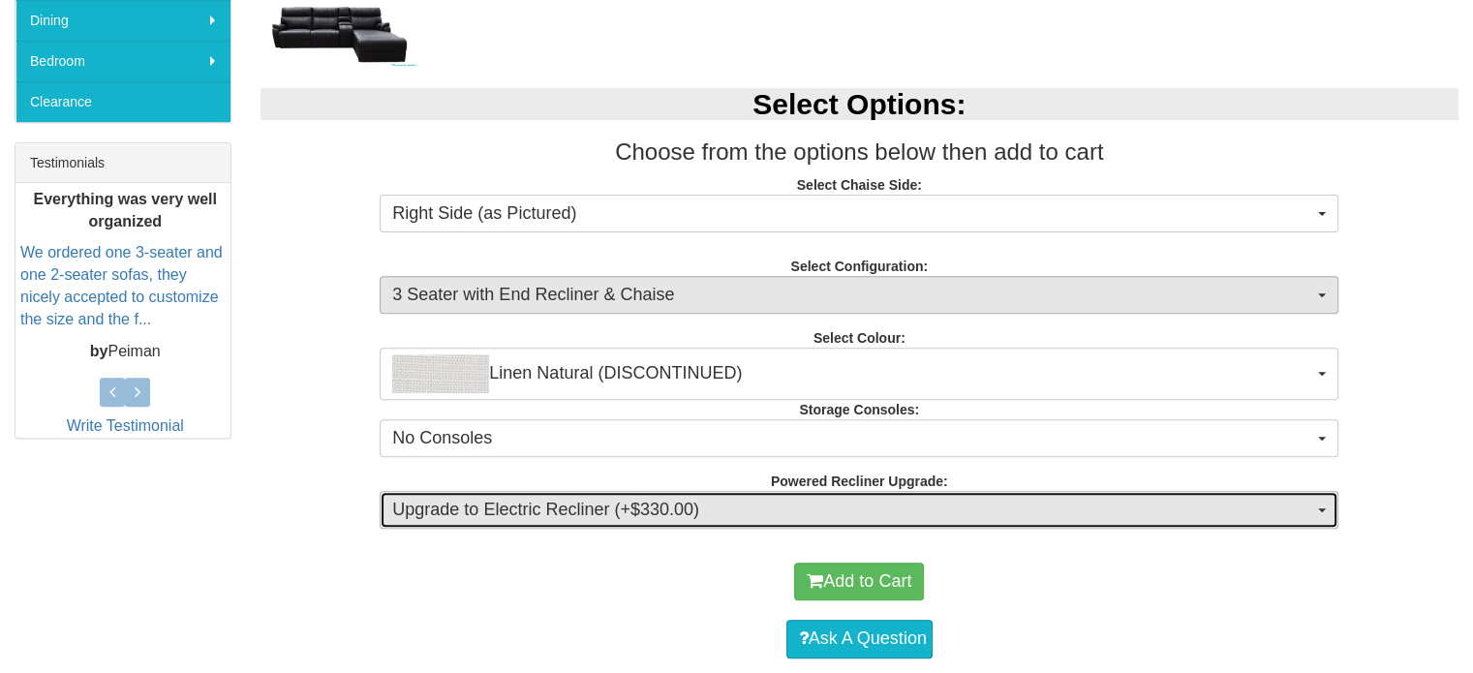
scroll to position [678, 0]
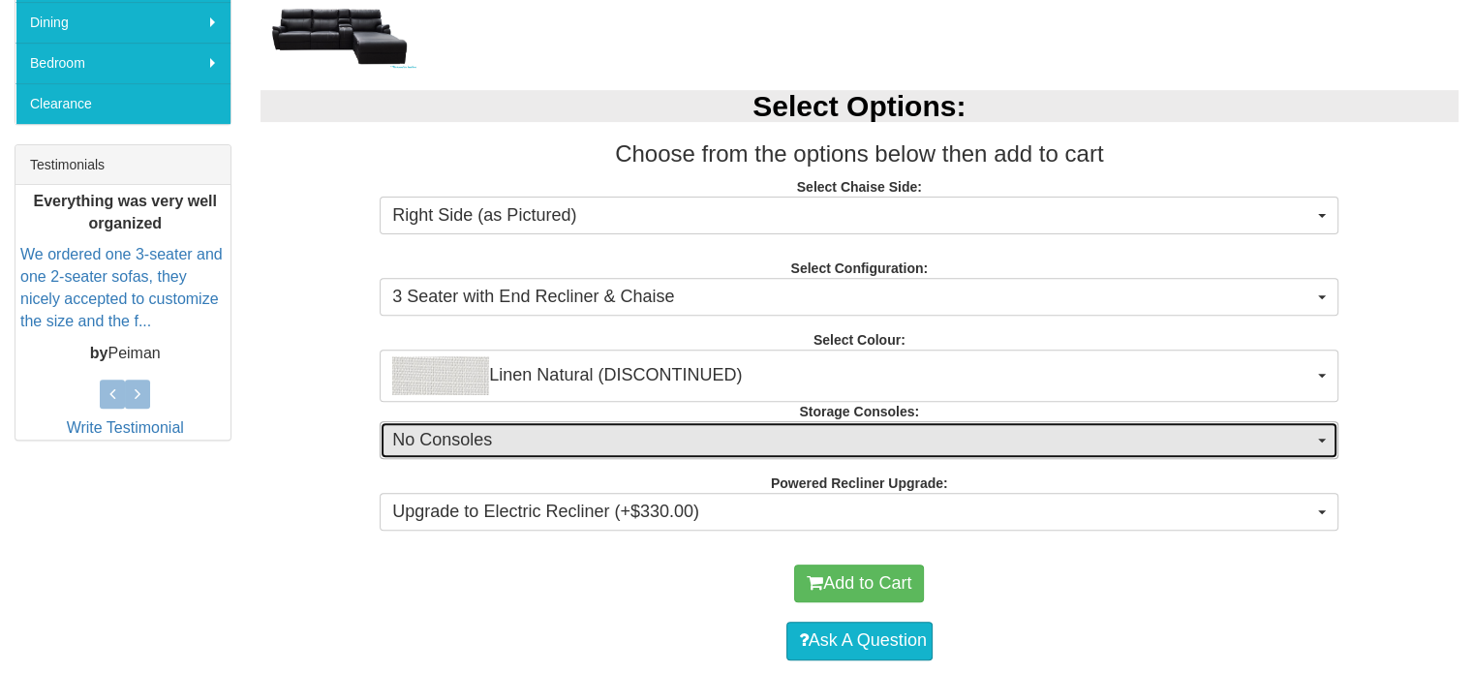
click at [597, 434] on span "No Consoles" at bounding box center [852, 440] width 921 height 25
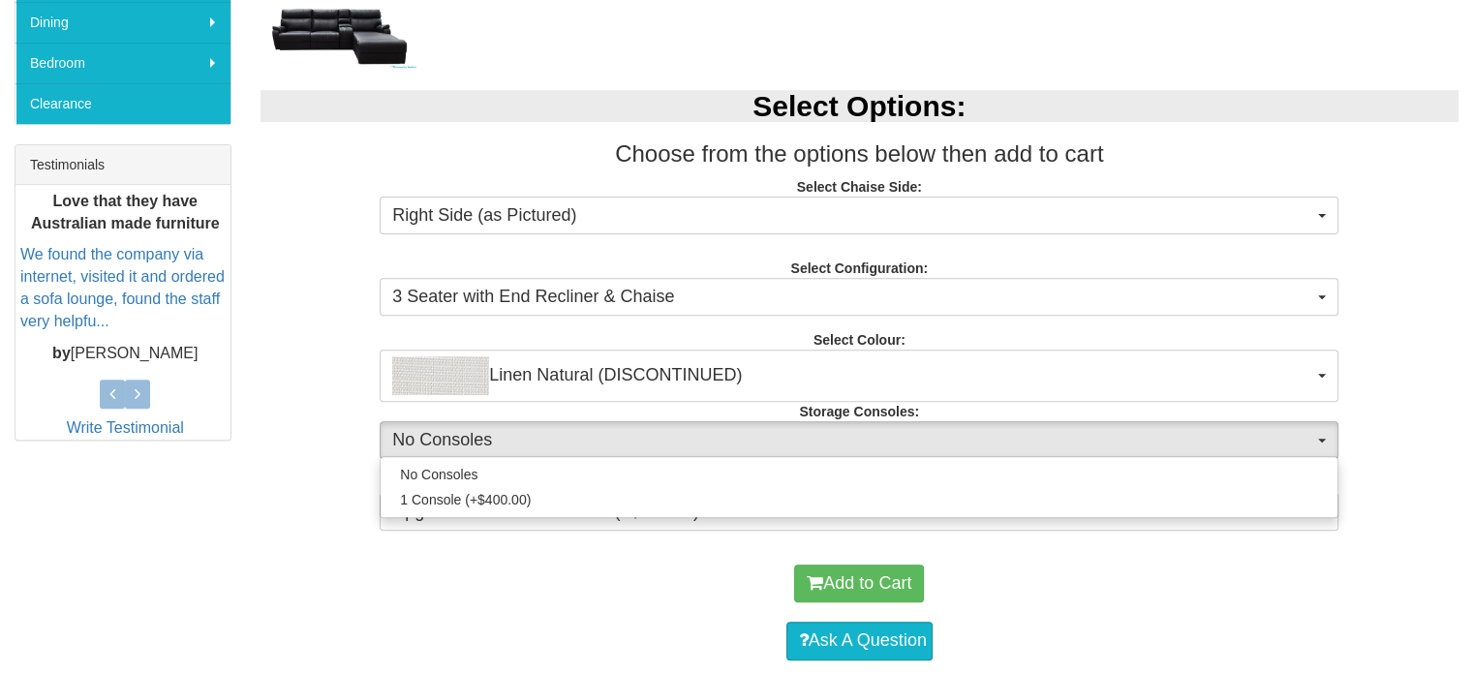
click at [315, 383] on div "Select Options: Choose from the options below then add to cart Select Chaise Si…" at bounding box center [860, 308] width 1228 height 474
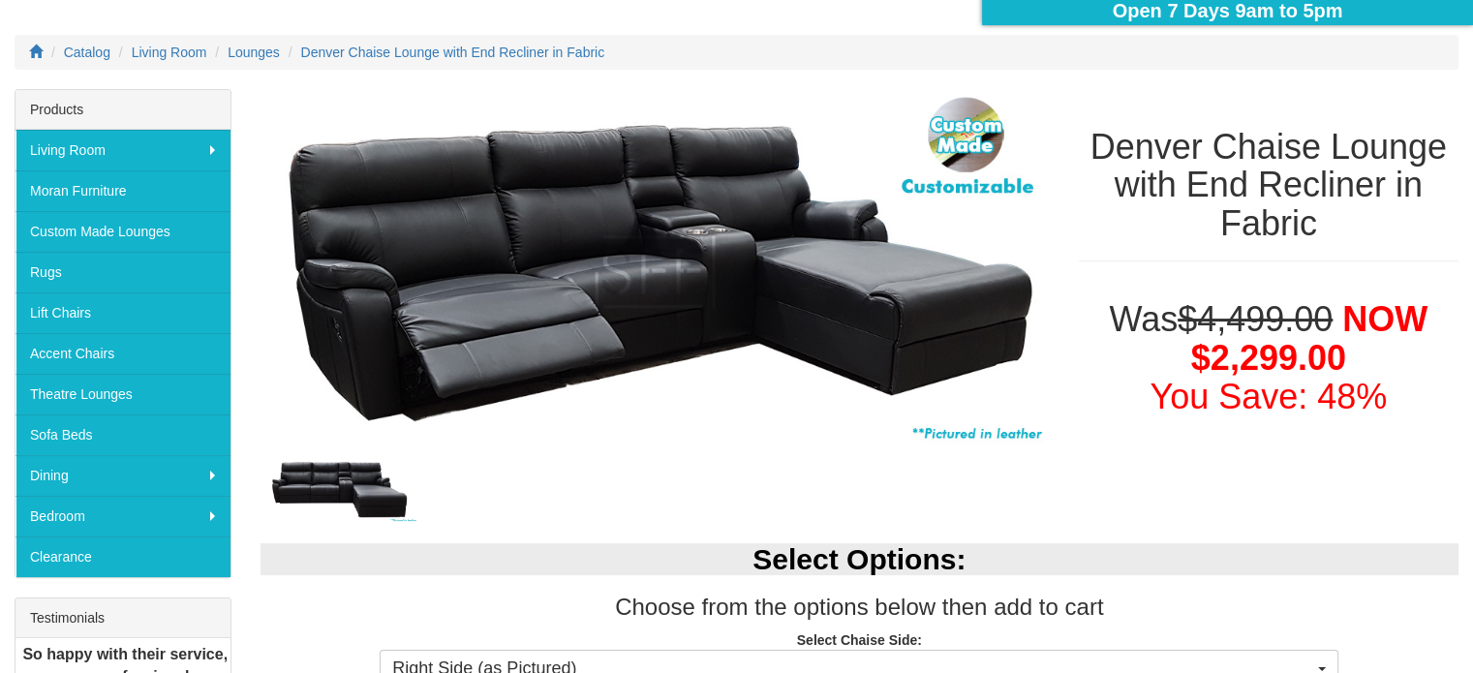
scroll to position [291, 0]
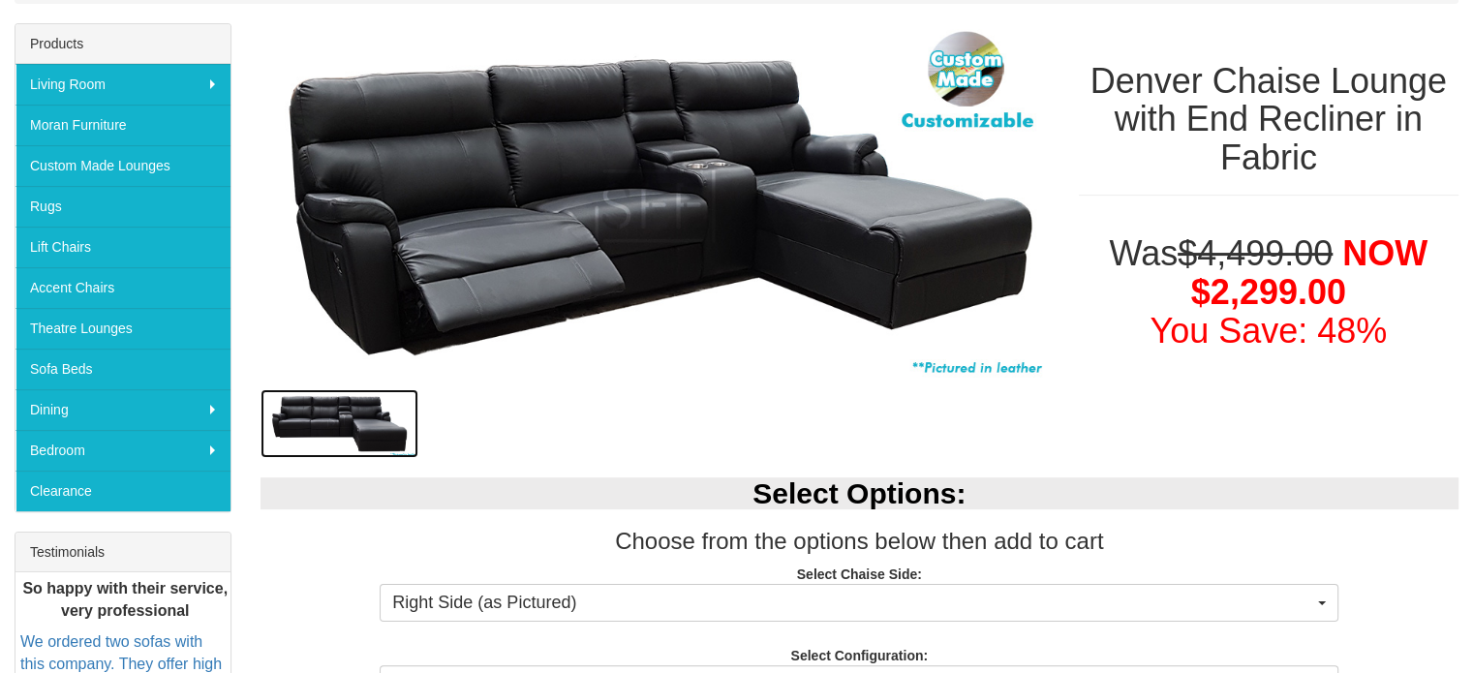
click at [367, 422] on img at bounding box center [339, 423] width 158 height 69
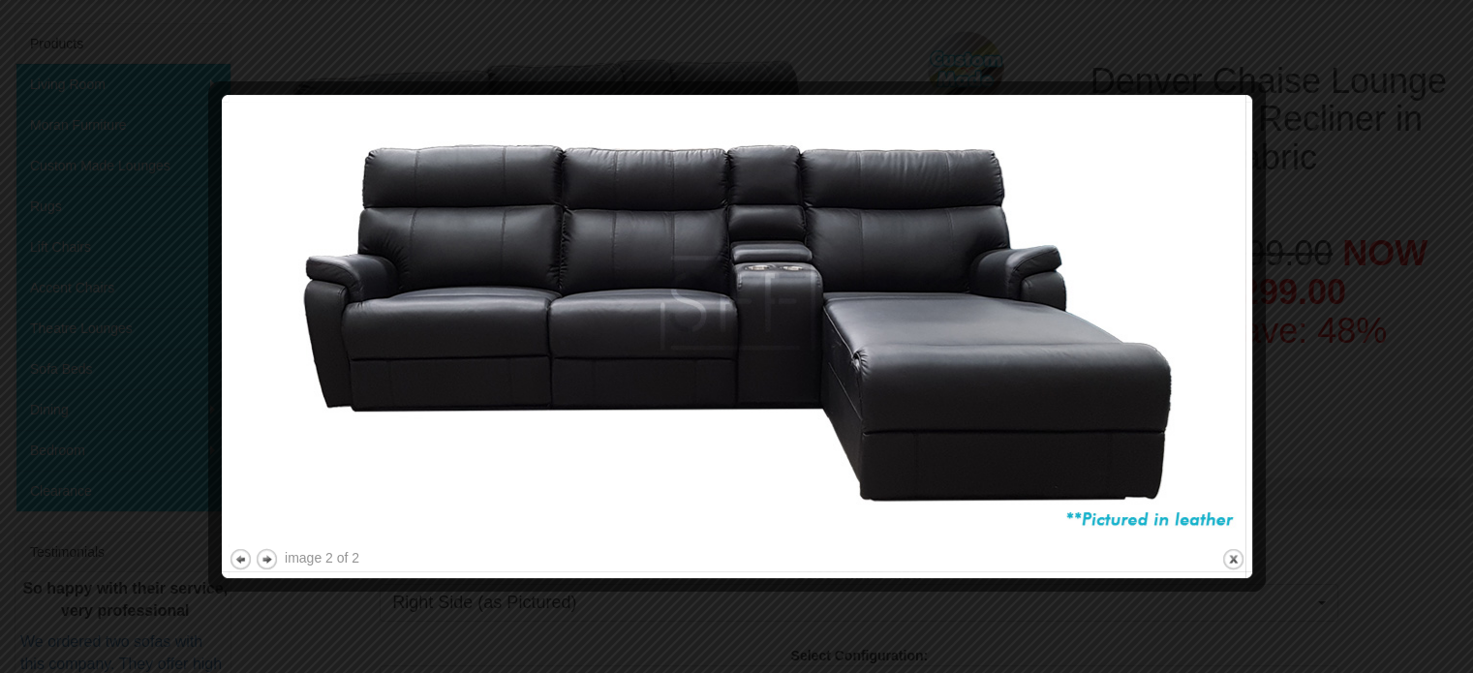
click at [709, 303] on img at bounding box center [737, 323] width 1017 height 443
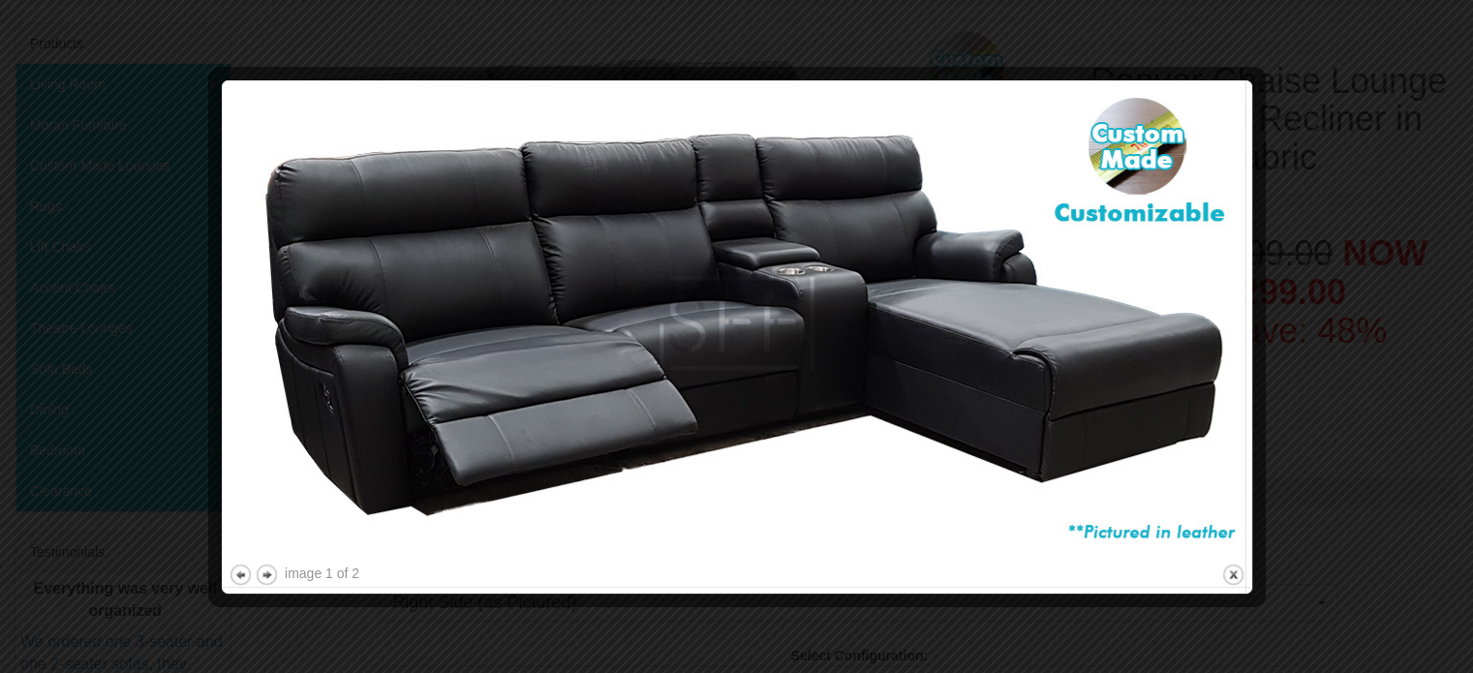
click at [709, 303] on img at bounding box center [737, 323] width 1017 height 473
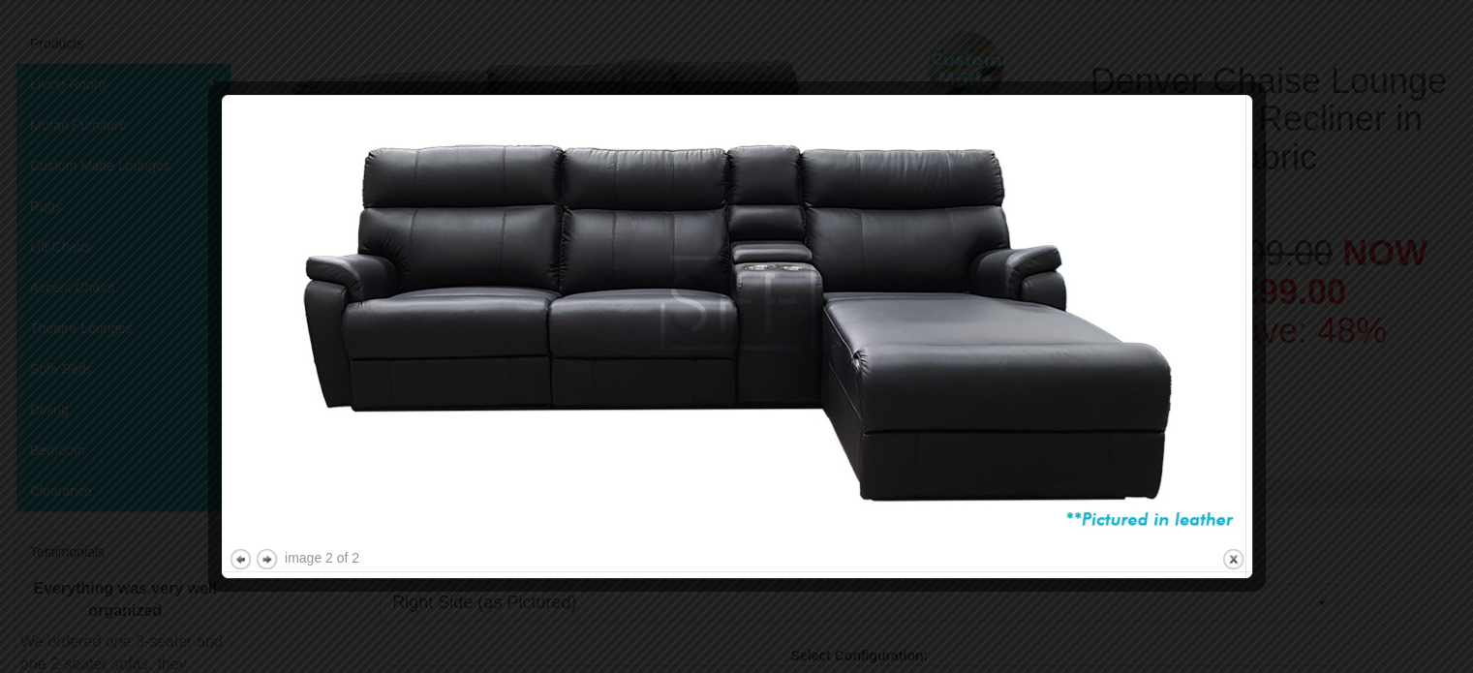
click at [1331, 310] on div at bounding box center [736, 336] width 1473 height 673
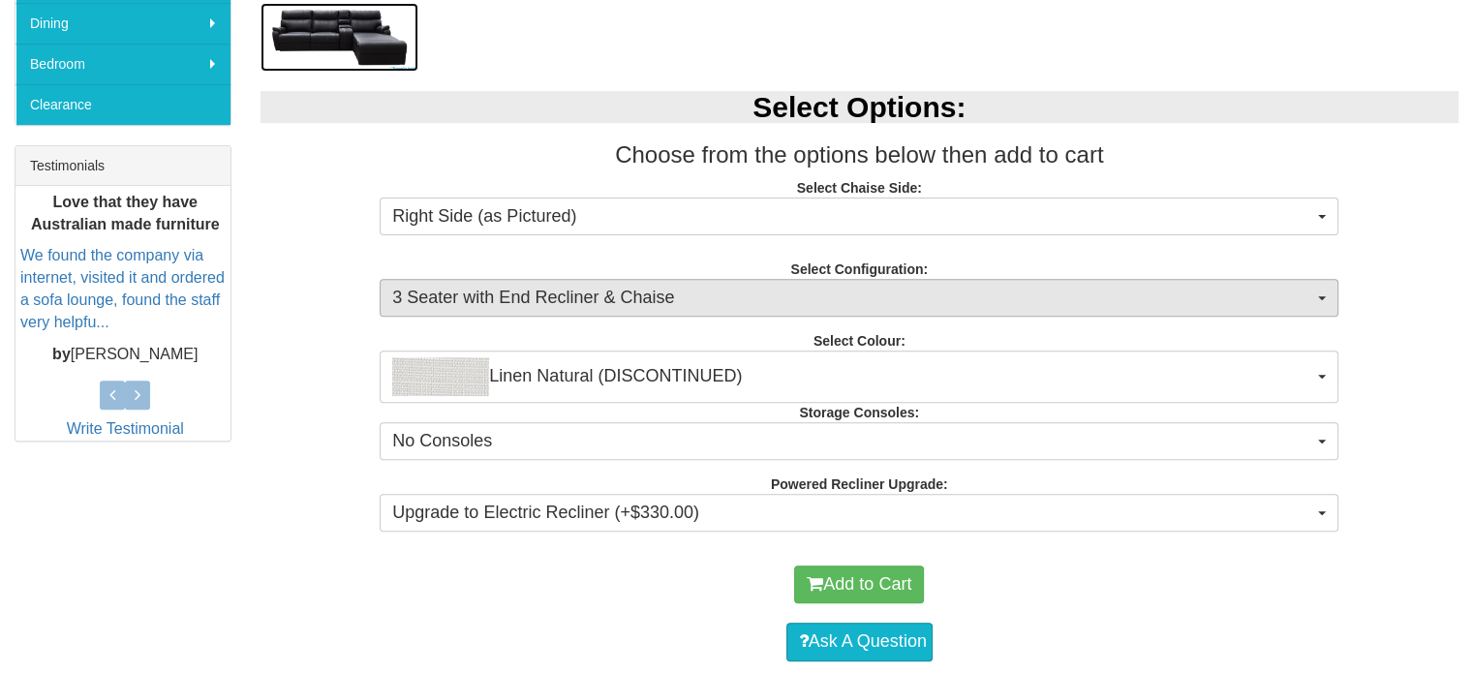
scroll to position [678, 0]
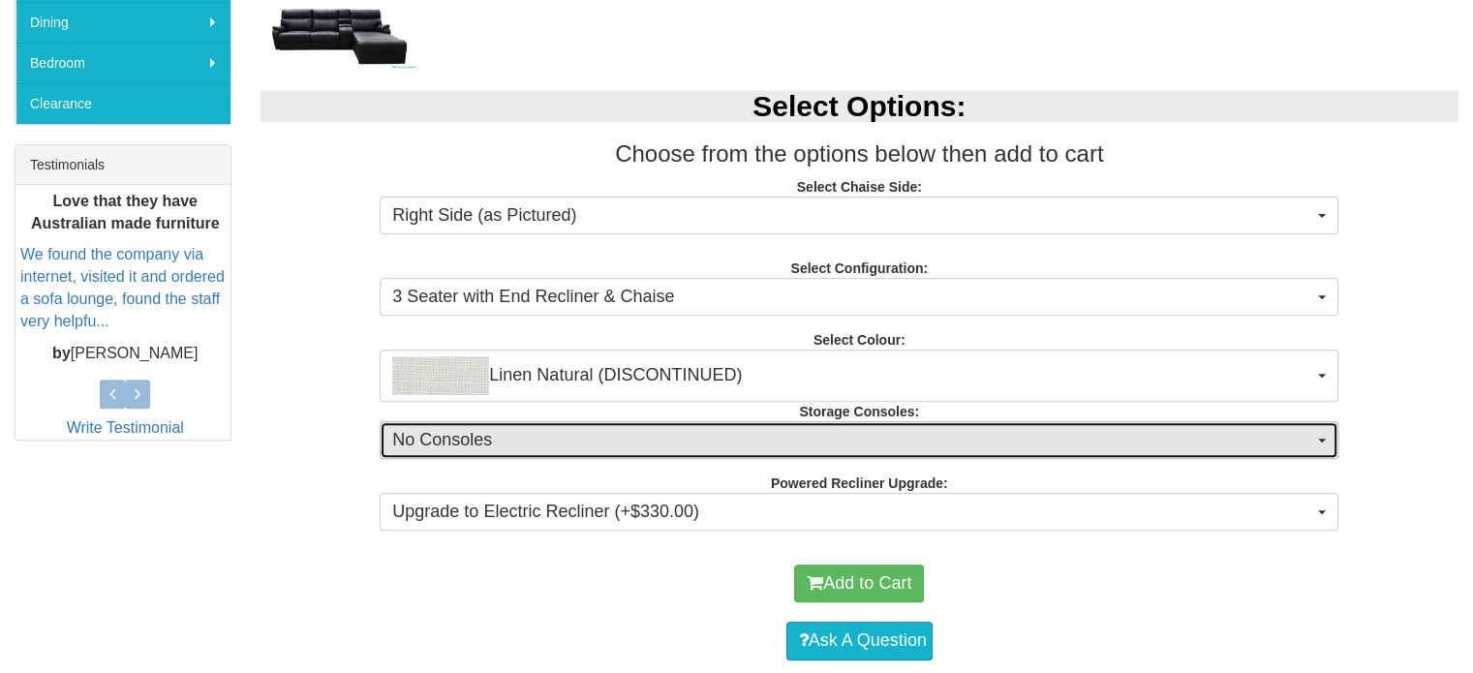
click at [914, 425] on button "No Consoles" at bounding box center [859, 440] width 959 height 39
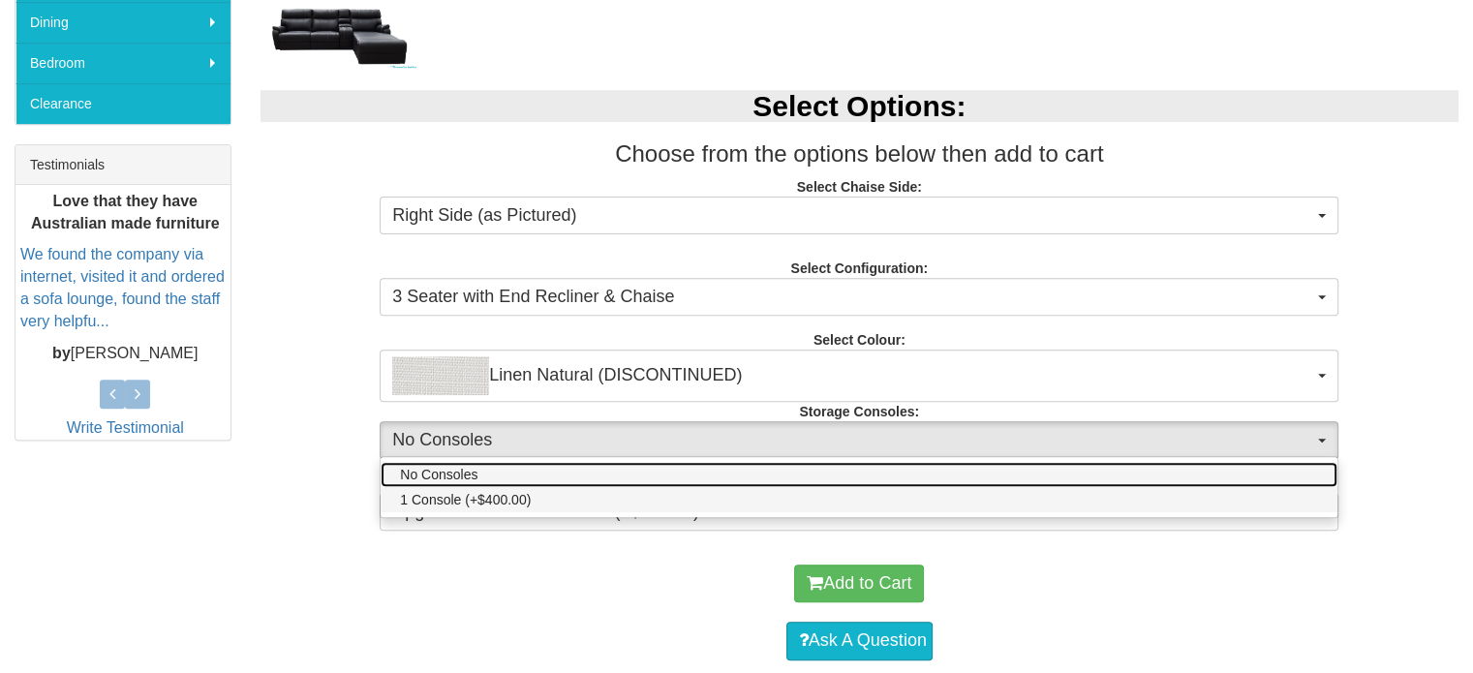
click at [895, 485] on ul "No Consoles 1 Console (+$400.00)" at bounding box center [859, 487] width 957 height 50
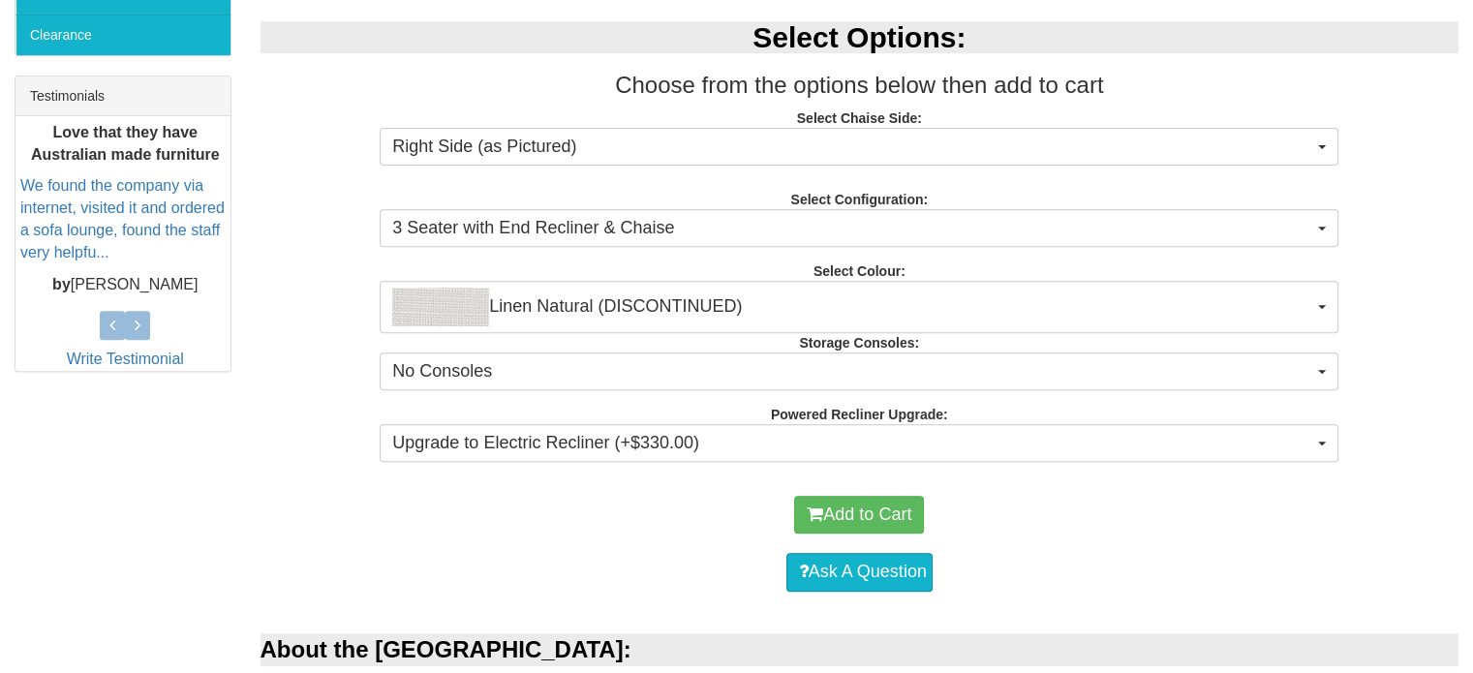
scroll to position [775, 0]
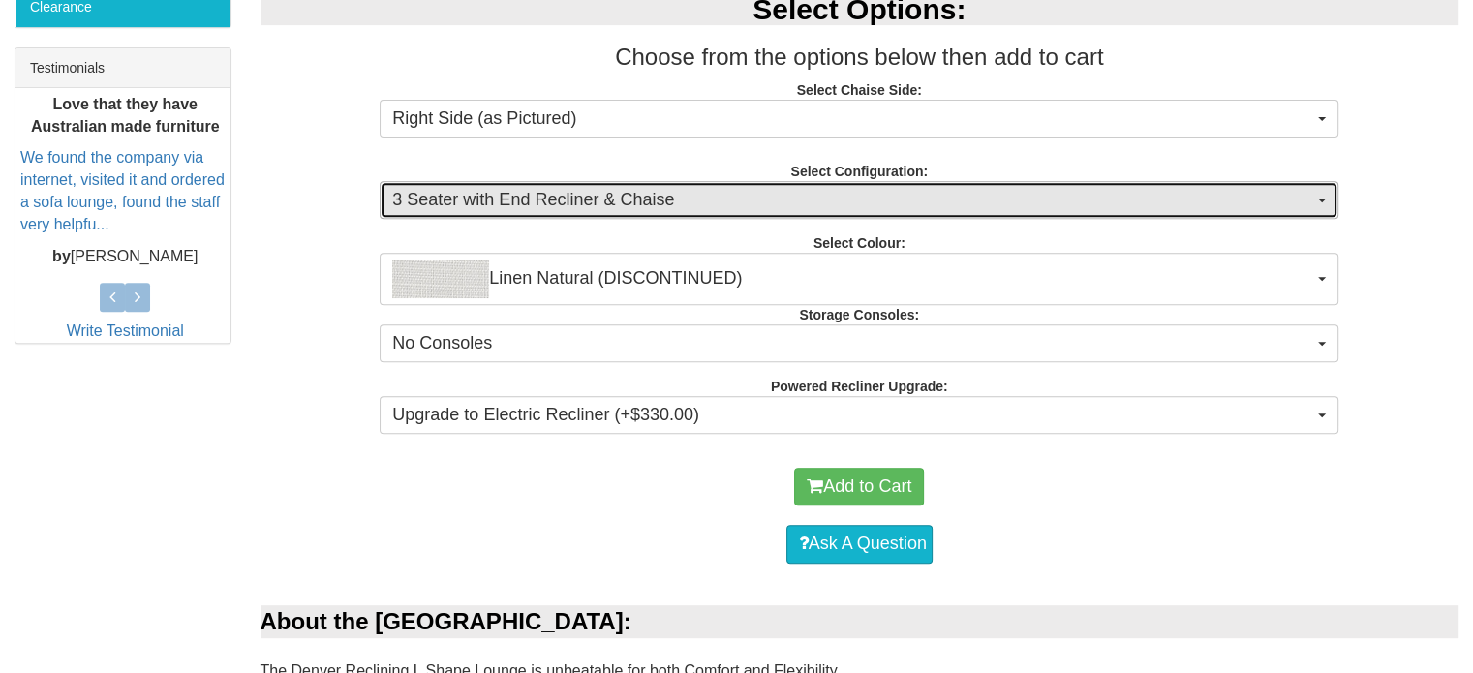
click at [892, 197] on span "3 Seater with End Recliner & Chaise" at bounding box center [852, 200] width 921 height 25
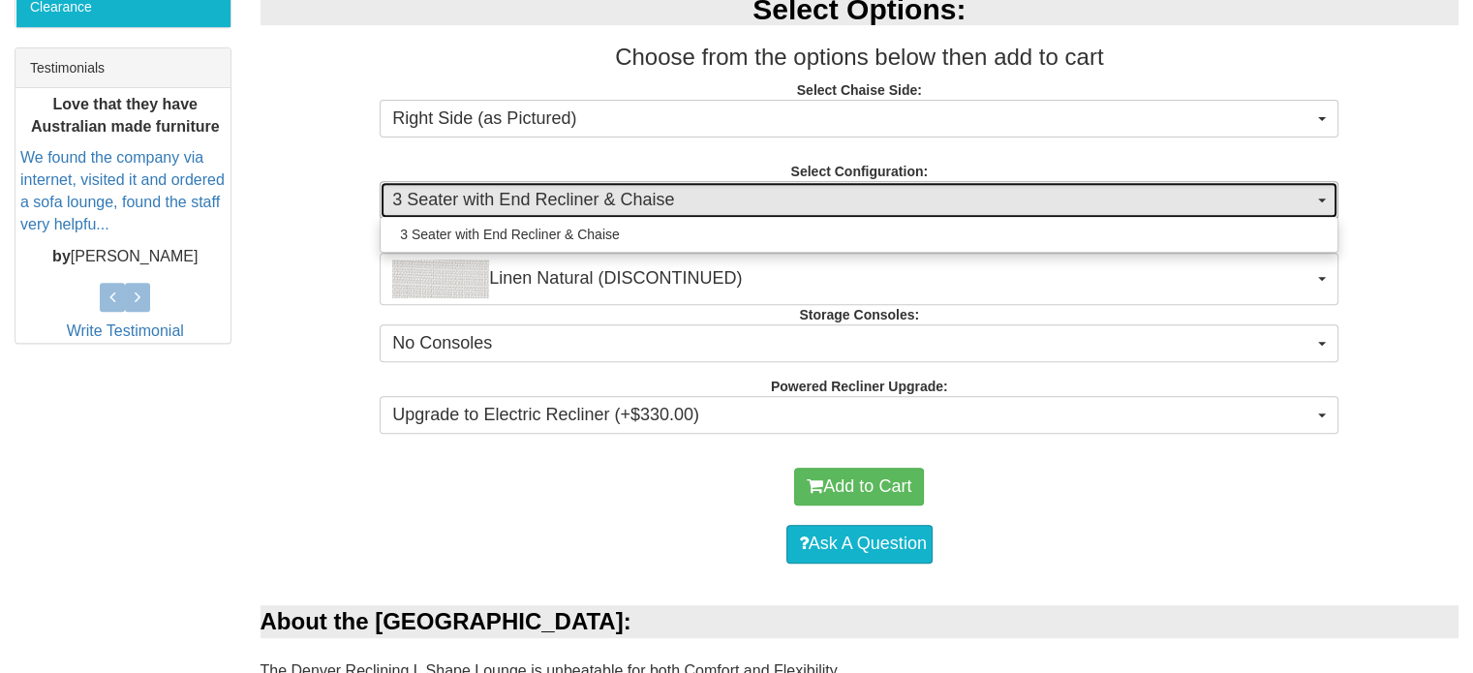
click at [892, 197] on span "3 Seater with End Recliner & Chaise" at bounding box center [852, 200] width 921 height 25
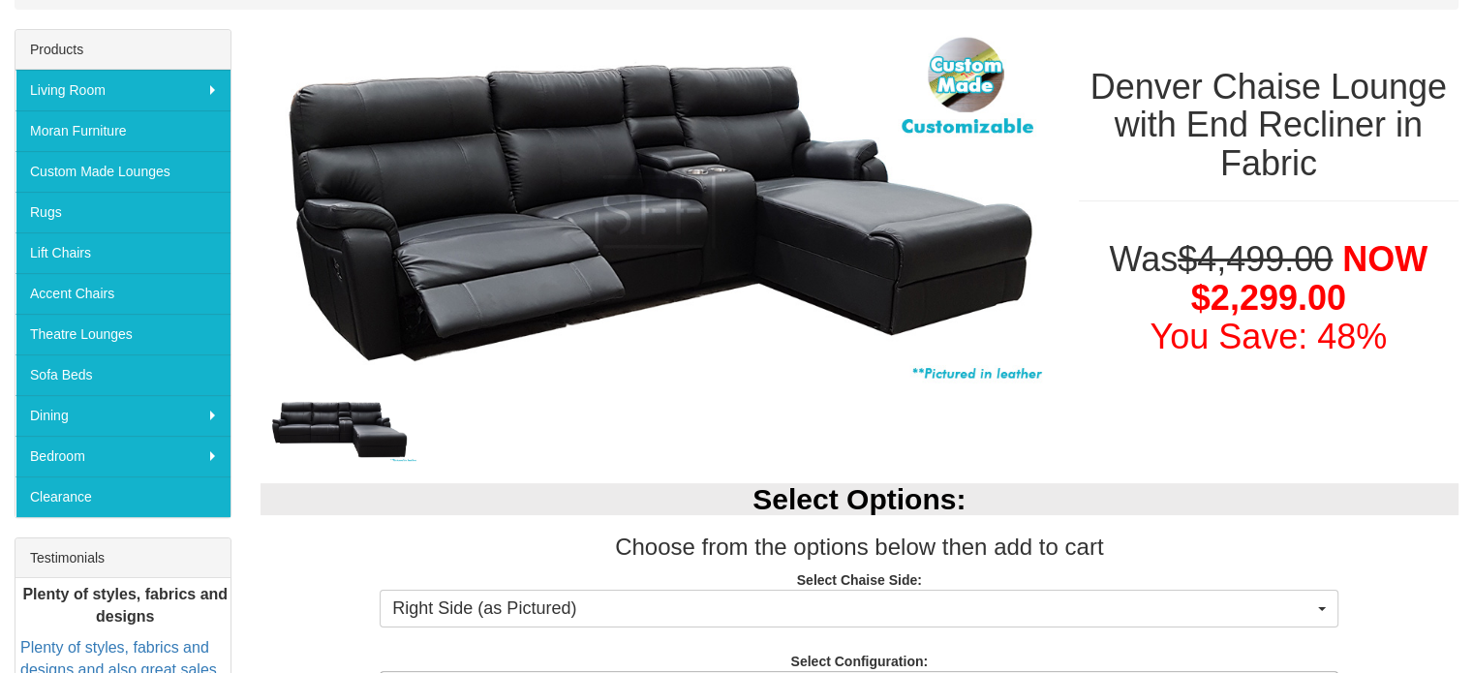
scroll to position [291, 0]
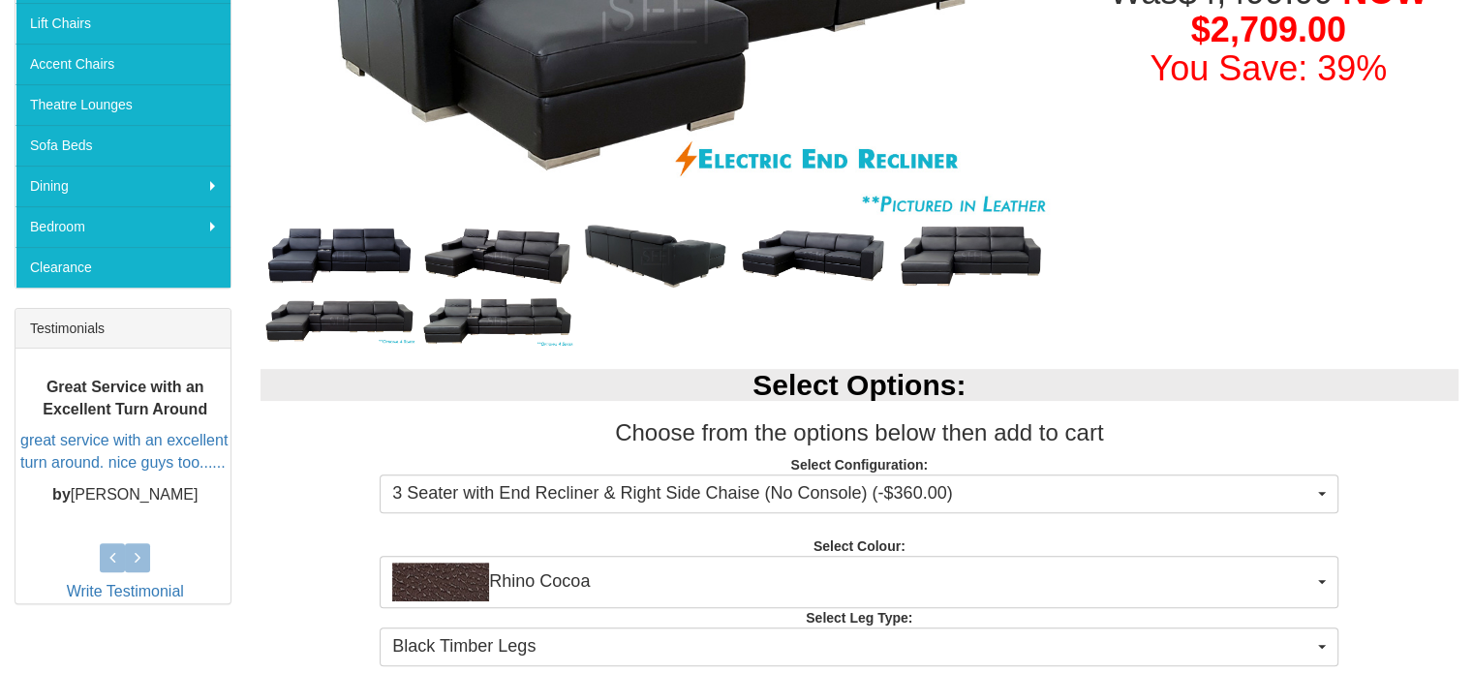
scroll to position [387, 0]
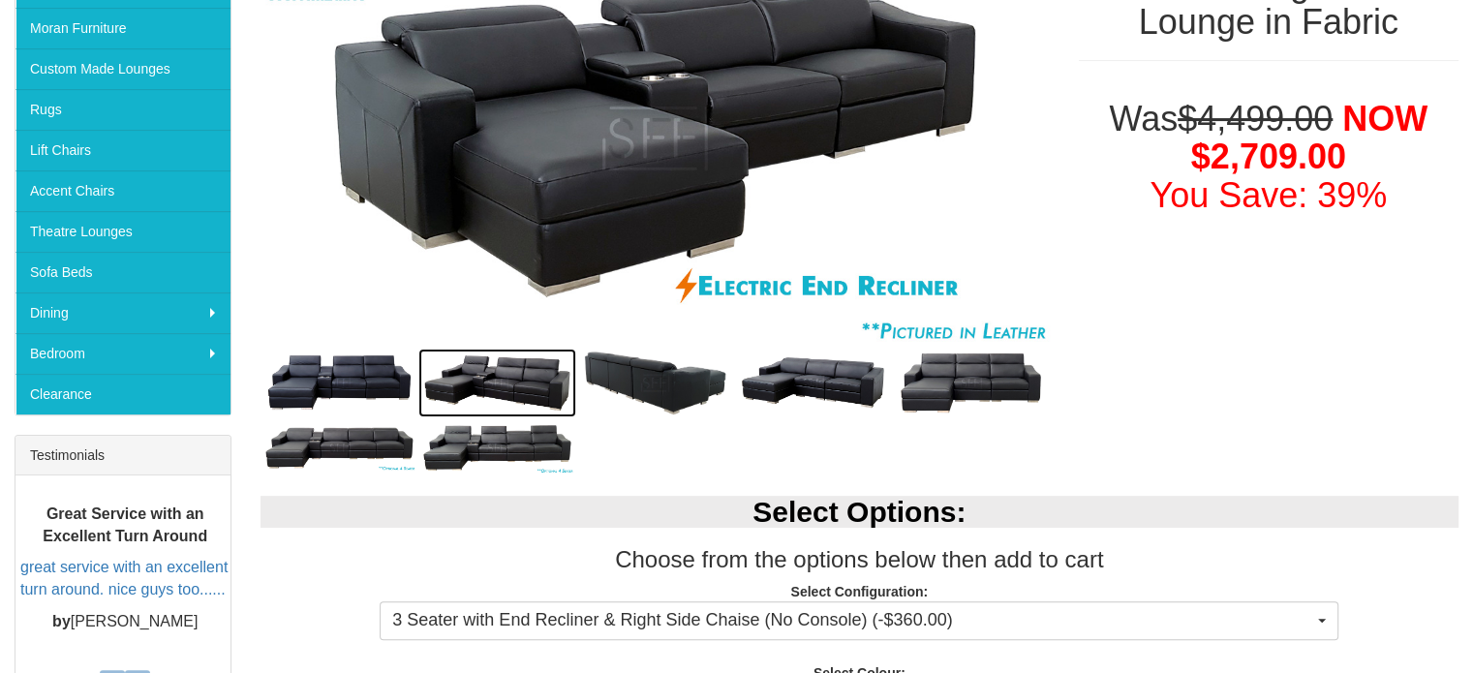
click at [494, 361] on img at bounding box center [497, 383] width 158 height 69
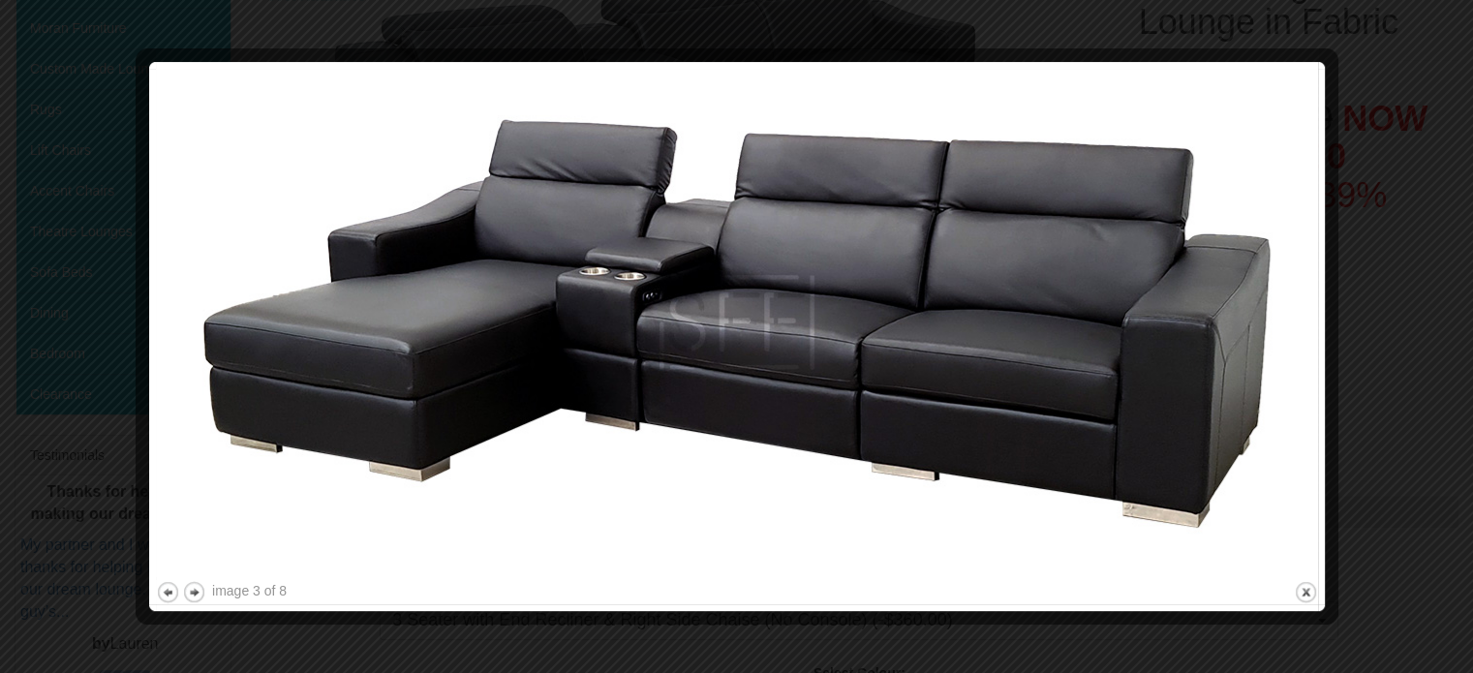
click at [1209, 260] on img at bounding box center [737, 323] width 1162 height 508
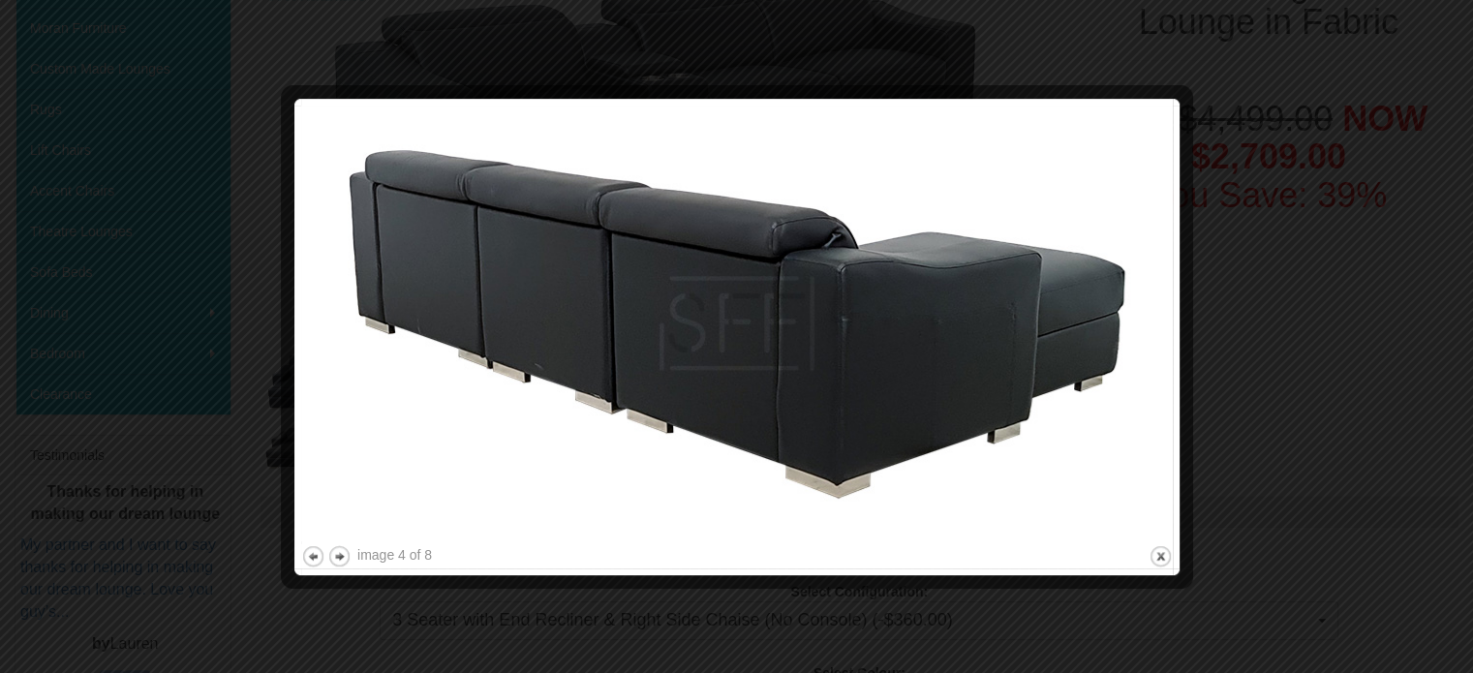
click at [1209, 260] on div at bounding box center [736, 336] width 1473 height 673
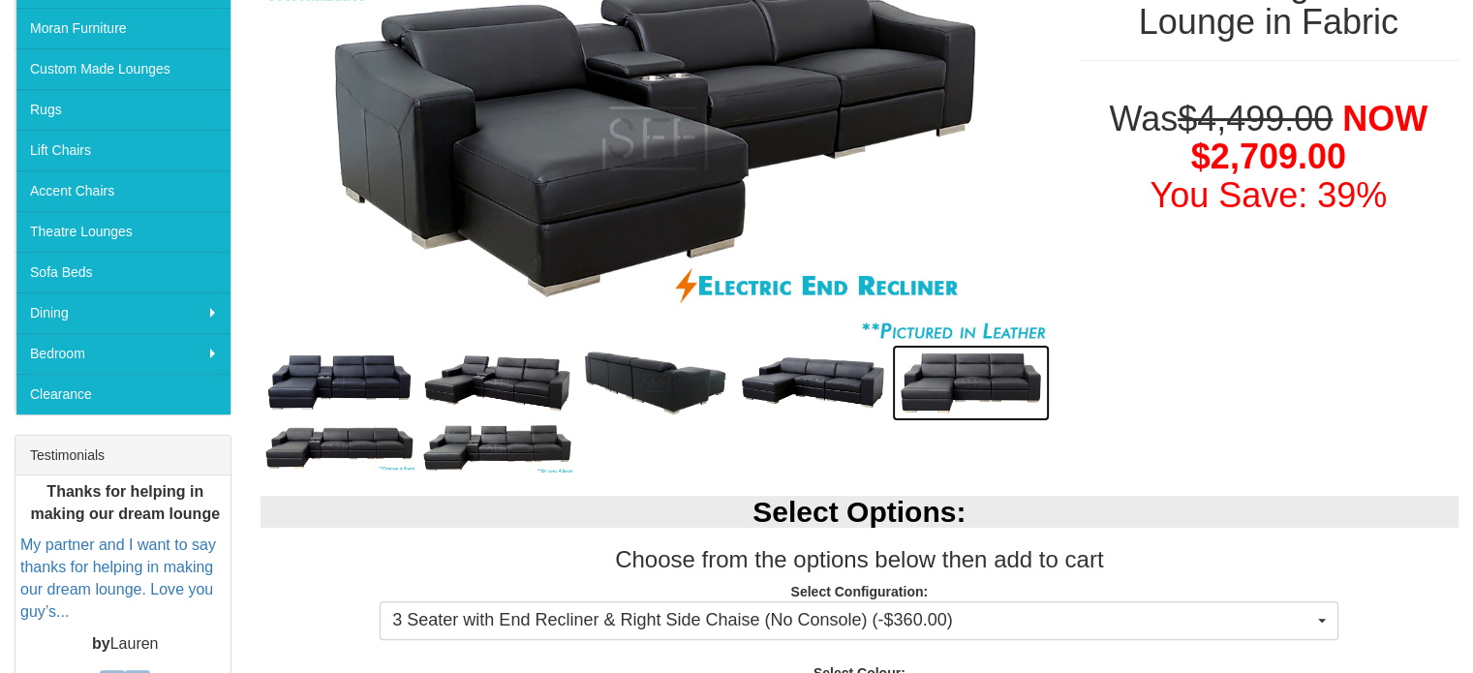
click at [1034, 363] on img at bounding box center [971, 383] width 158 height 77
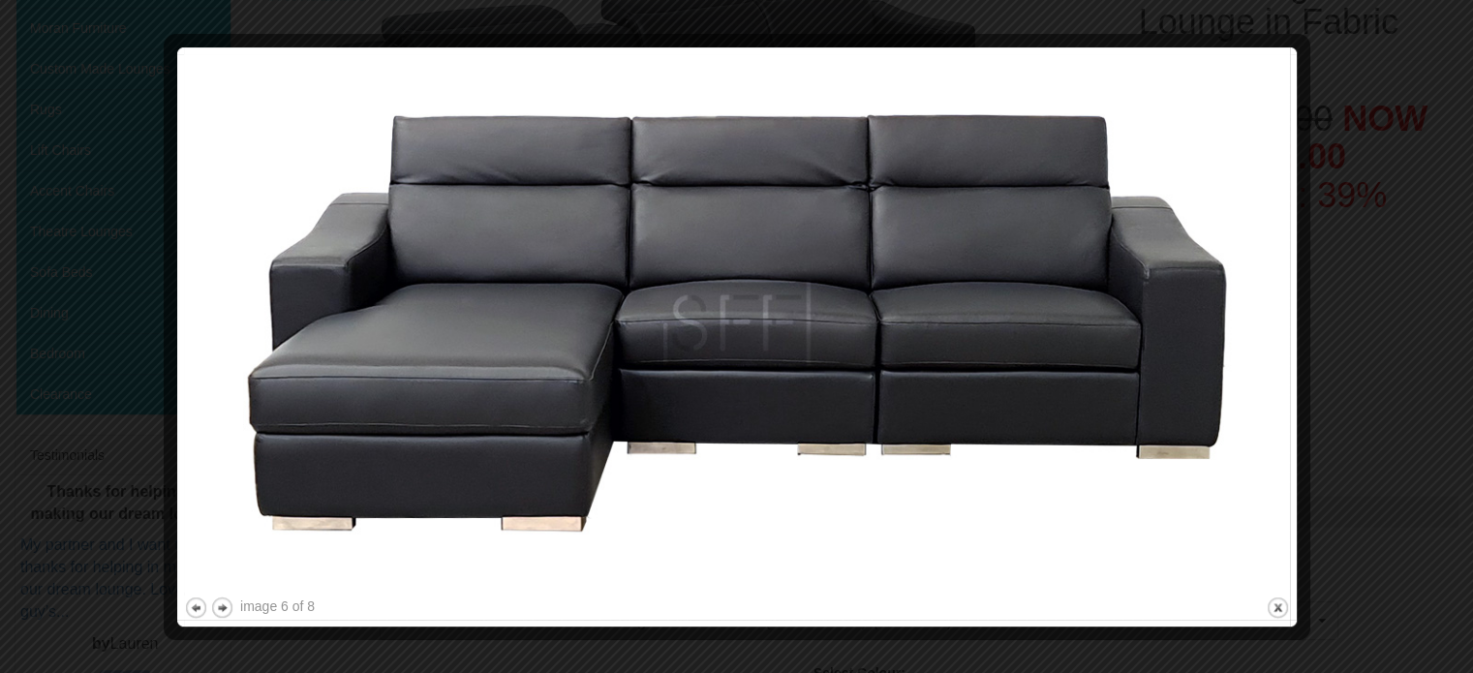
click at [1371, 371] on div at bounding box center [736, 336] width 1473 height 673
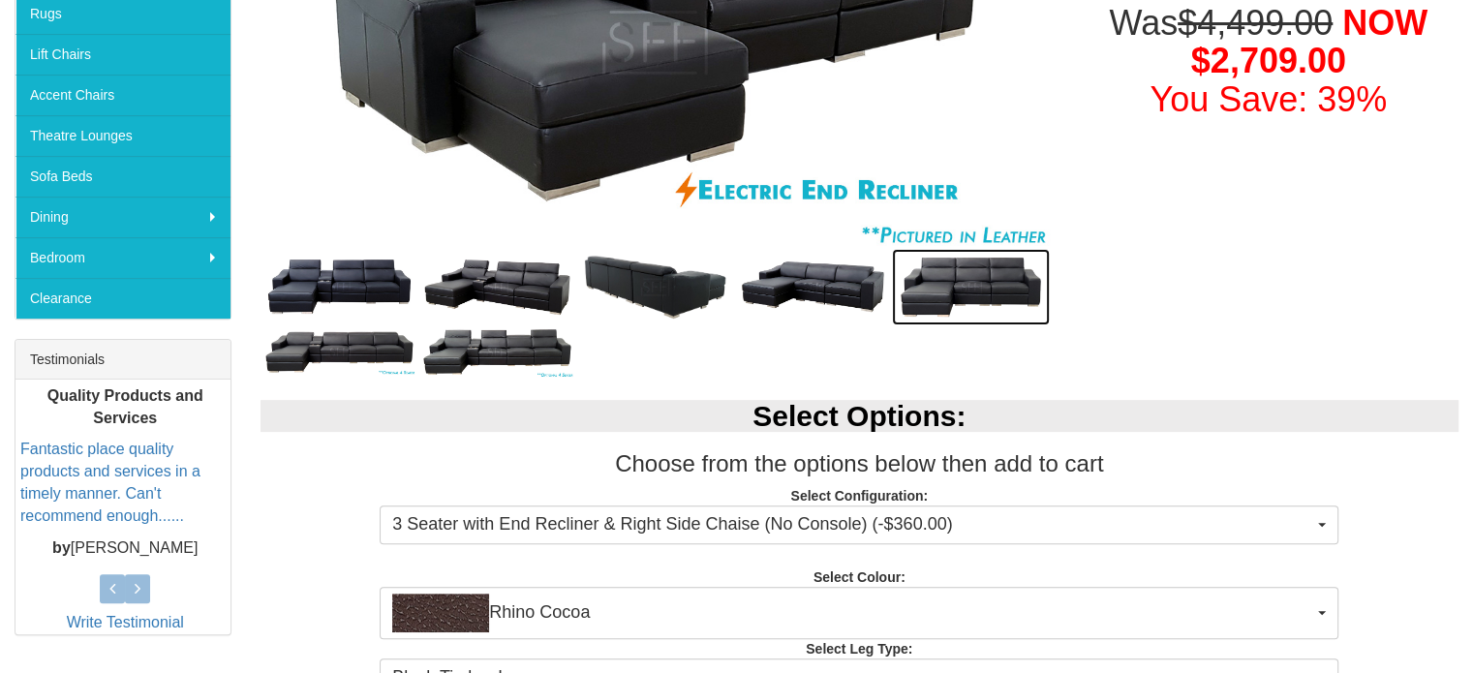
scroll to position [484, 0]
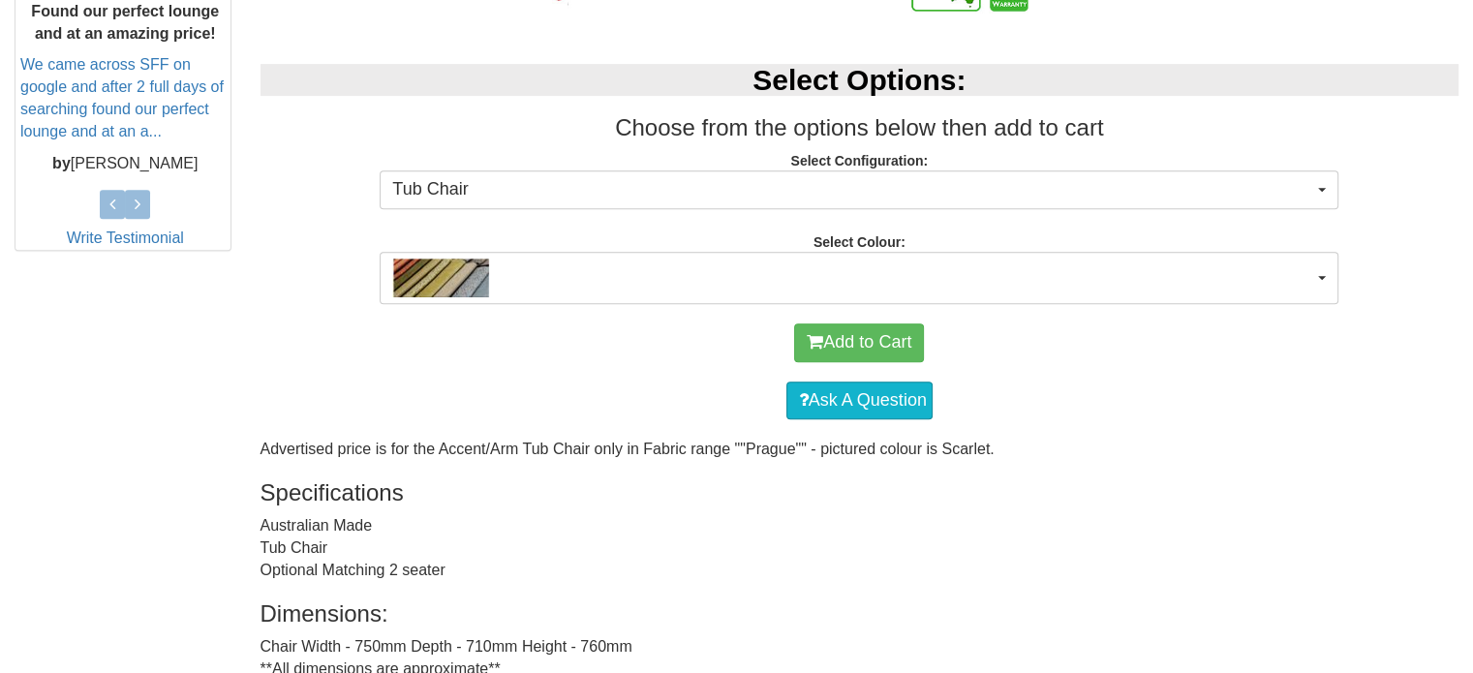
scroll to position [872, 0]
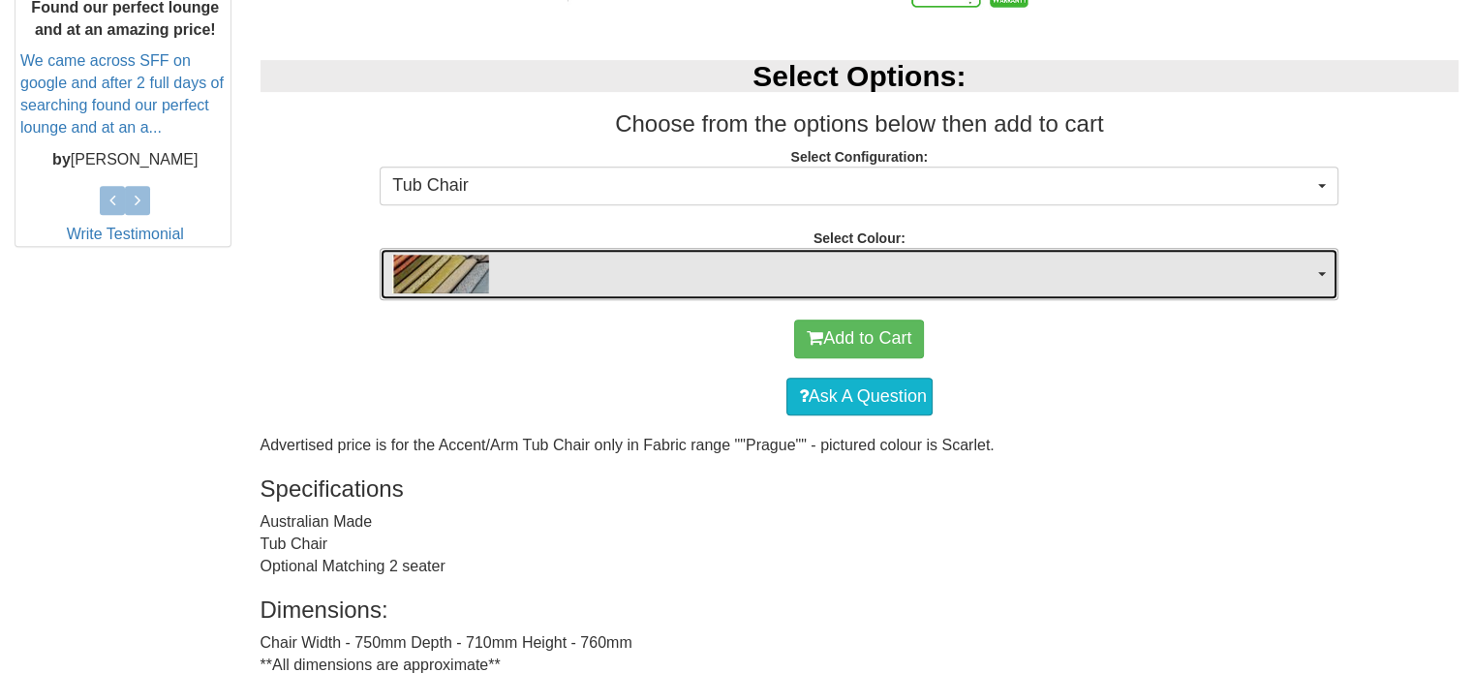
click at [714, 272] on span "button" at bounding box center [852, 274] width 921 height 39
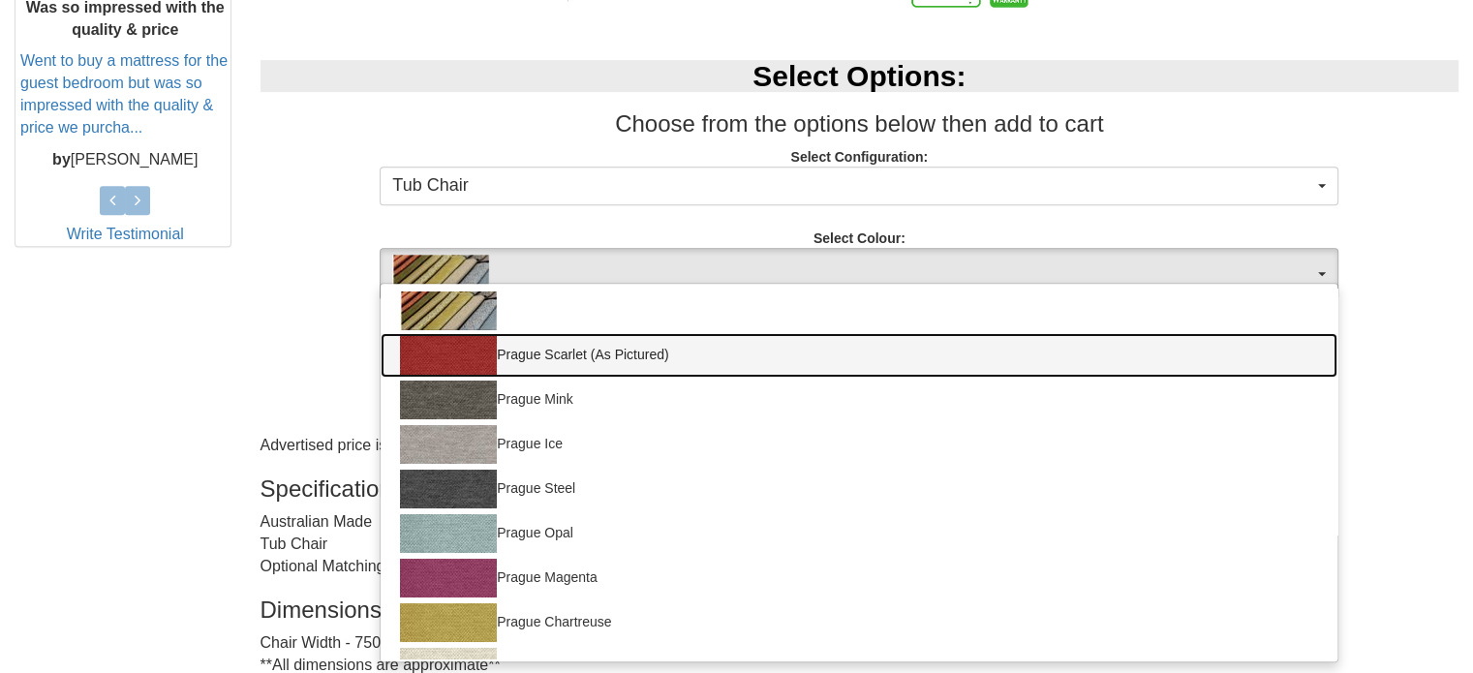
click at [651, 352] on link "Prague Scarlet (As Pictured)" at bounding box center [859, 355] width 957 height 45
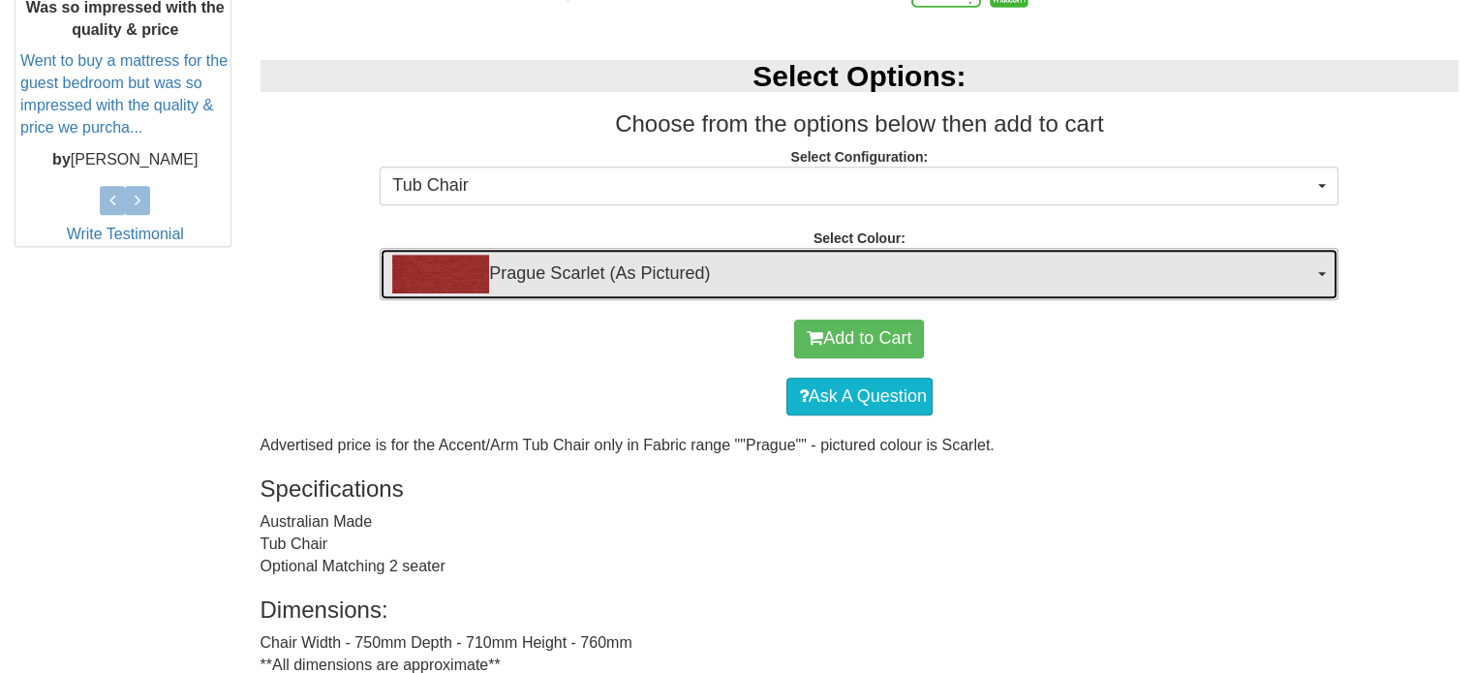
click at [662, 280] on span "Prague Scarlet (As Pictured)" at bounding box center [852, 274] width 921 height 39
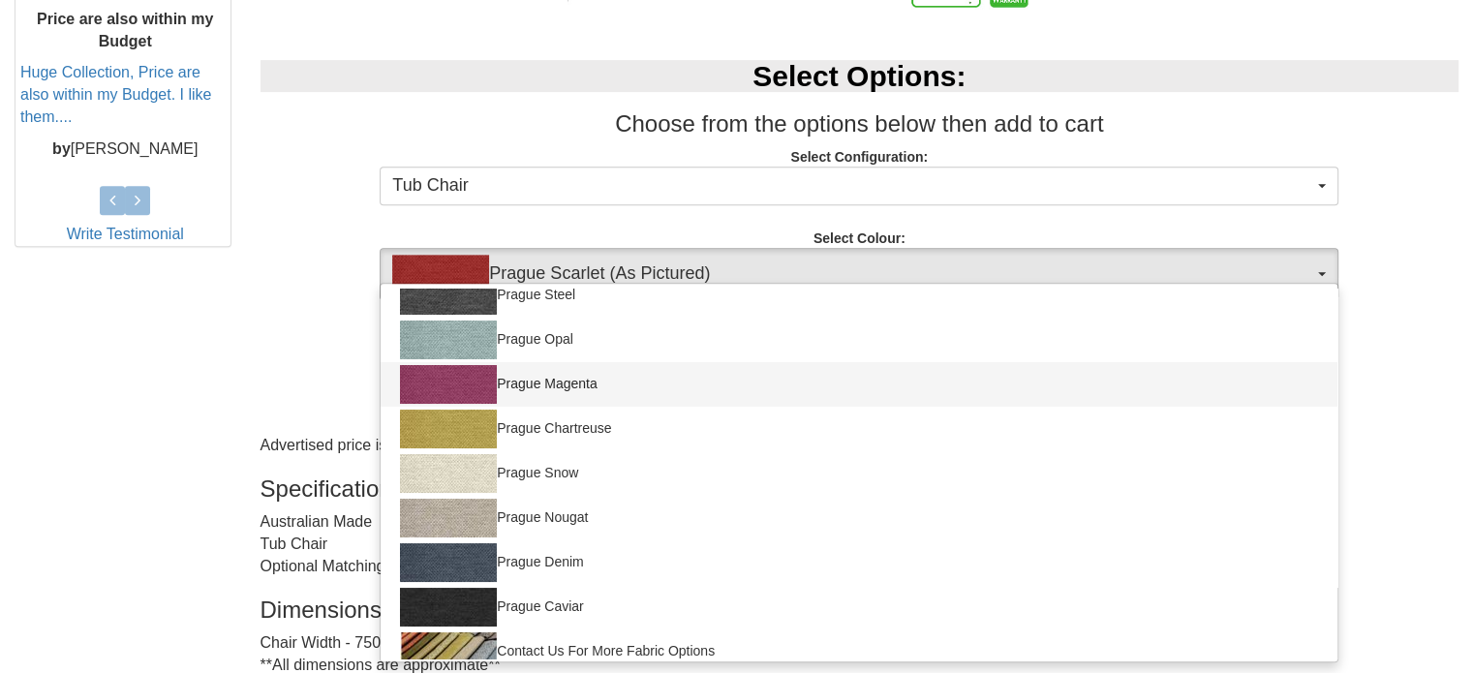
scroll to position [208, 0]
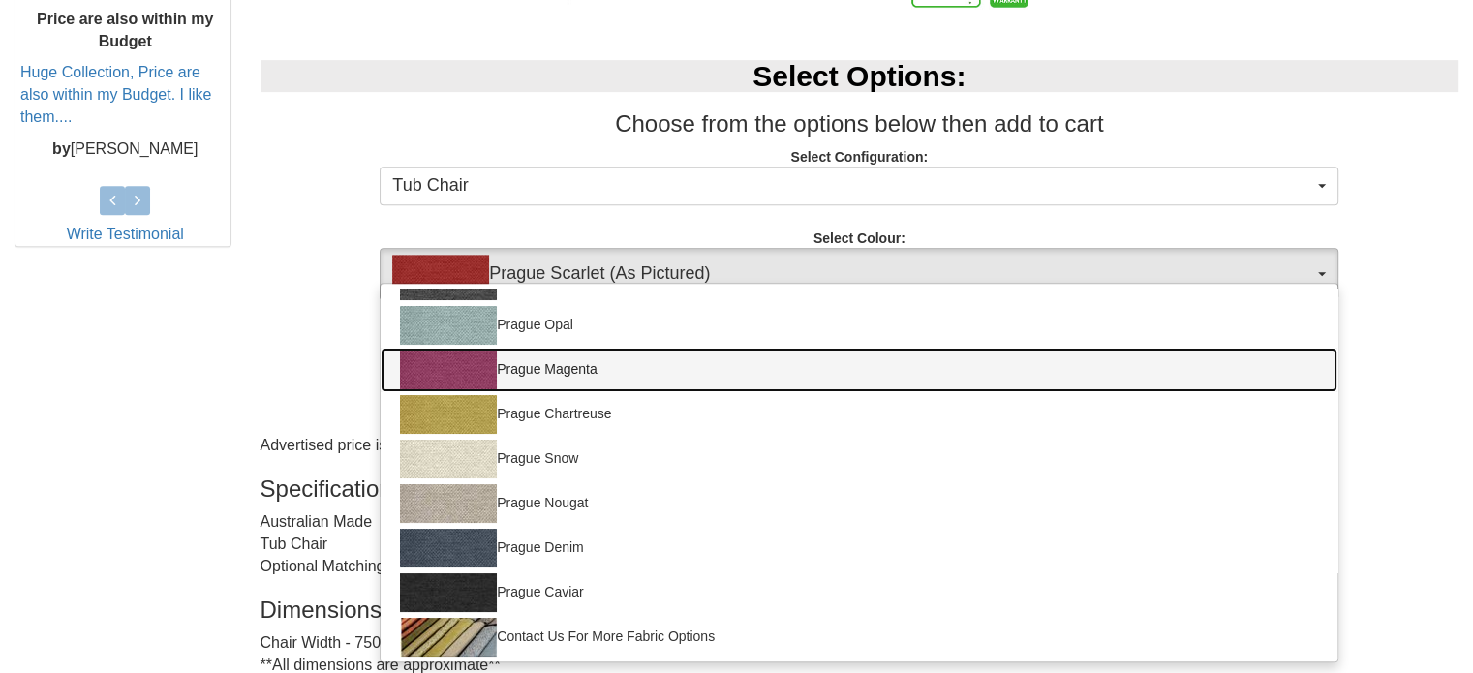
click at [639, 364] on link "Prague Magenta" at bounding box center [859, 370] width 957 height 45
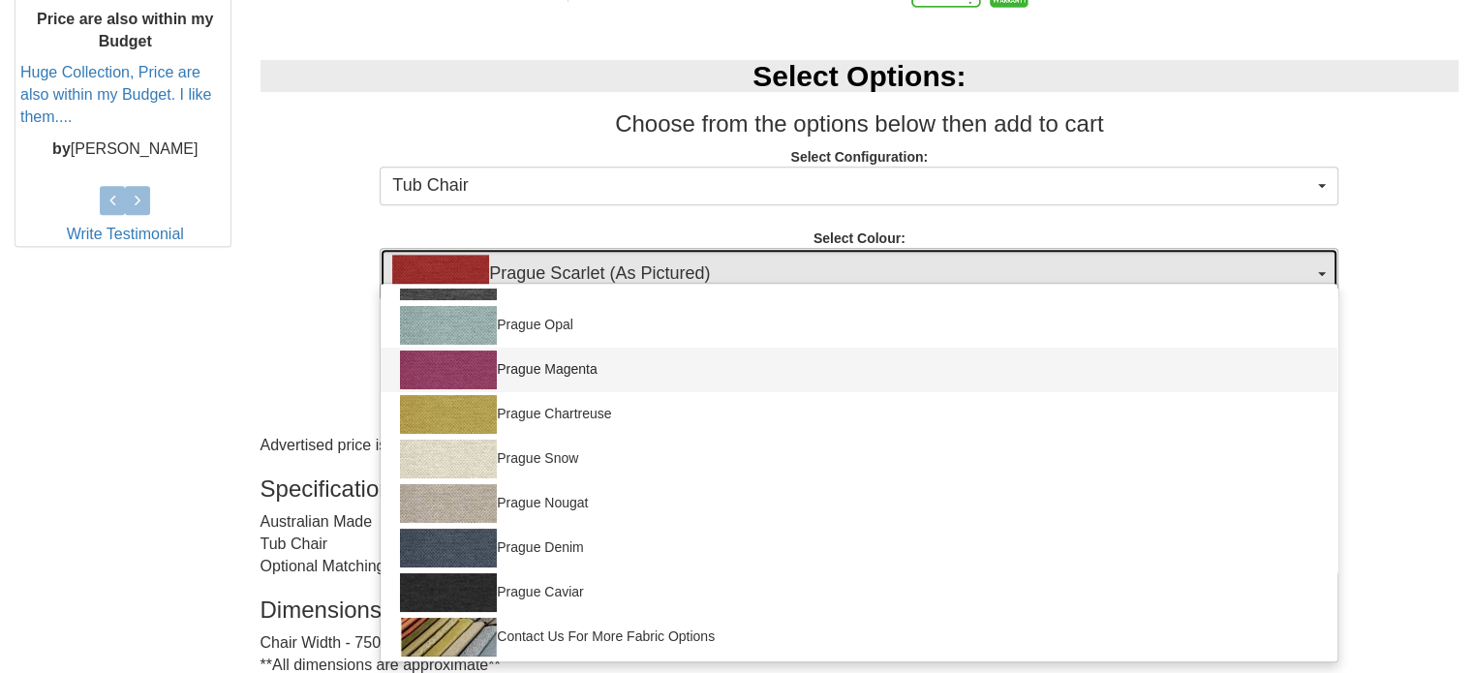
select select "690"
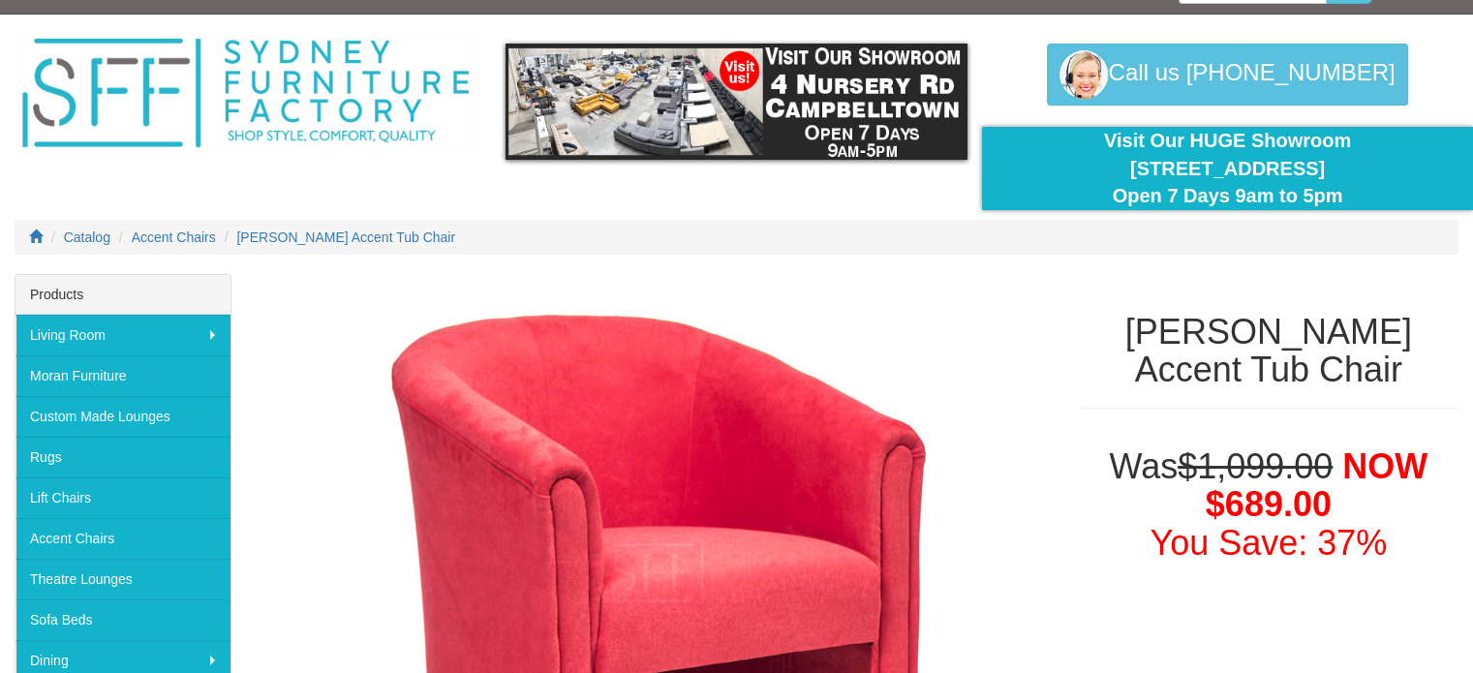
scroll to position [0, 0]
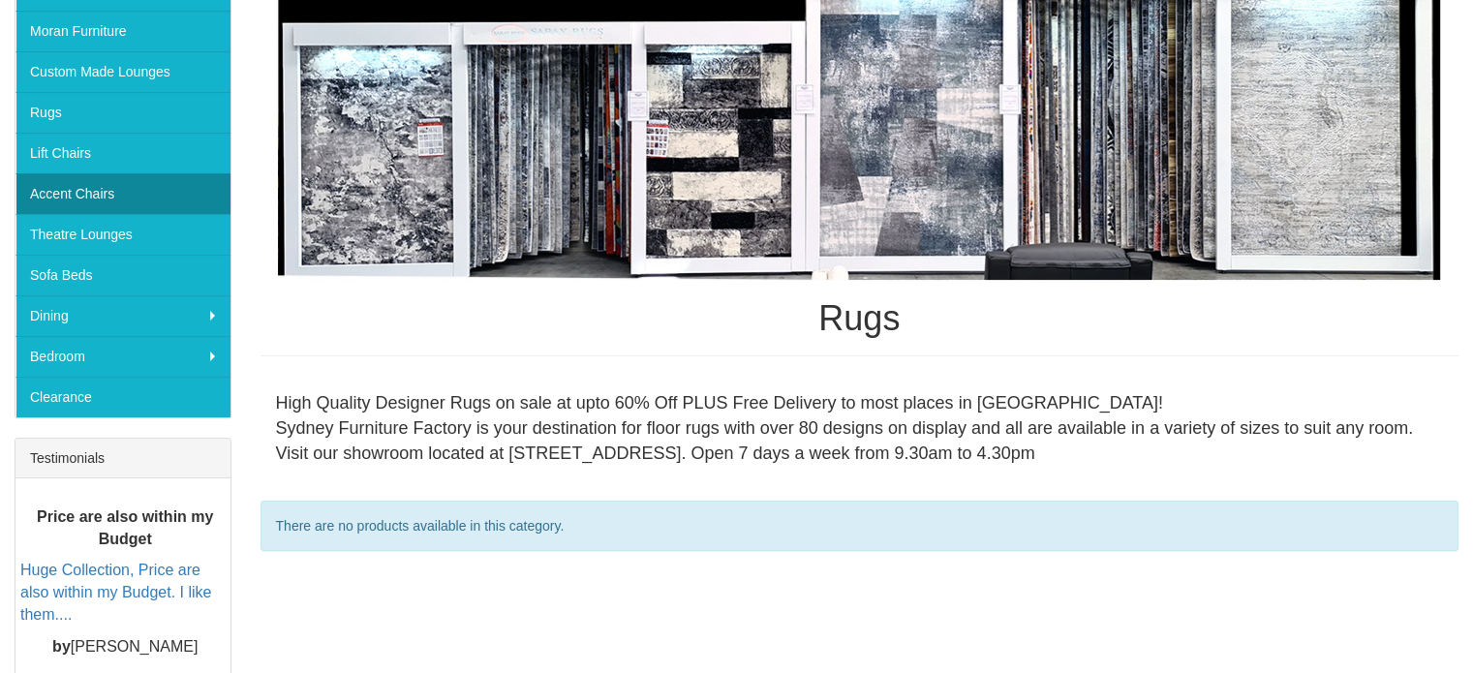
scroll to position [383, 0]
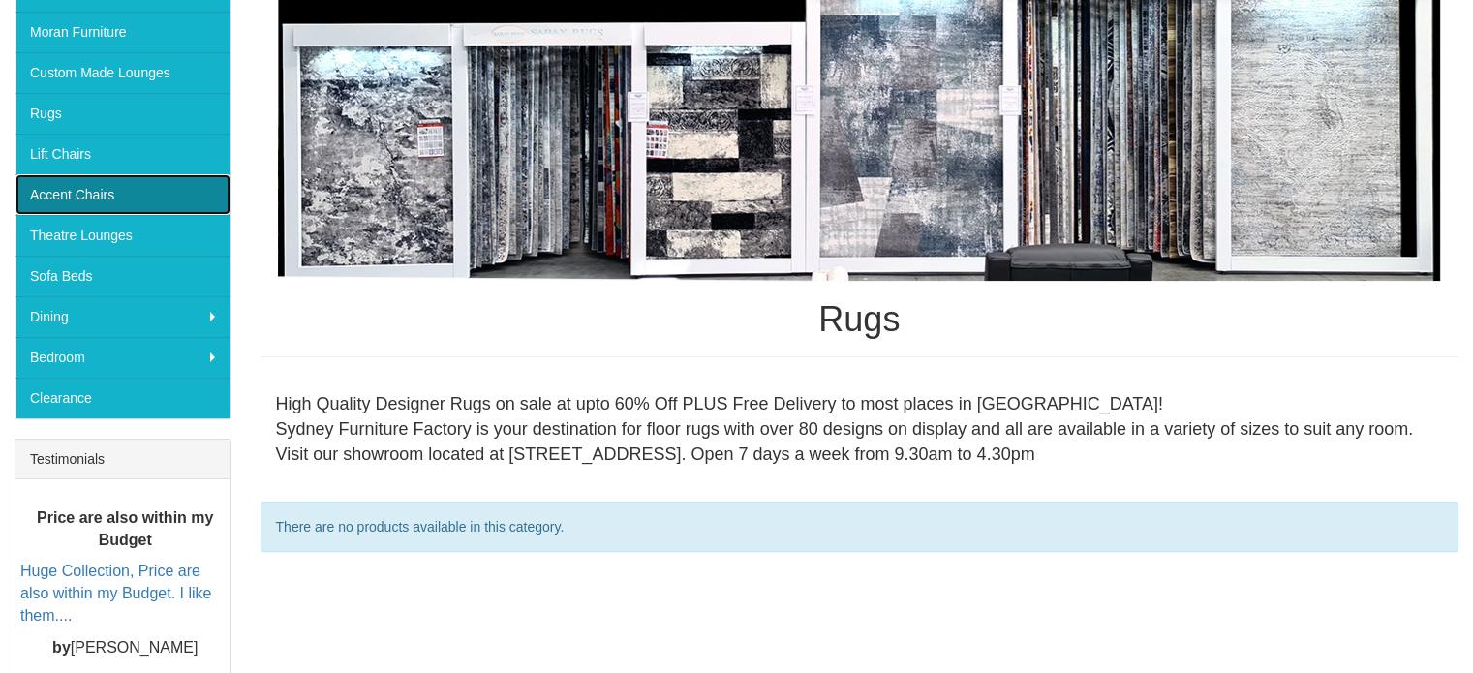
click at [89, 200] on link "Accent Chairs" at bounding box center [122, 194] width 215 height 41
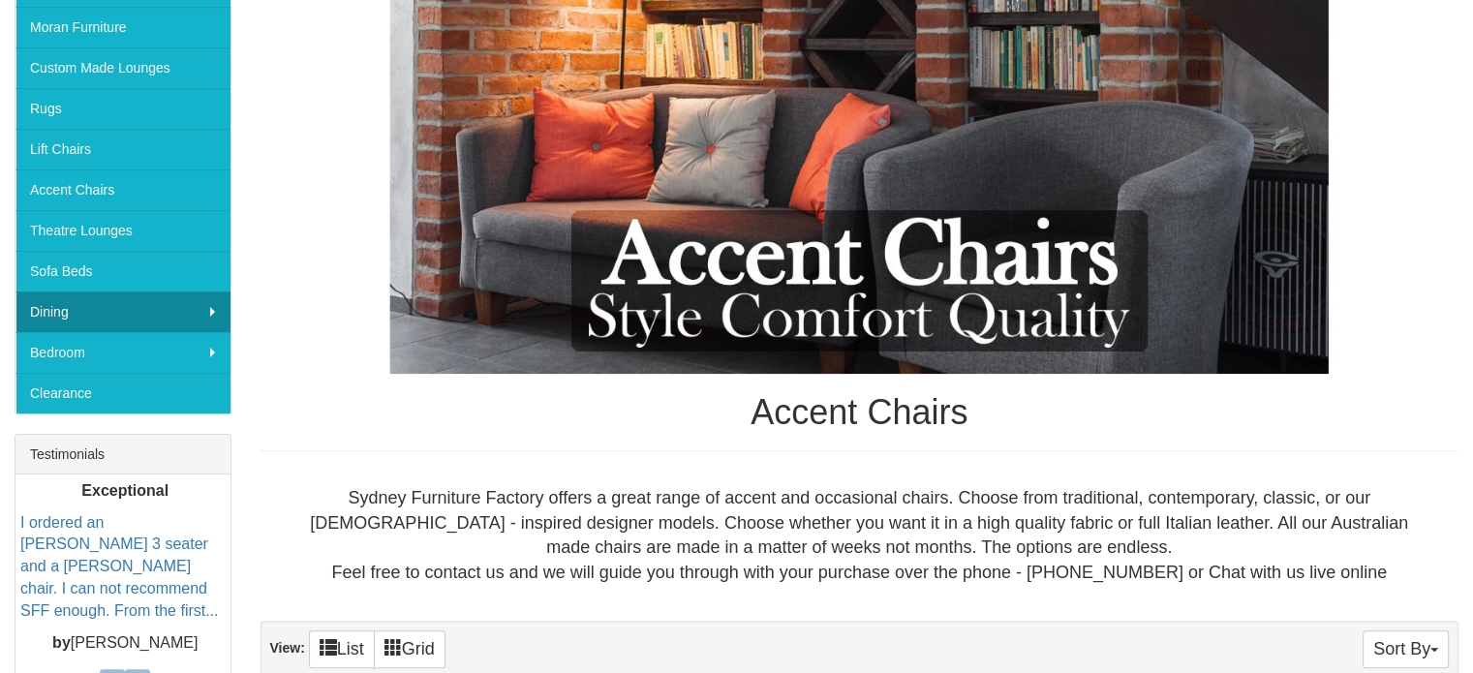
scroll to position [387, 0]
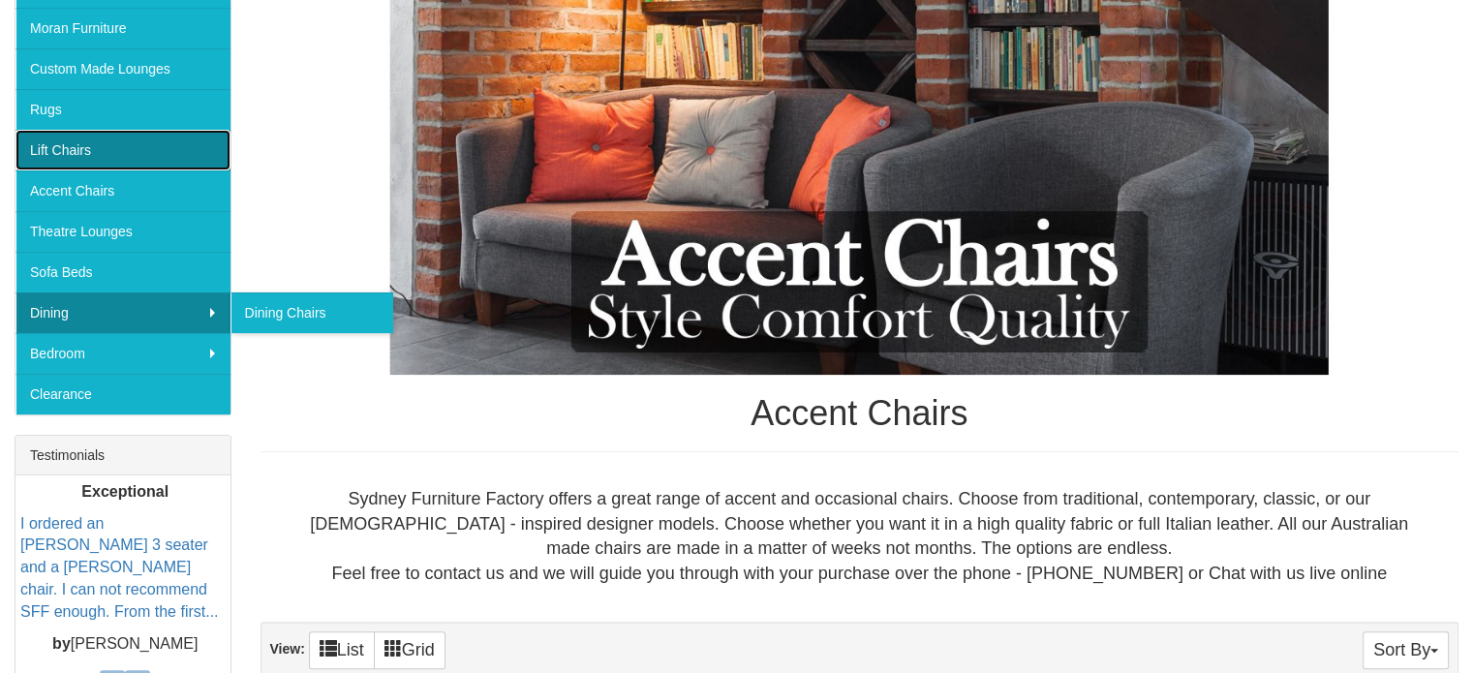
click at [116, 144] on link "Lift Chairs" at bounding box center [122, 150] width 215 height 41
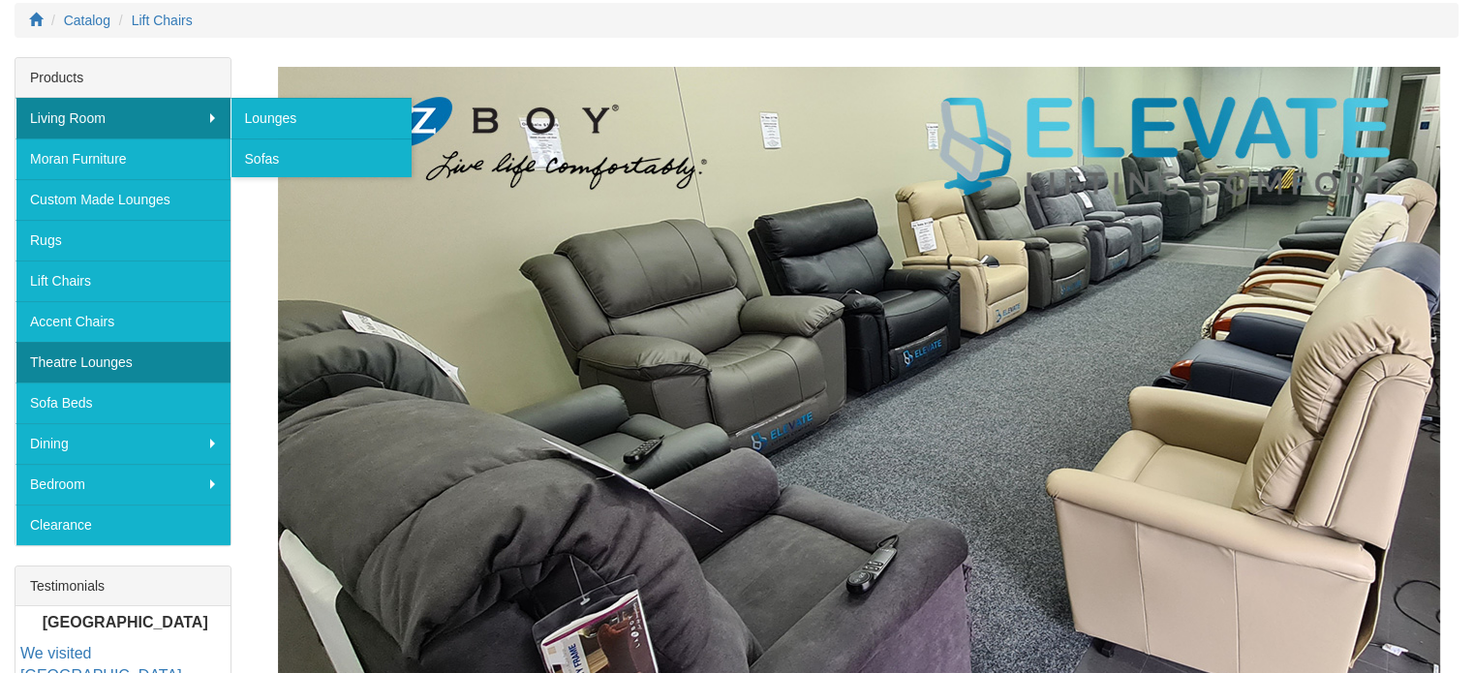
scroll to position [291, 0]
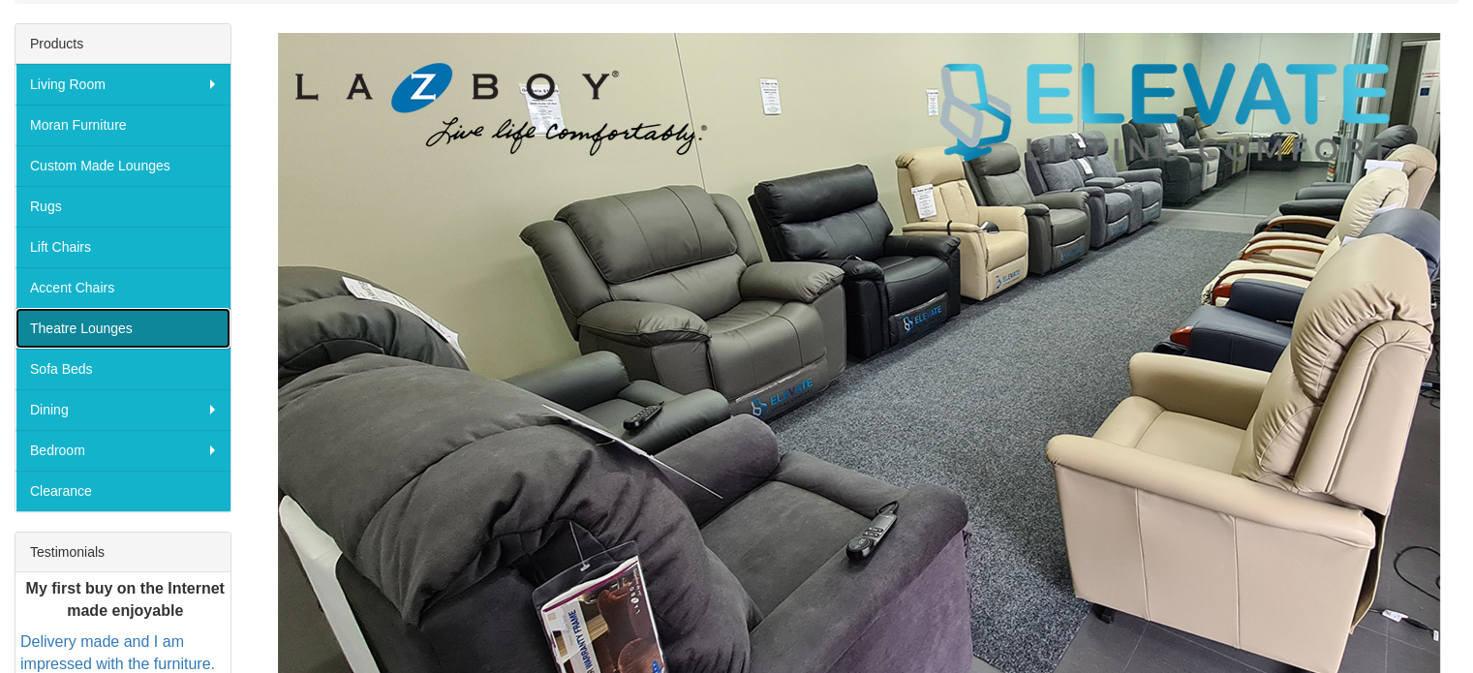
click at [120, 329] on link "Theatre Lounges" at bounding box center [122, 328] width 215 height 41
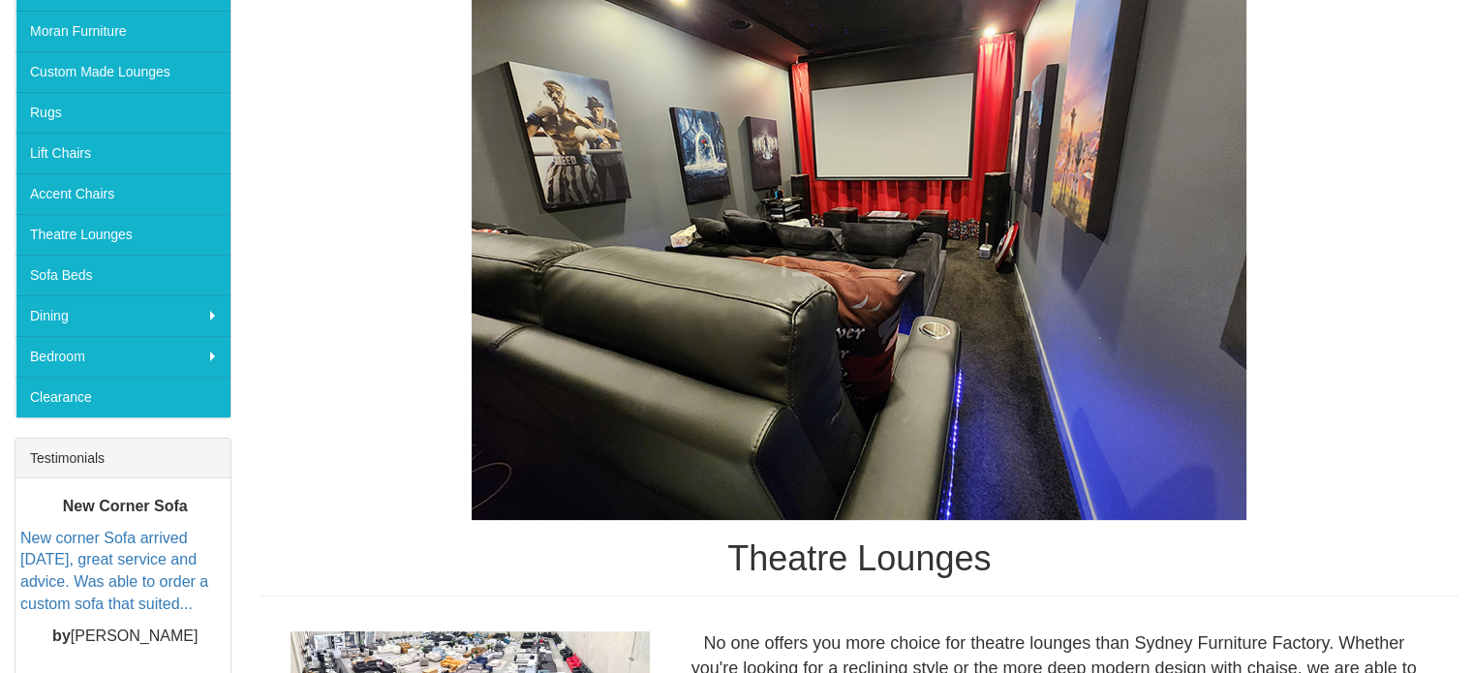
scroll to position [387, 0]
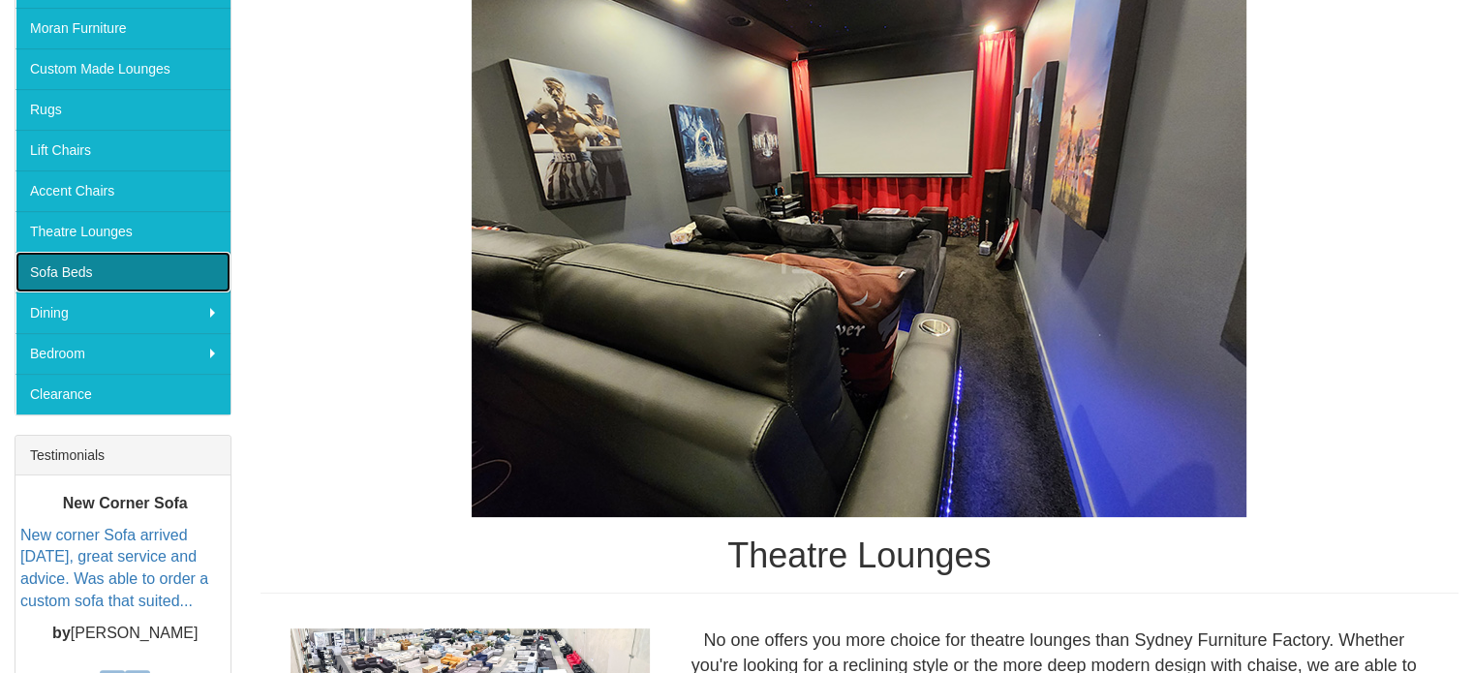
click at [102, 263] on link "Sofa Beds" at bounding box center [122, 272] width 215 height 41
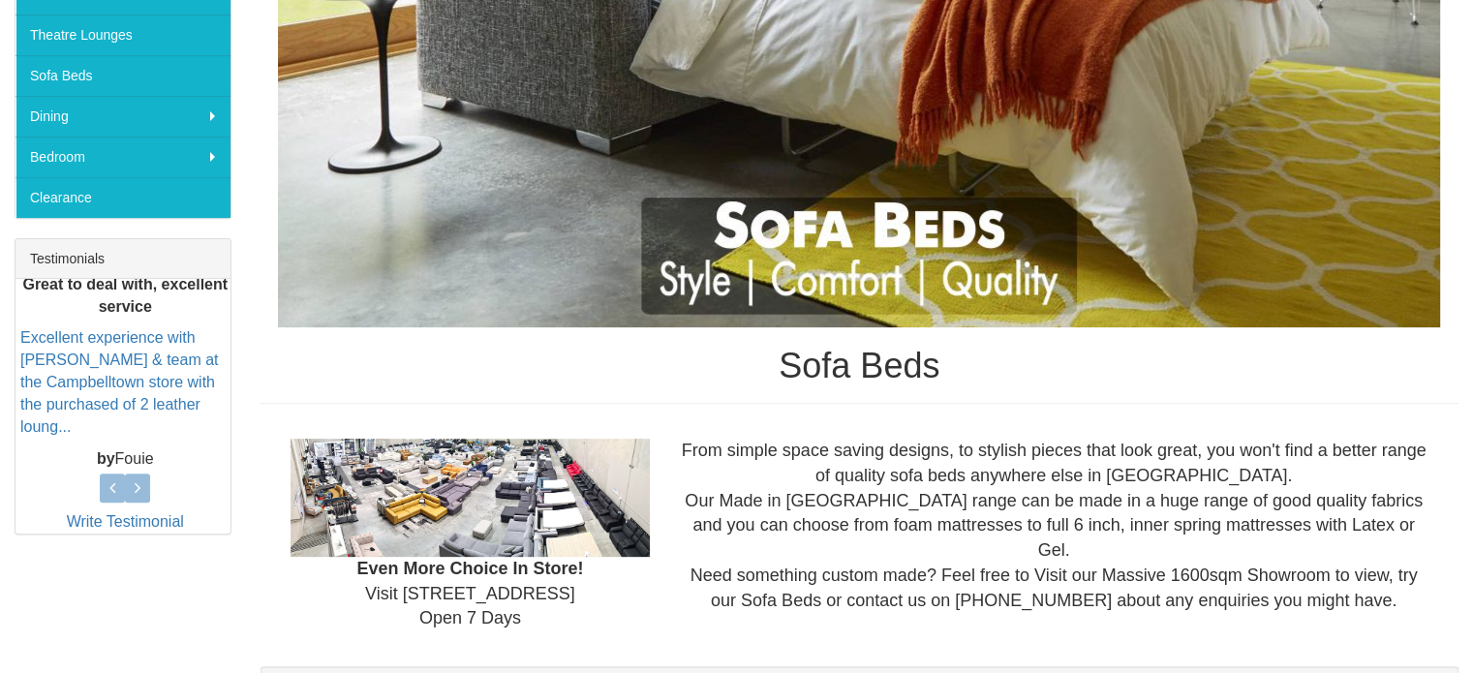
scroll to position [432, 0]
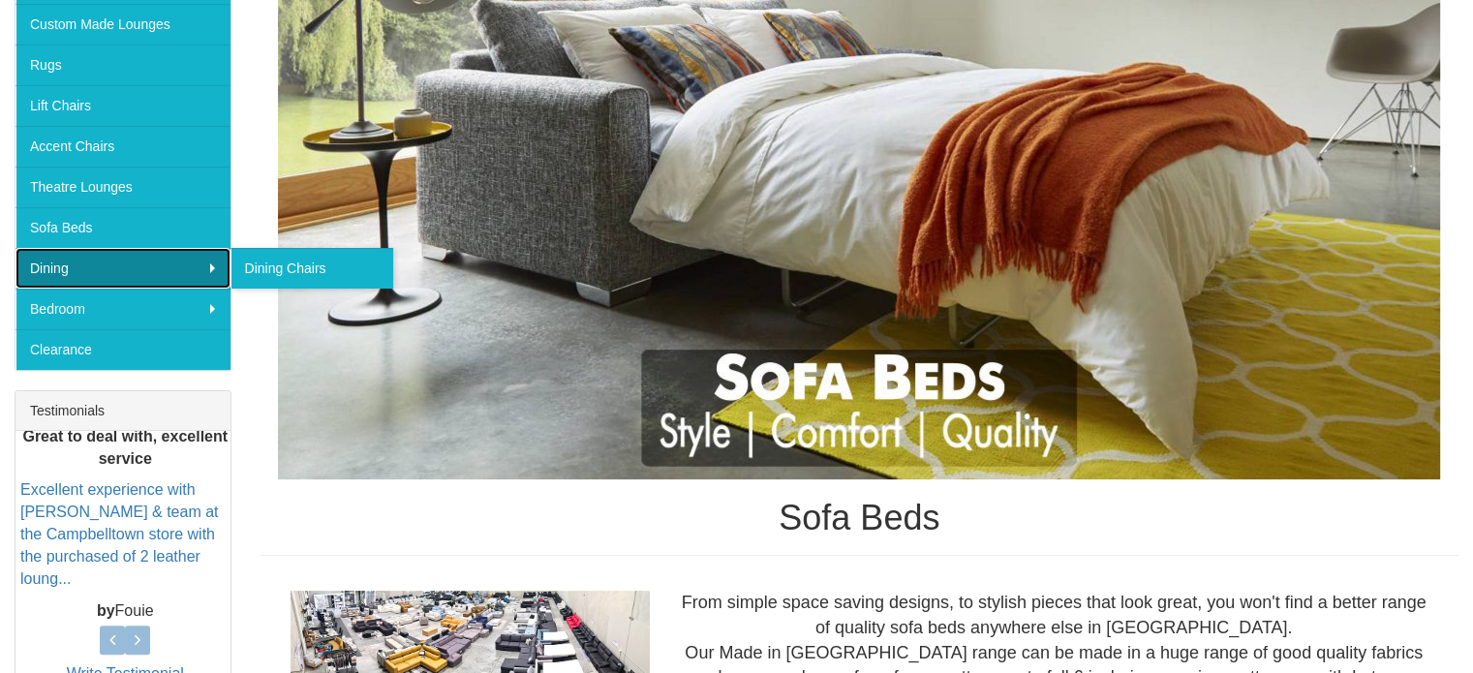
click at [106, 256] on link "Dining" at bounding box center [122, 268] width 215 height 41
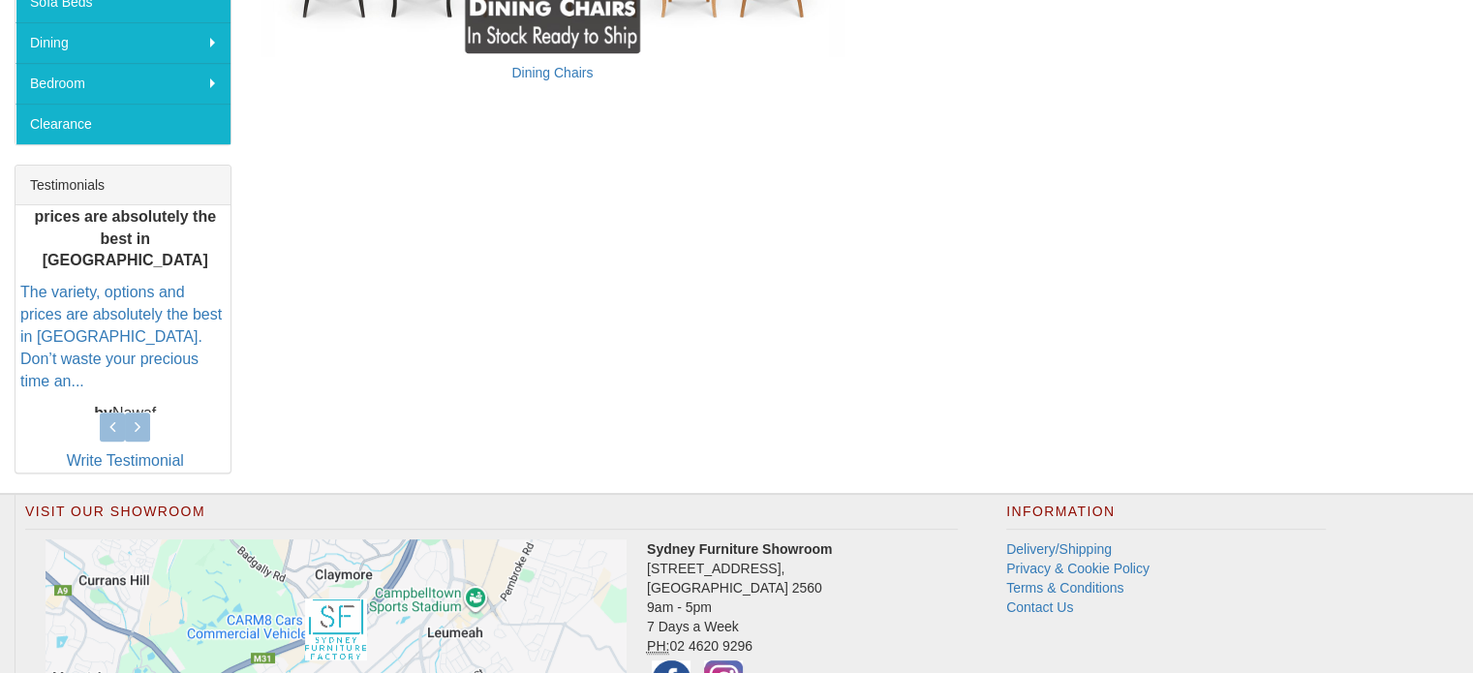
scroll to position [678, 0]
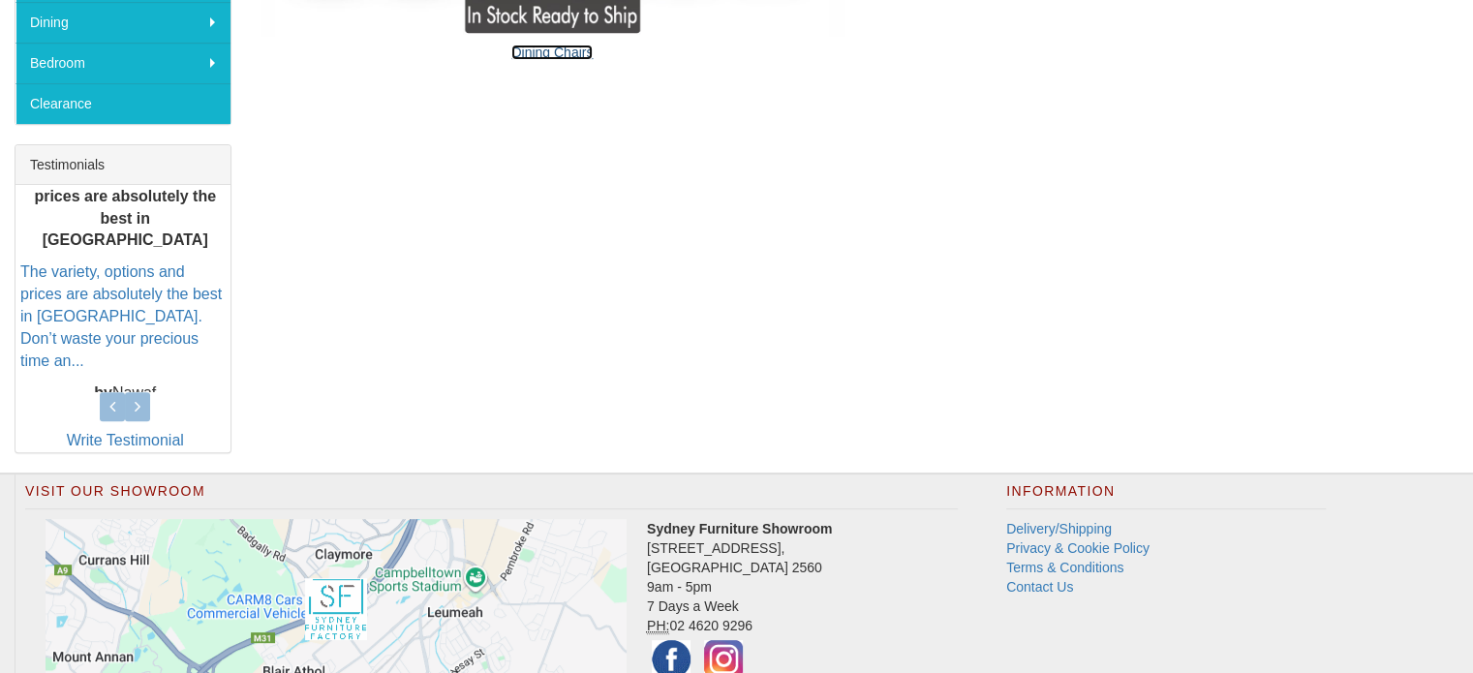
click at [543, 55] on link "Dining Chairs" at bounding box center [551, 52] width 81 height 15
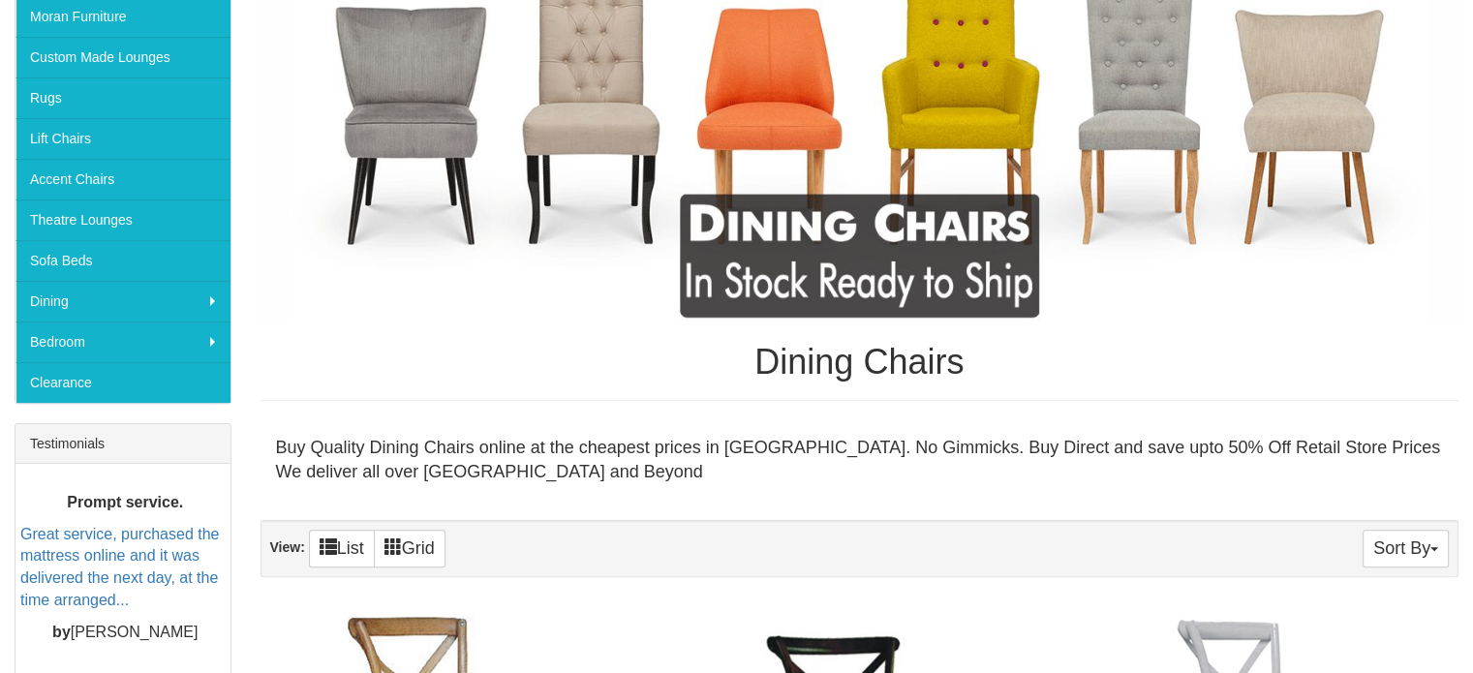
scroll to position [426, 0]
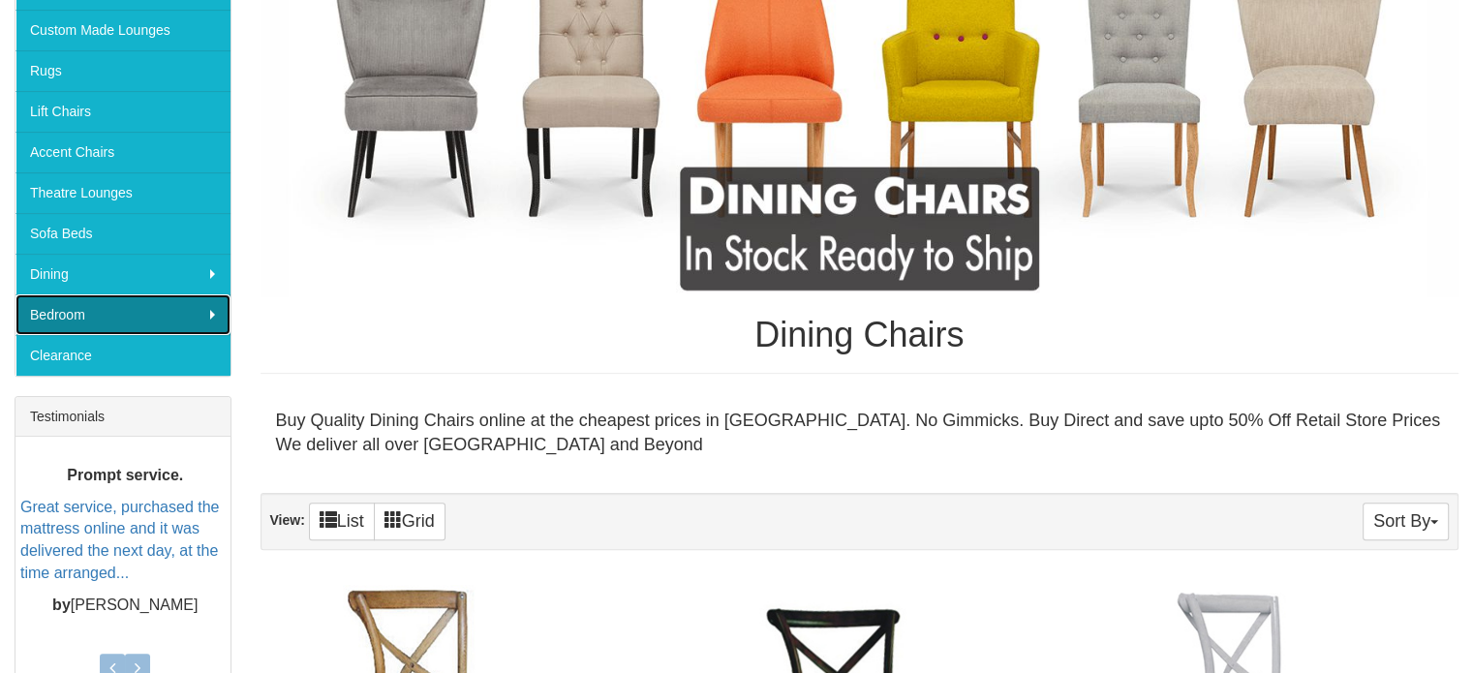
click at [116, 303] on link "Bedroom" at bounding box center [122, 314] width 215 height 41
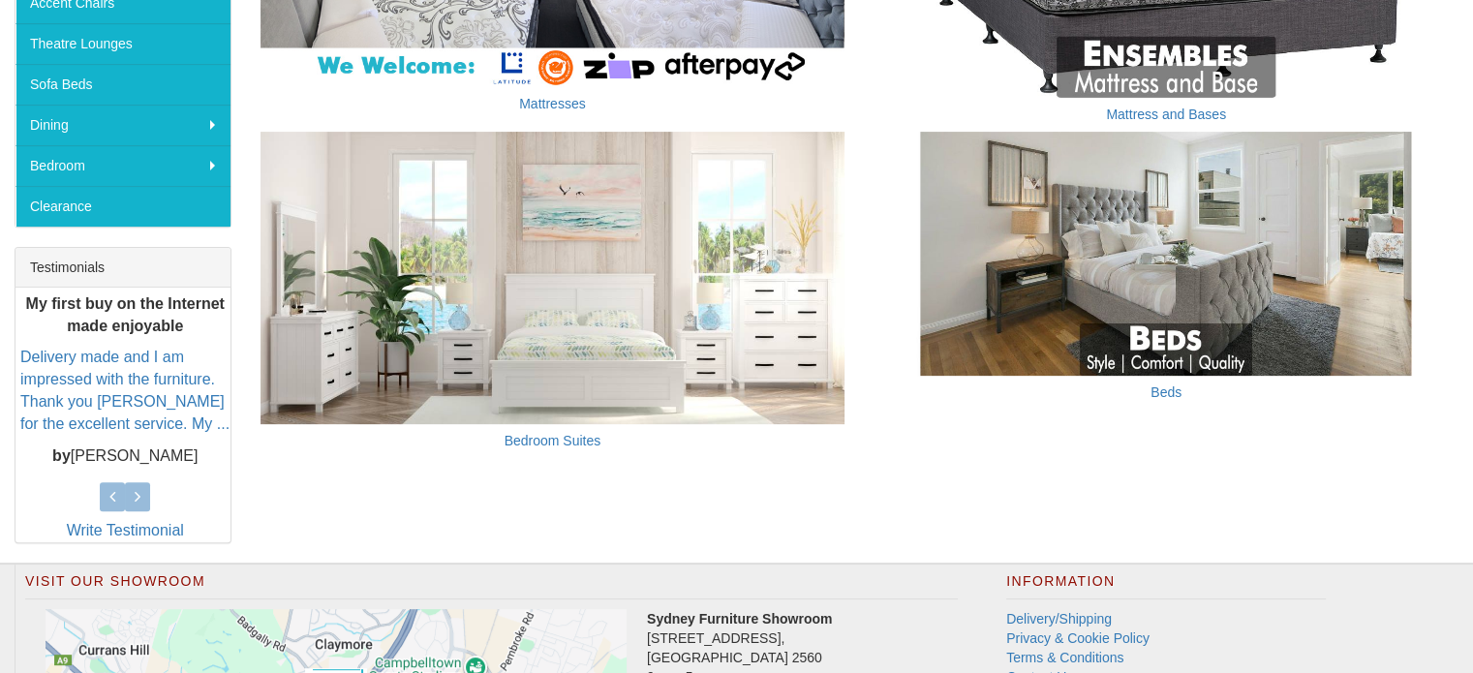
scroll to position [581, 0]
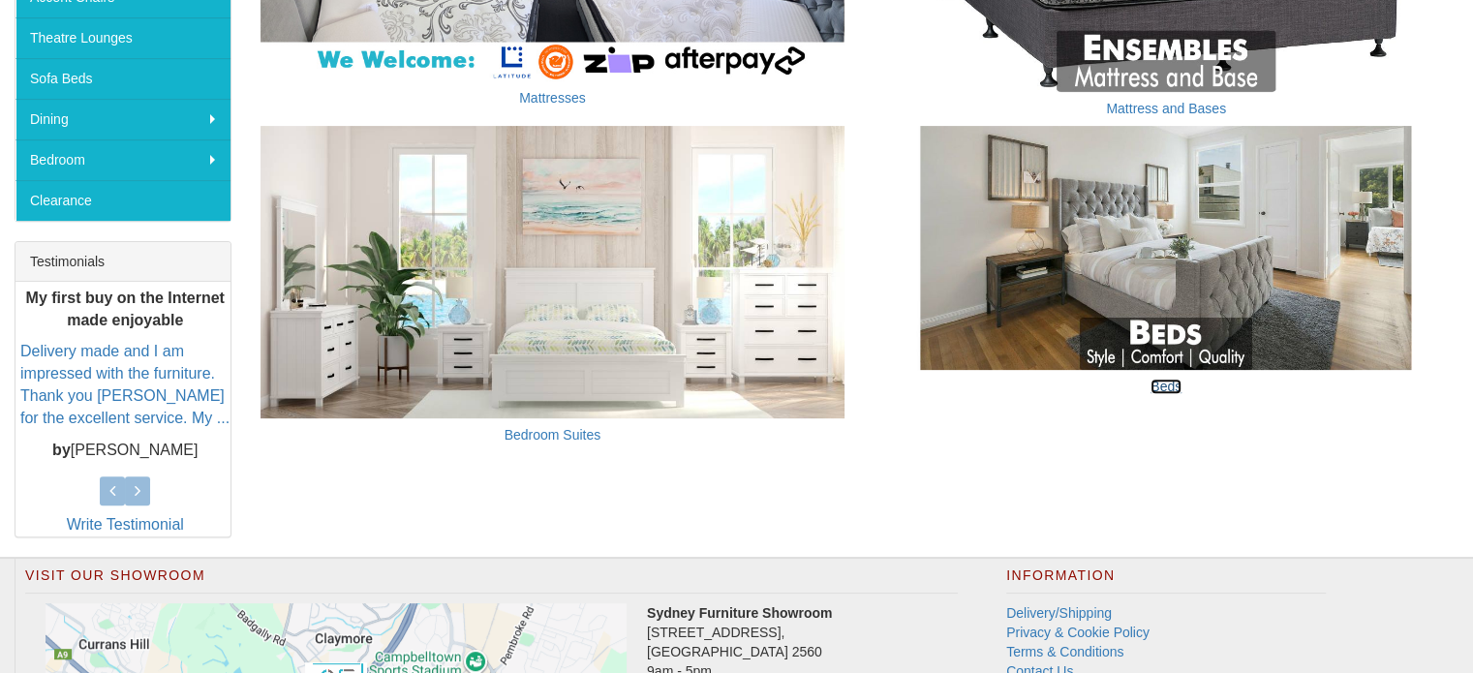
click at [1165, 383] on link "Beds" at bounding box center [1165, 386] width 31 height 15
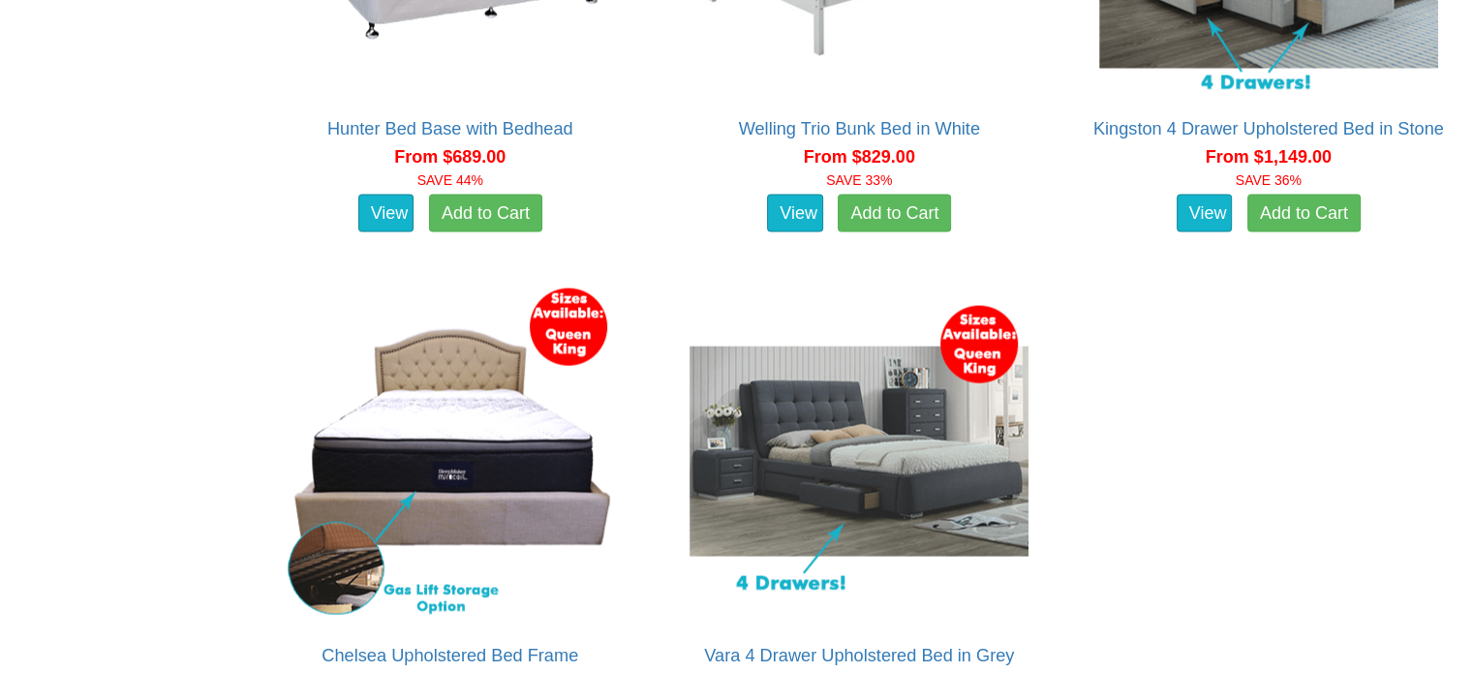
scroll to position [3552, 0]
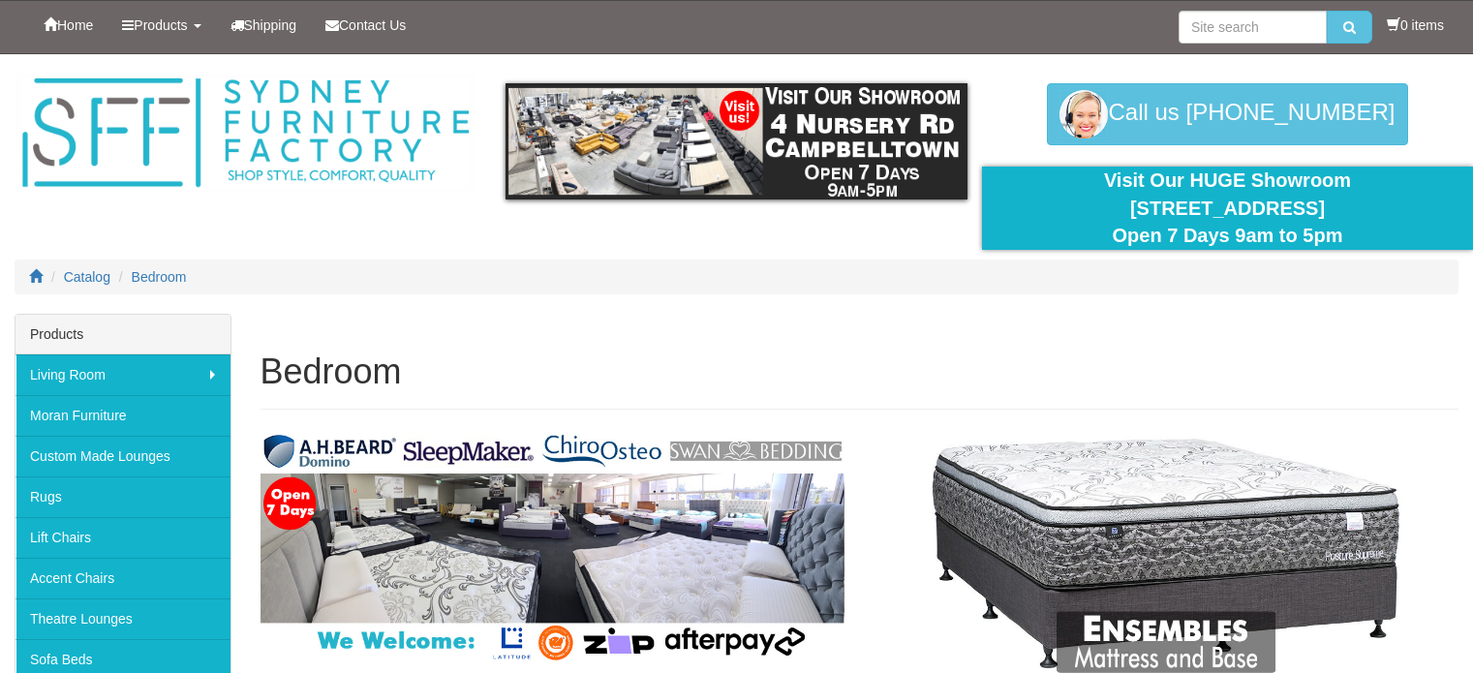
scroll to position [581, 0]
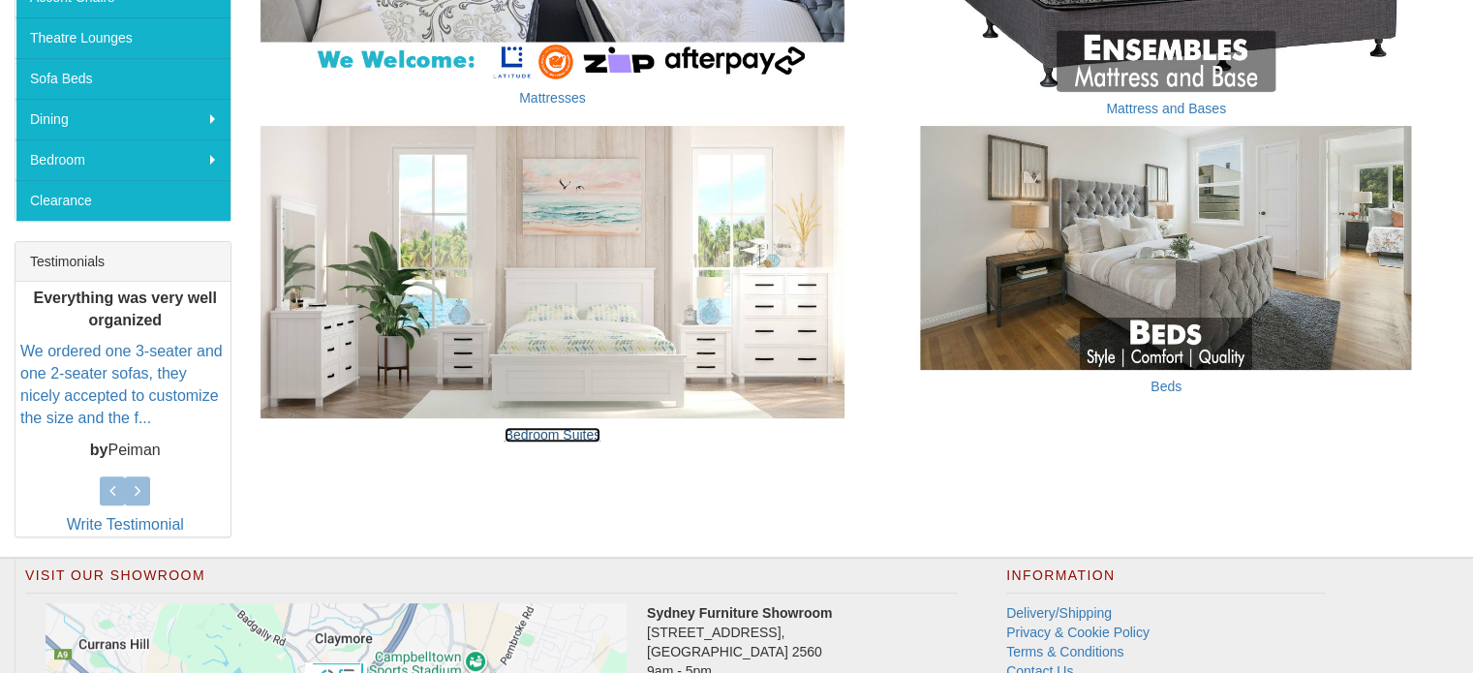
click at [557, 436] on link "Bedroom Suites" at bounding box center [553, 434] width 97 height 15
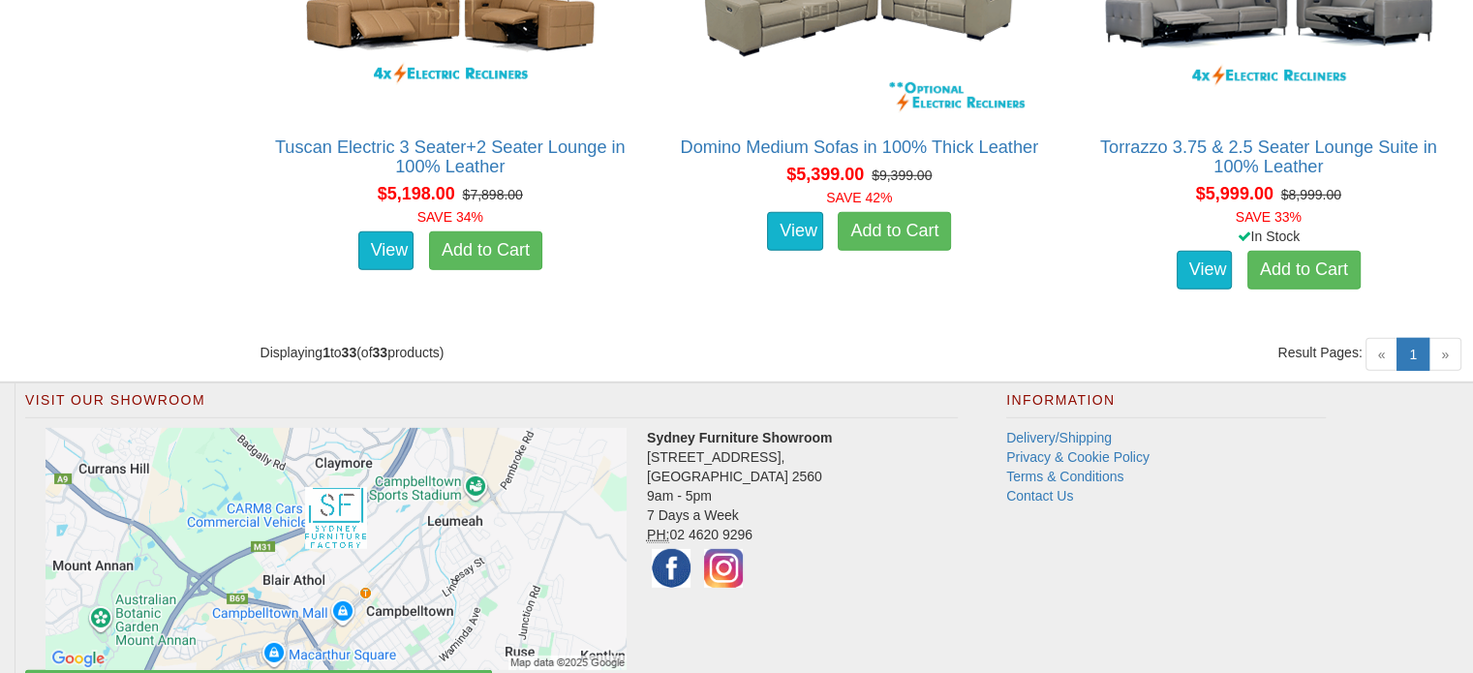
scroll to position [5717, 0]
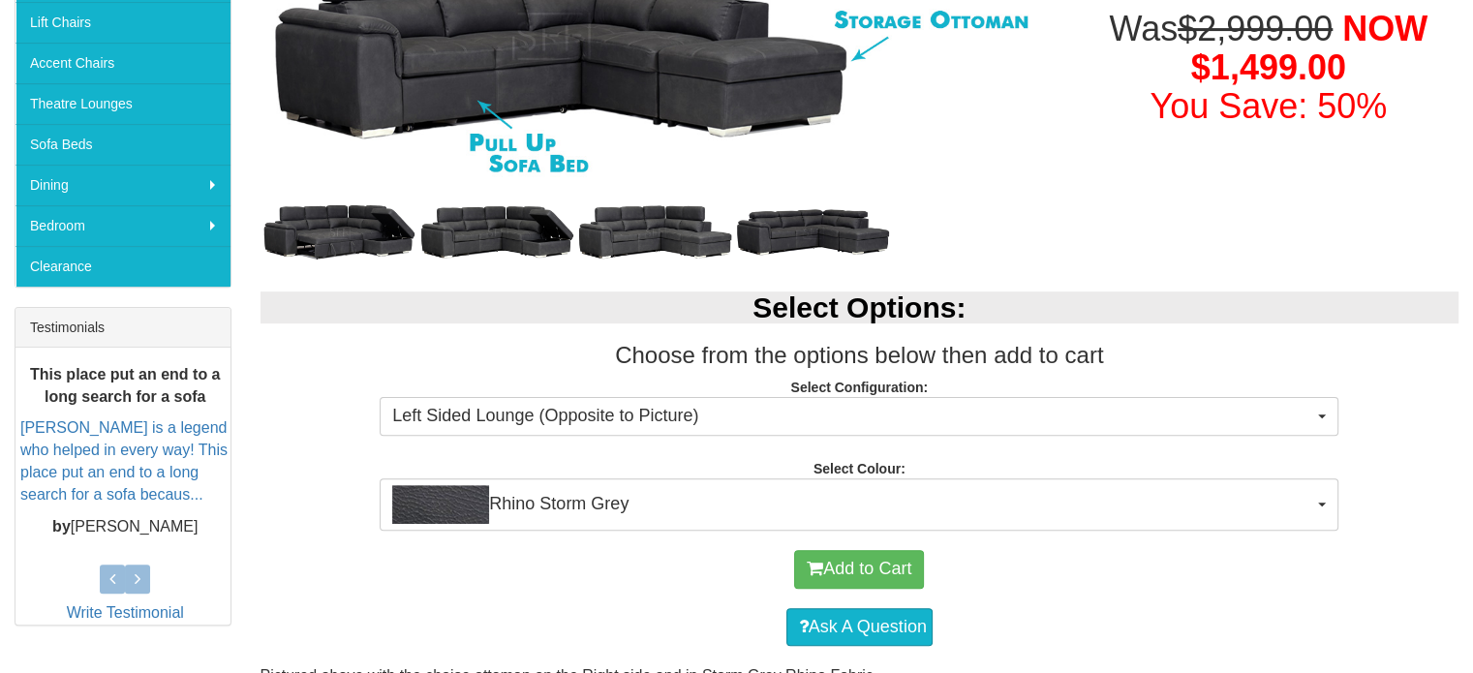
scroll to position [581, 0]
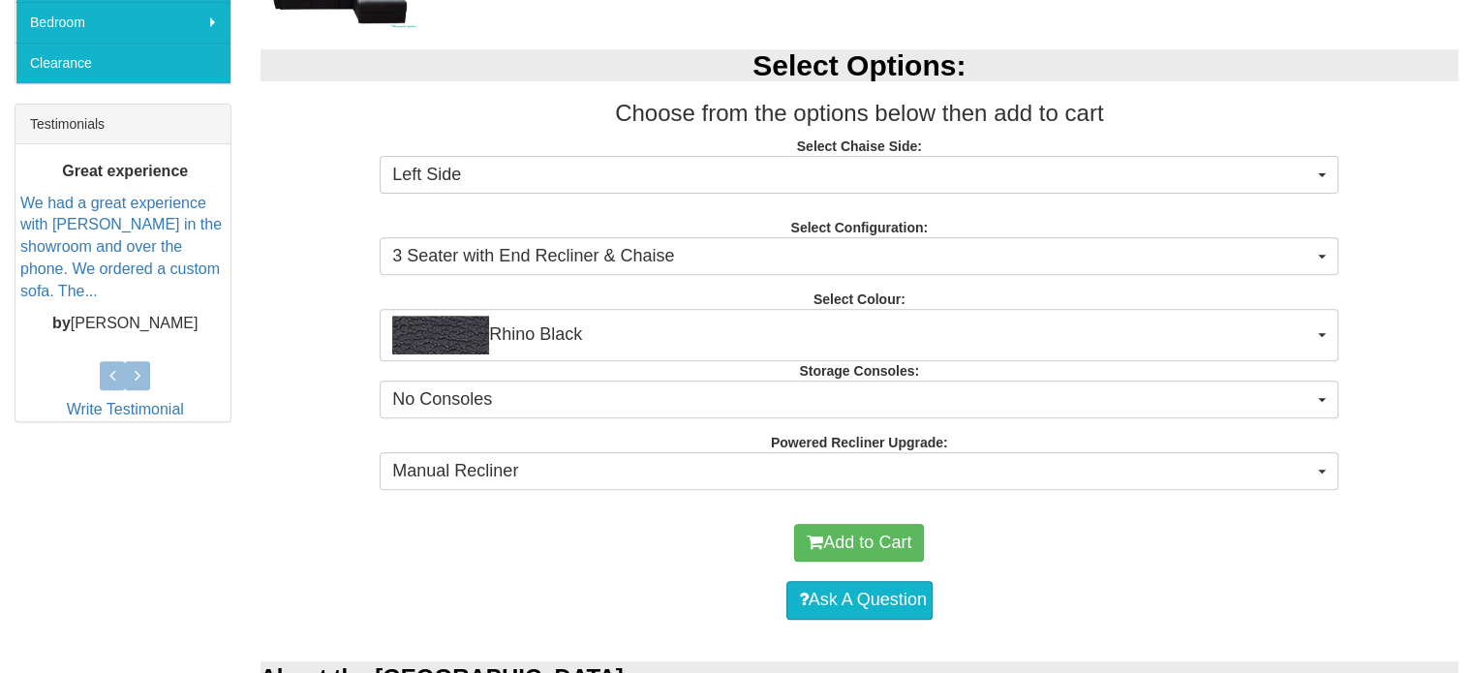
scroll to position [775, 0]
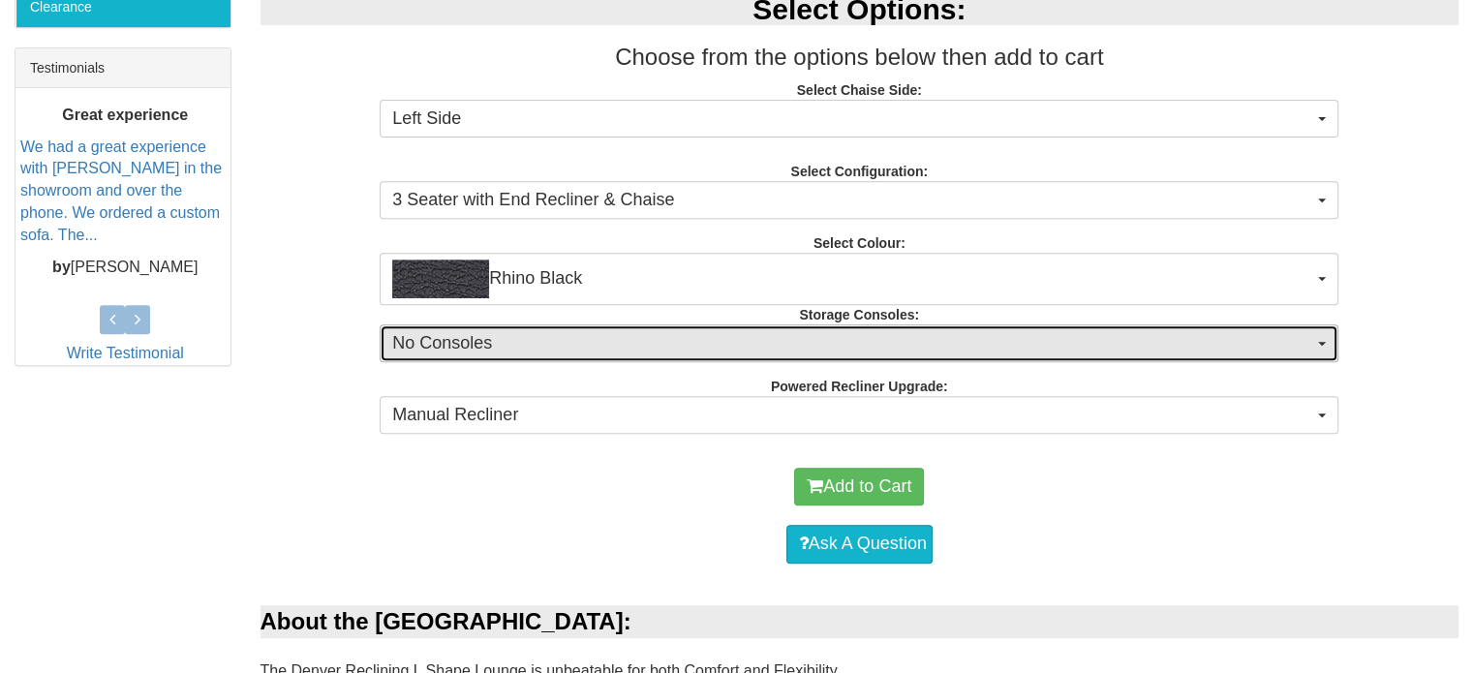
click at [627, 336] on span "No Consoles" at bounding box center [852, 343] width 921 height 25
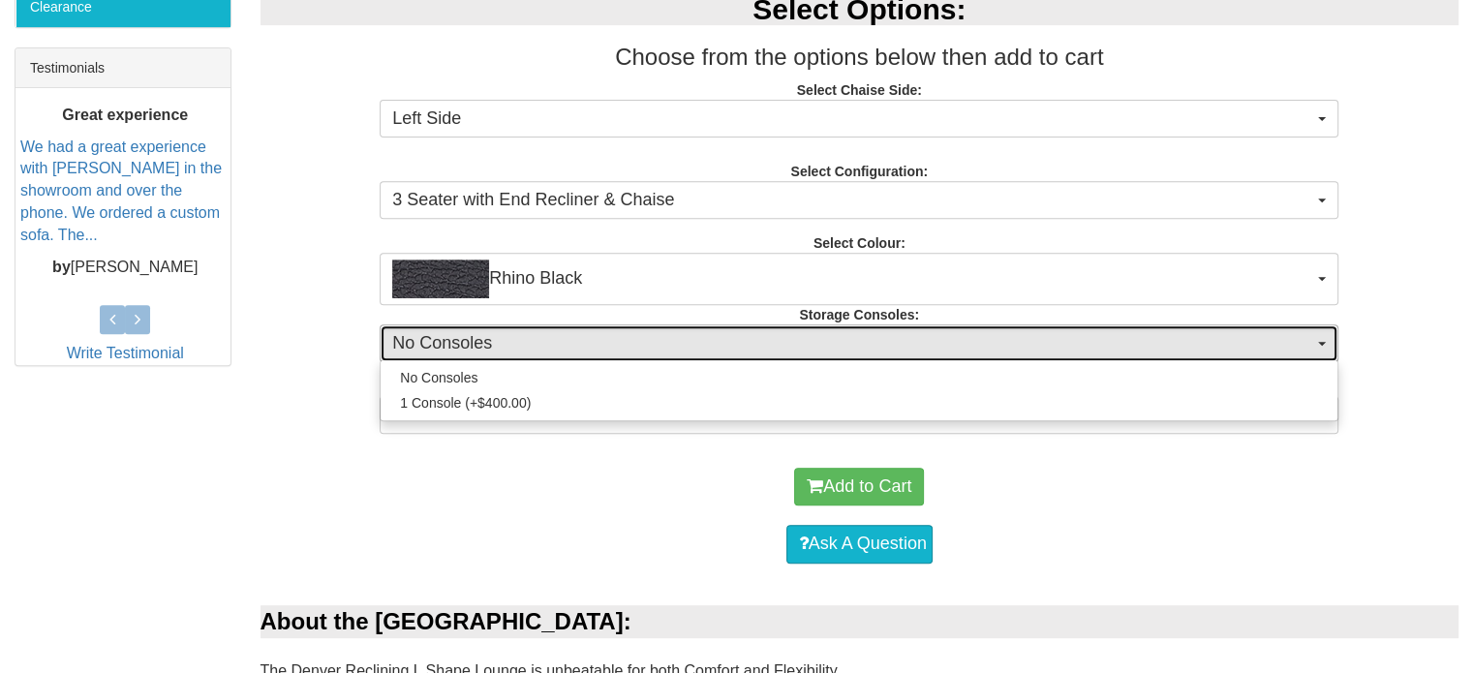
click at [627, 336] on span "No Consoles" at bounding box center [852, 343] width 921 height 25
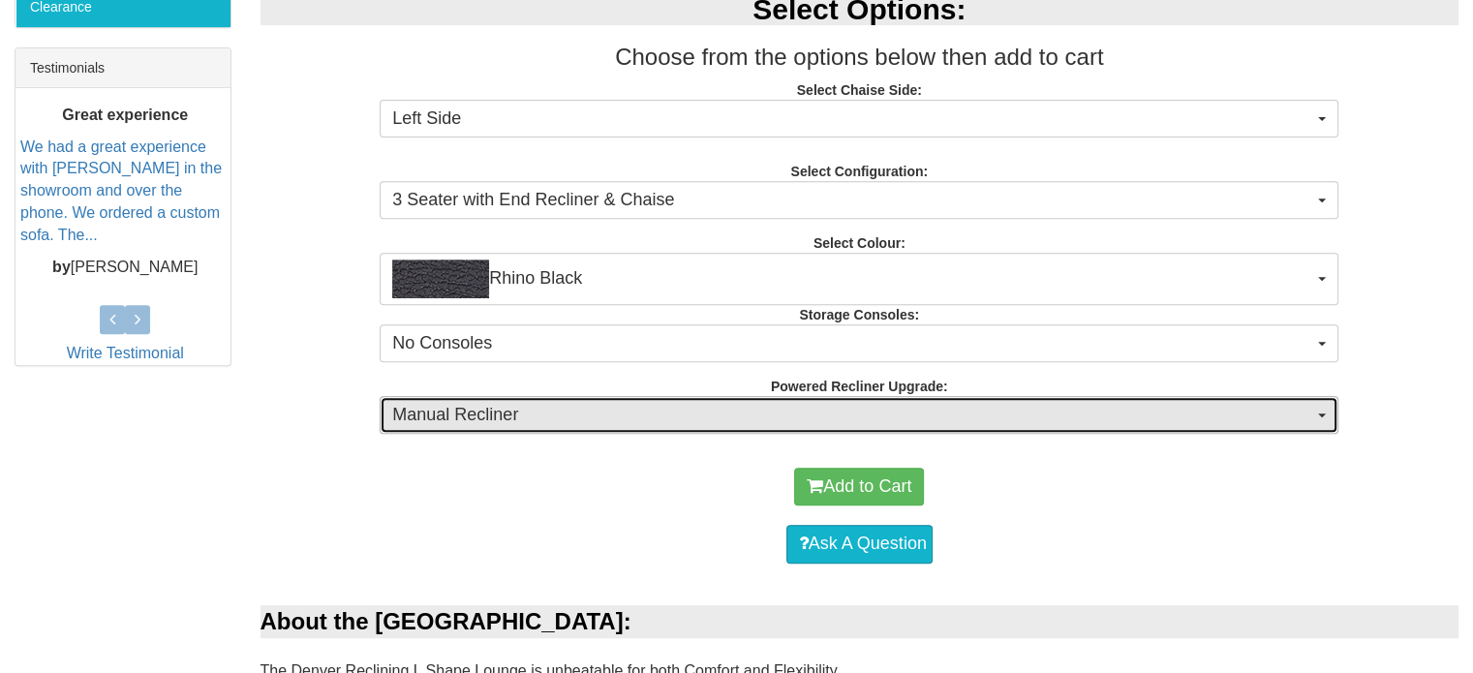
click at [595, 405] on span "Manual Recliner" at bounding box center [852, 415] width 921 height 25
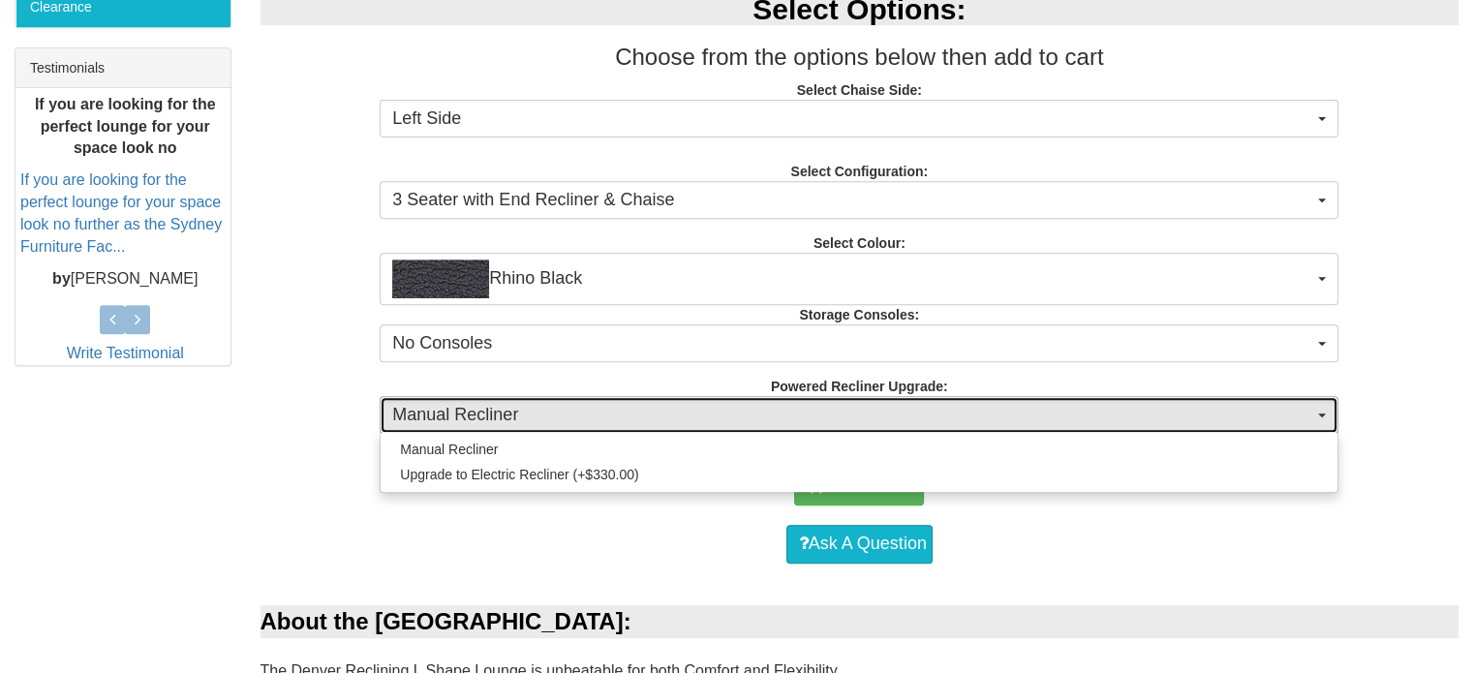
click at [595, 405] on span "Manual Recliner" at bounding box center [852, 415] width 921 height 25
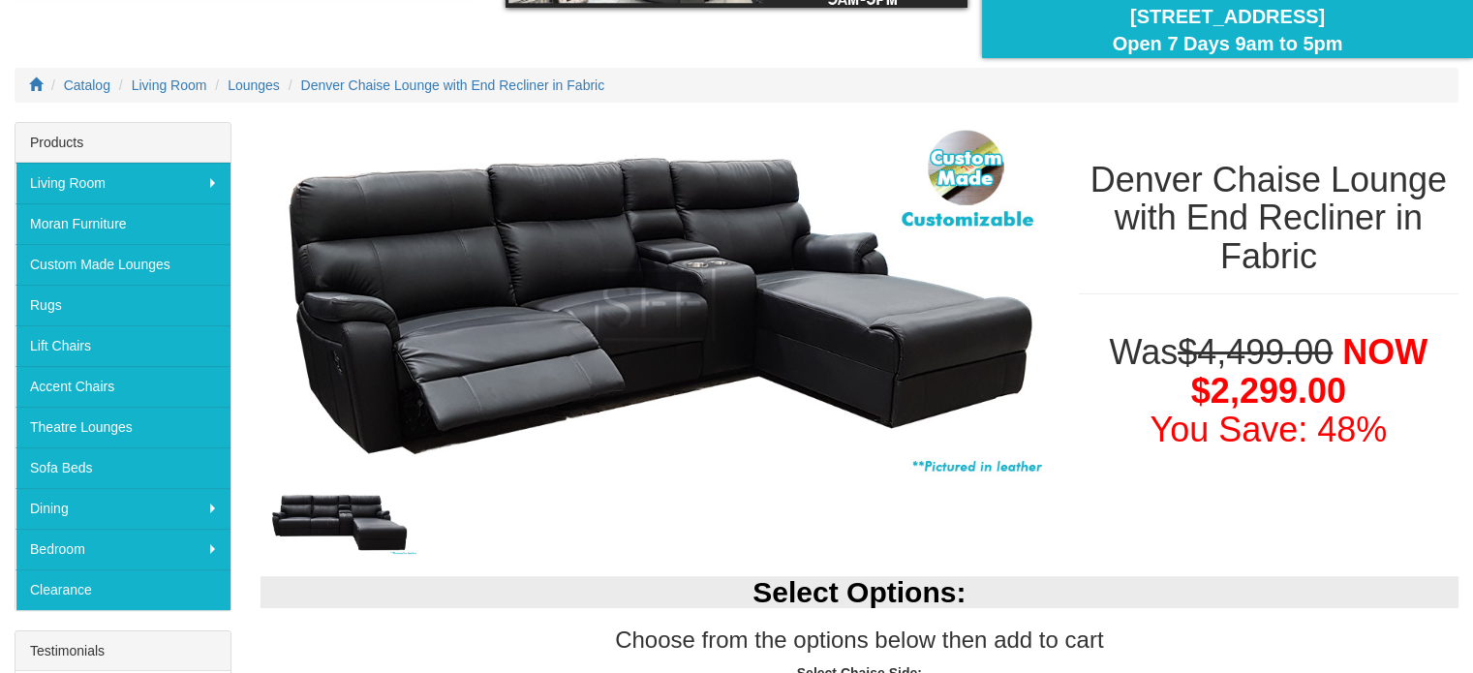
scroll to position [194, 0]
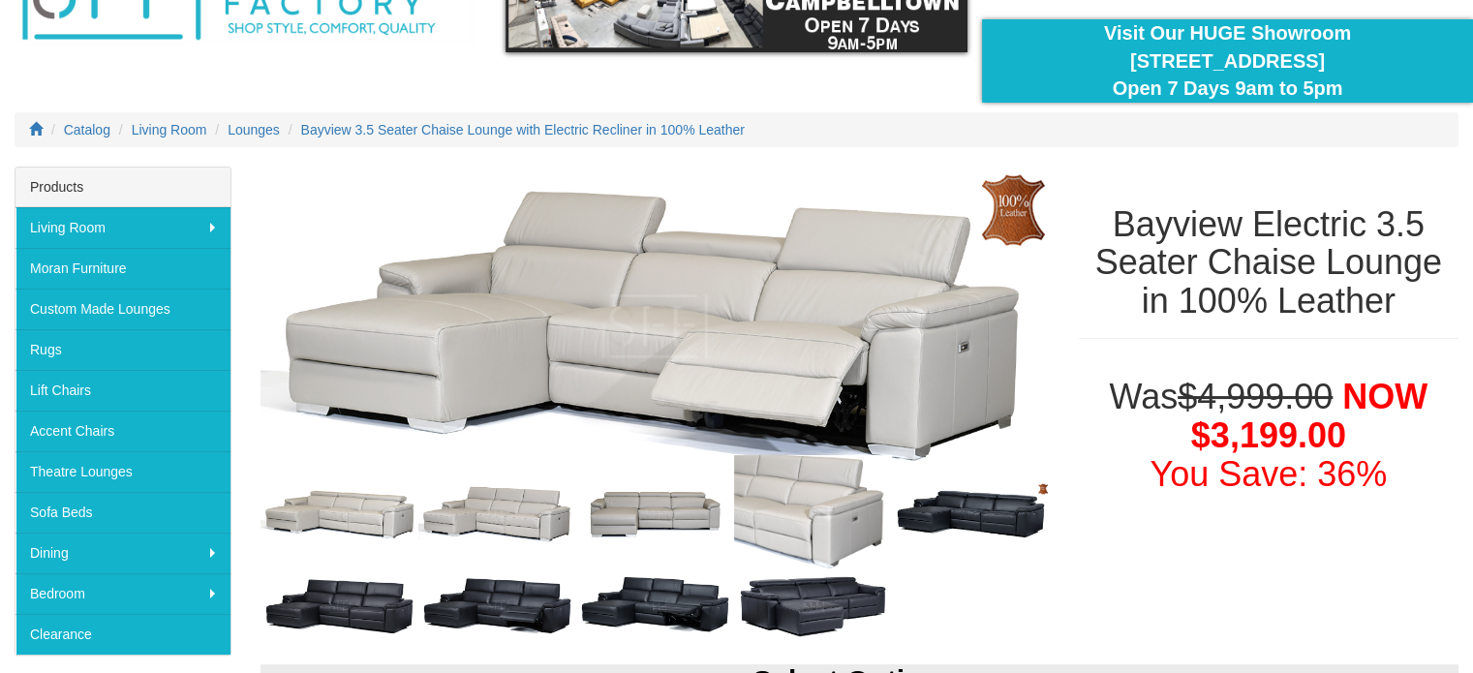
scroll to position [291, 0]
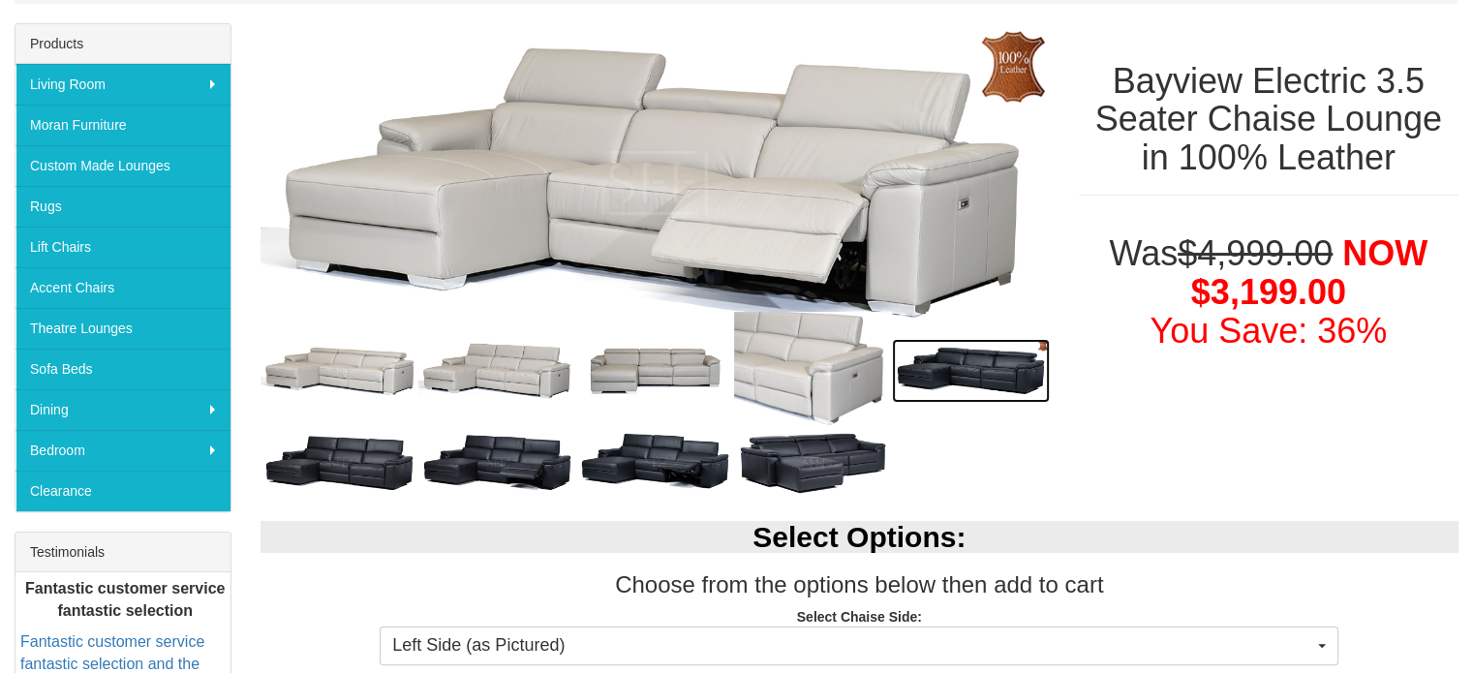
click at [979, 367] on img at bounding box center [971, 371] width 158 height 65
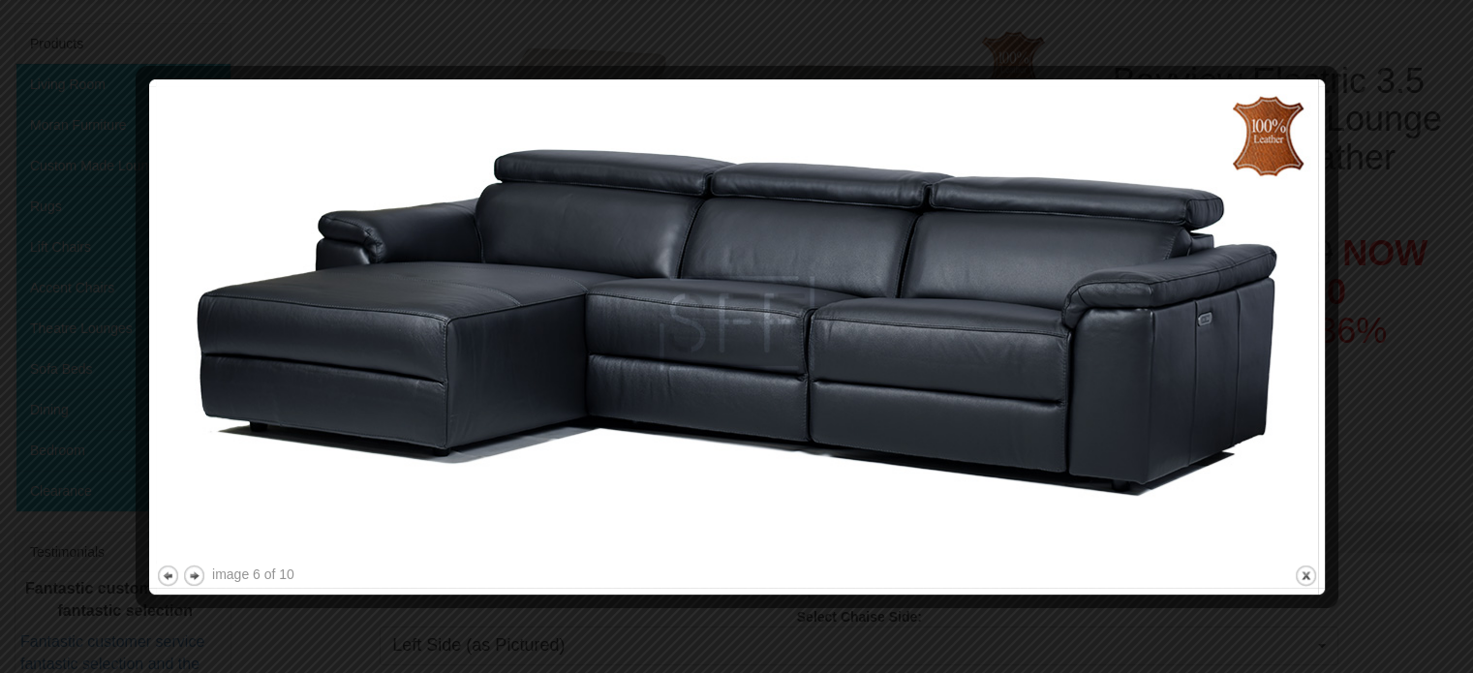
click at [1398, 282] on div at bounding box center [736, 336] width 1473 height 673
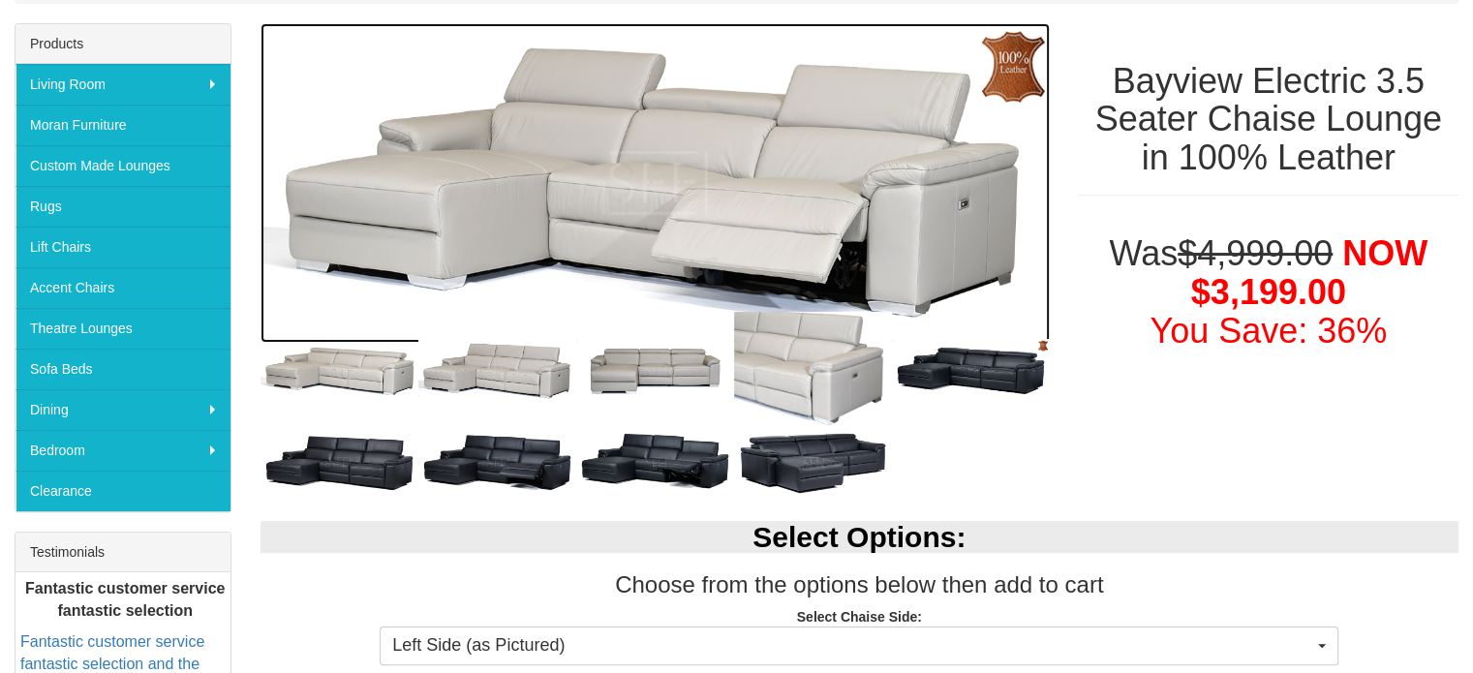
click at [815, 235] on img at bounding box center [654, 183] width 789 height 320
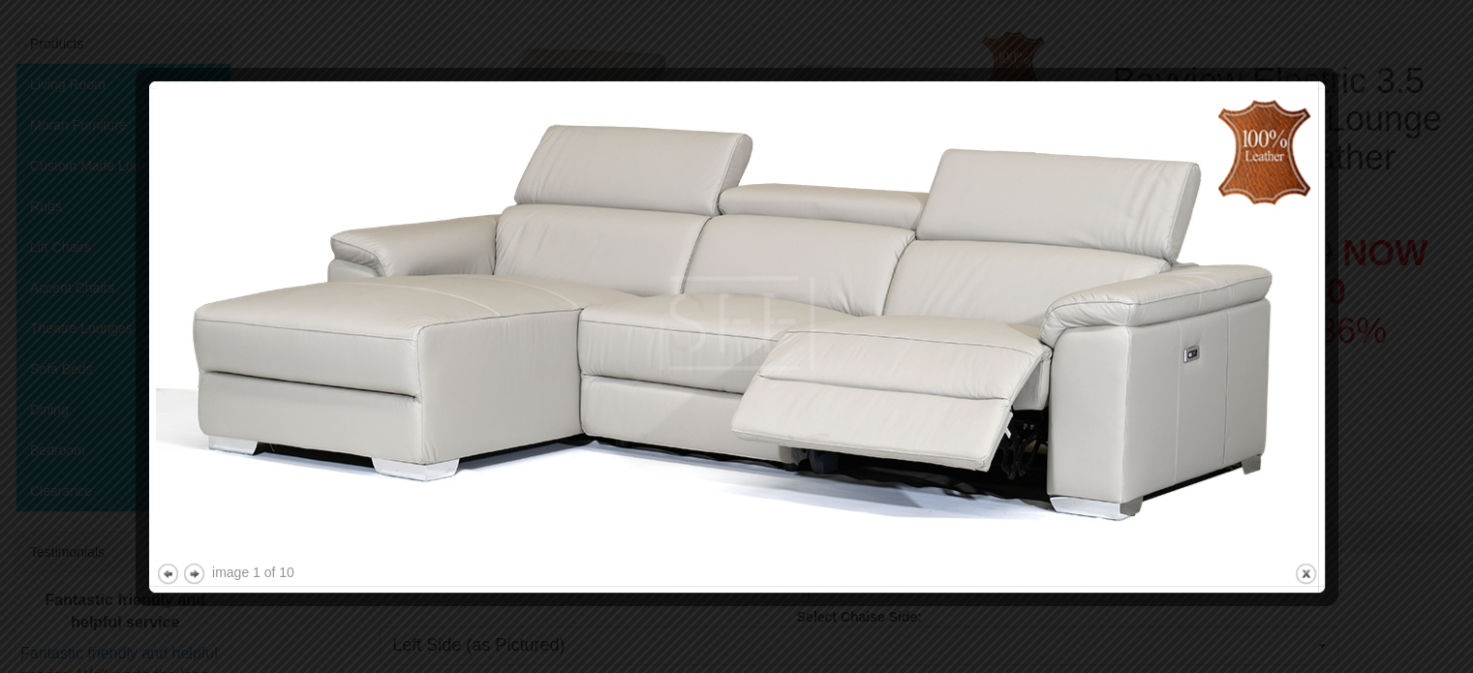
click at [1366, 317] on div at bounding box center [736, 336] width 1473 height 673
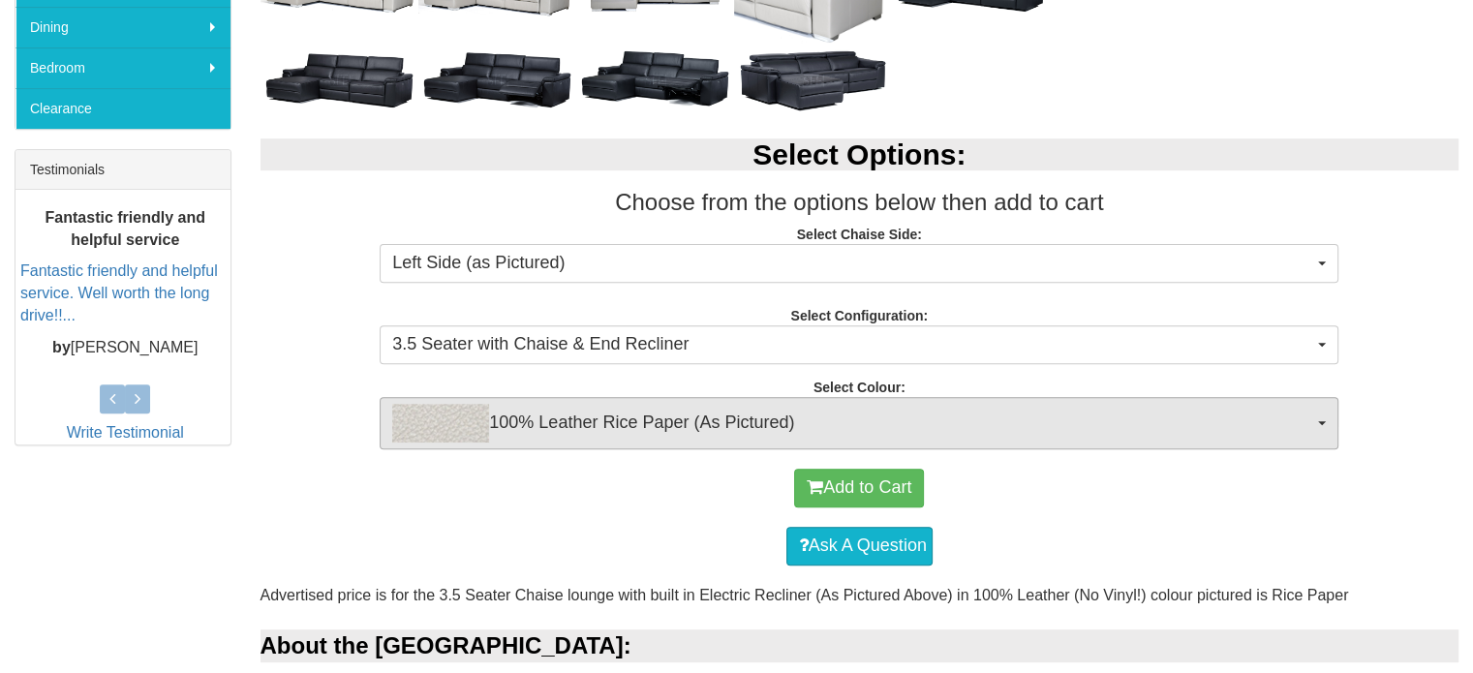
scroll to position [678, 0]
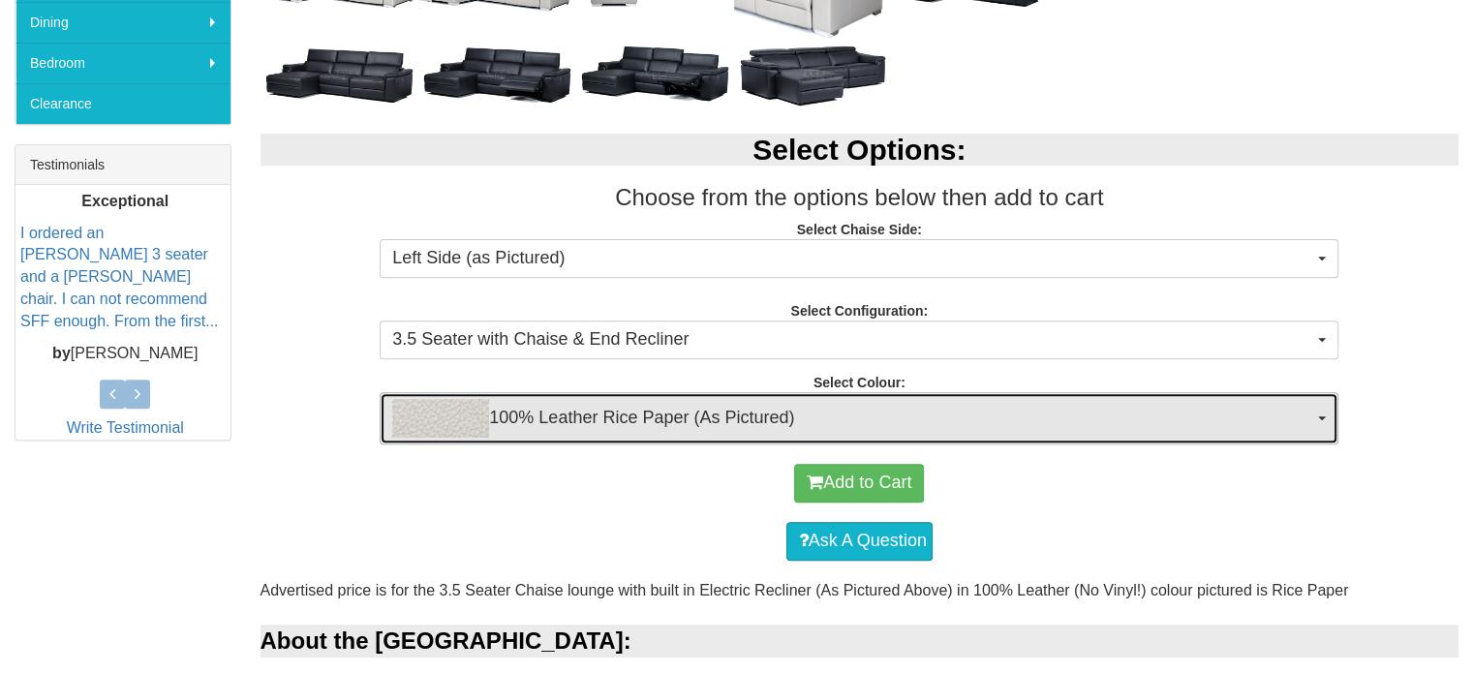
click at [790, 425] on span "100% Leather Rice Paper (As Pictured)" at bounding box center [852, 418] width 921 height 39
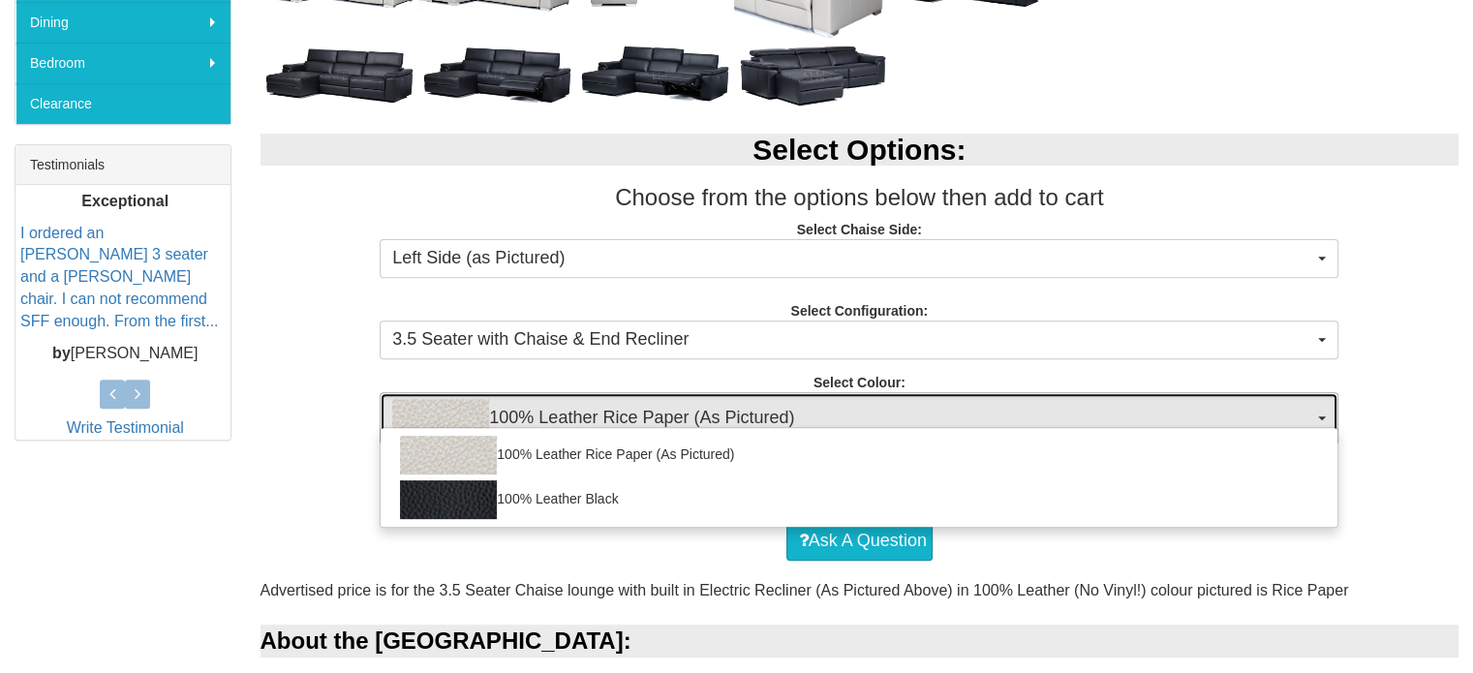
click at [790, 425] on span "100% Leather Rice Paper (As Pictured)" at bounding box center [852, 418] width 921 height 39
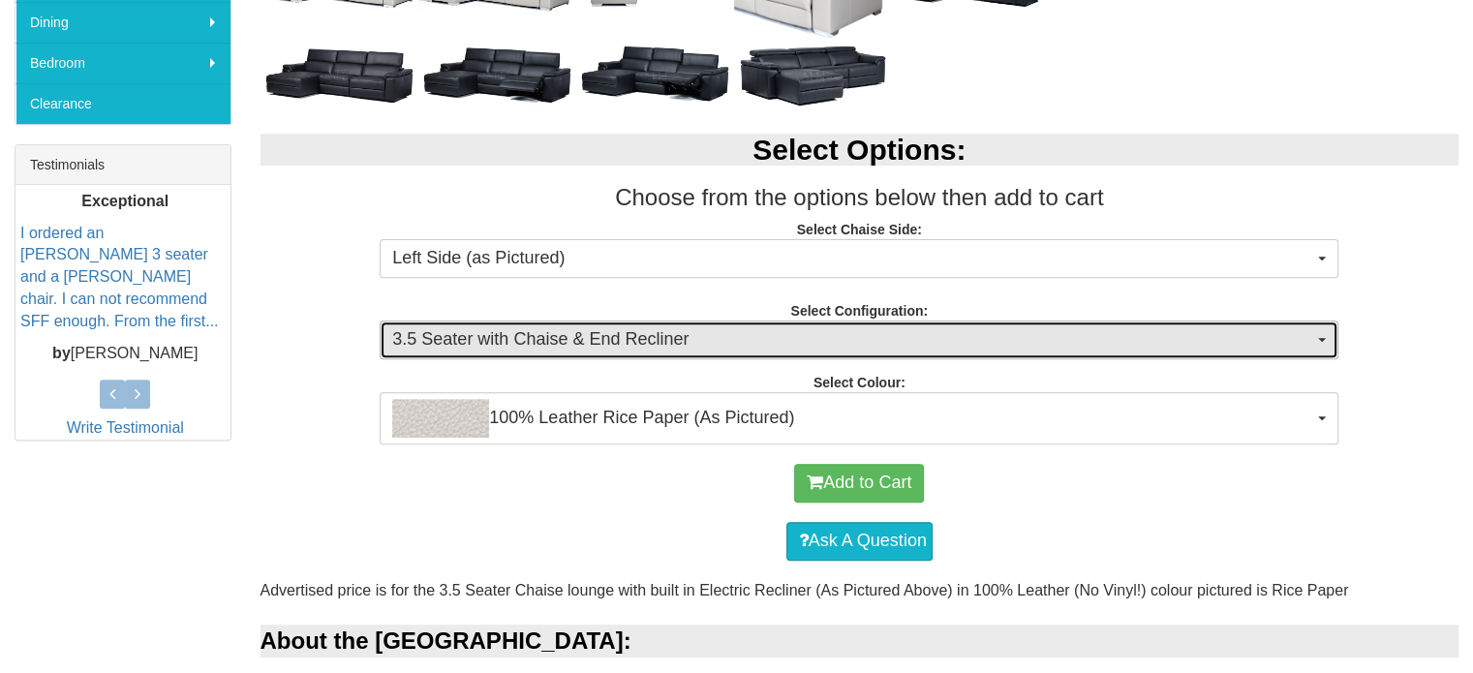
click at [791, 321] on button "3.5 Seater with Chaise & End Recliner" at bounding box center [859, 340] width 959 height 39
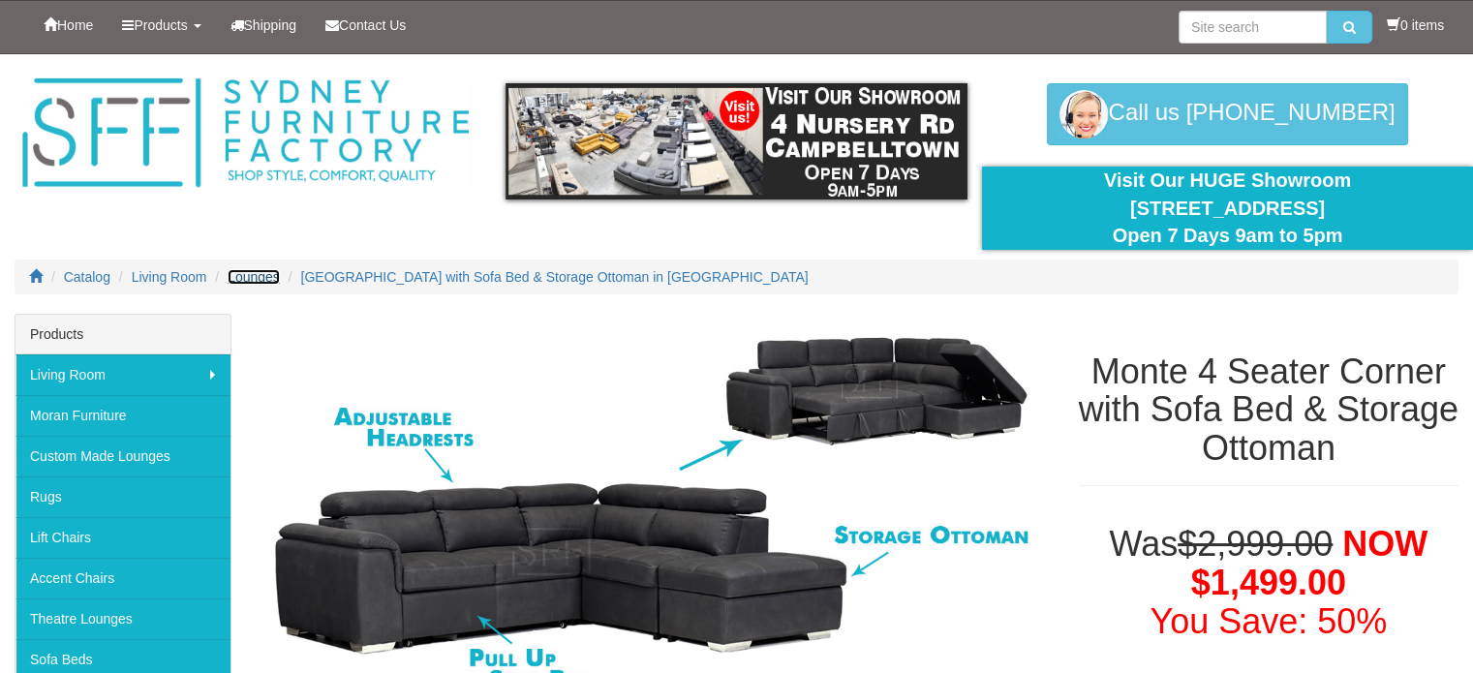
click at [267, 269] on span "Lounges" at bounding box center [254, 276] width 52 height 15
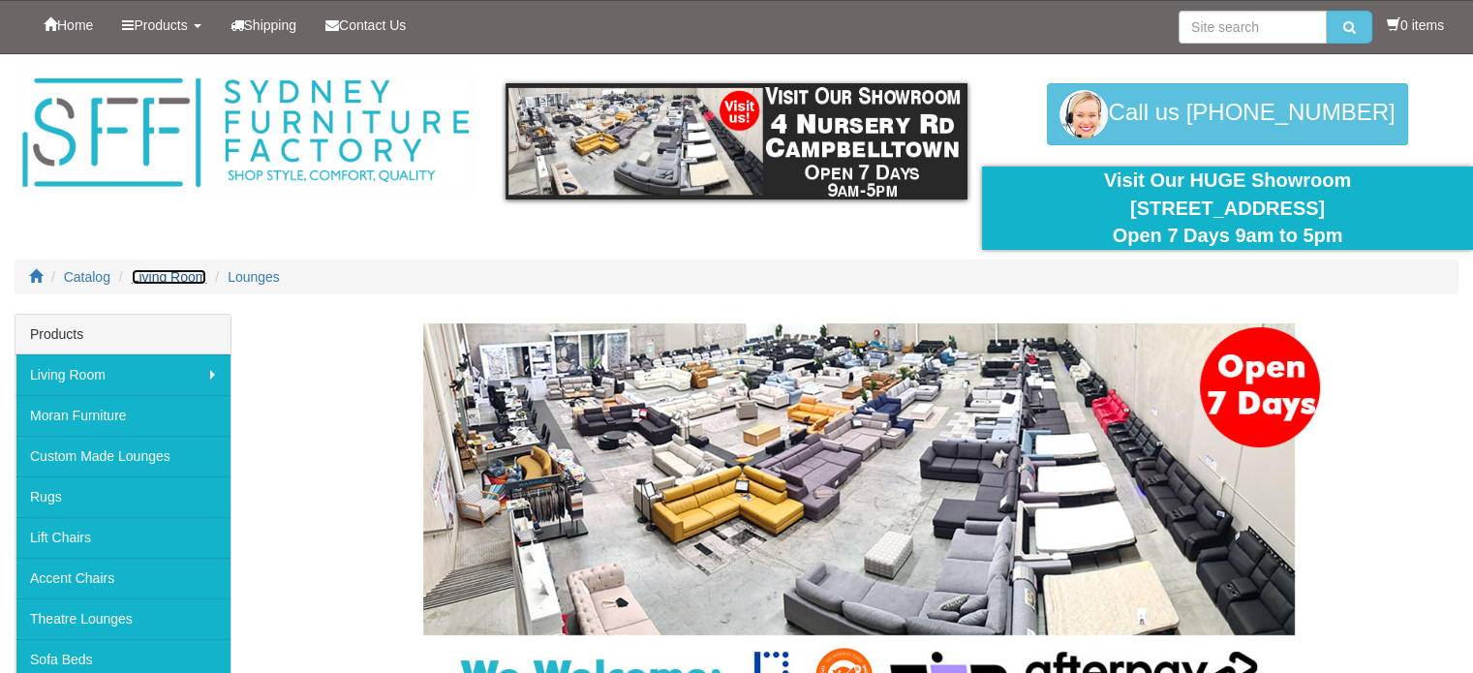
click at [158, 277] on span "Living Room" at bounding box center [170, 276] width 76 height 15
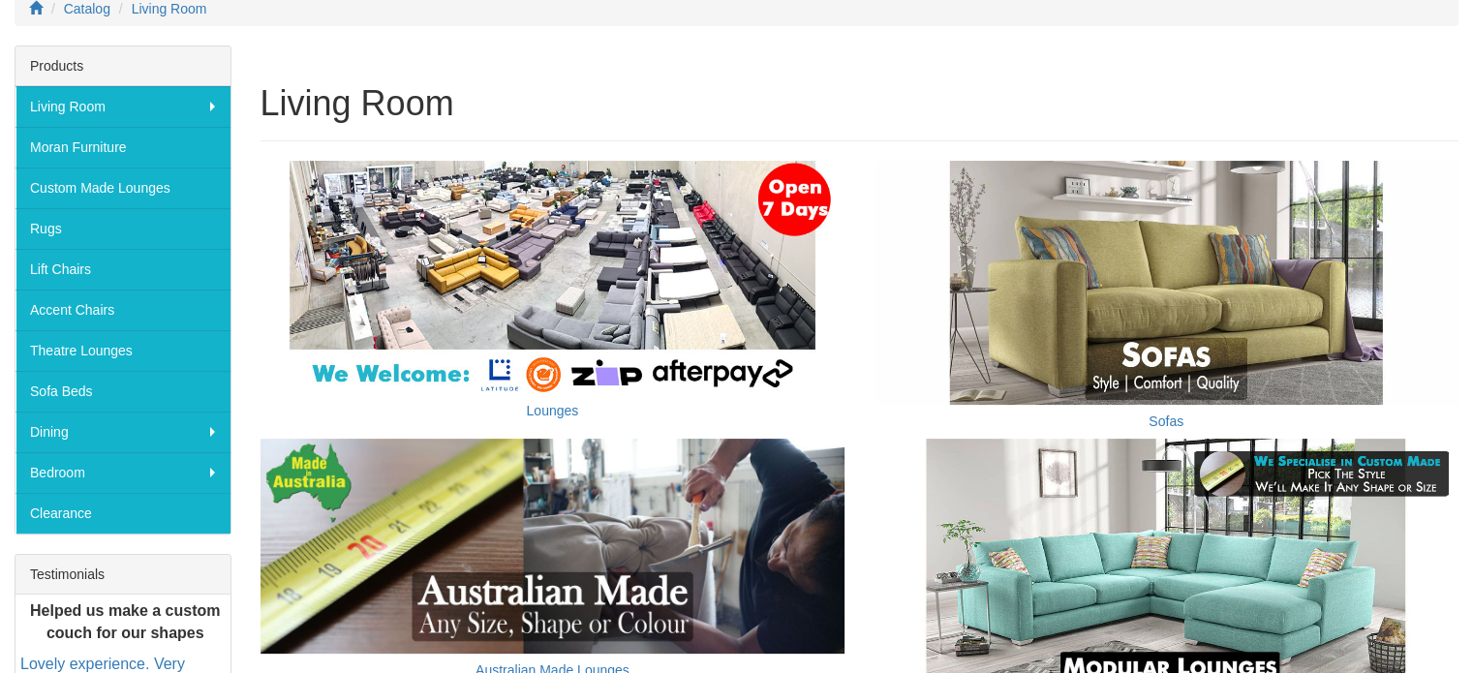
scroll to position [291, 0]
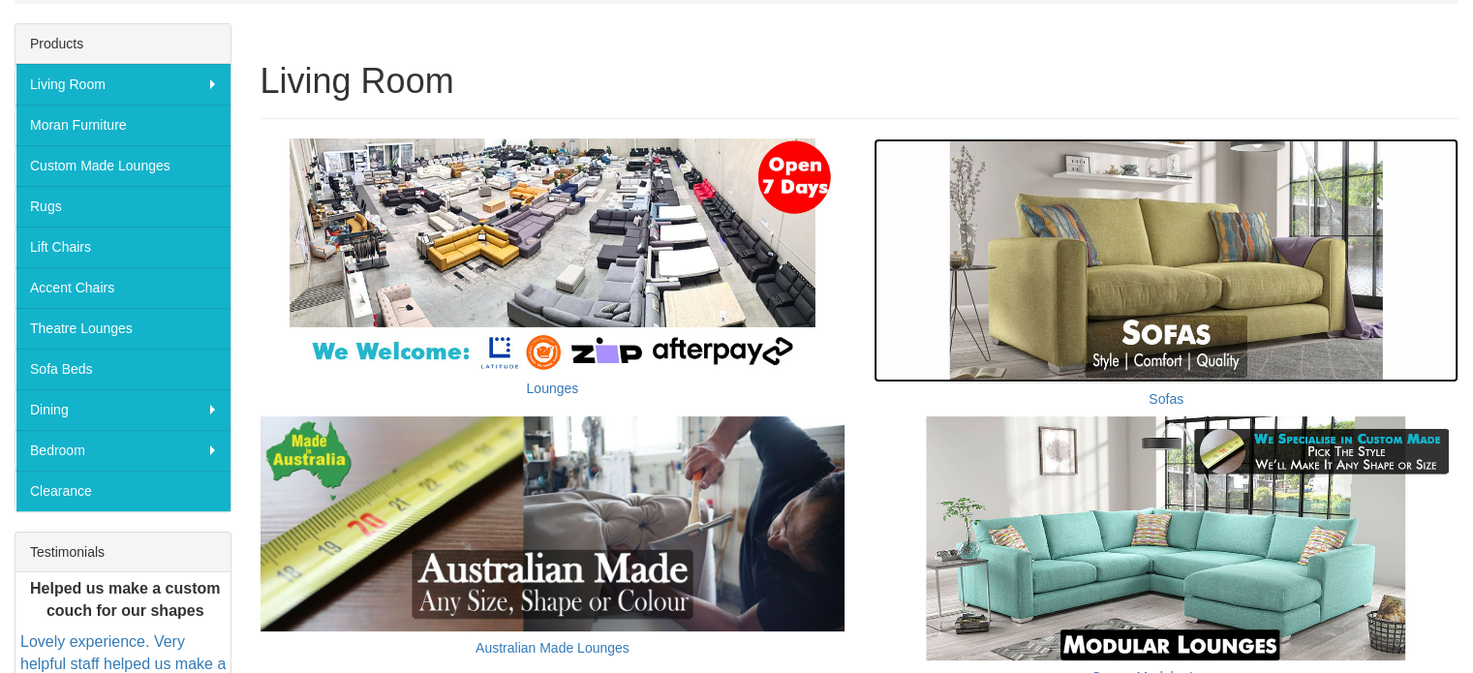
click at [1143, 266] on img at bounding box center [1165, 260] width 585 height 244
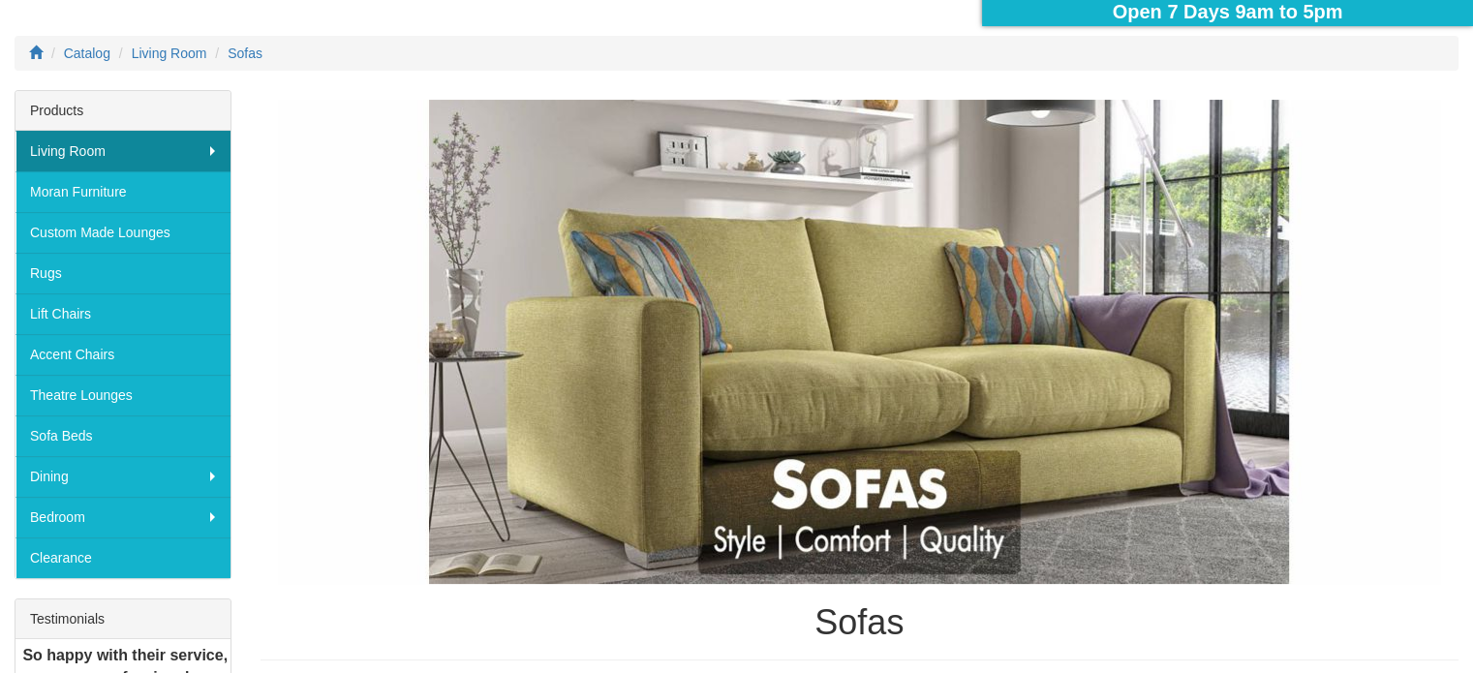
scroll to position [198, 0]
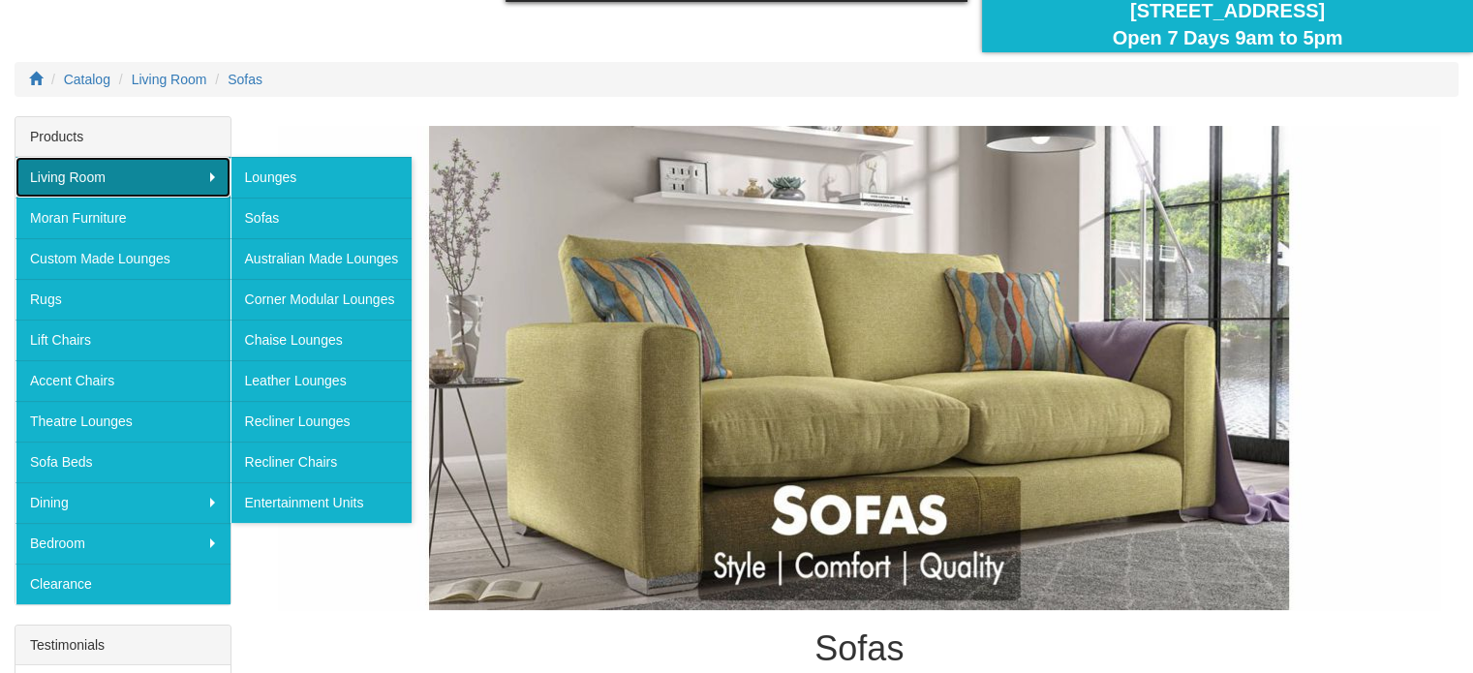
click at [146, 181] on link "Living Room" at bounding box center [122, 177] width 215 height 41
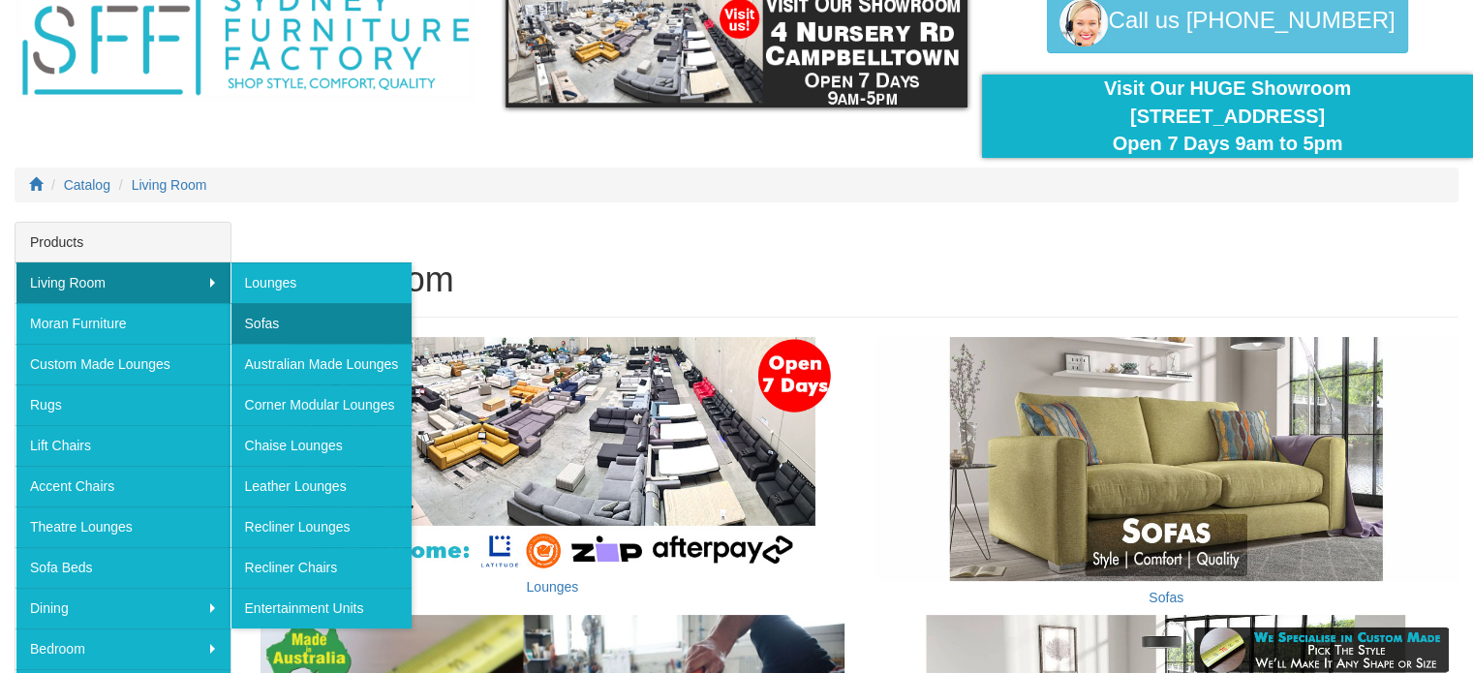
scroll to position [97, 0]
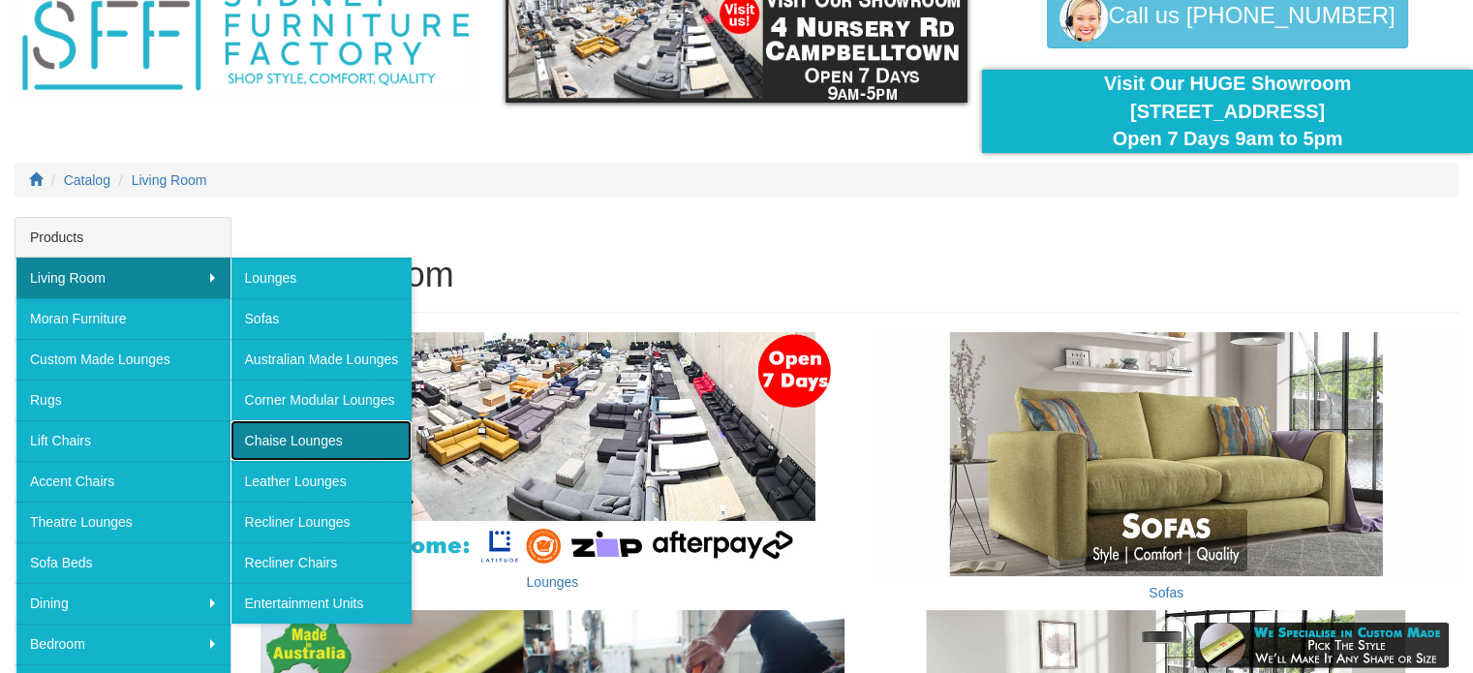
click at [321, 445] on link "Chaise Lounges" at bounding box center [321, 440] width 182 height 41
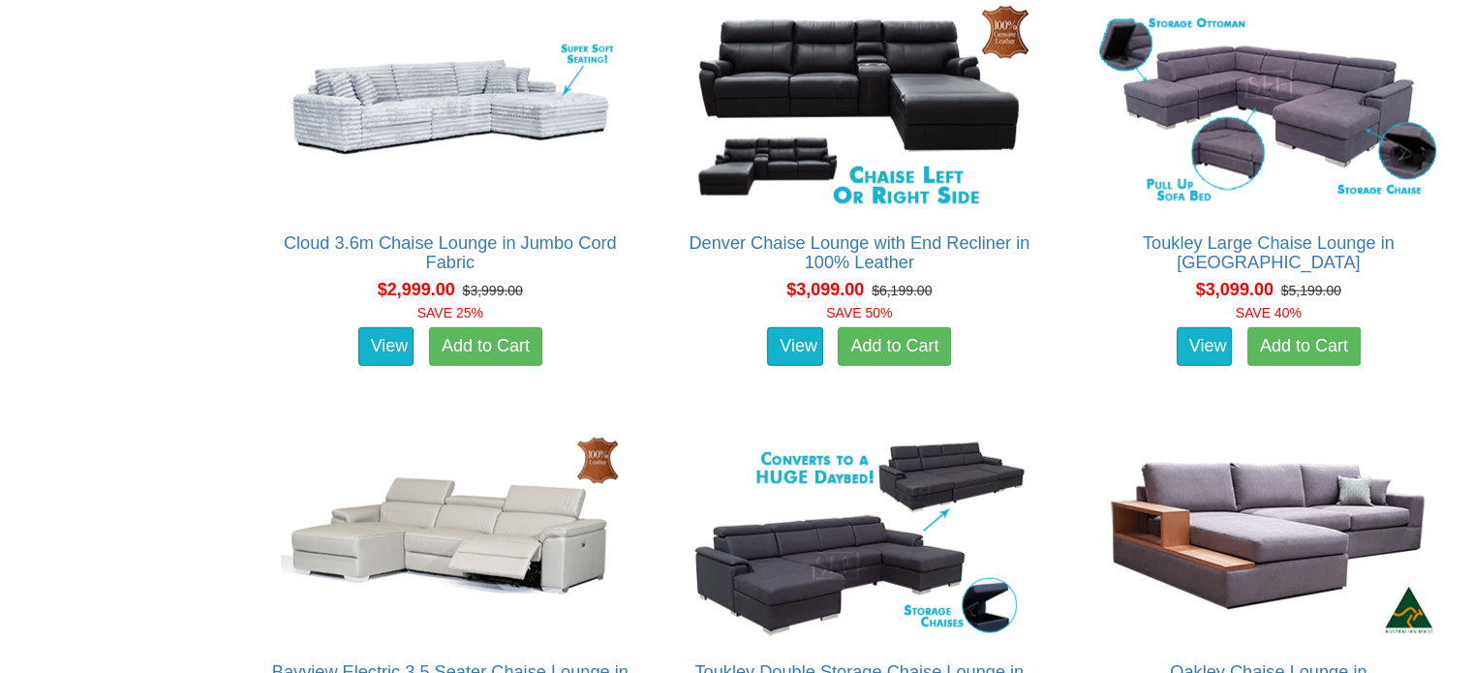
scroll to position [4939, 0]
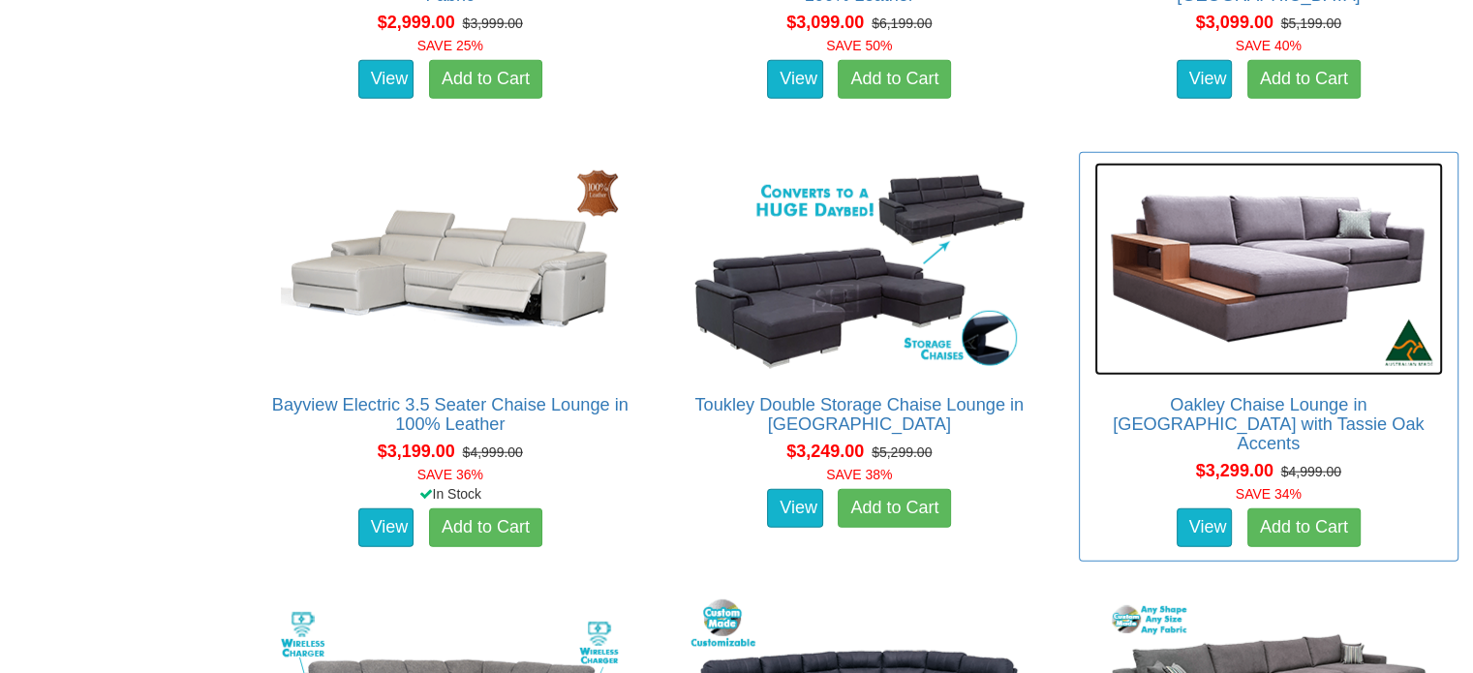
click at [1197, 291] on img at bounding box center [1268, 269] width 349 height 213
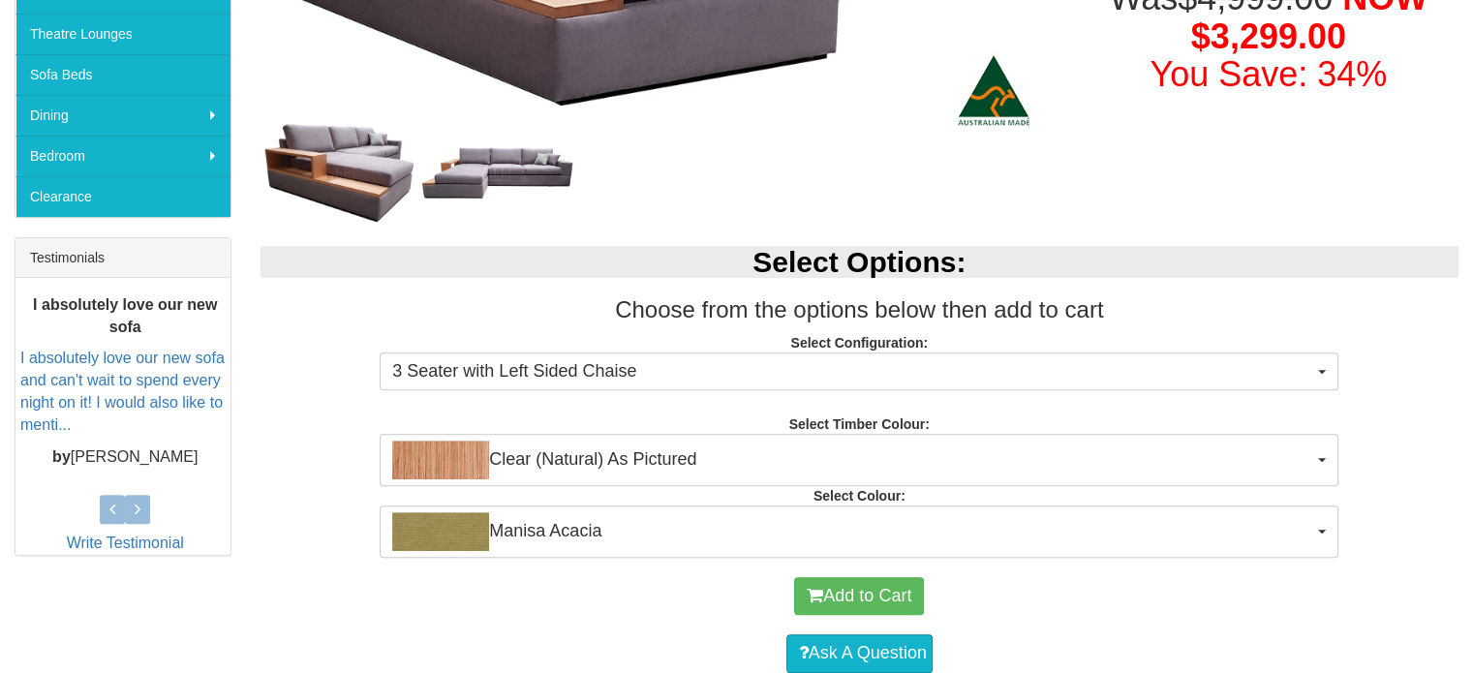
scroll to position [581, 0]
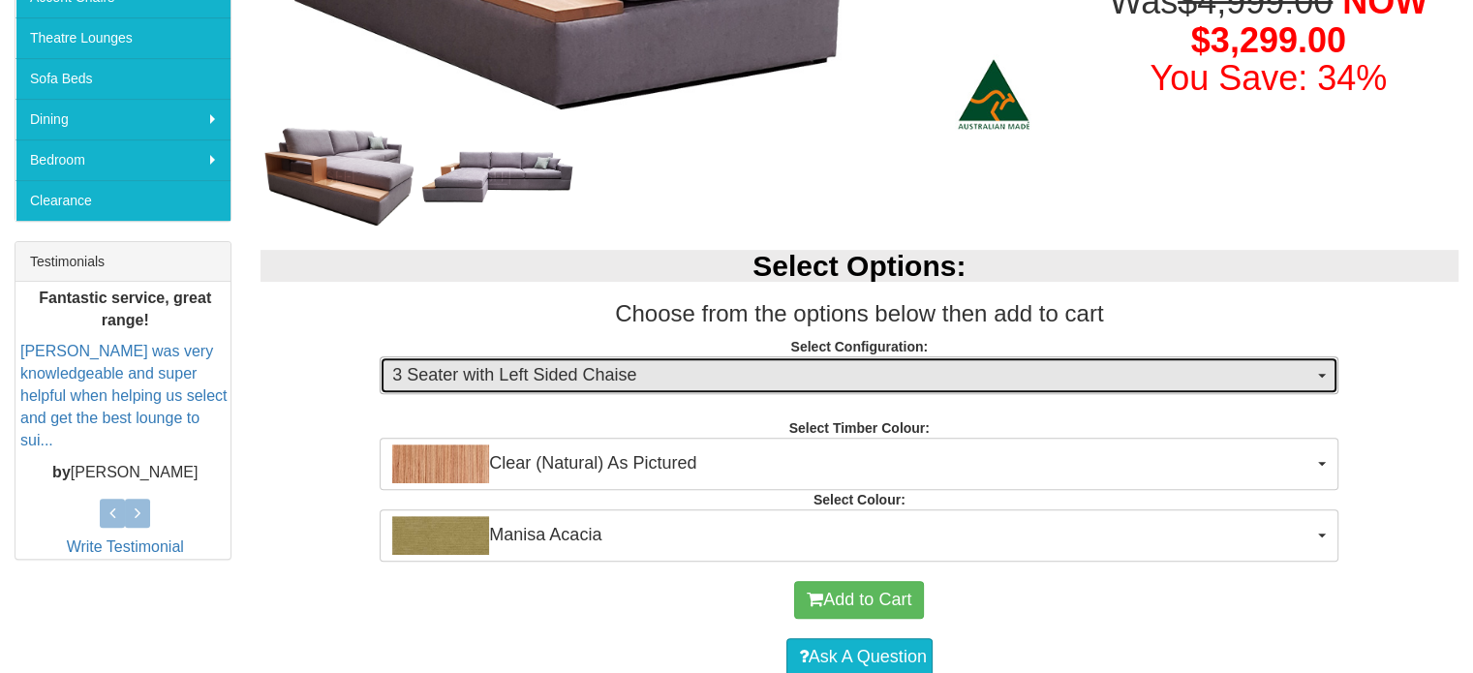
click at [650, 386] on span "3 Seater with Left Sided Chaise" at bounding box center [852, 375] width 921 height 25
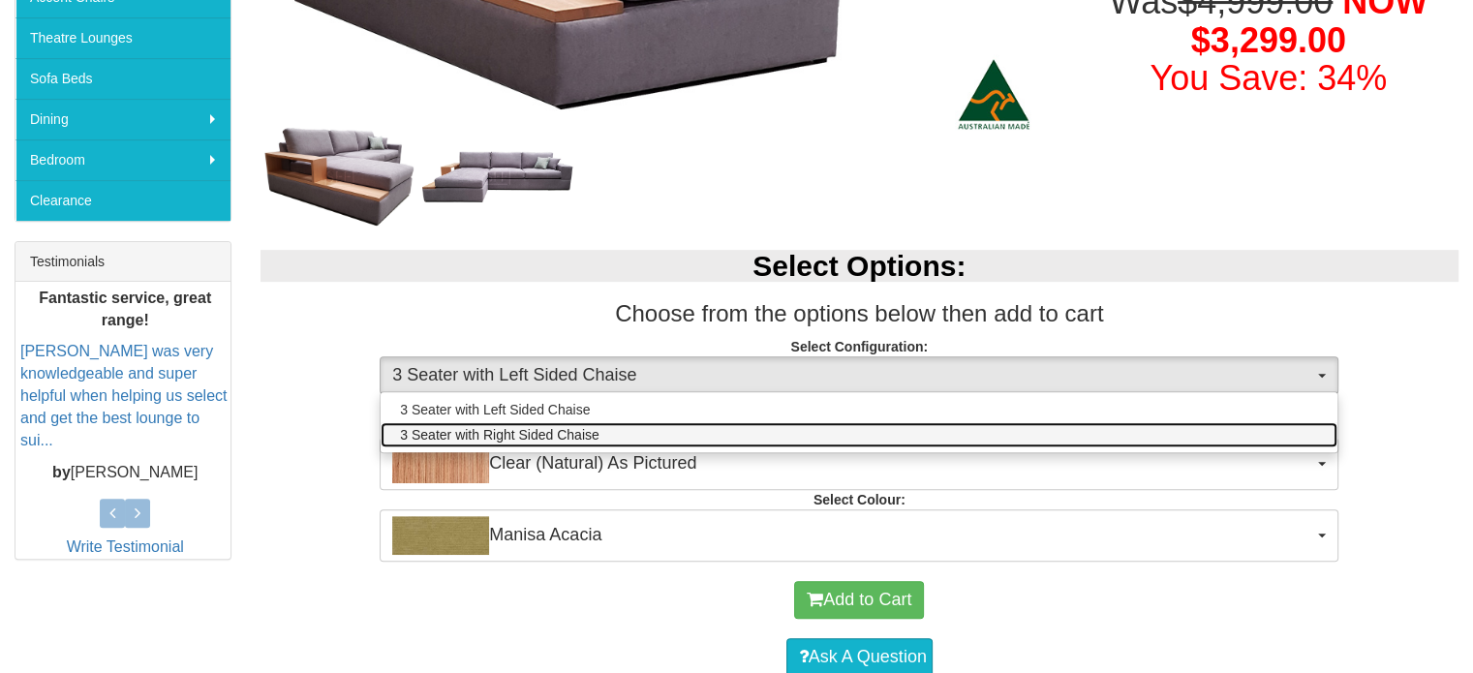
click at [621, 434] on link "3 Seater with Right Sided Chaise" at bounding box center [859, 434] width 957 height 25
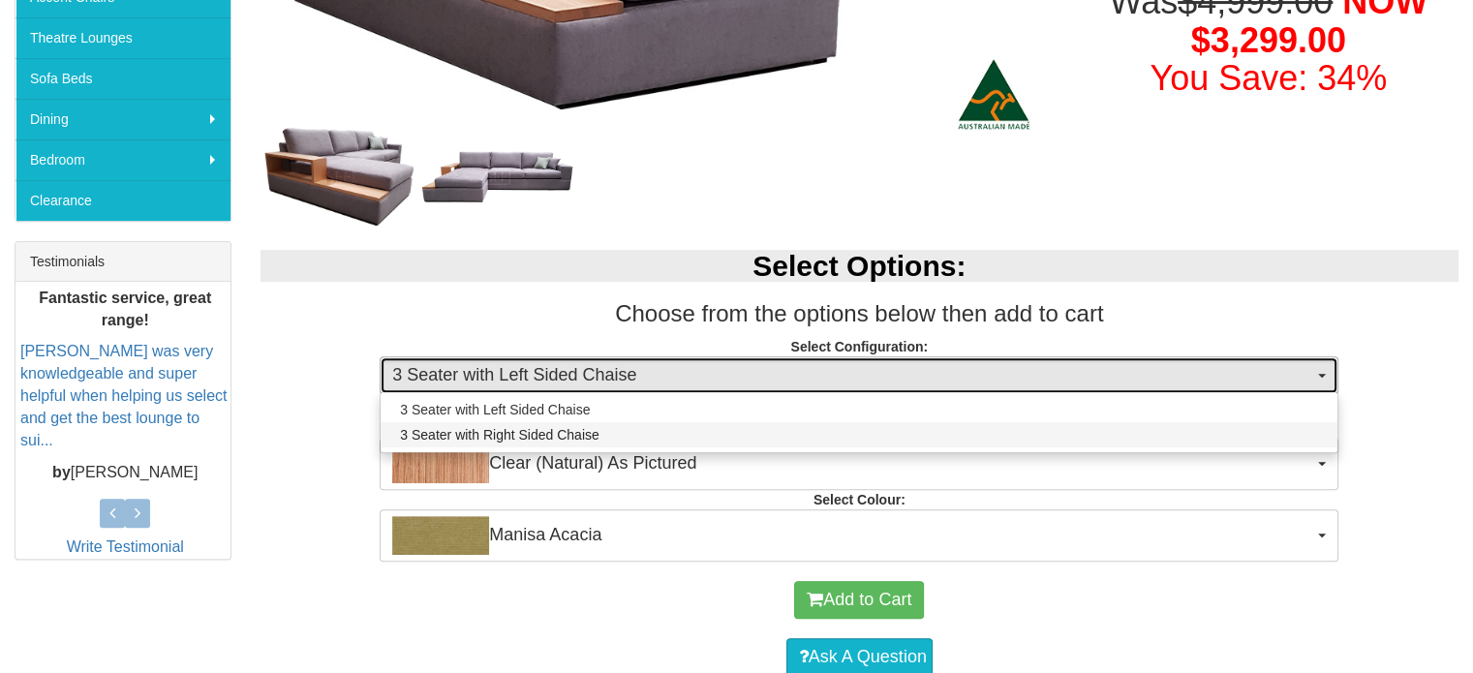
select select "1535"
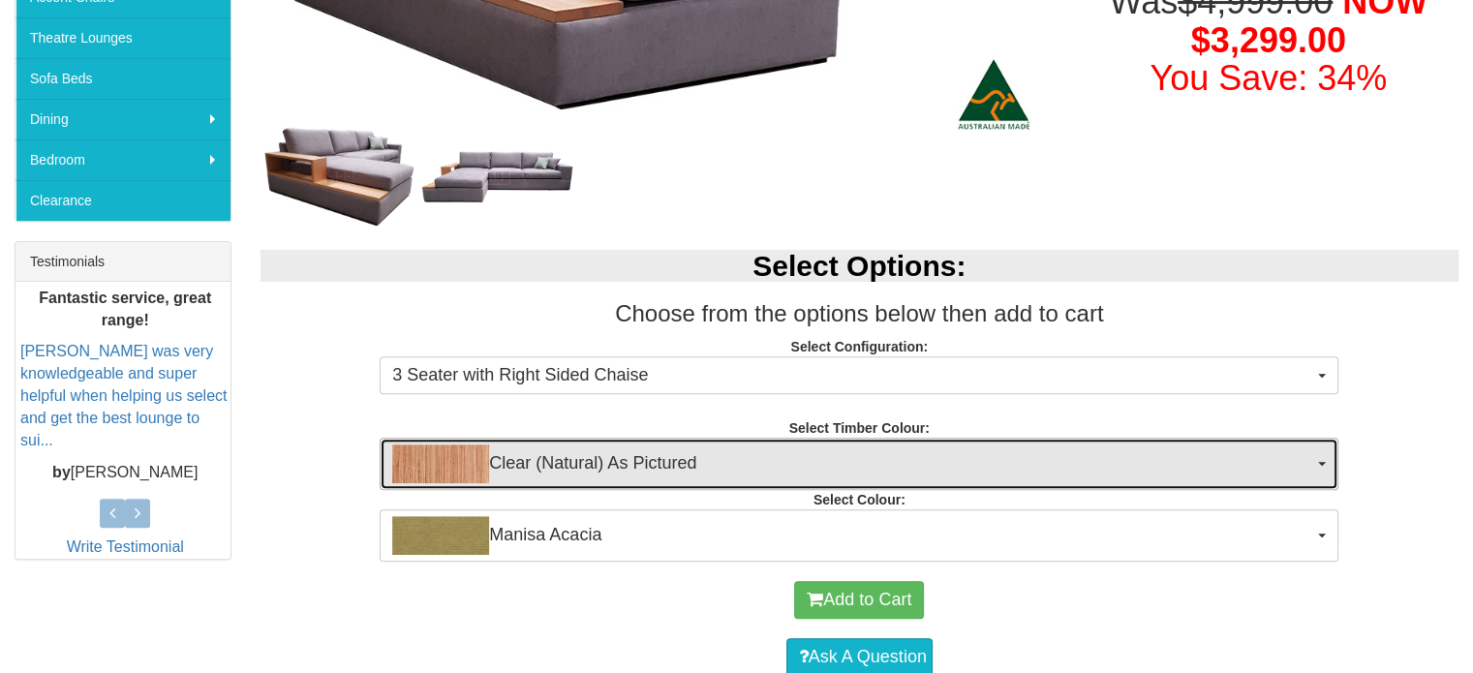
click at [604, 456] on span "Clear (Natural) As Pictured" at bounding box center [852, 463] width 921 height 39
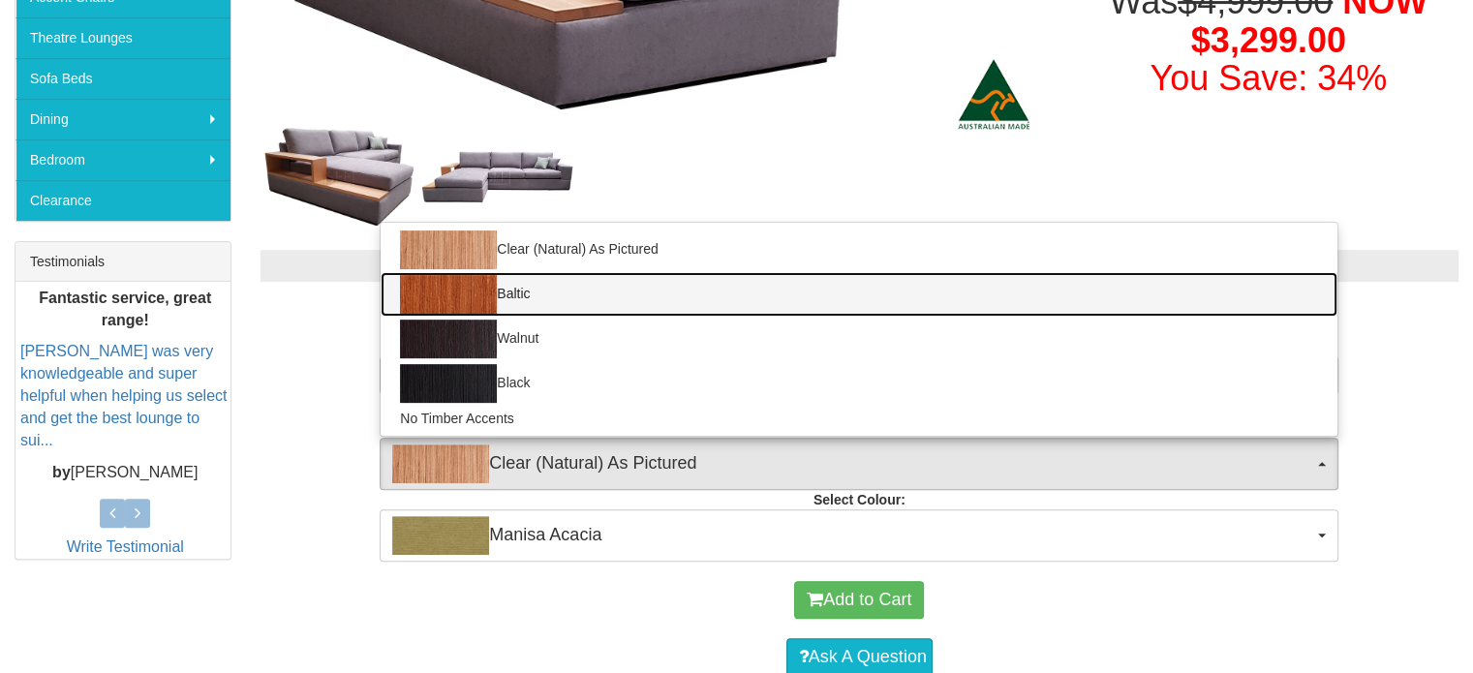
click at [598, 301] on link "Baltic" at bounding box center [859, 294] width 957 height 45
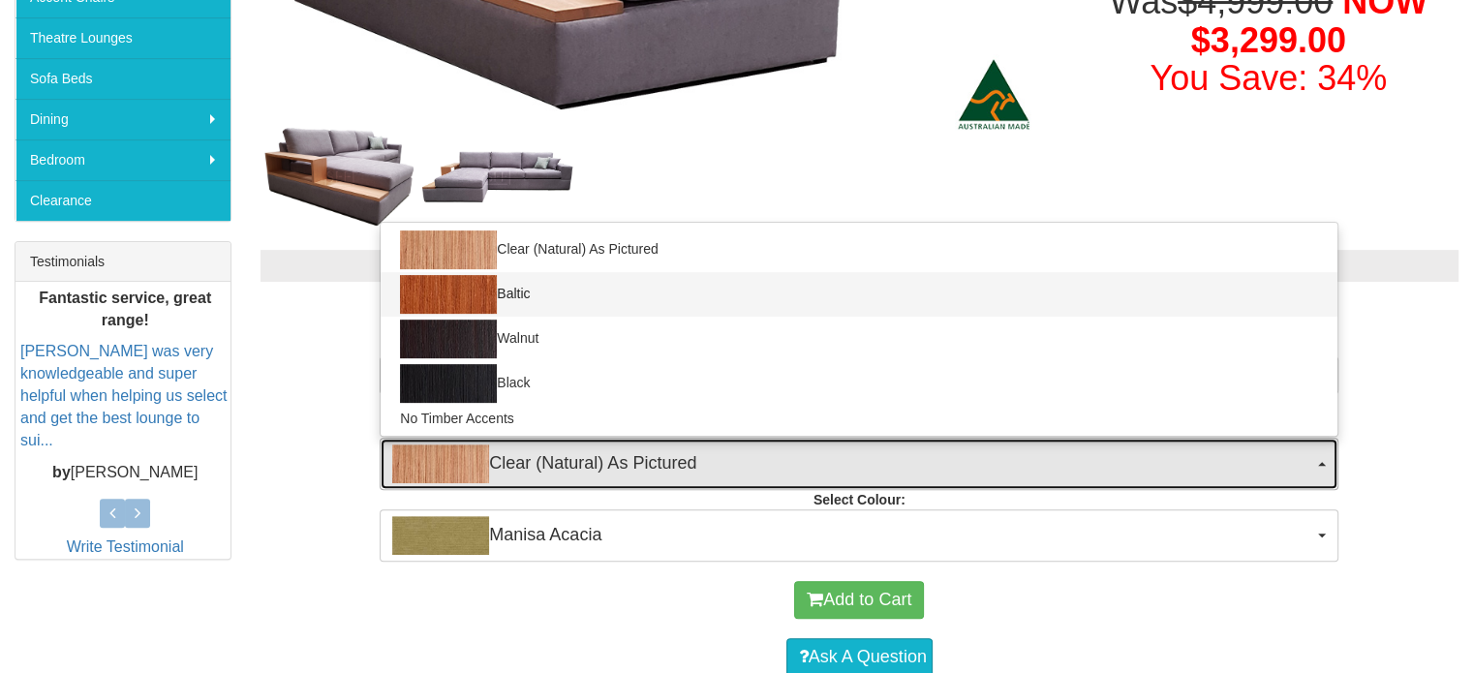
select select "1540"
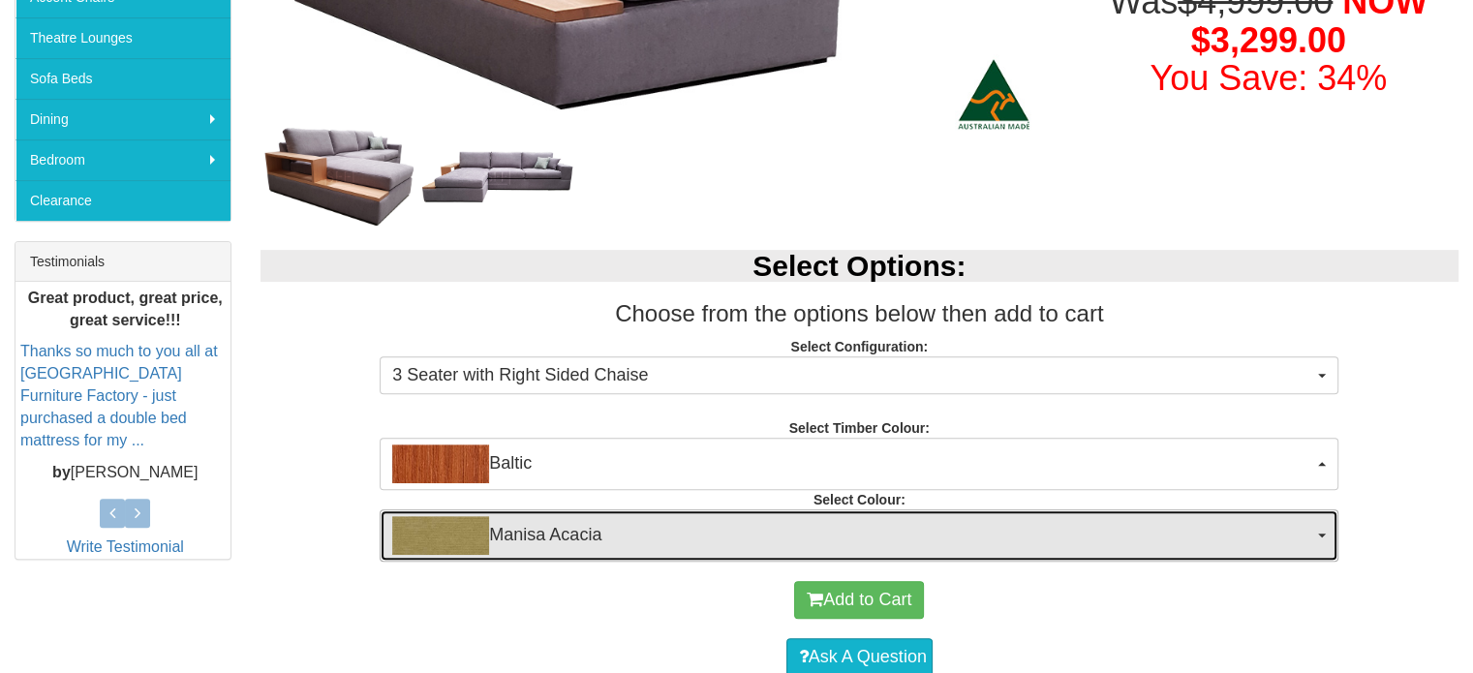
click at [571, 530] on span "Manisa Acacia" at bounding box center [852, 535] width 921 height 39
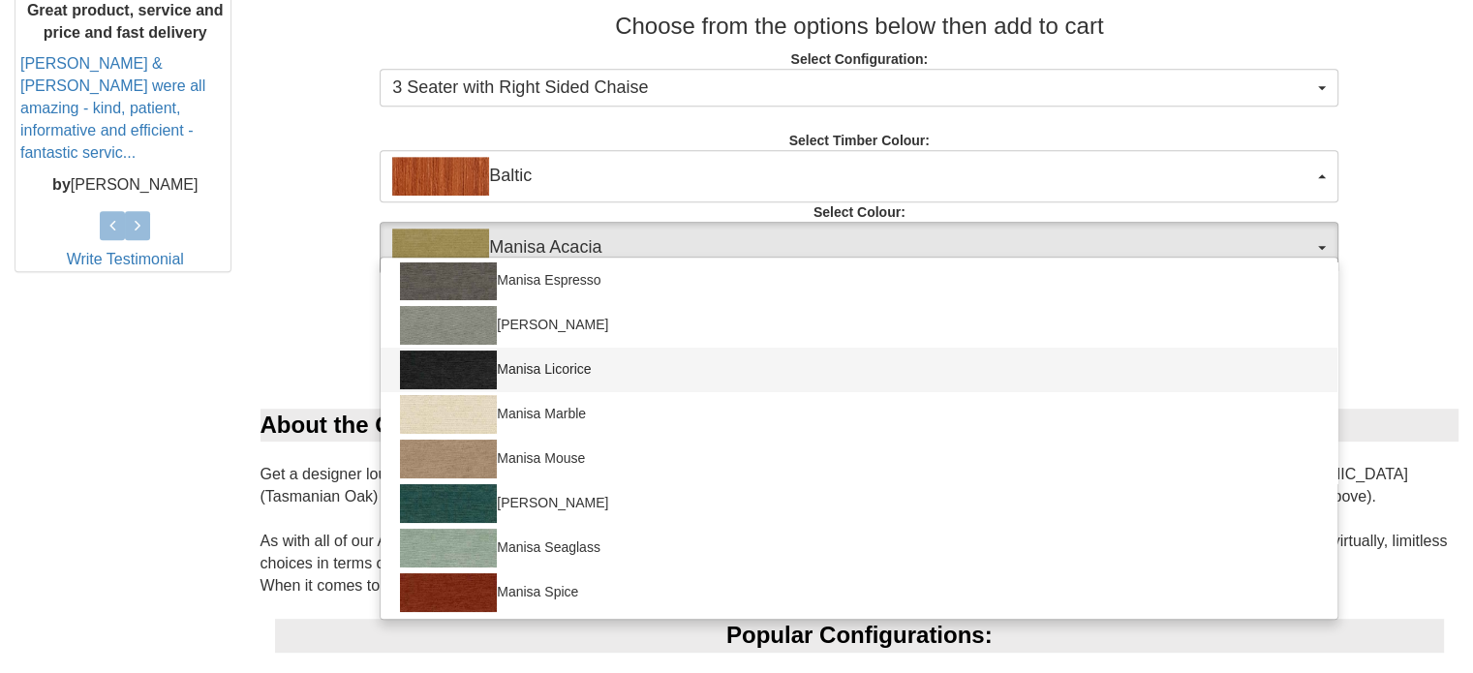
scroll to position [872, 0]
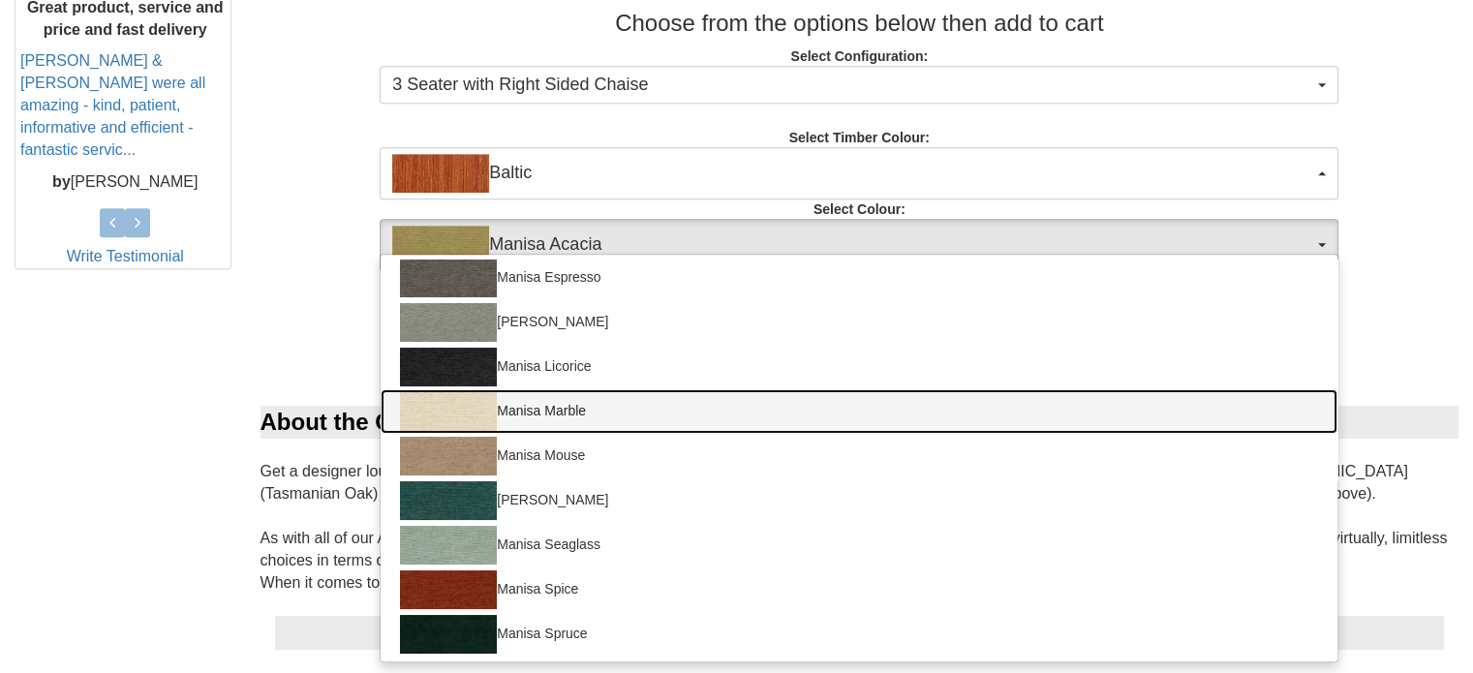
click at [595, 421] on link "Manisa Marble" at bounding box center [859, 411] width 957 height 45
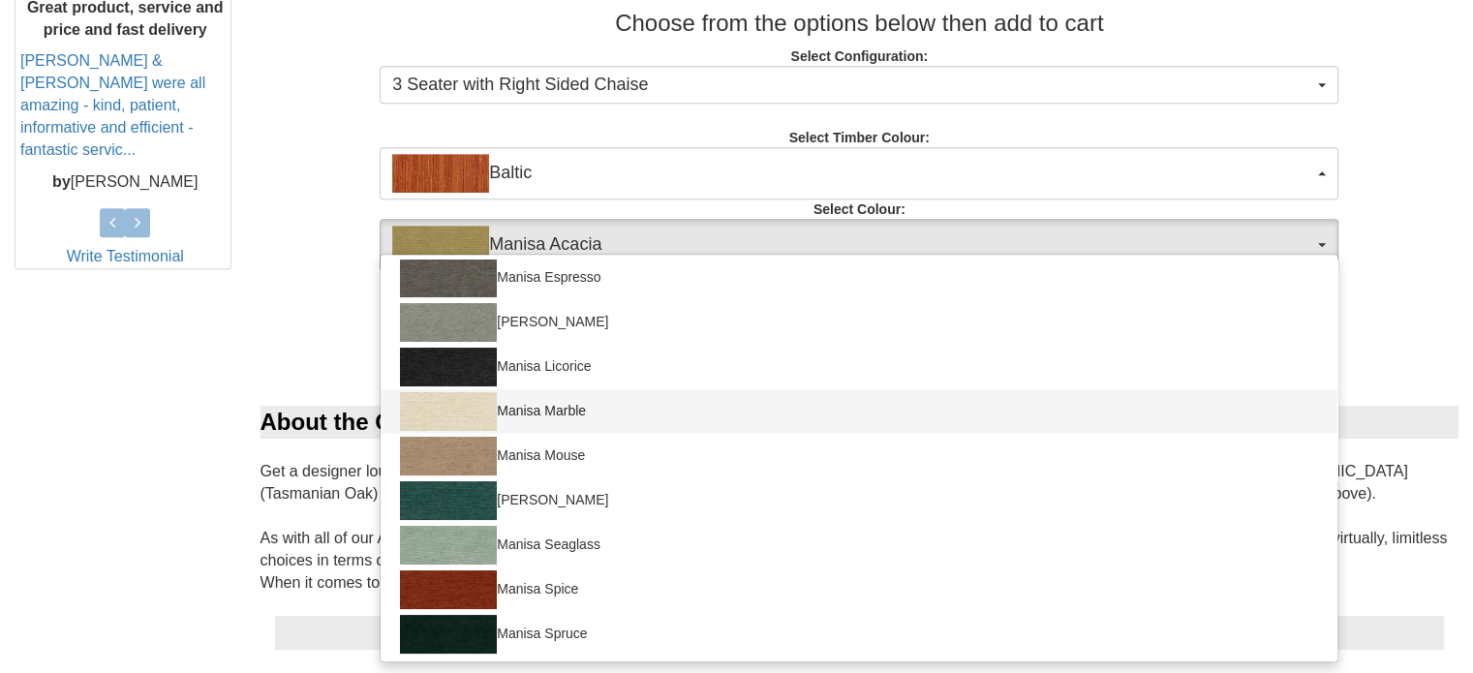
select select "1527"
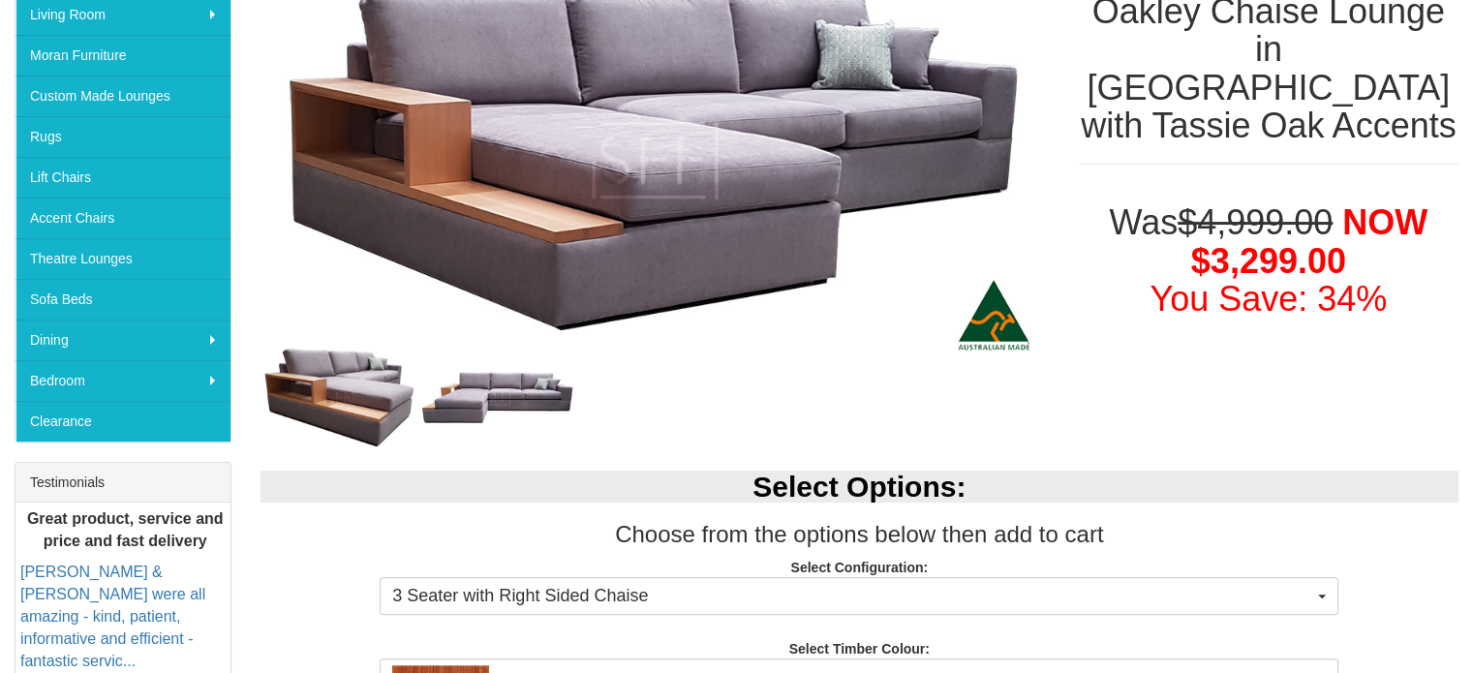
scroll to position [581, 0]
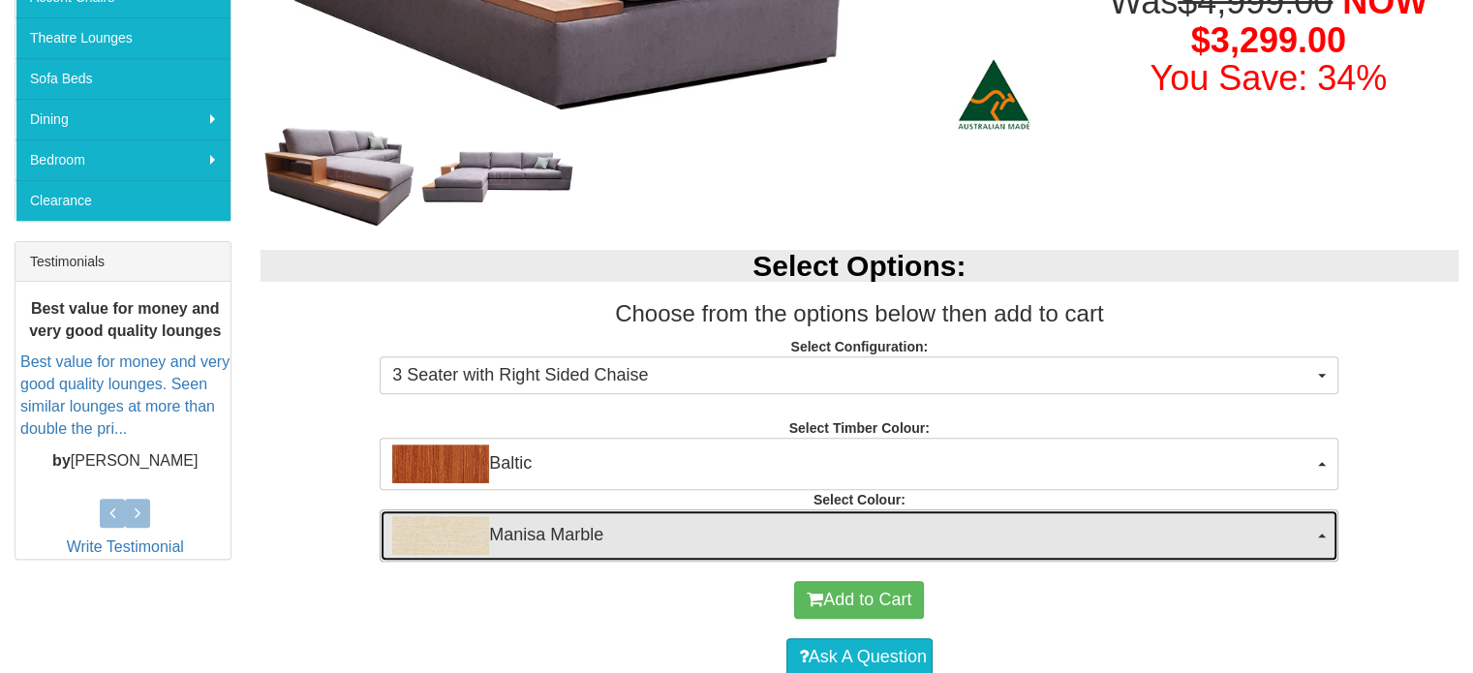
click at [565, 532] on span "Manisa Marble" at bounding box center [852, 535] width 921 height 39
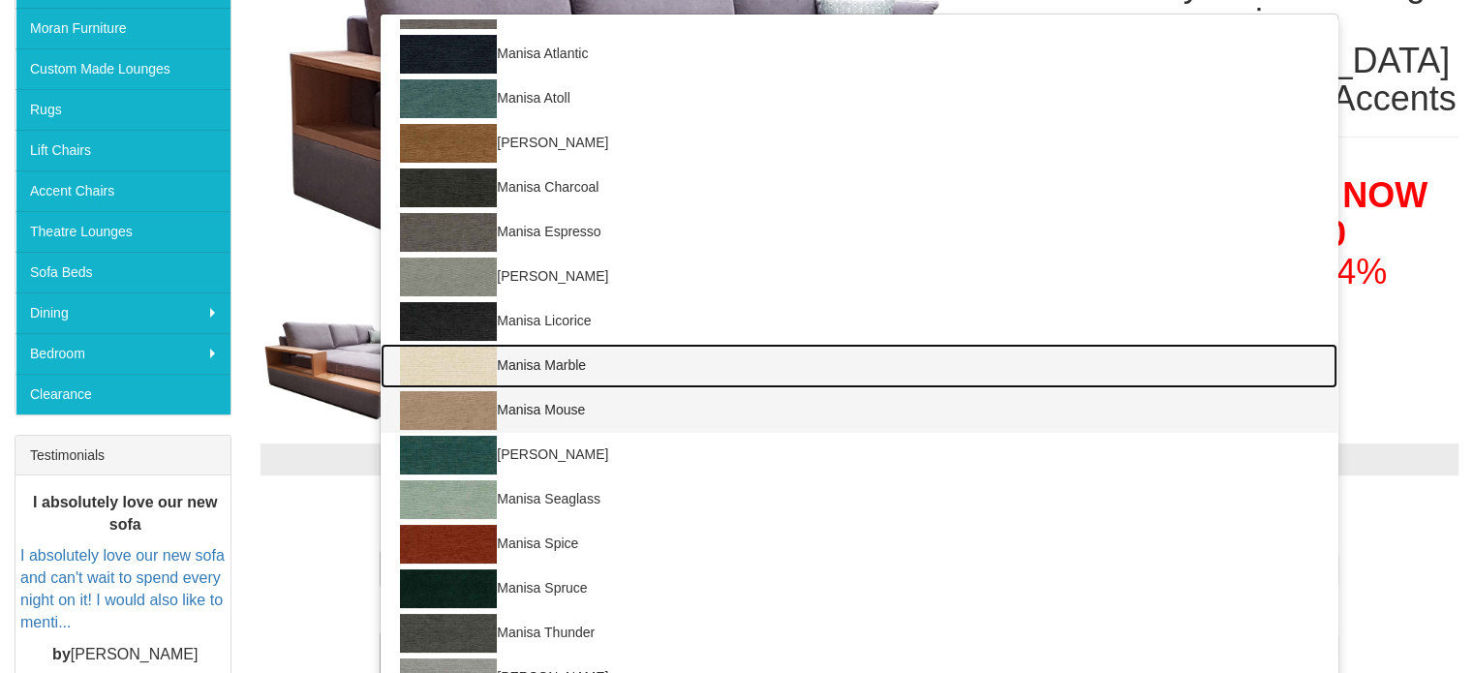
scroll to position [77, 0]
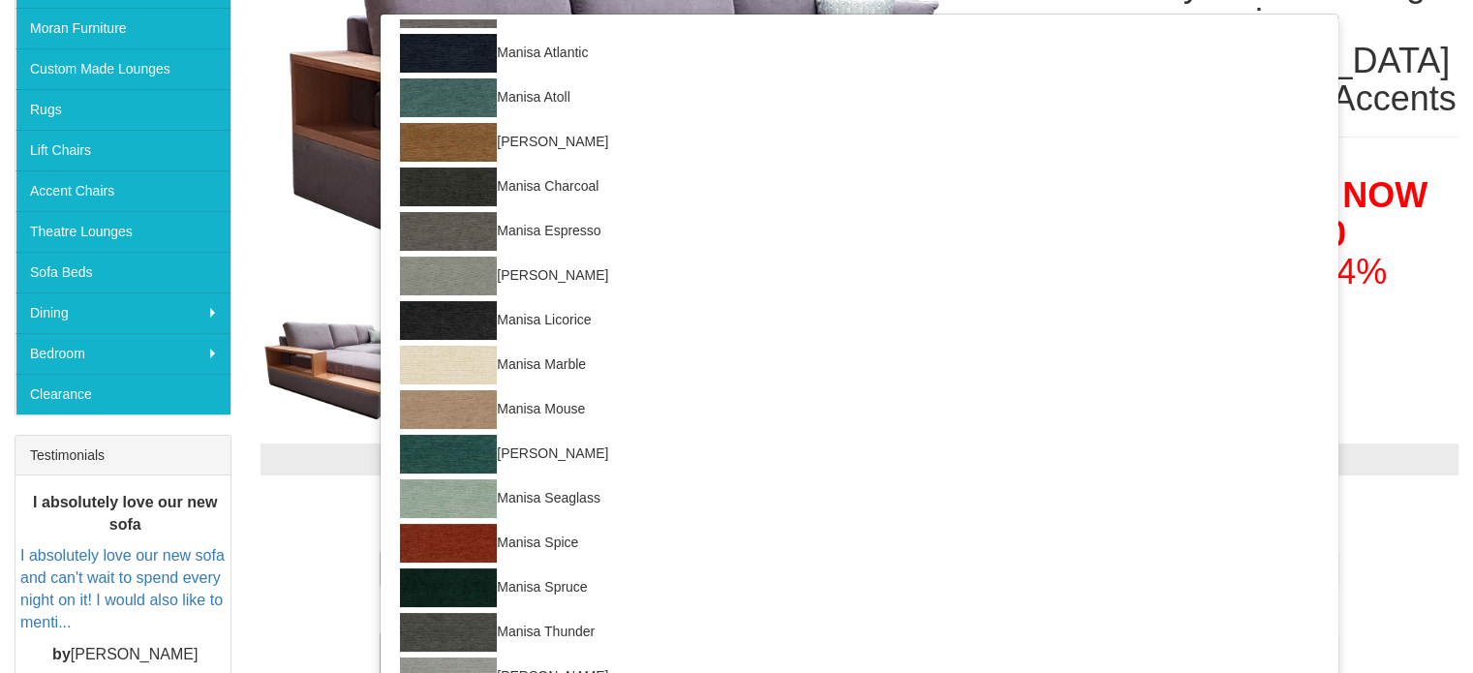
click at [314, 519] on h3 "Choose from the options below then add to cart" at bounding box center [859, 507] width 1199 height 25
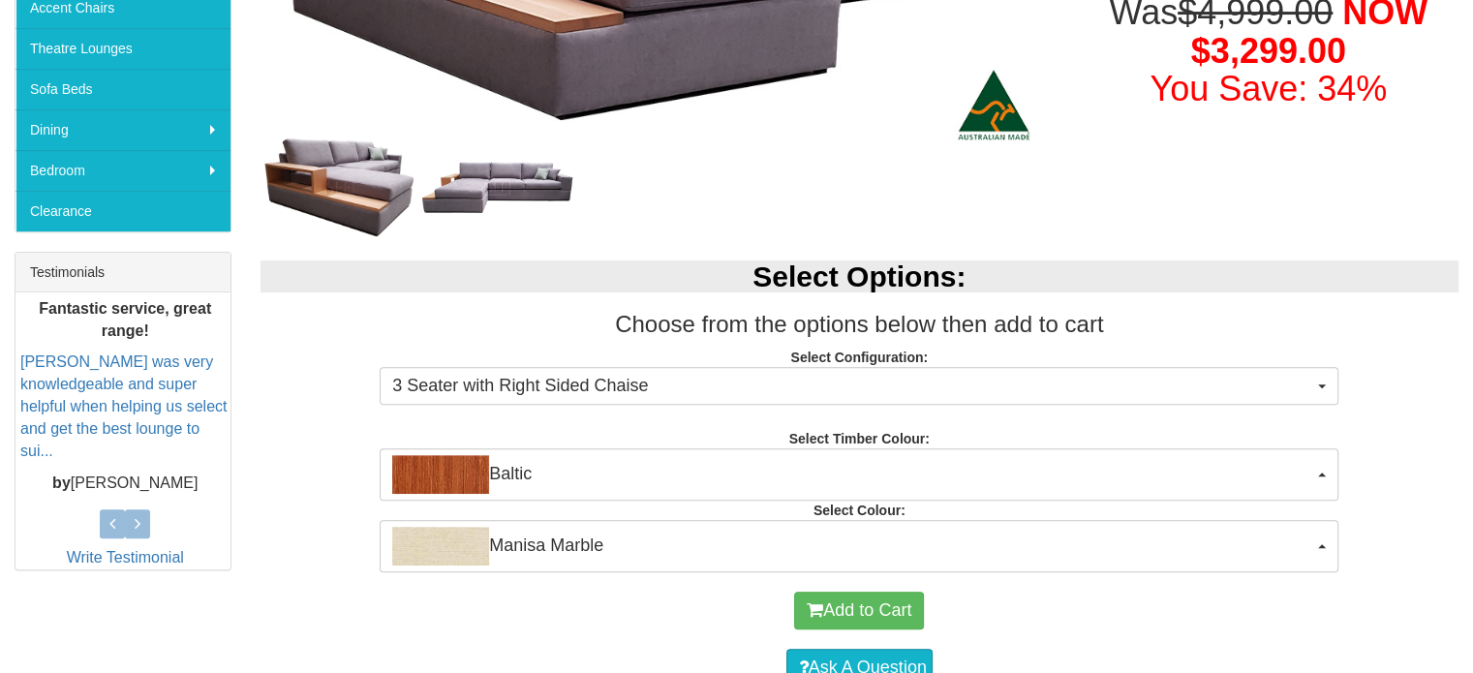
scroll to position [581, 0]
